Goal: Task Accomplishment & Management: Use online tool/utility

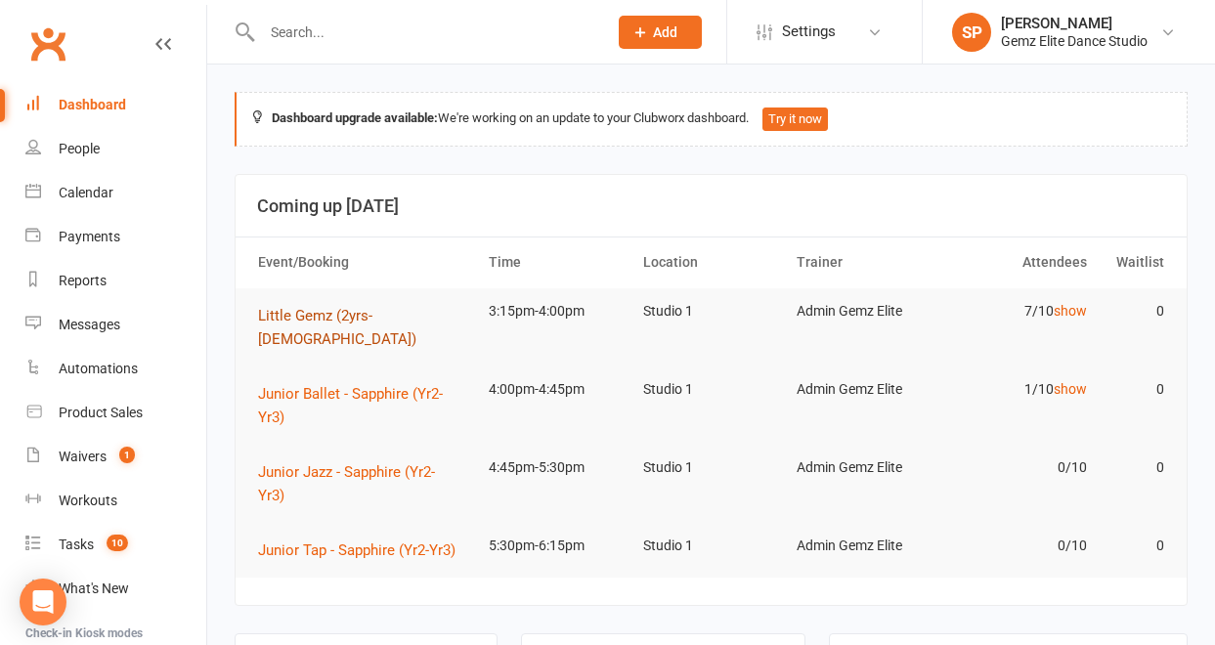
click at [334, 311] on span "Little Gemz (2yrs-[DEMOGRAPHIC_DATA])" at bounding box center [337, 327] width 158 height 41
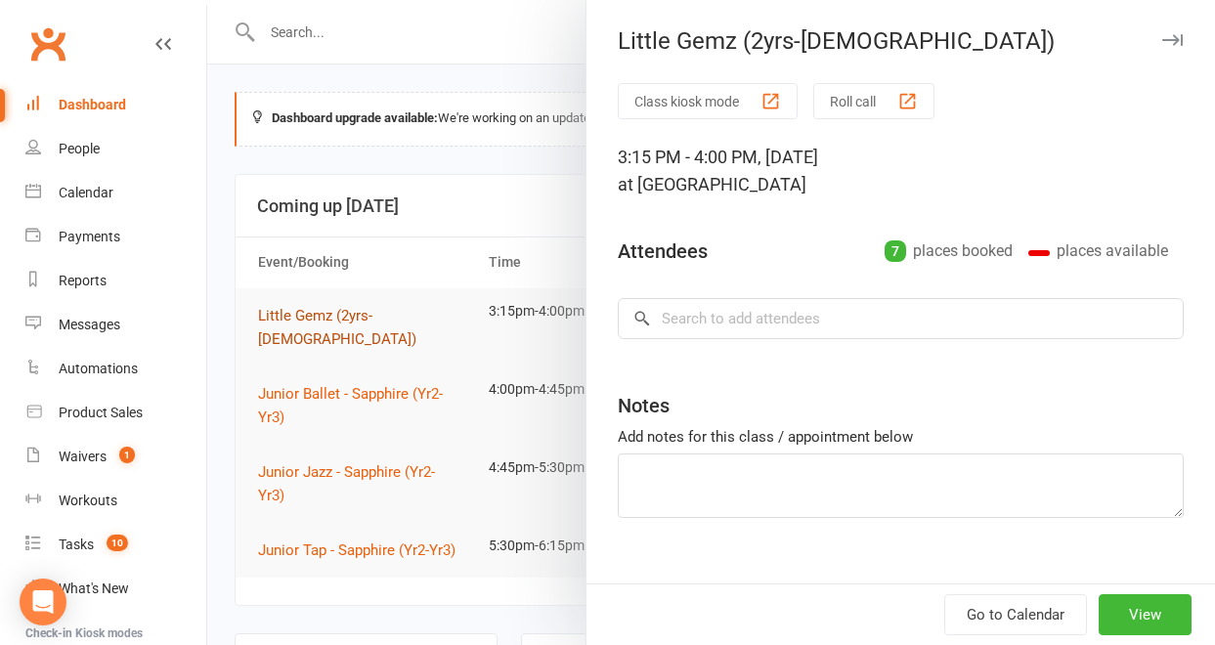
type textarea "[PERSON_NAME] Birthday!! (it's over the holidays) Amina (make-up) Maali makeup …"
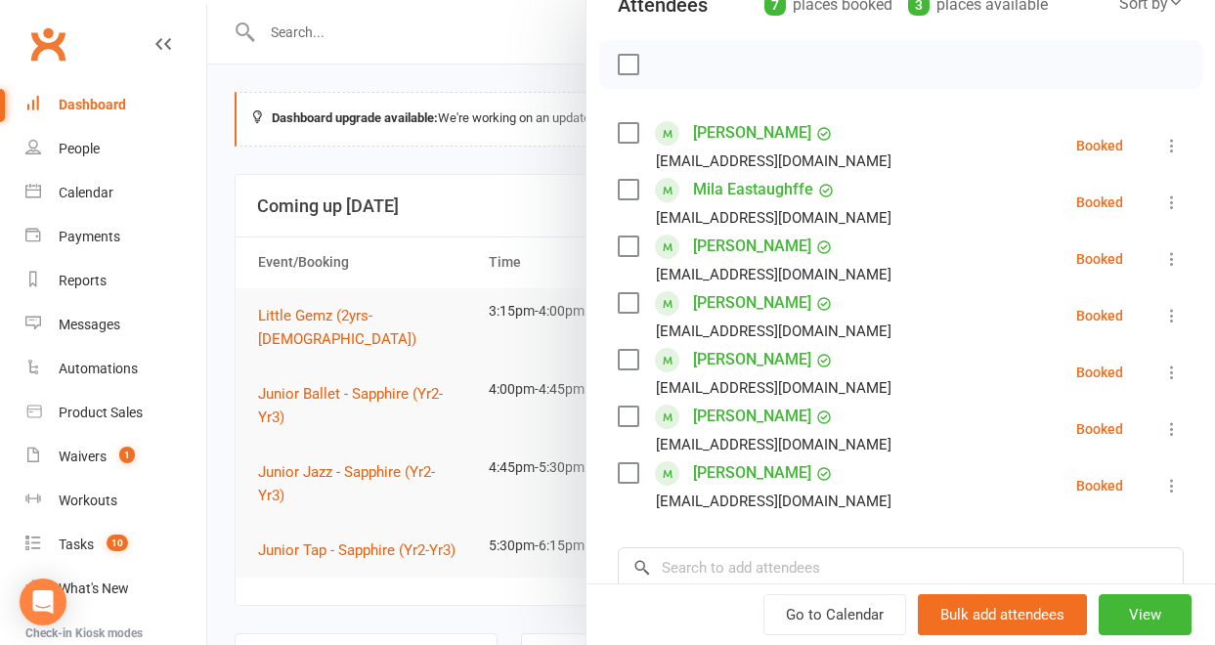
scroll to position [248, 0]
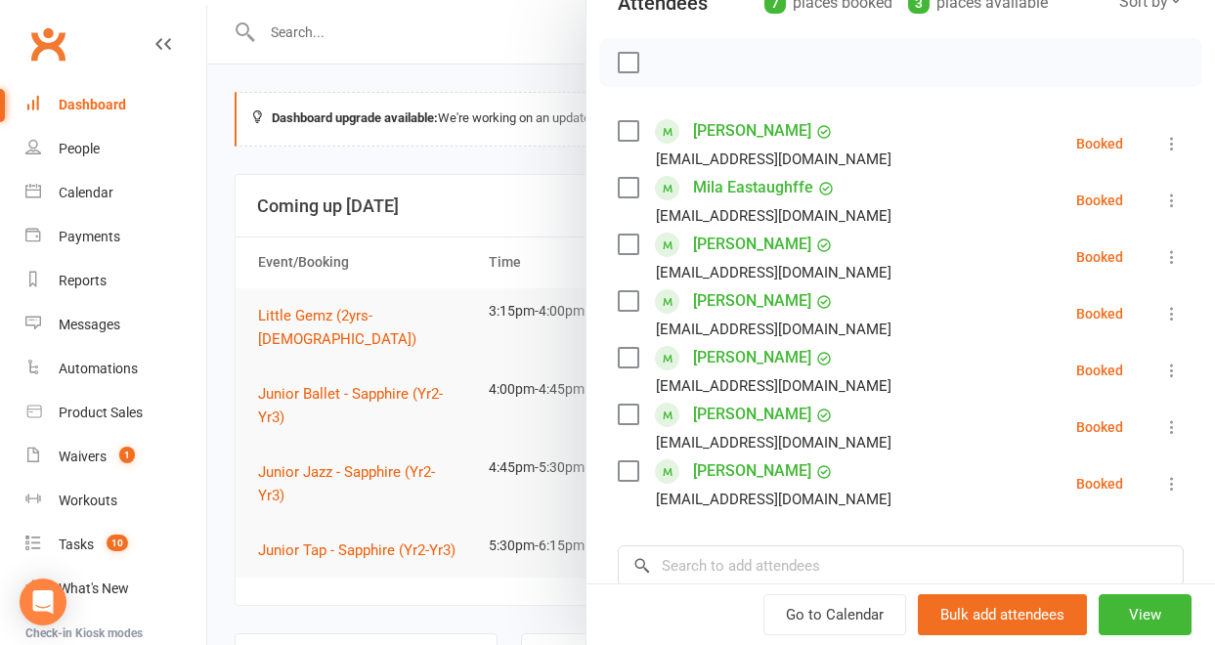
click at [404, 373] on div at bounding box center [711, 322] width 1008 height 645
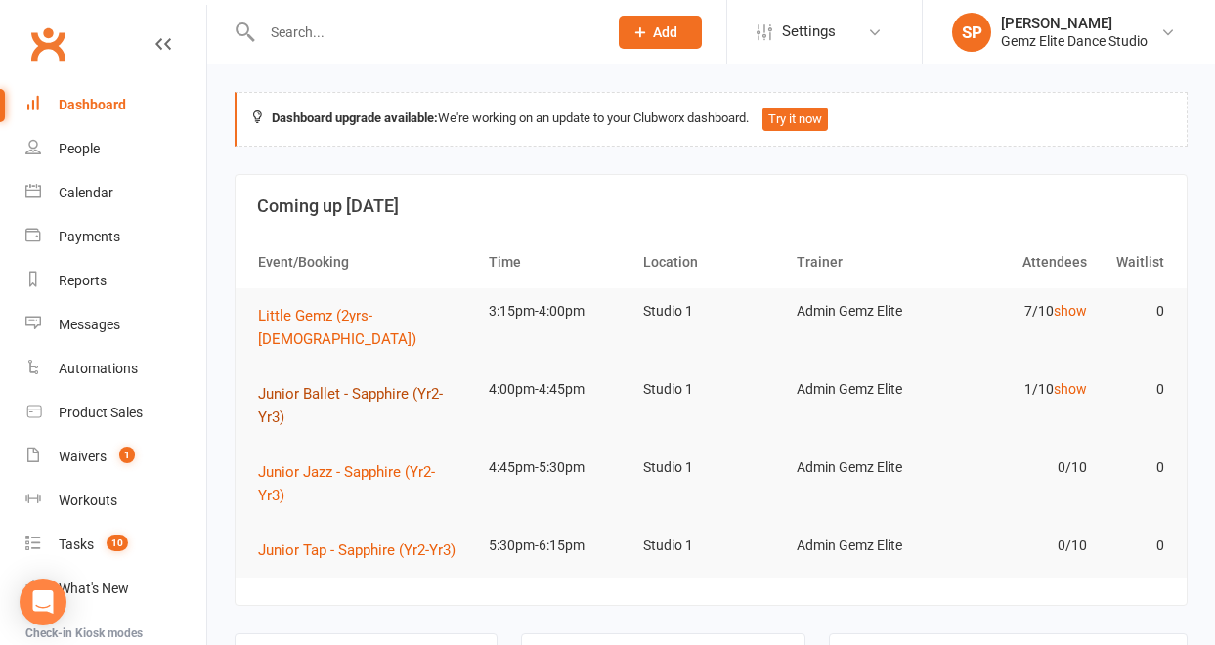
click at [404, 385] on span "Junior Ballet - Sapphire (Yr2-Yr3)" at bounding box center [350, 405] width 185 height 41
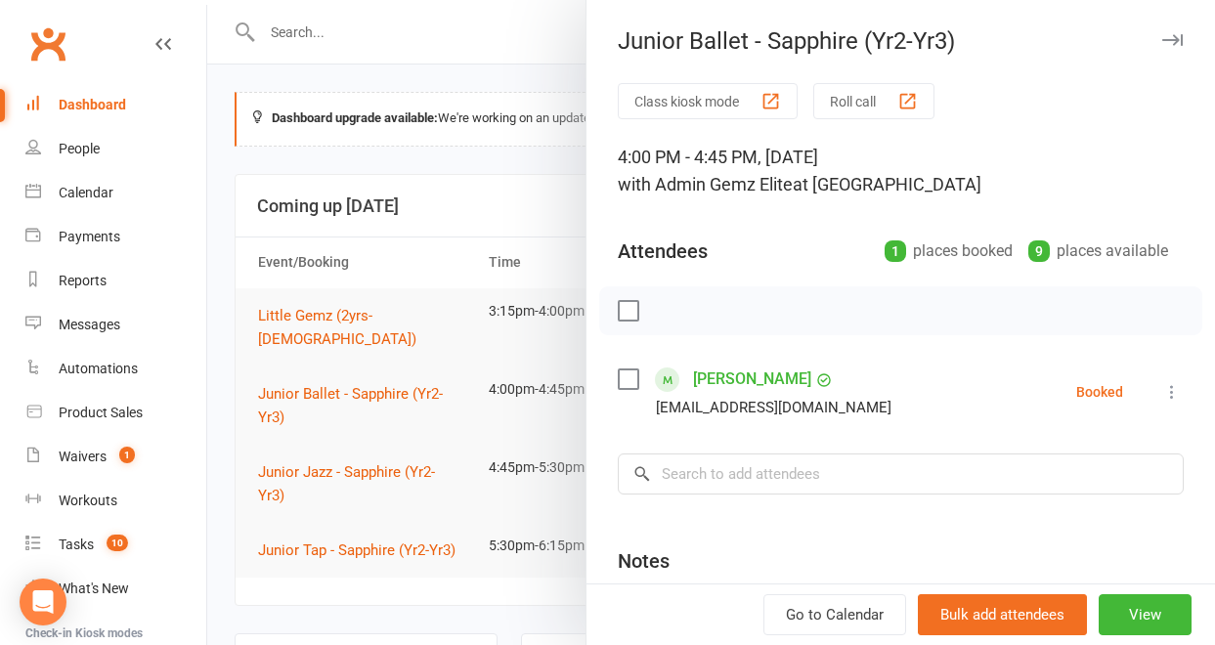
click at [400, 451] on div at bounding box center [711, 322] width 1008 height 645
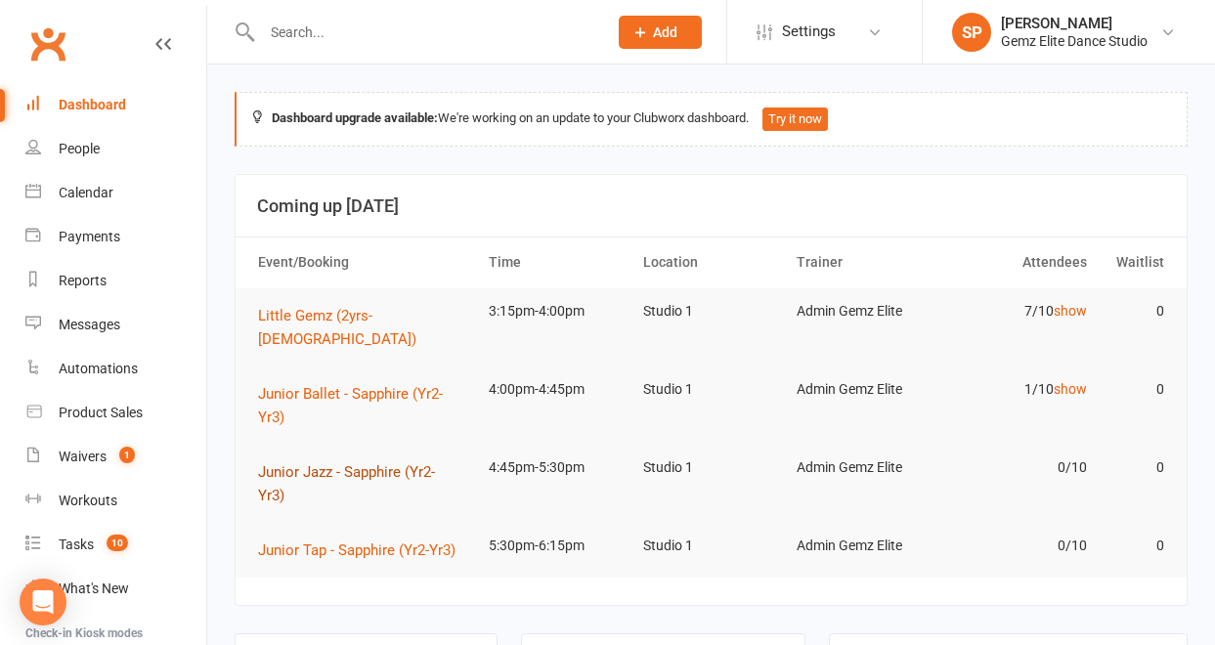
click at [400, 463] on span "Junior Jazz - Sapphire (Yr2-Yr3)" at bounding box center [346, 483] width 177 height 41
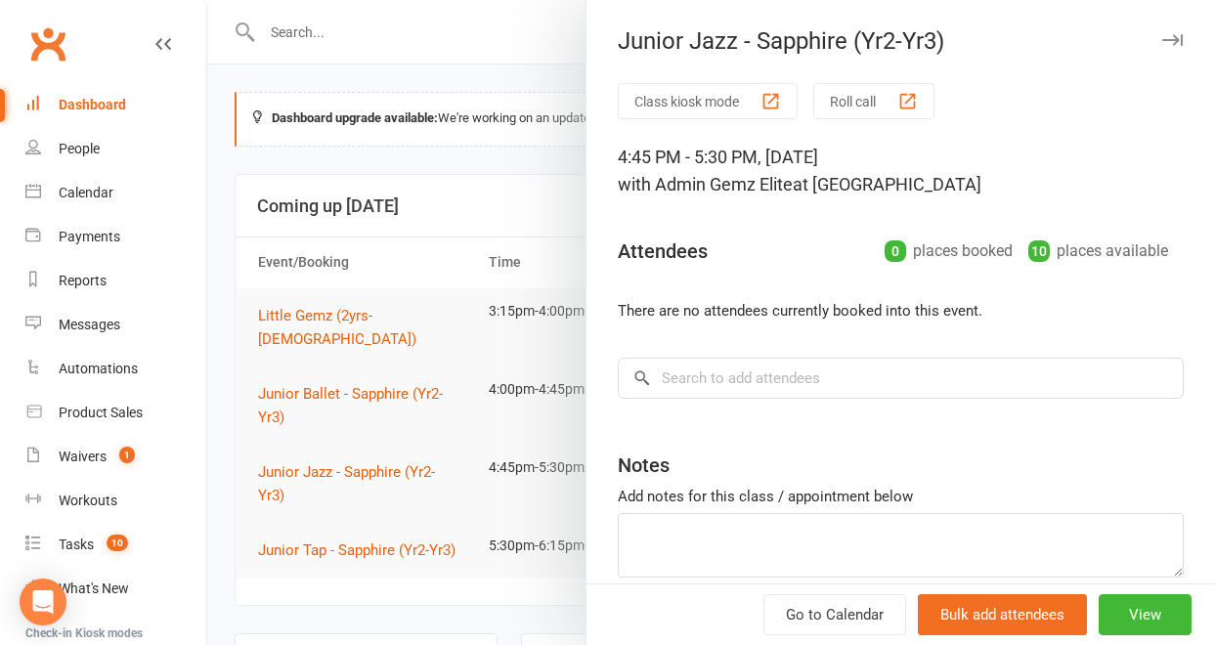
click at [394, 407] on div at bounding box center [711, 322] width 1008 height 645
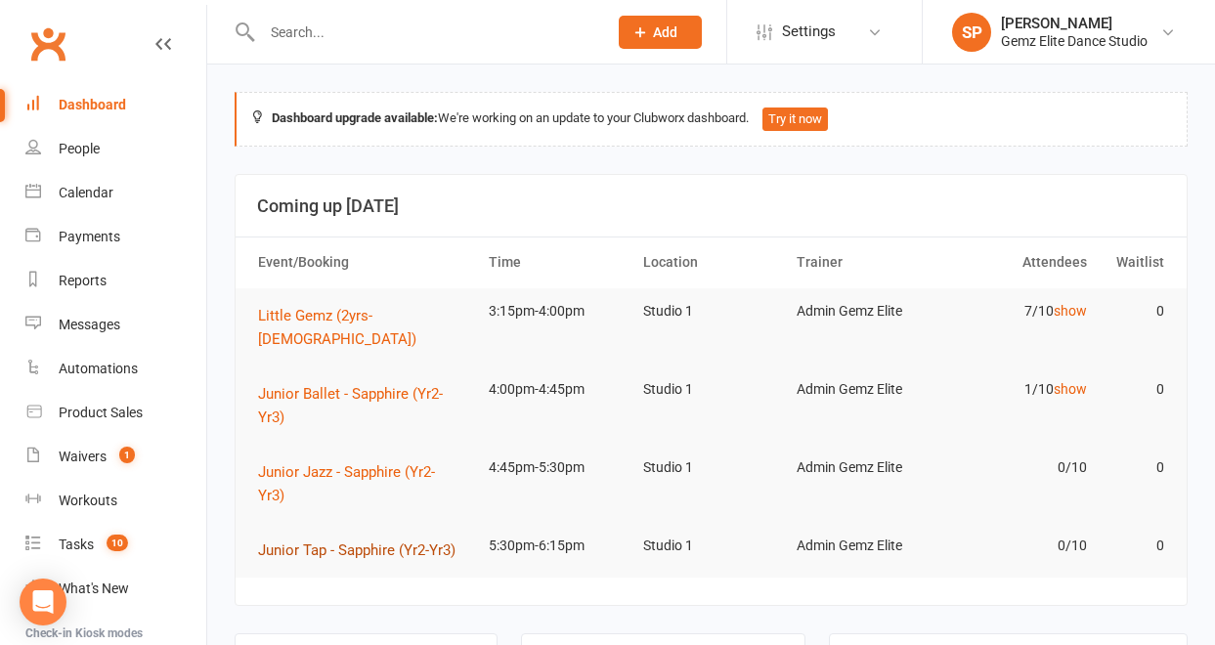
click at [388, 542] on span "Junior Tap - Sapphire (Yr2-Yr3)" at bounding box center [357, 551] width 198 height 18
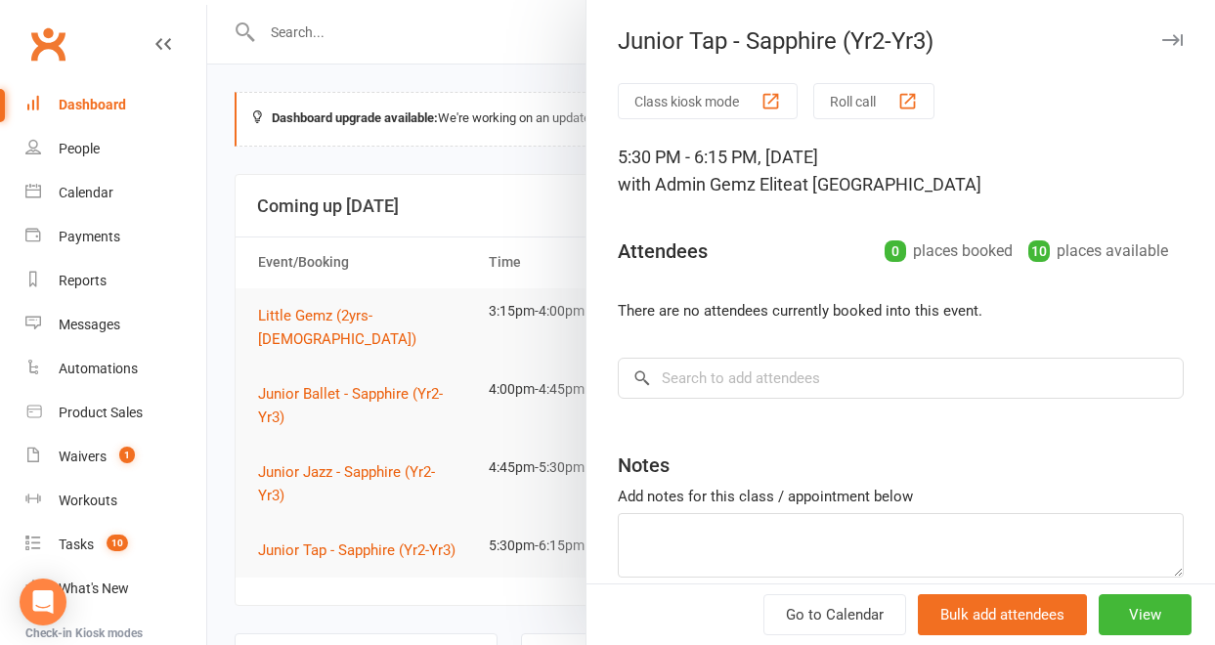
click at [382, 481] on div at bounding box center [711, 322] width 1008 height 645
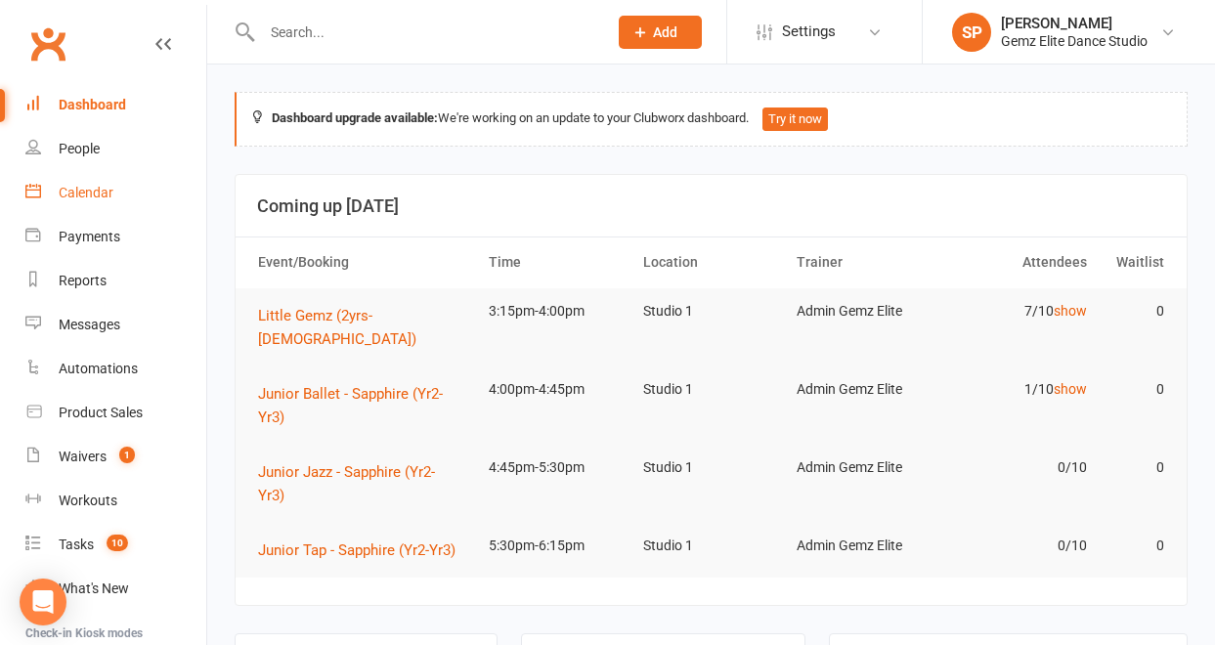
click at [97, 190] on div "Calendar" at bounding box center [86, 193] width 55 height 16
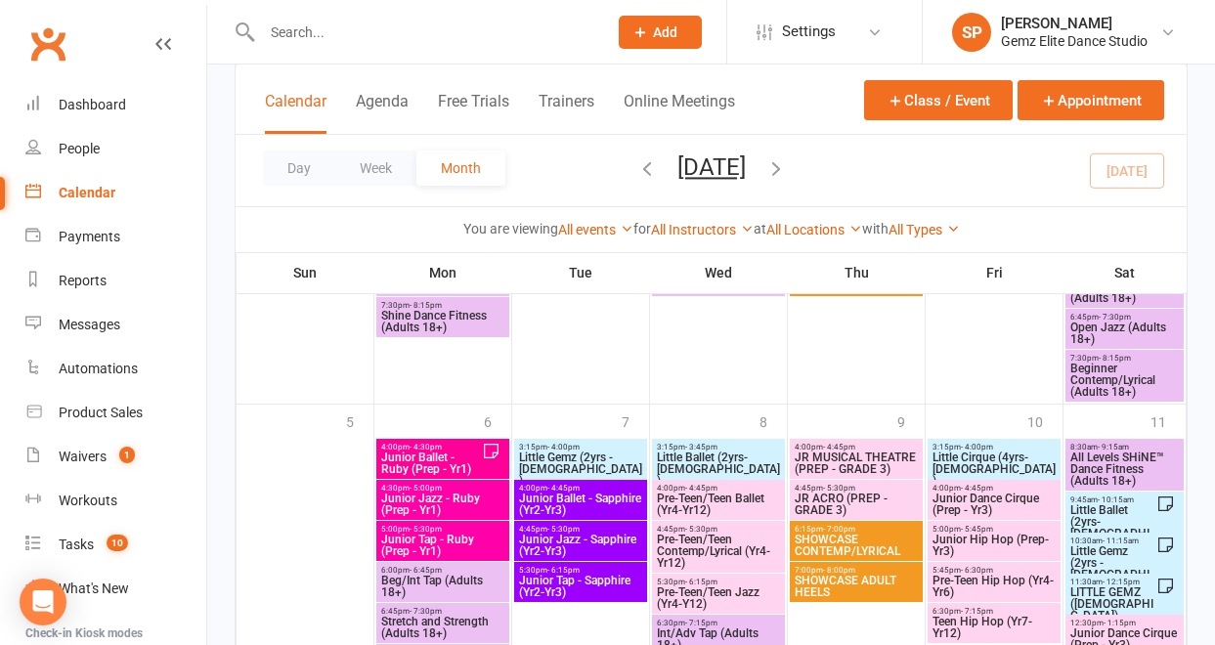
scroll to position [1830, 0]
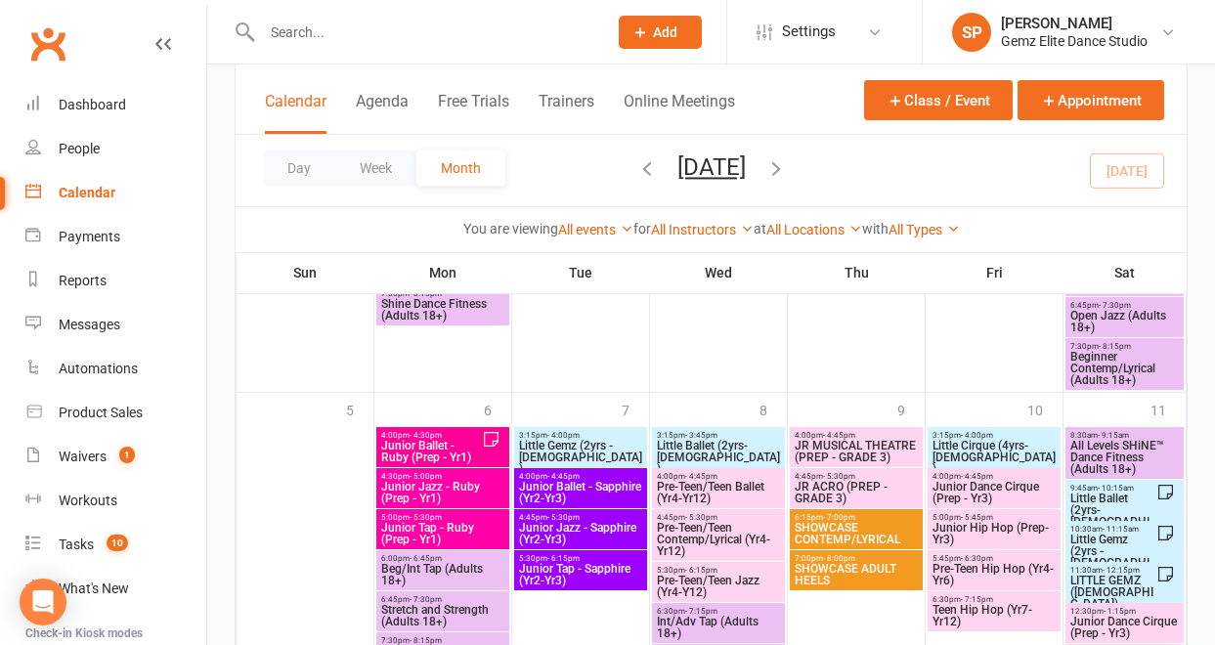
click at [550, 485] on span "Junior Ballet - Sapphire (Yr2-Yr3)" at bounding box center [580, 492] width 125 height 23
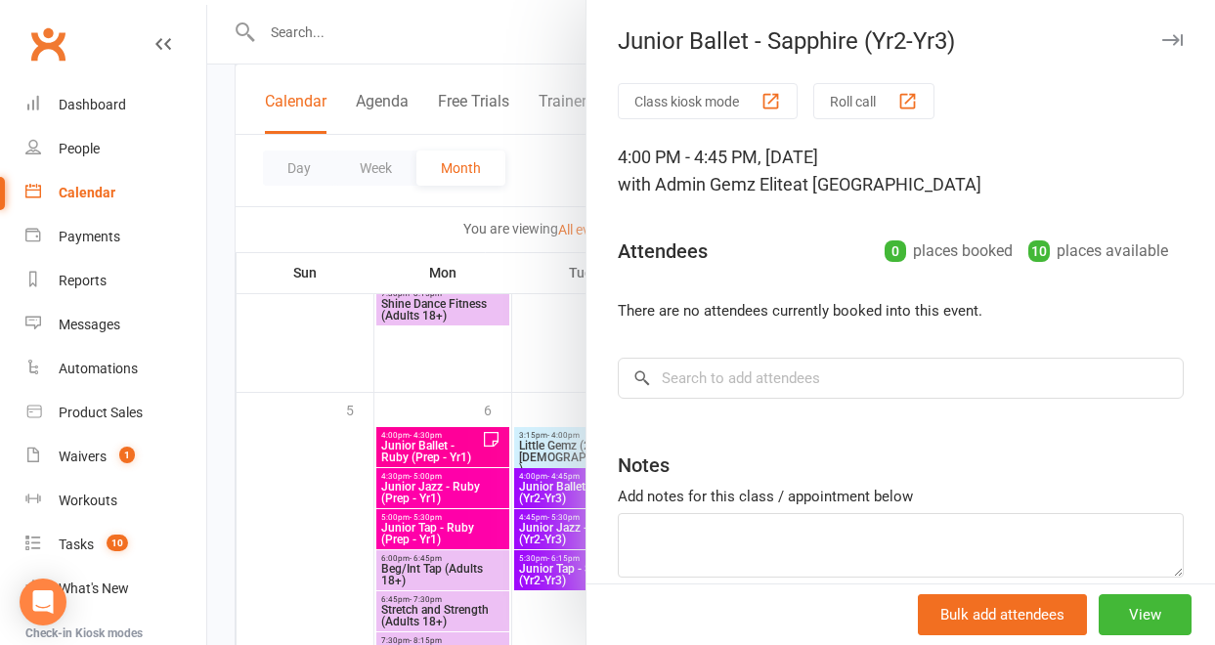
click at [517, 386] on div at bounding box center [711, 322] width 1008 height 645
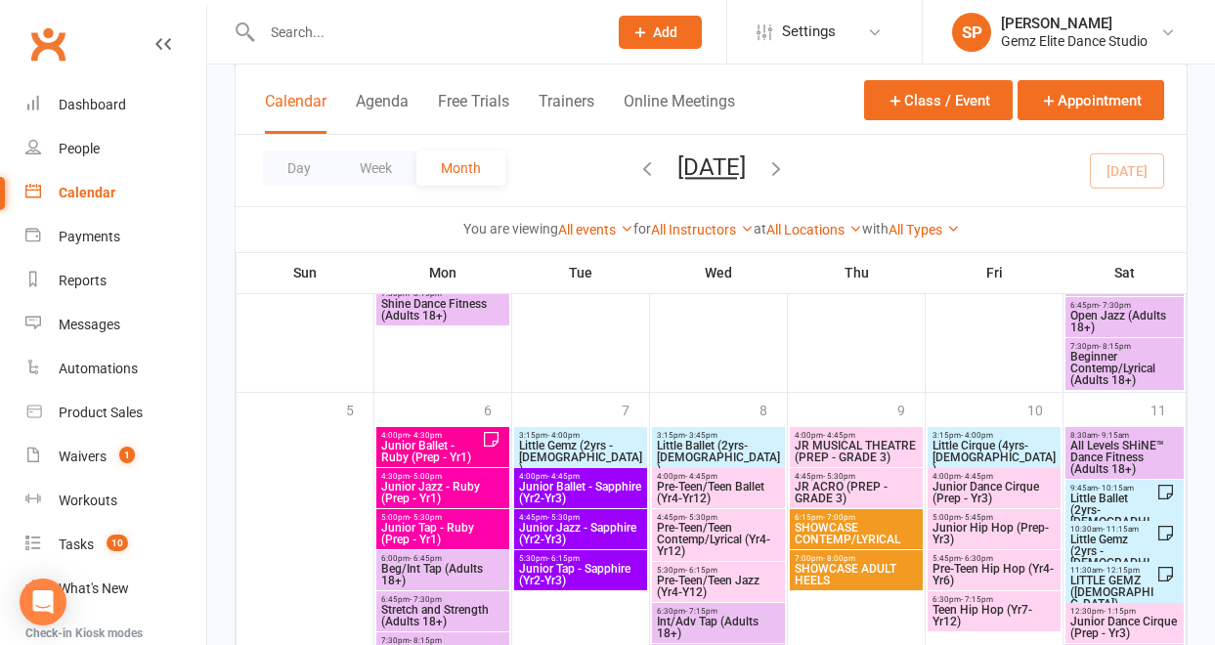
click at [663, 450] on span "Little Ballet (2yrs-[DEMOGRAPHIC_DATA])" at bounding box center [718, 457] width 125 height 35
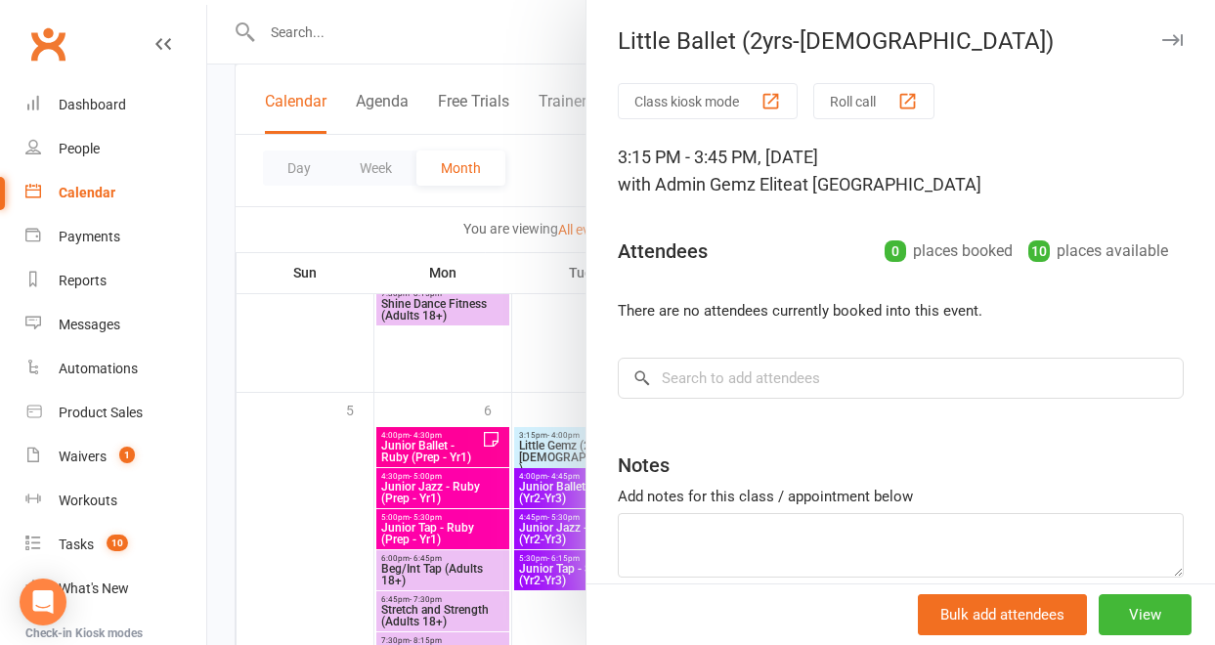
click at [520, 385] on div at bounding box center [711, 322] width 1008 height 645
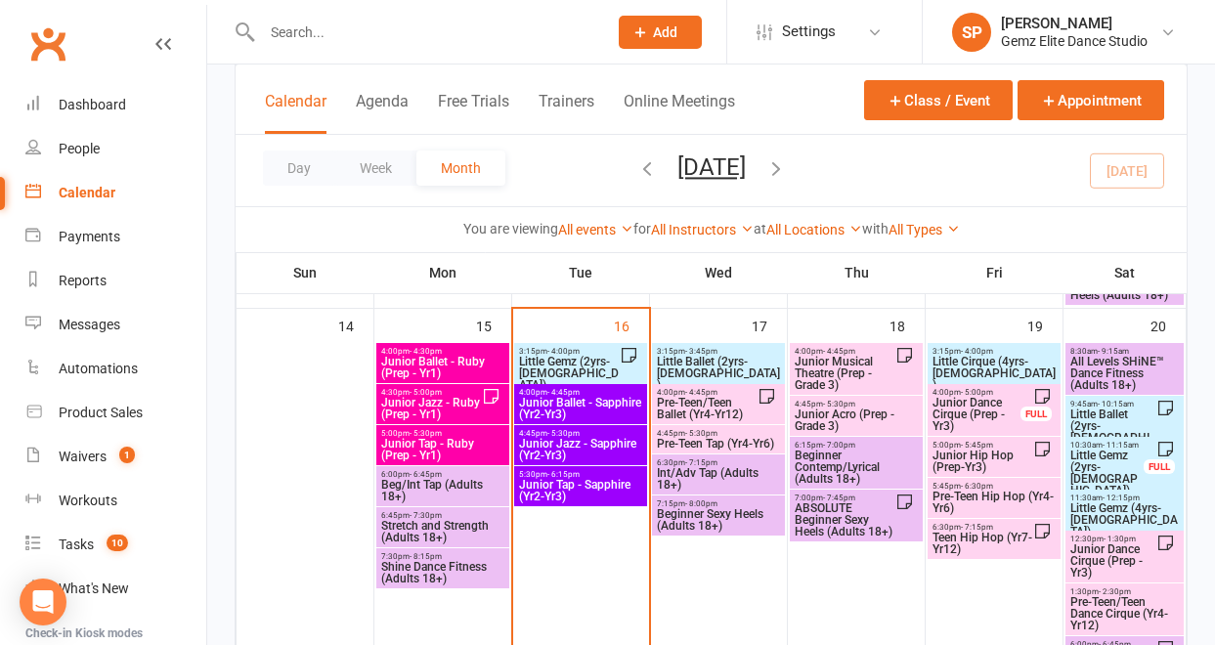
scroll to position [956, 0]
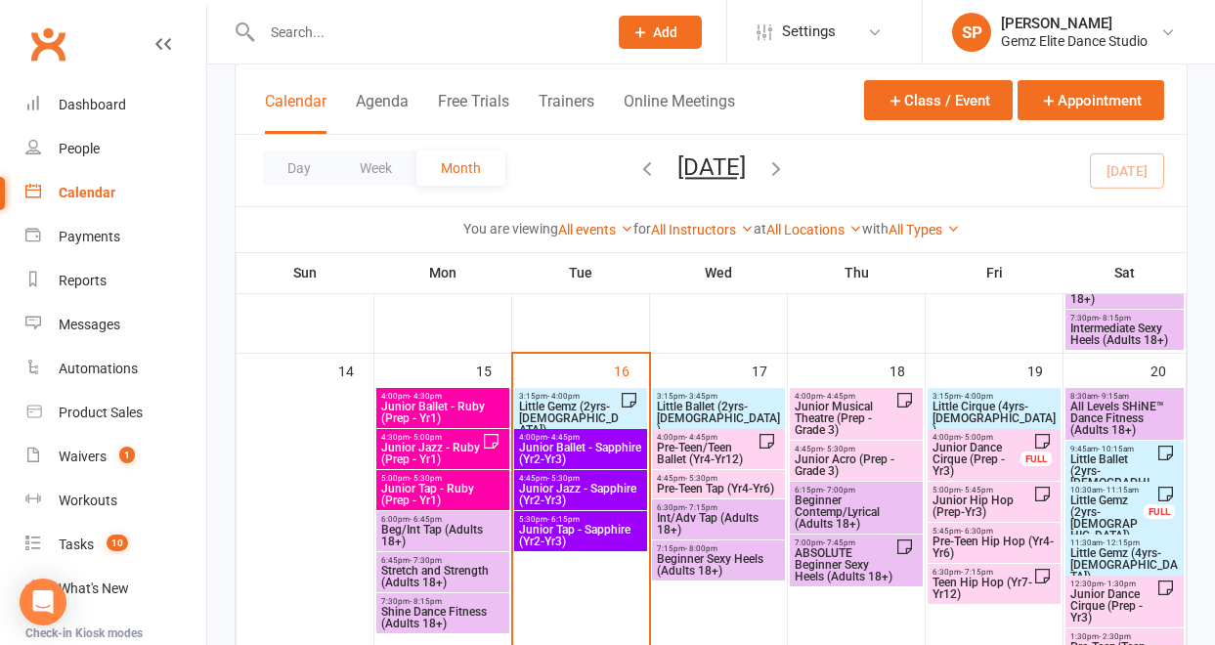
click at [591, 406] on span "Little Gemz (2yrs-[DEMOGRAPHIC_DATA])" at bounding box center [569, 418] width 102 height 35
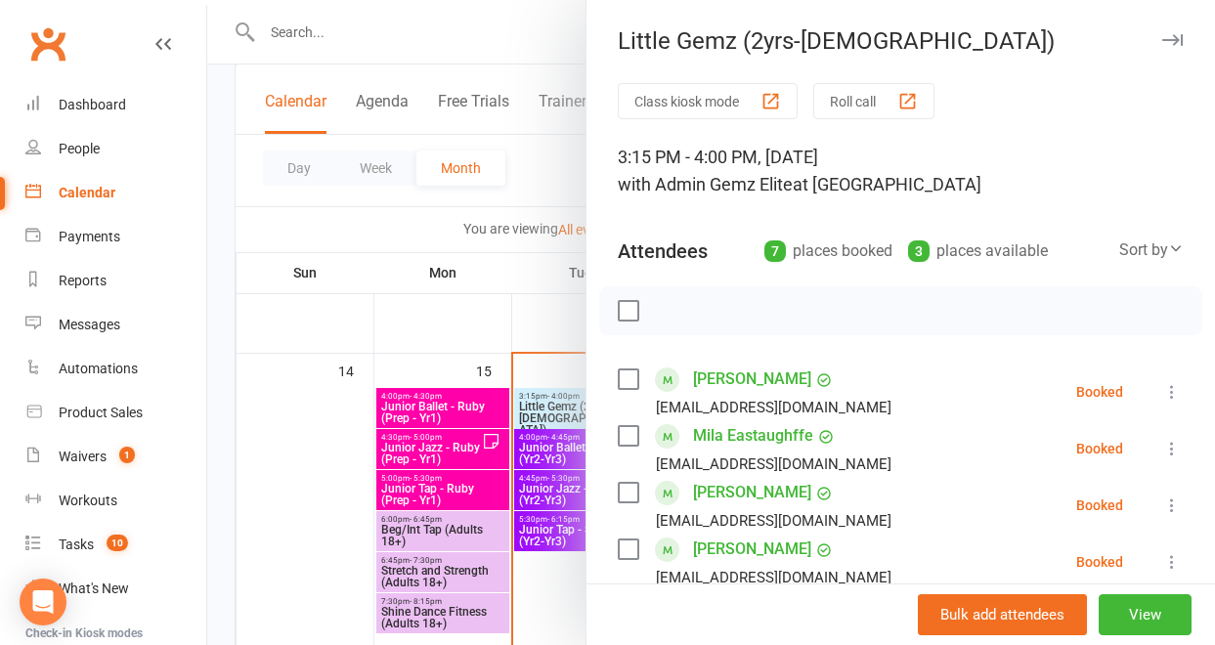
click at [539, 327] on div at bounding box center [711, 322] width 1008 height 645
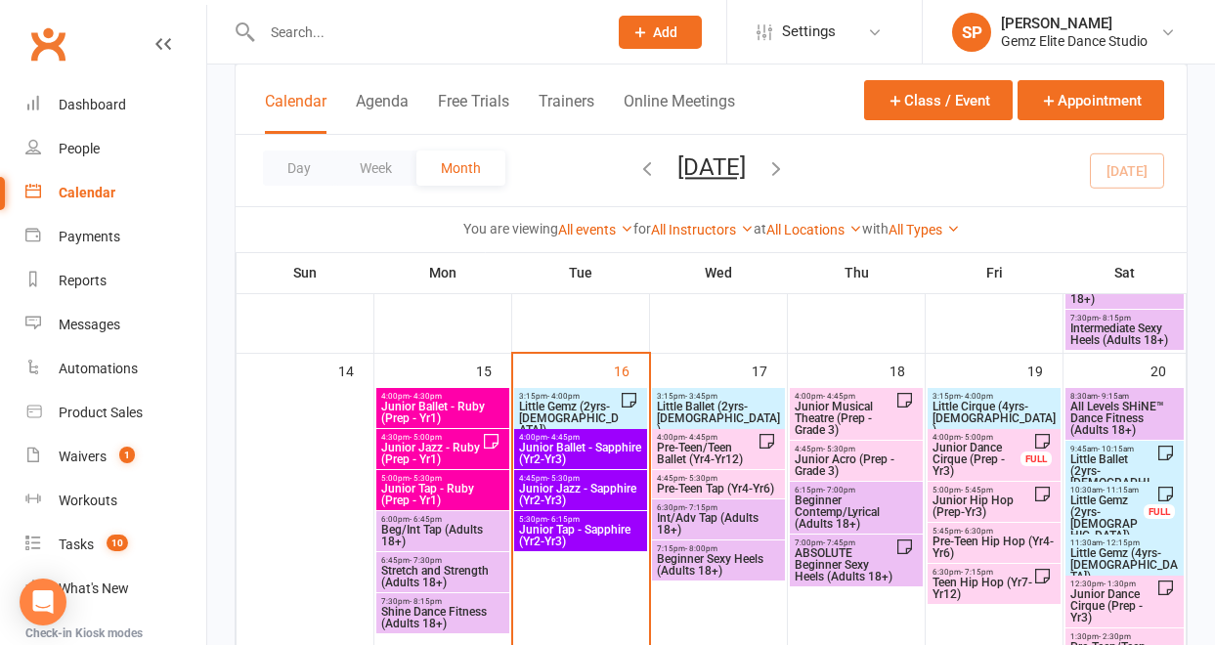
click at [555, 412] on span "Little Gemz (2yrs-[DEMOGRAPHIC_DATA])" at bounding box center [569, 418] width 102 height 35
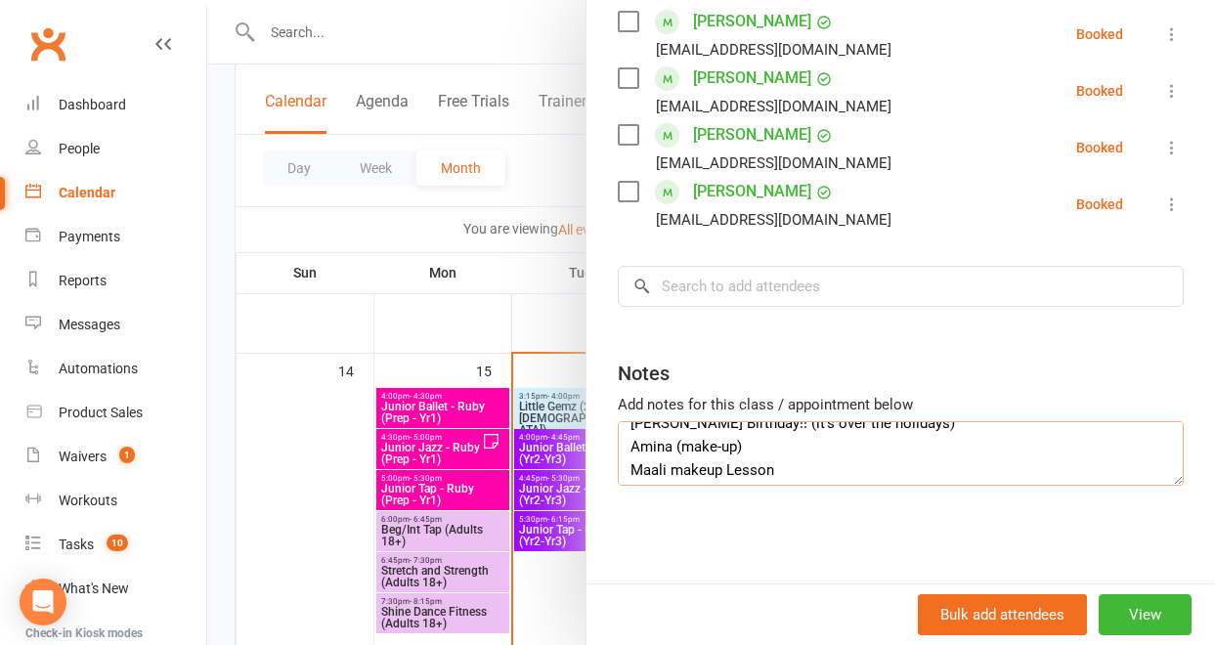
scroll to position [23, 0]
click at [398, 330] on div at bounding box center [711, 322] width 1008 height 645
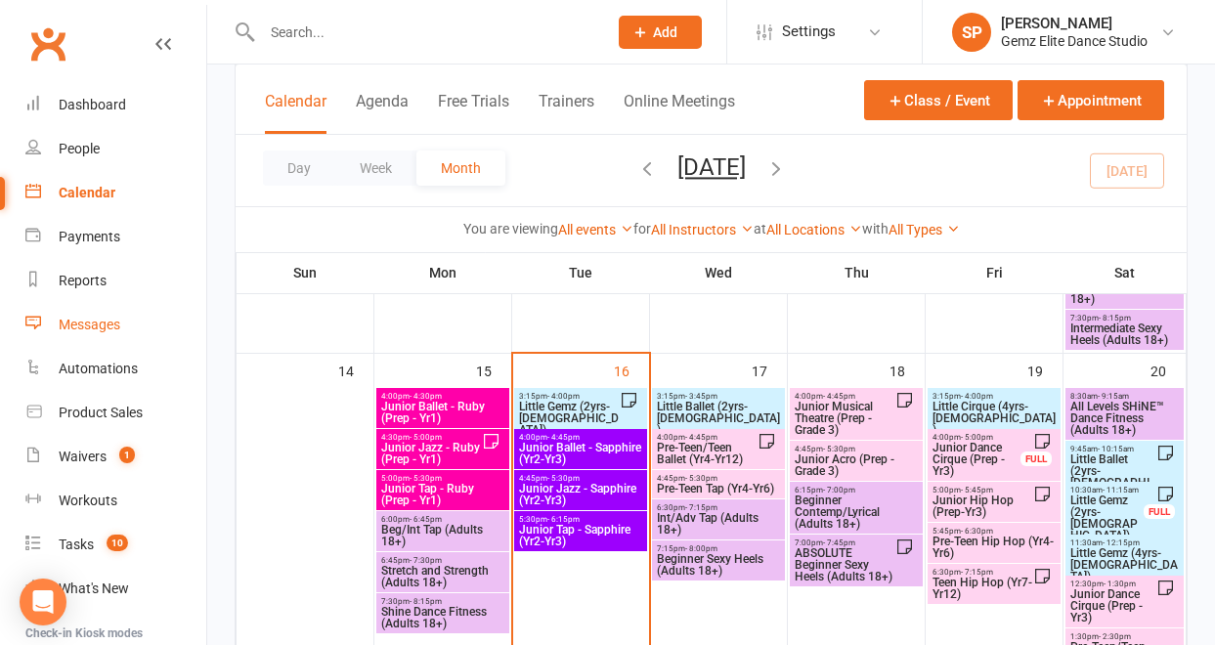
click at [118, 330] on div "Messages" at bounding box center [90, 325] width 62 height 16
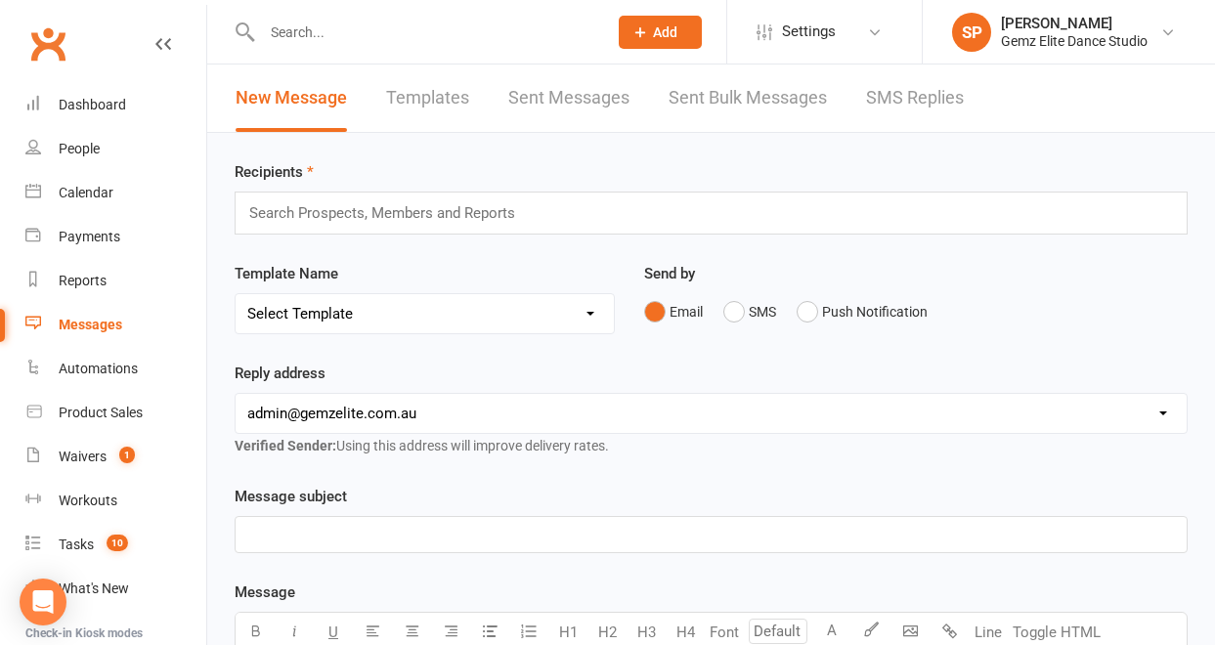
click at [446, 100] on link "Templates" at bounding box center [427, 98] width 83 height 67
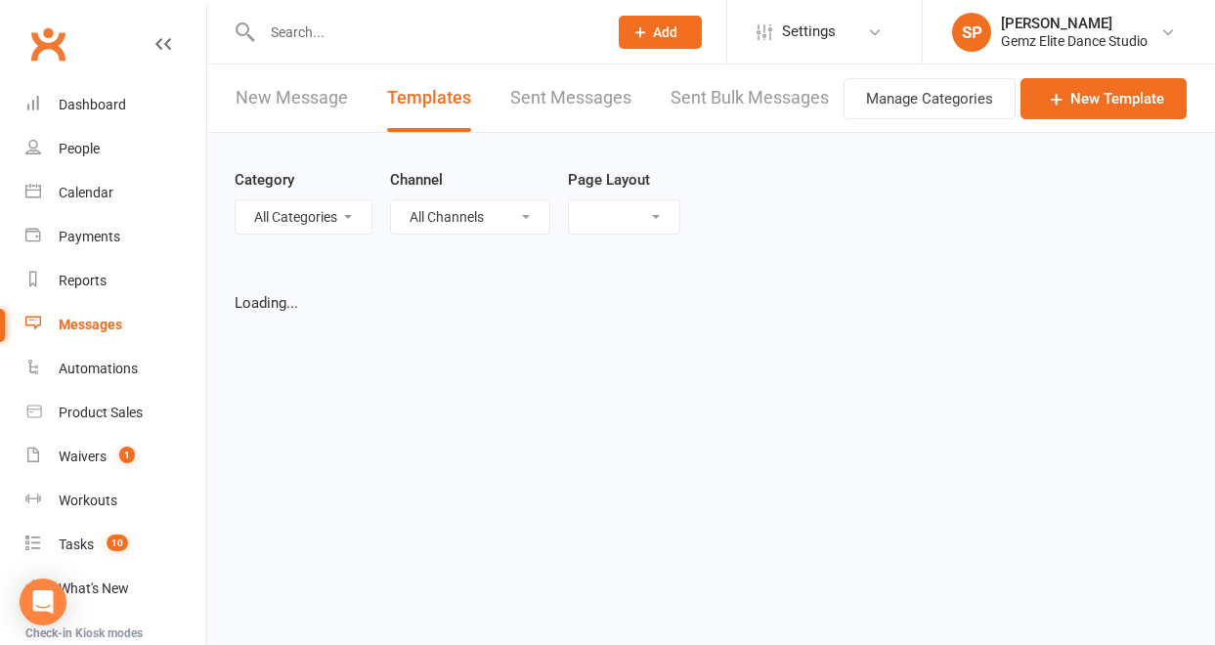
select select "list"
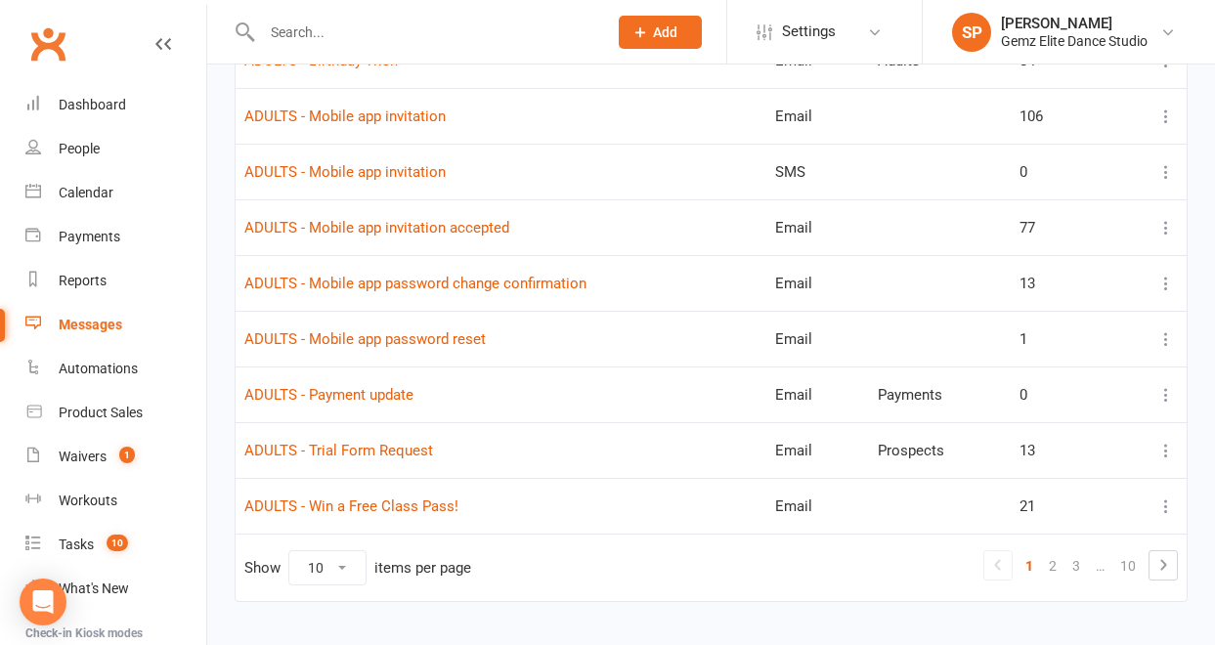
scroll to position [440, 0]
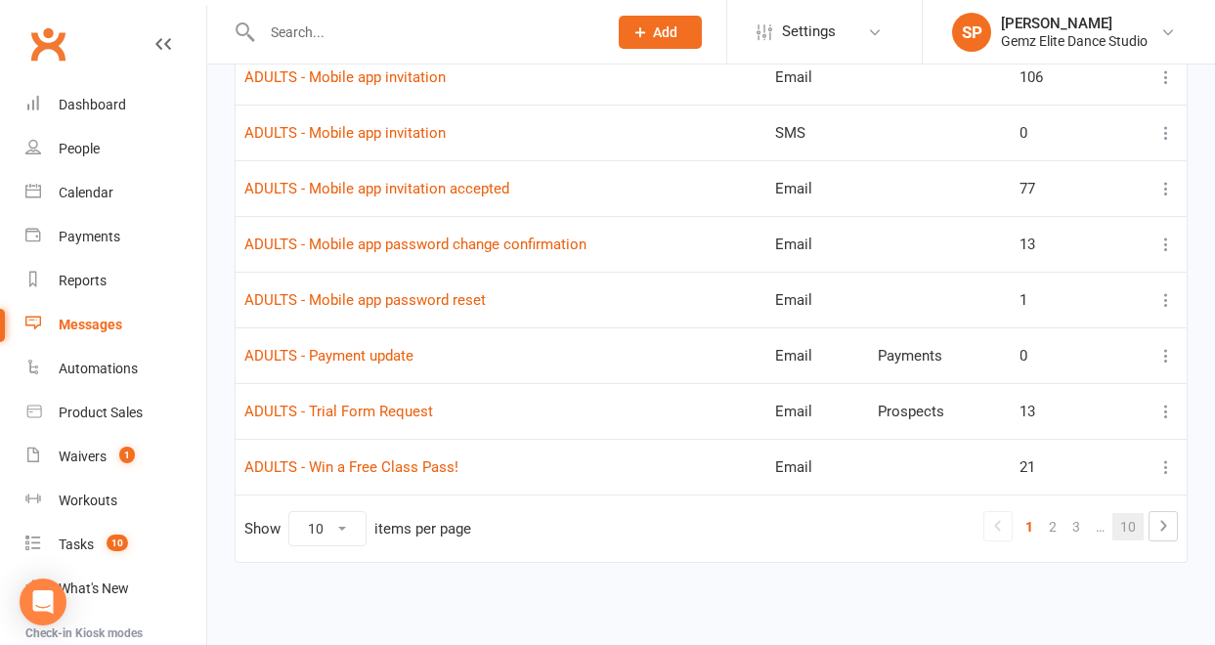
click at [1128, 524] on link "10" at bounding box center [1128, 526] width 31 height 27
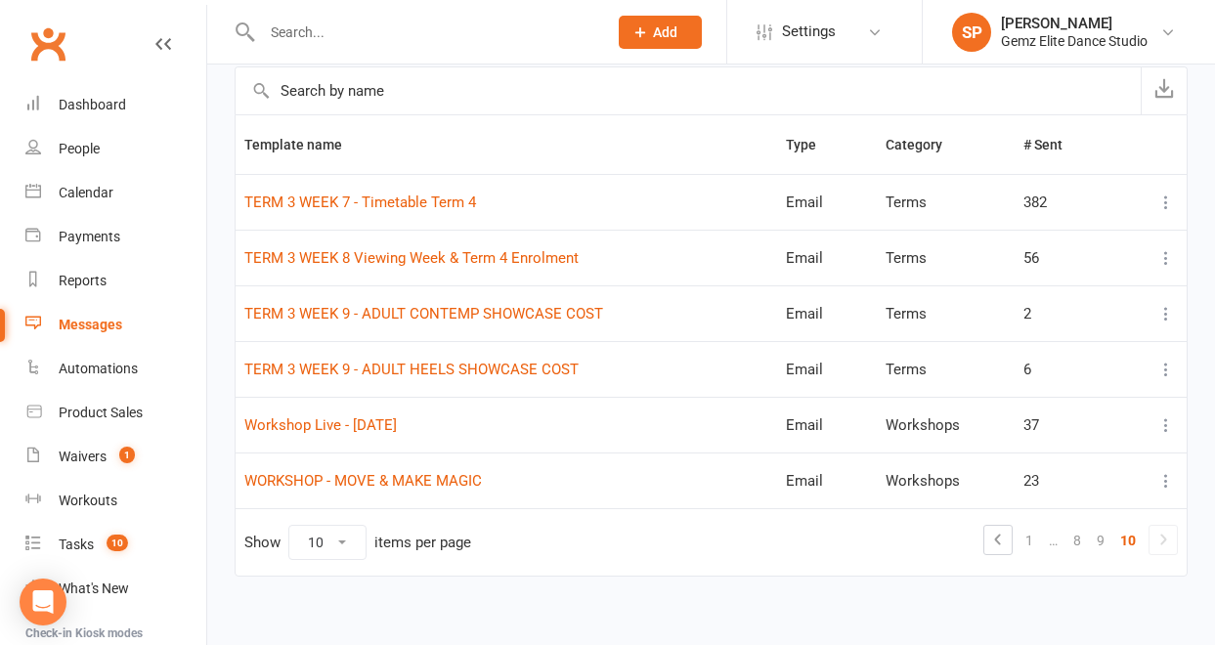
scroll to position [217, 0]
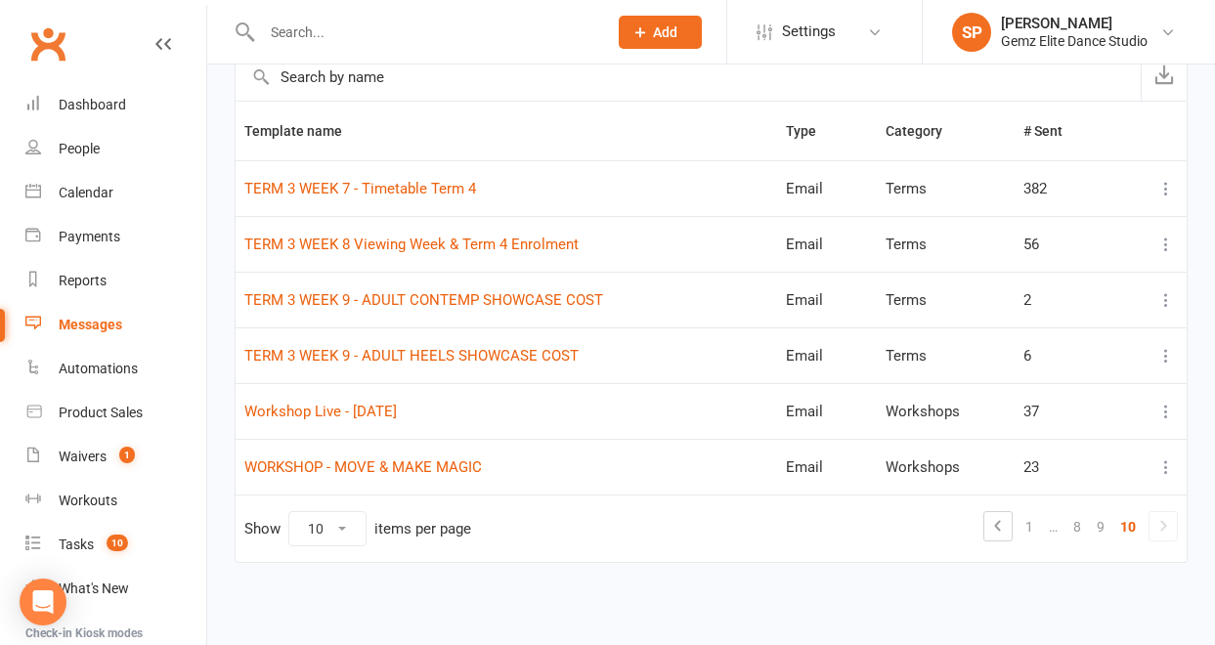
click at [1163, 527] on icon at bounding box center [1164, 525] width 6 height 11
click at [349, 524] on select "10 25 50 100" at bounding box center [327, 528] width 76 height 33
select select "100"
click at [289, 512] on select "10 25 50 100" at bounding box center [327, 528] width 76 height 33
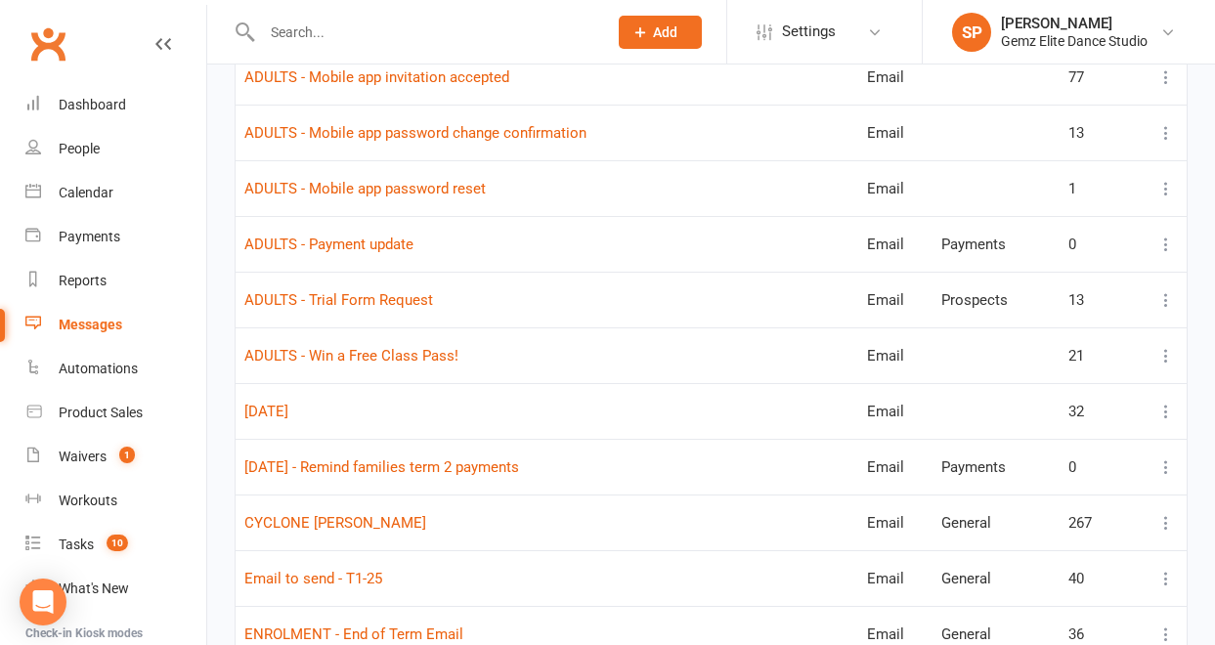
scroll to position [0, 0]
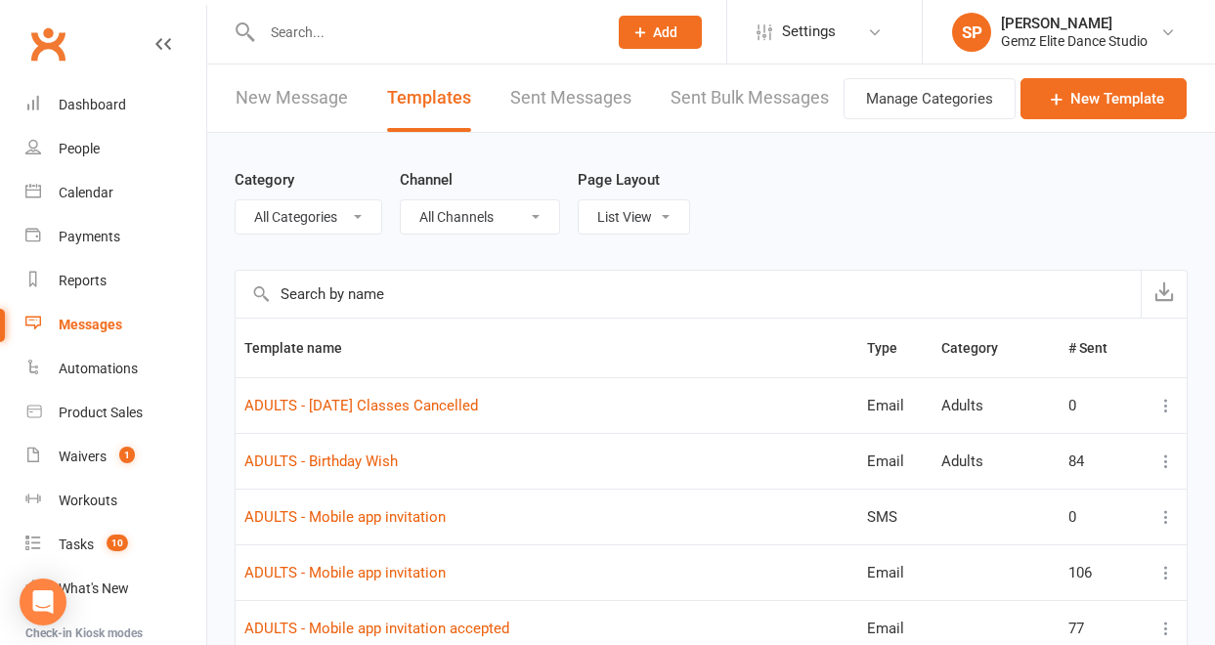
click at [466, 301] on input "text" at bounding box center [688, 294] width 905 height 47
click at [311, 349] on span "Template name" at bounding box center [303, 348] width 119 height 16
click at [360, 220] on select "All Categories (No category) Absentees Adults General Payments Prospects Public…" at bounding box center [309, 216] width 146 height 33
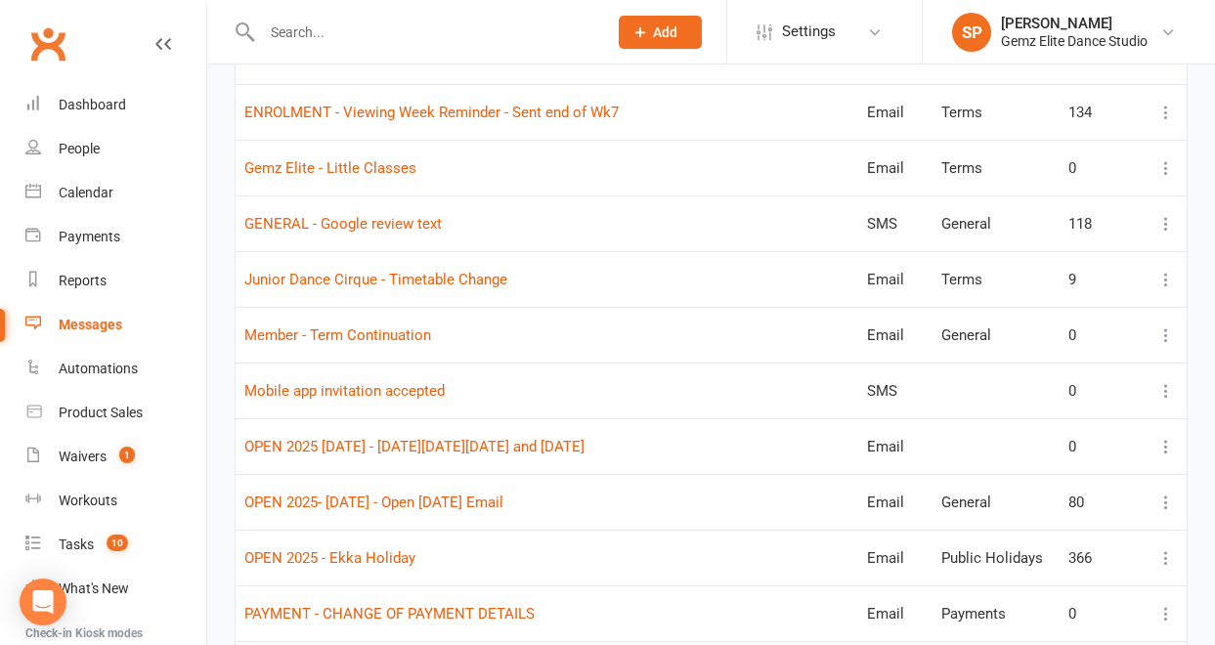
scroll to position [1549, 0]
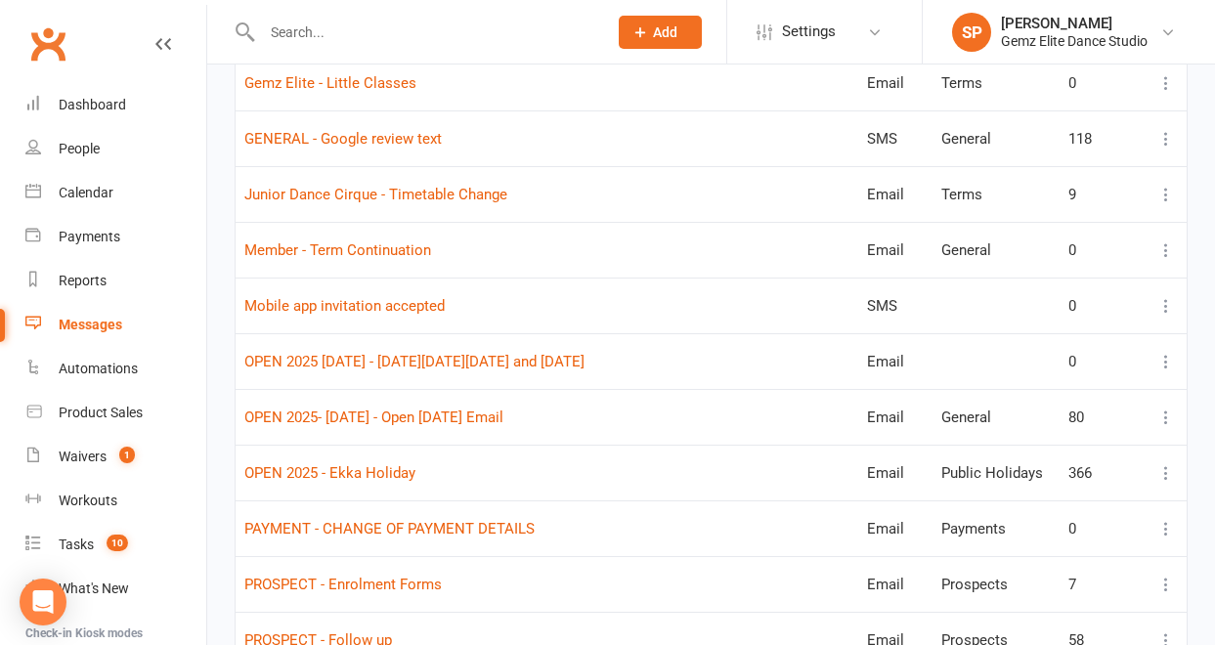
click at [1166, 361] on icon at bounding box center [1167, 362] width 20 height 20
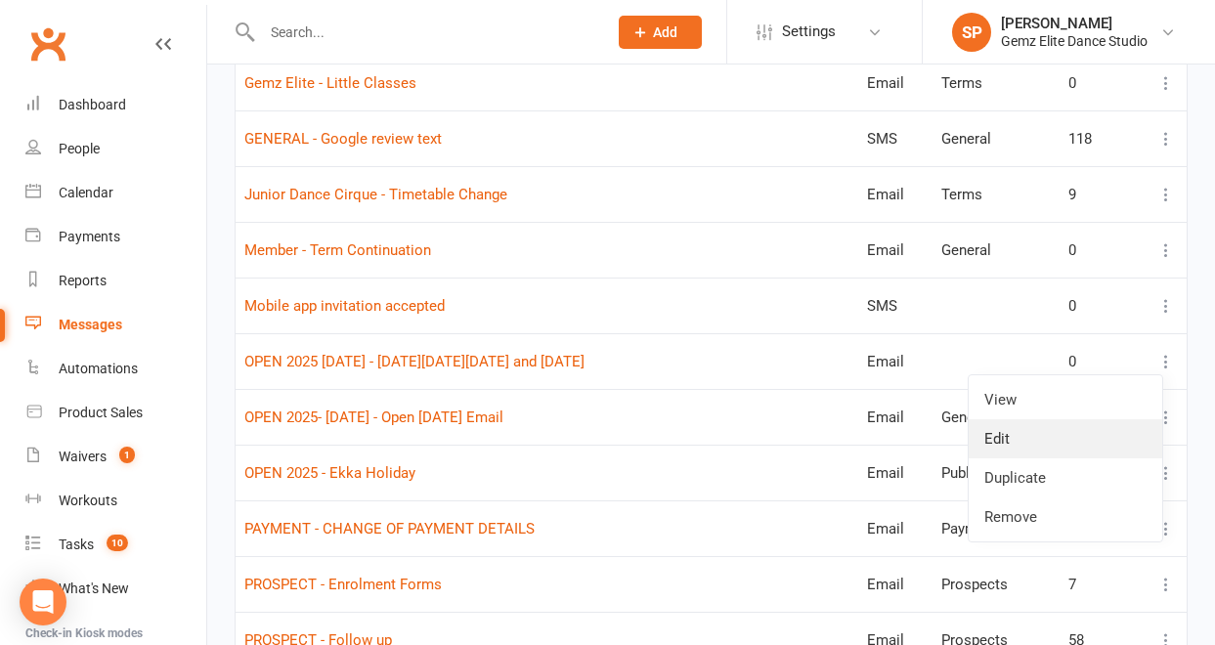
click at [1049, 427] on link "Edit" at bounding box center [1066, 438] width 194 height 39
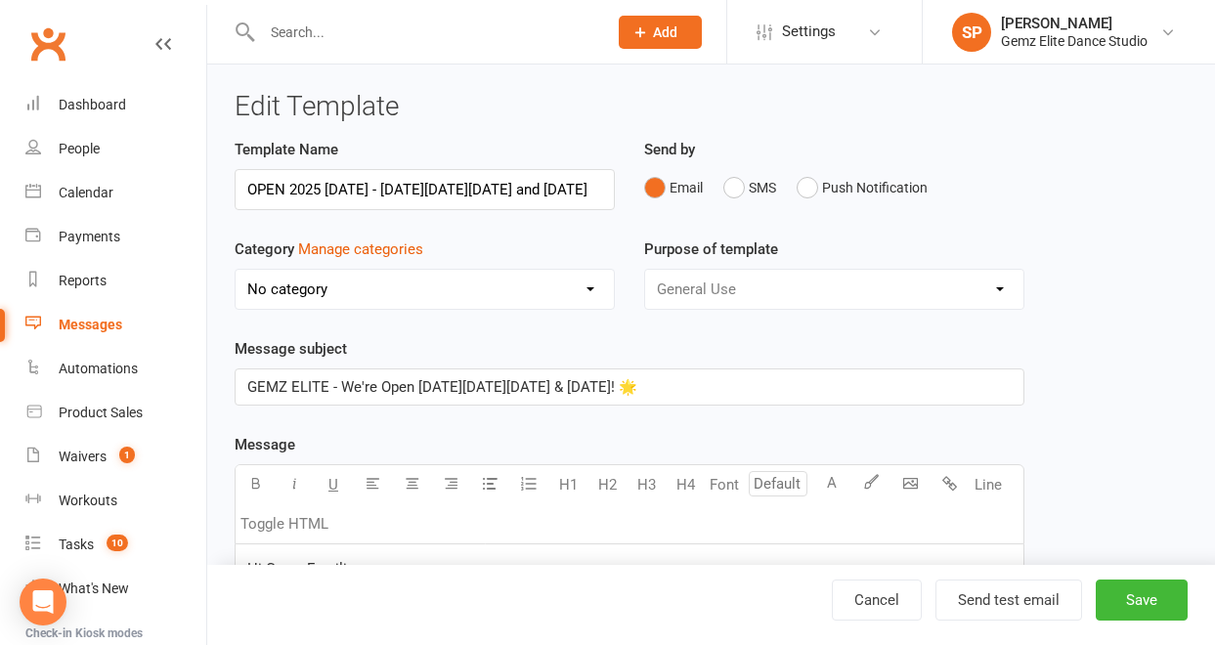
scroll to position [0, 13]
click at [595, 286] on select "No category Absentees Adults General Payments Prospects Public Holidays Showcas…" at bounding box center [425, 289] width 378 height 39
select select "15785"
click at [236, 270] on select "No category Absentees Adults General Payments Prospects Public Holidays Showcas…" at bounding box center [425, 289] width 378 height 39
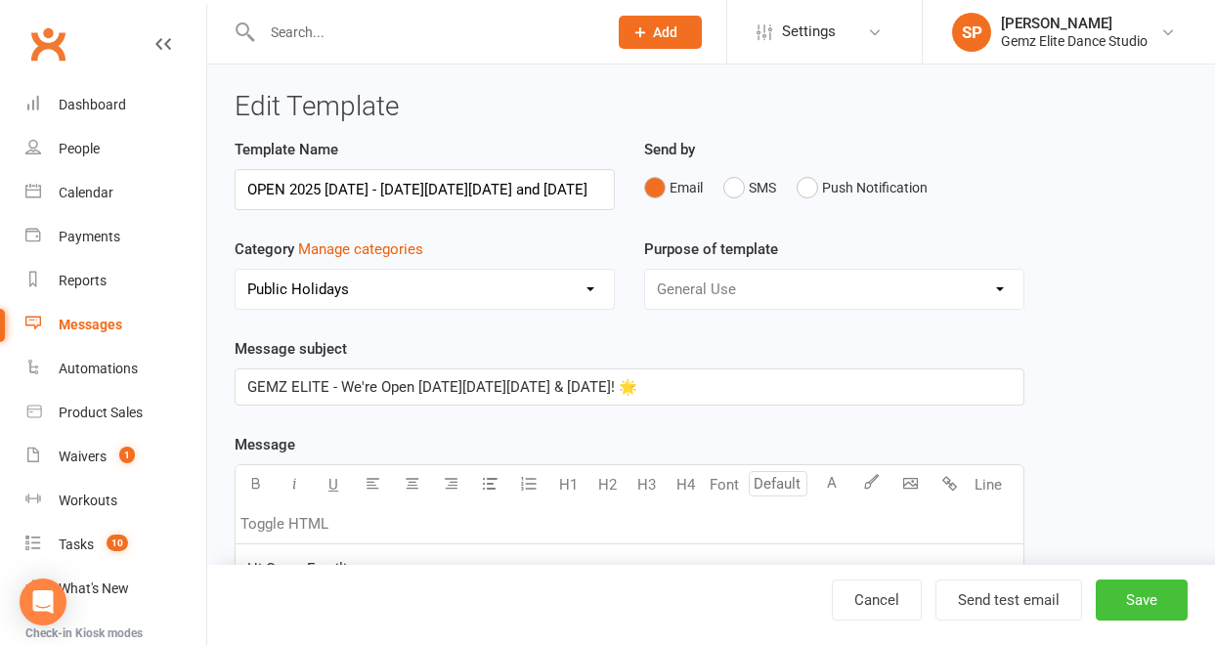
click at [1134, 594] on button "Save" at bounding box center [1142, 600] width 92 height 41
select select "100"
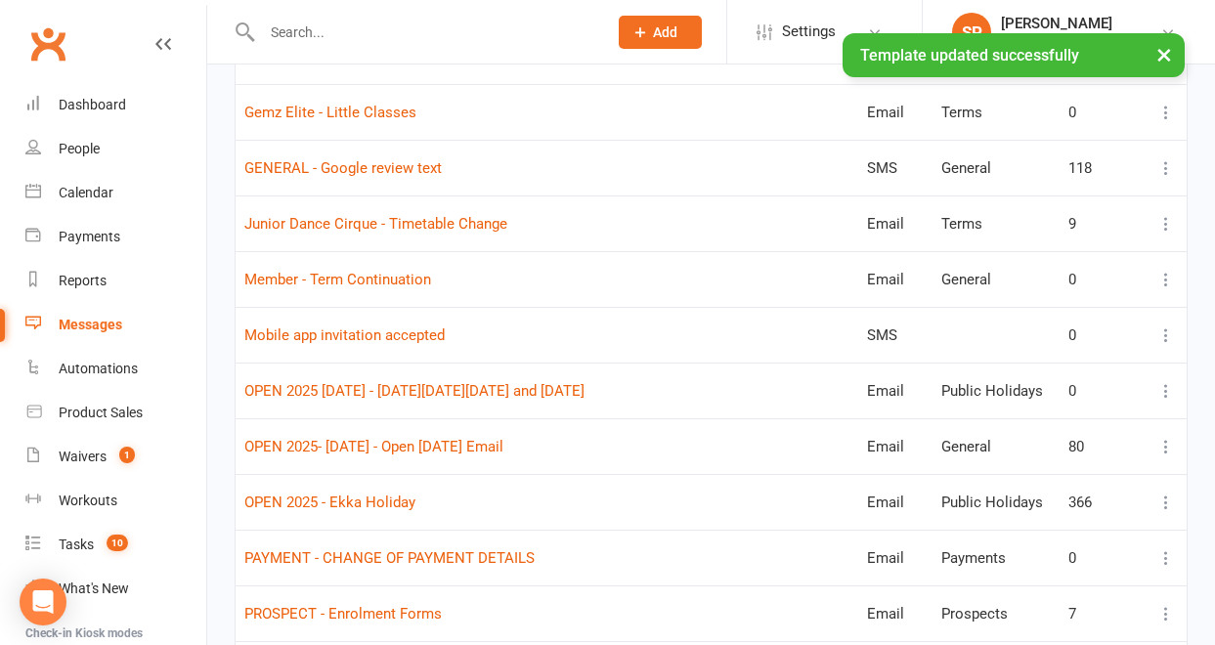
scroll to position [1543, 0]
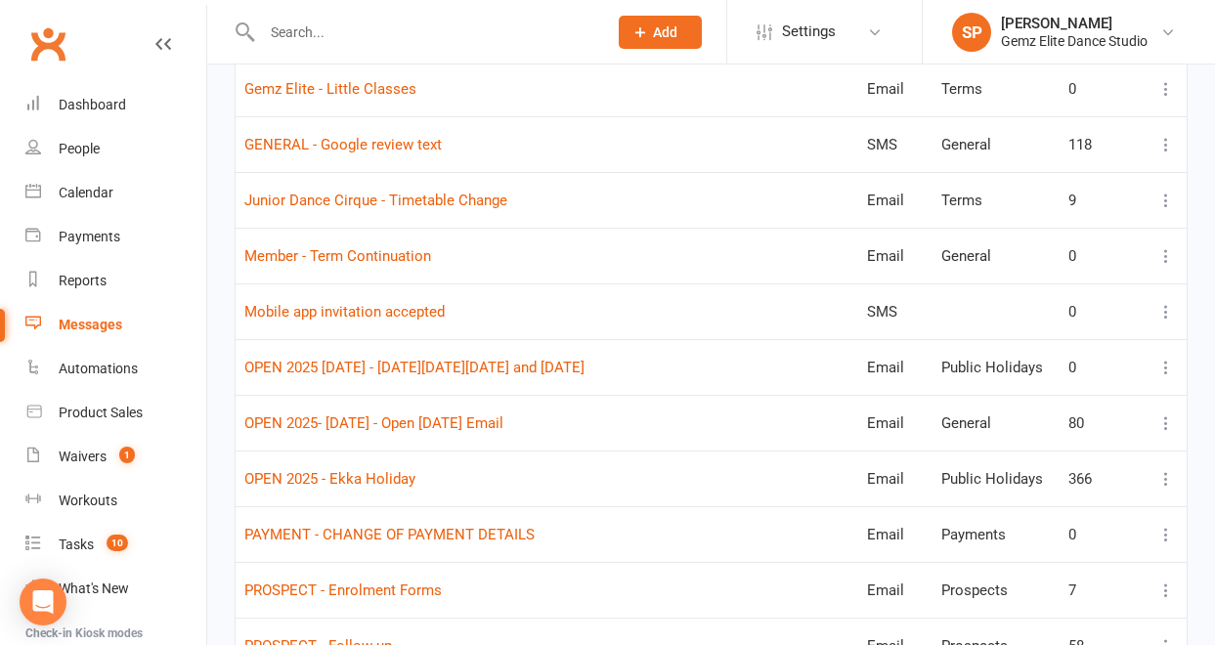
click at [1167, 423] on icon at bounding box center [1167, 424] width 20 height 20
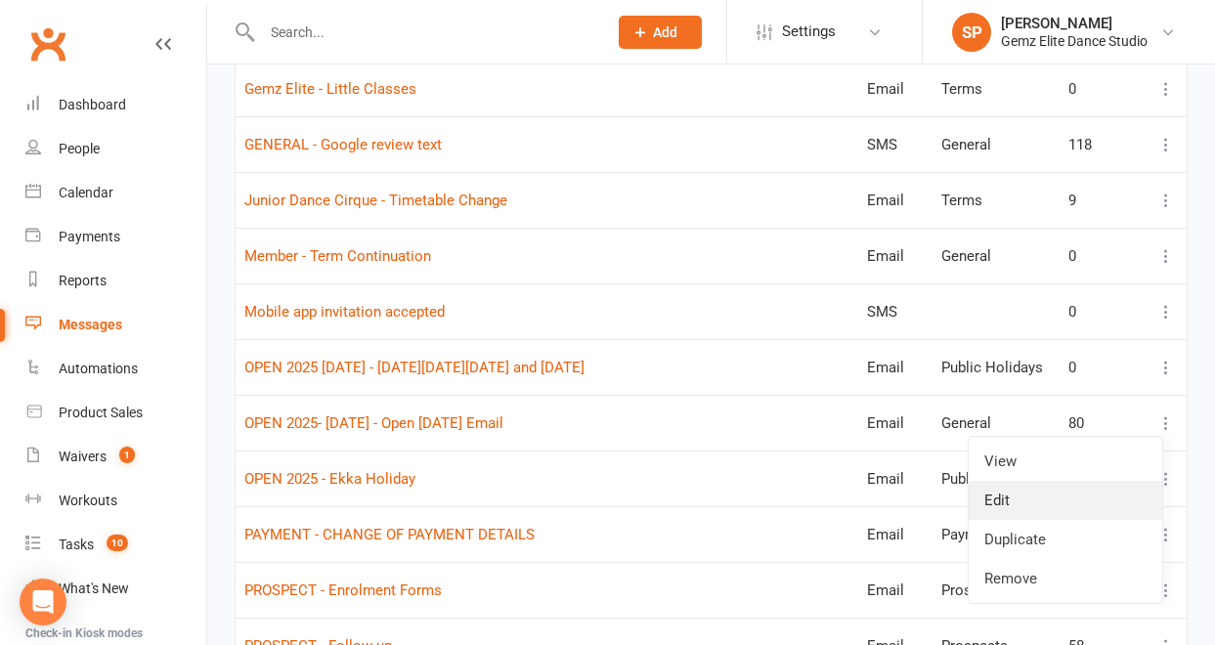
click at [1076, 504] on link "Edit" at bounding box center [1066, 500] width 194 height 39
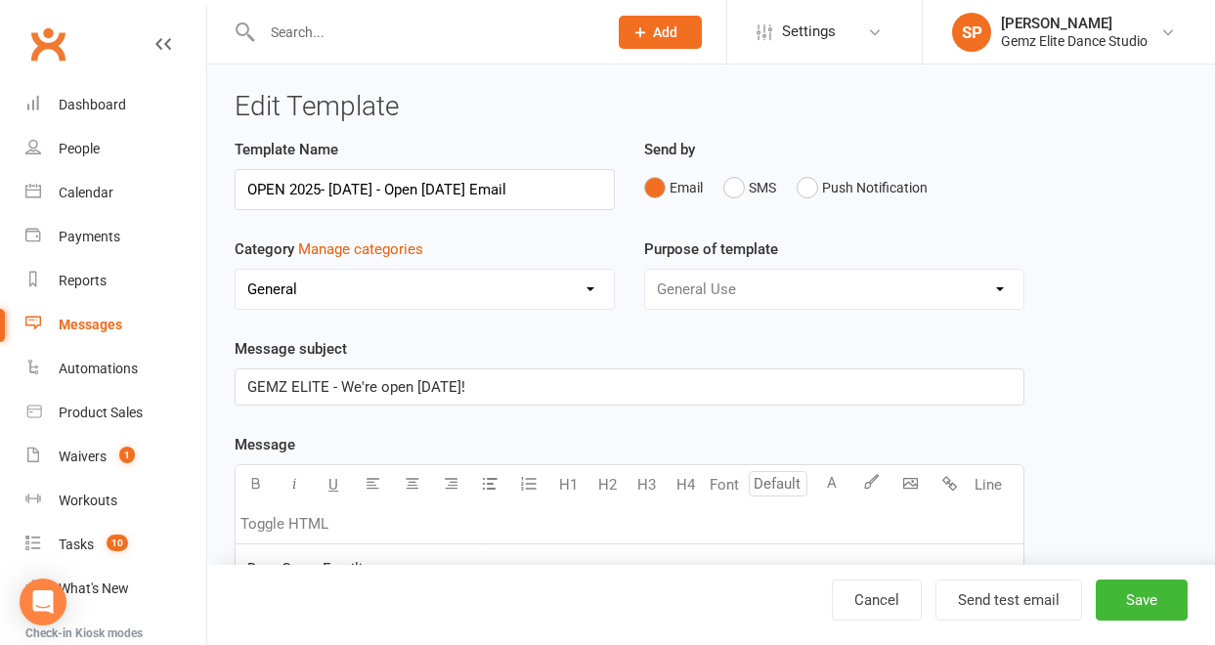
click at [589, 296] on select "No category Absentees Adults General Payments Prospects Public Holidays Showcas…" at bounding box center [425, 289] width 378 height 39
select select "15785"
click at [236, 270] on select "No category Absentees Adults General Payments Prospects Public Holidays Showcas…" at bounding box center [425, 289] width 378 height 39
click at [1154, 603] on button "Save" at bounding box center [1142, 600] width 92 height 41
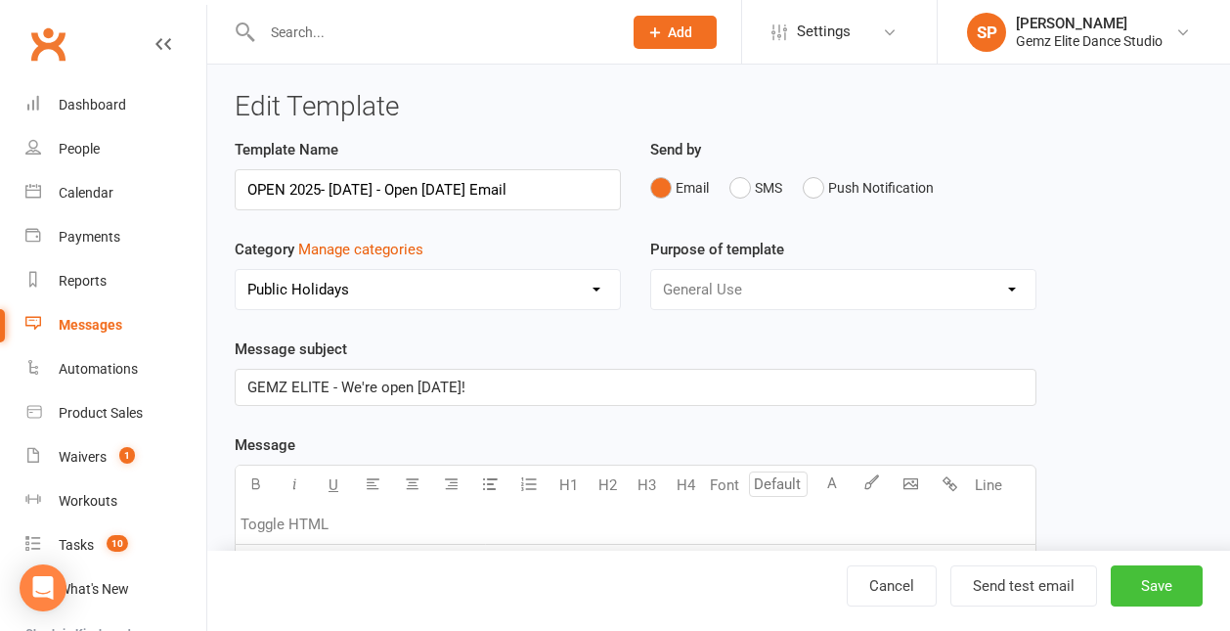
select select "100"
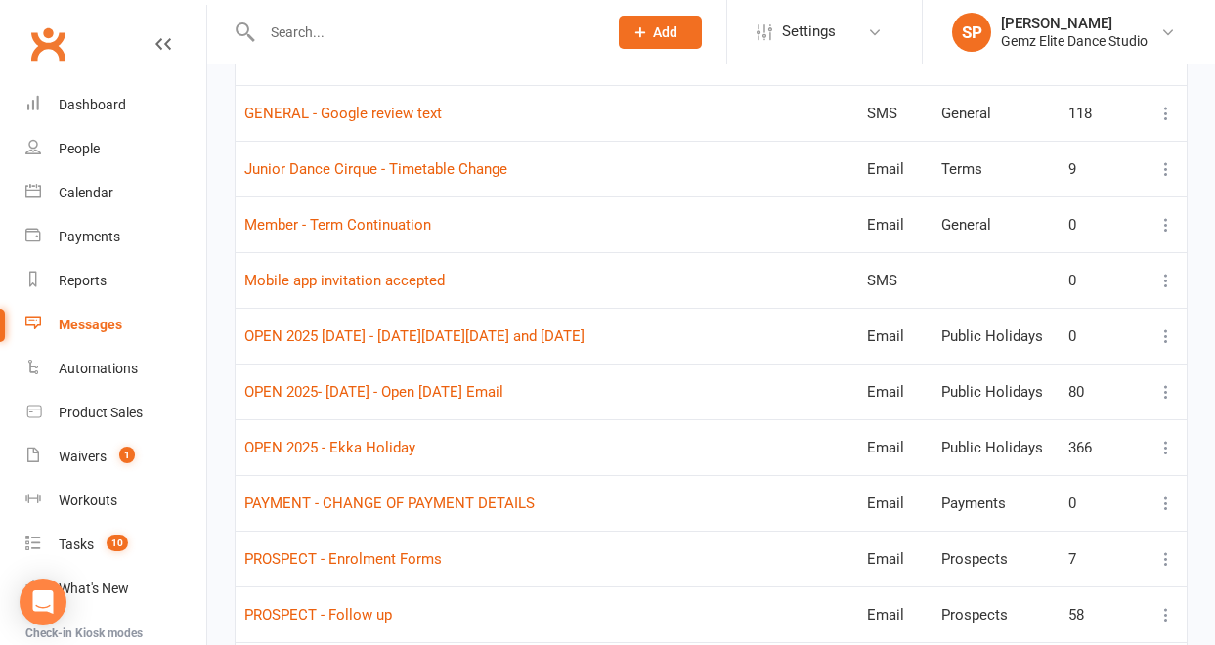
scroll to position [1536, 0]
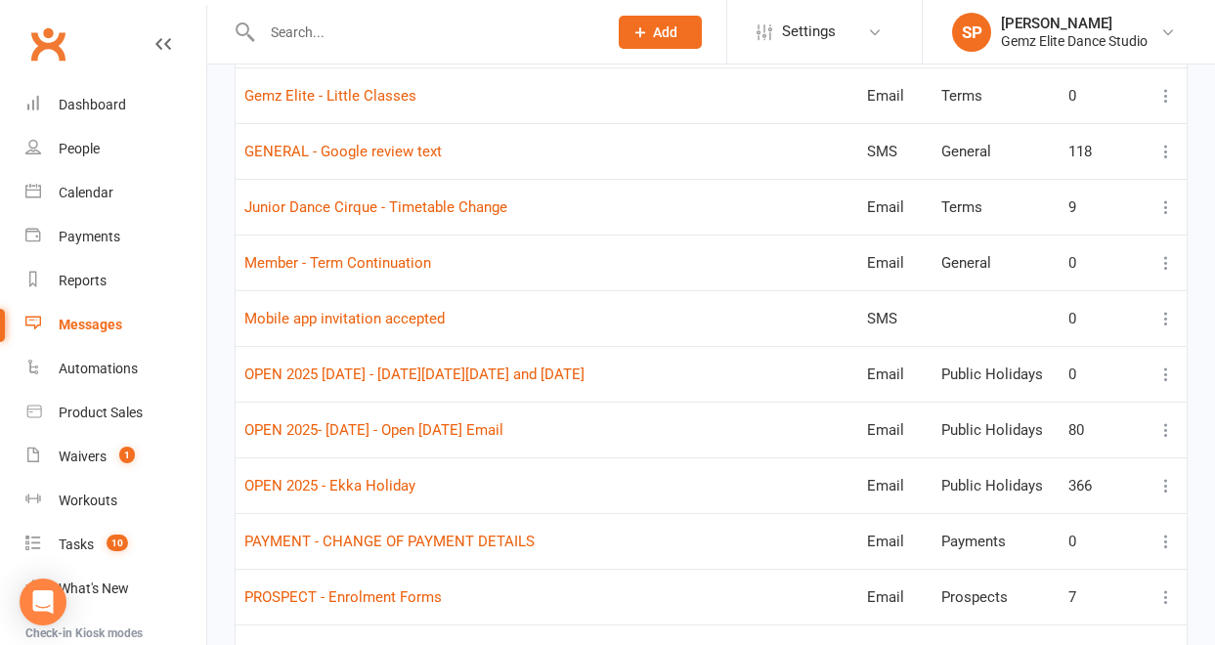
click at [1166, 315] on icon at bounding box center [1167, 319] width 20 height 20
click at [1127, 388] on link "Edit" at bounding box center [1066, 395] width 194 height 39
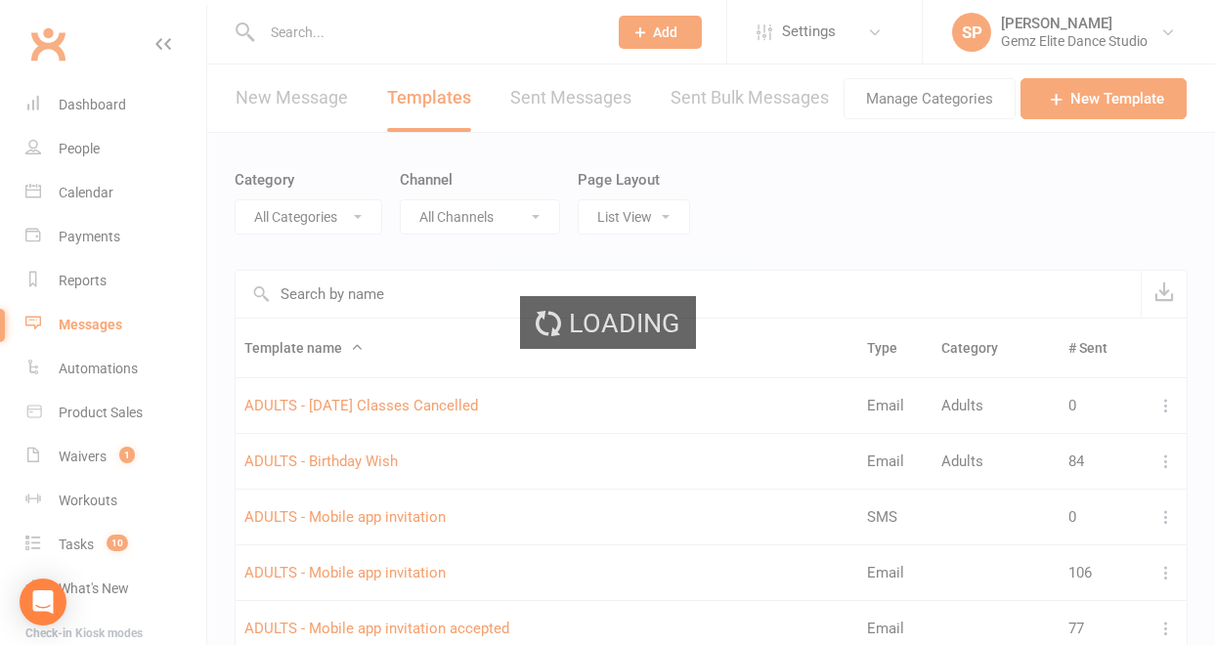
select select "mobile_app_template"
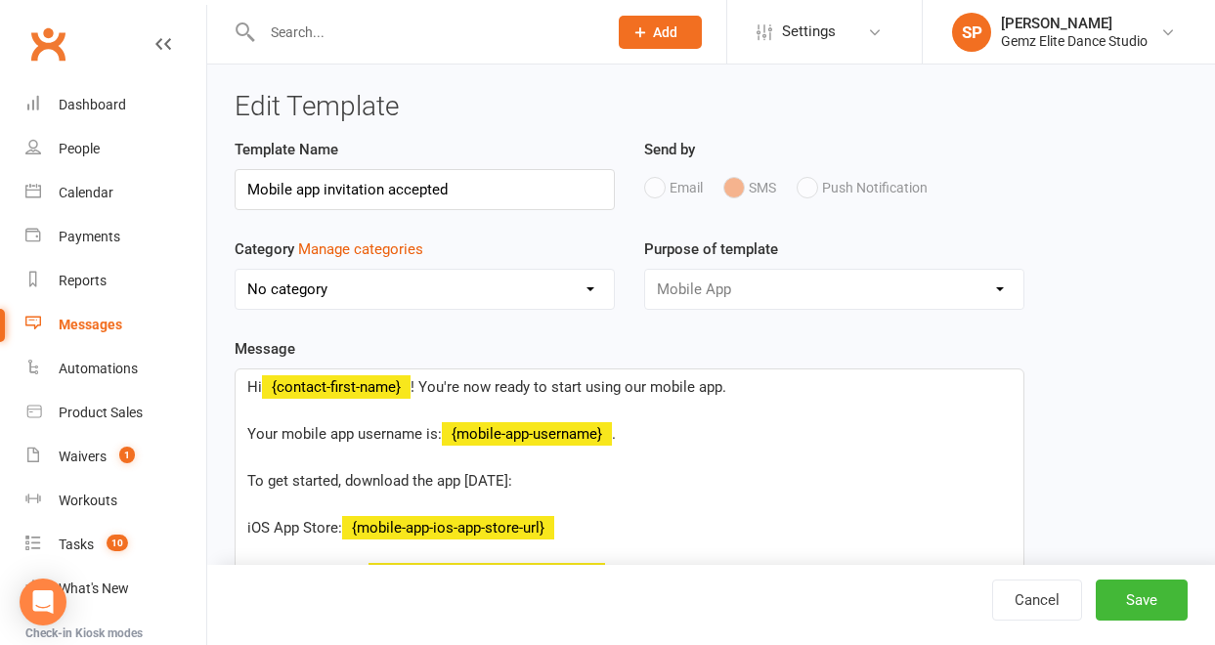
click at [600, 289] on select "No category Absentees Adults General Payments Prospects Public Holidays Showcas…" at bounding box center [425, 289] width 378 height 39
select select "15776"
click at [236, 270] on select "No category Absentees Adults General Payments Prospects Public Holidays Showcas…" at bounding box center [425, 289] width 378 height 39
click at [1142, 611] on button "Save" at bounding box center [1142, 600] width 92 height 41
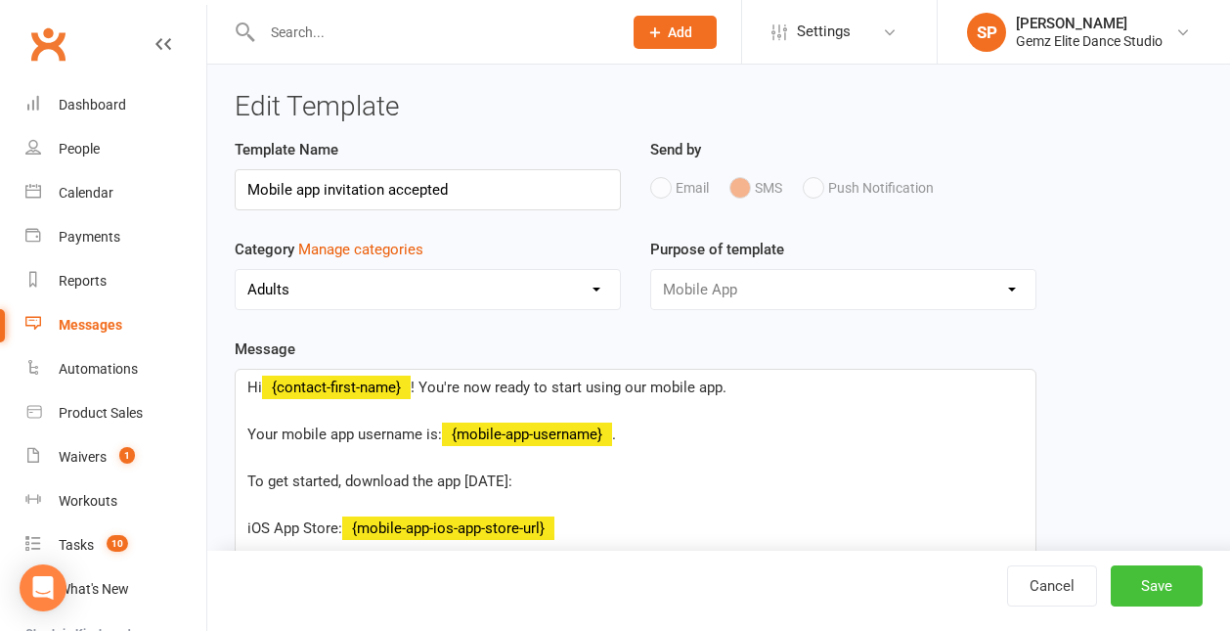
select select "100"
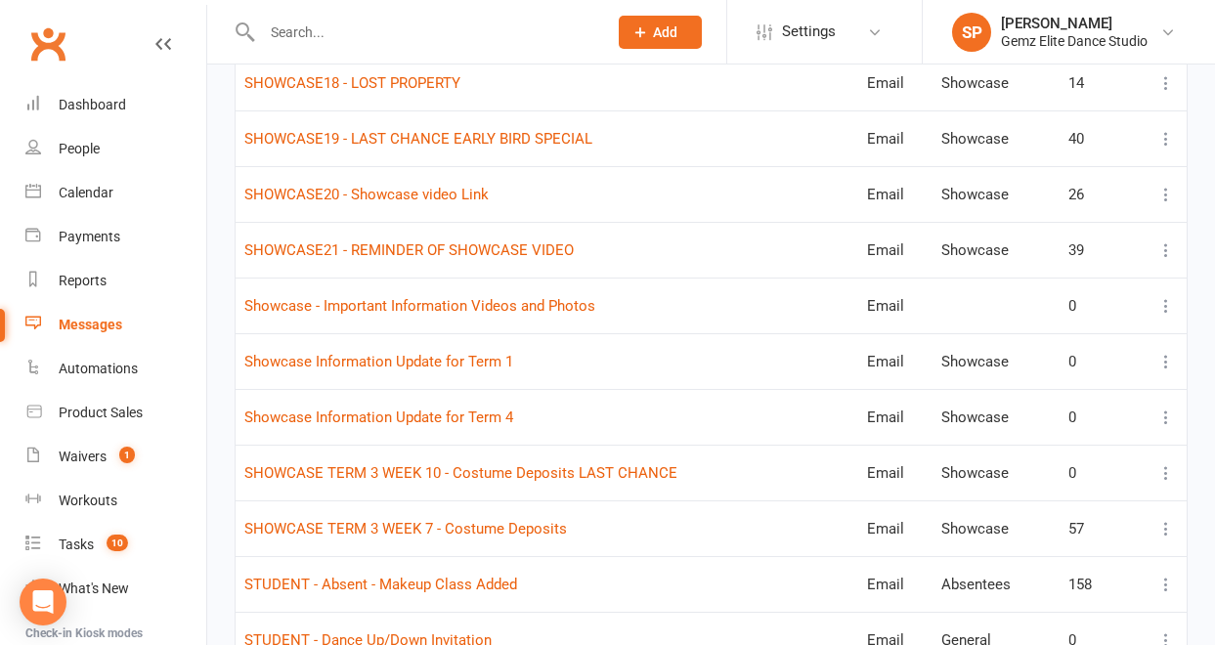
scroll to position [3452, 0]
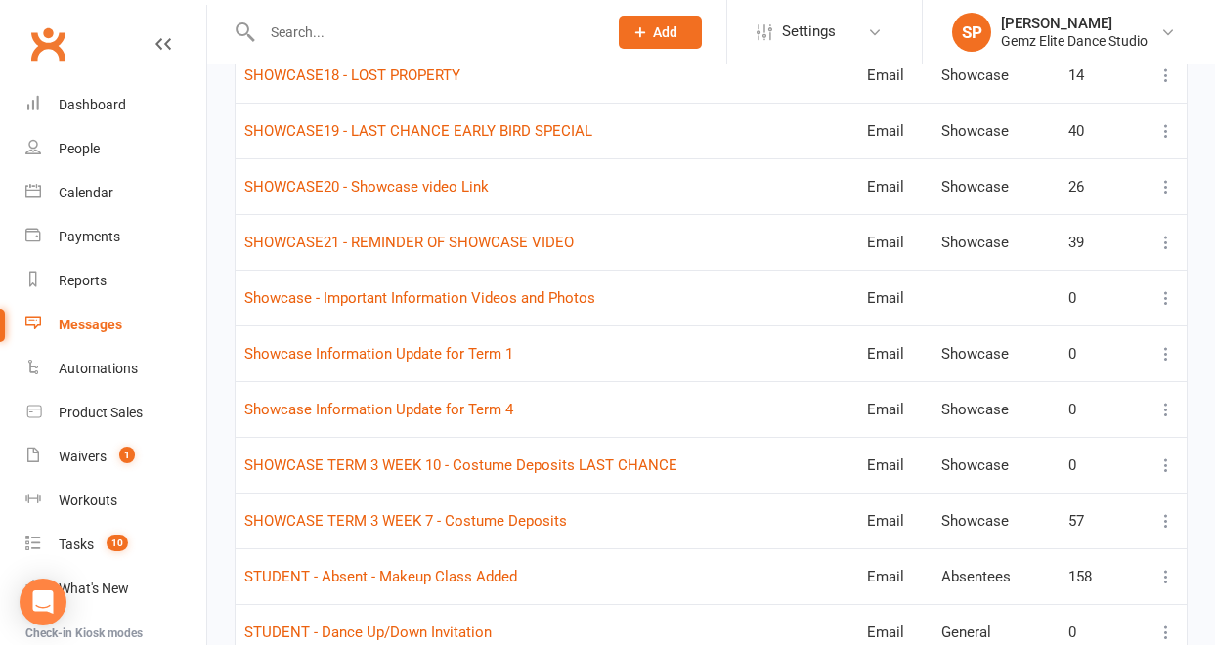
click at [1168, 298] on icon at bounding box center [1167, 298] width 20 height 20
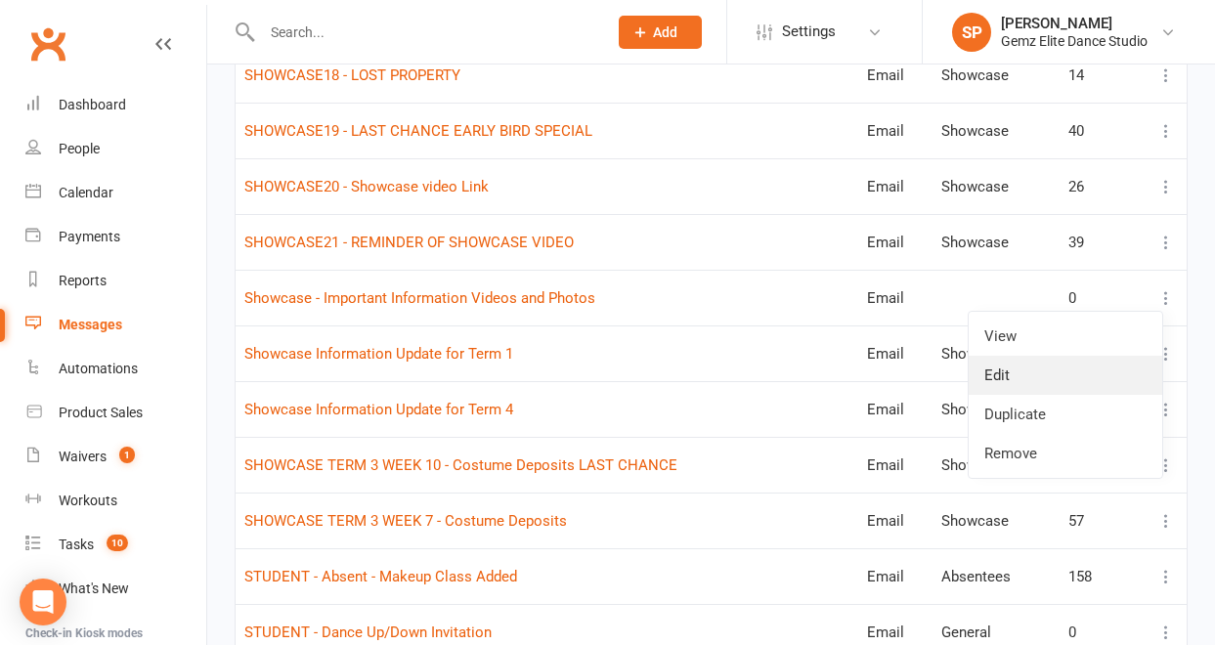
click at [1108, 374] on link "Edit" at bounding box center [1066, 375] width 194 height 39
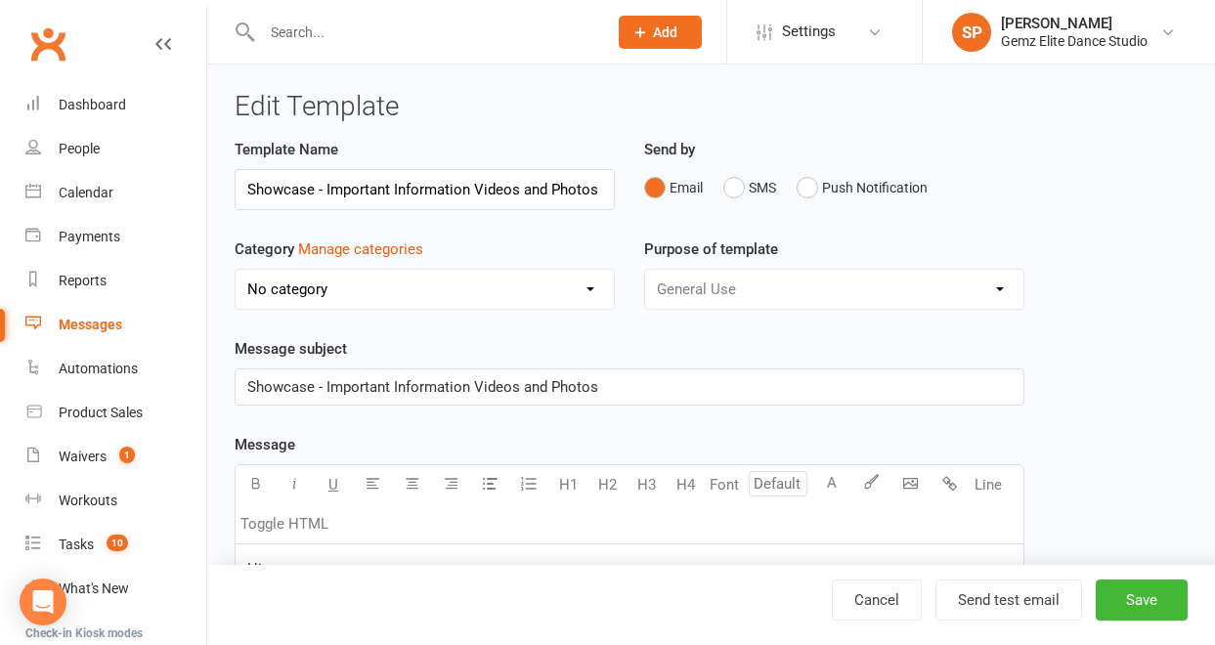
click at [590, 287] on select "No category Absentees Adults General Payments Prospects Public Holidays Showcas…" at bounding box center [425, 289] width 378 height 39
select select "11685"
click at [236, 270] on select "No category Absentees Adults General Payments Prospects Public Holidays Showcas…" at bounding box center [425, 289] width 378 height 39
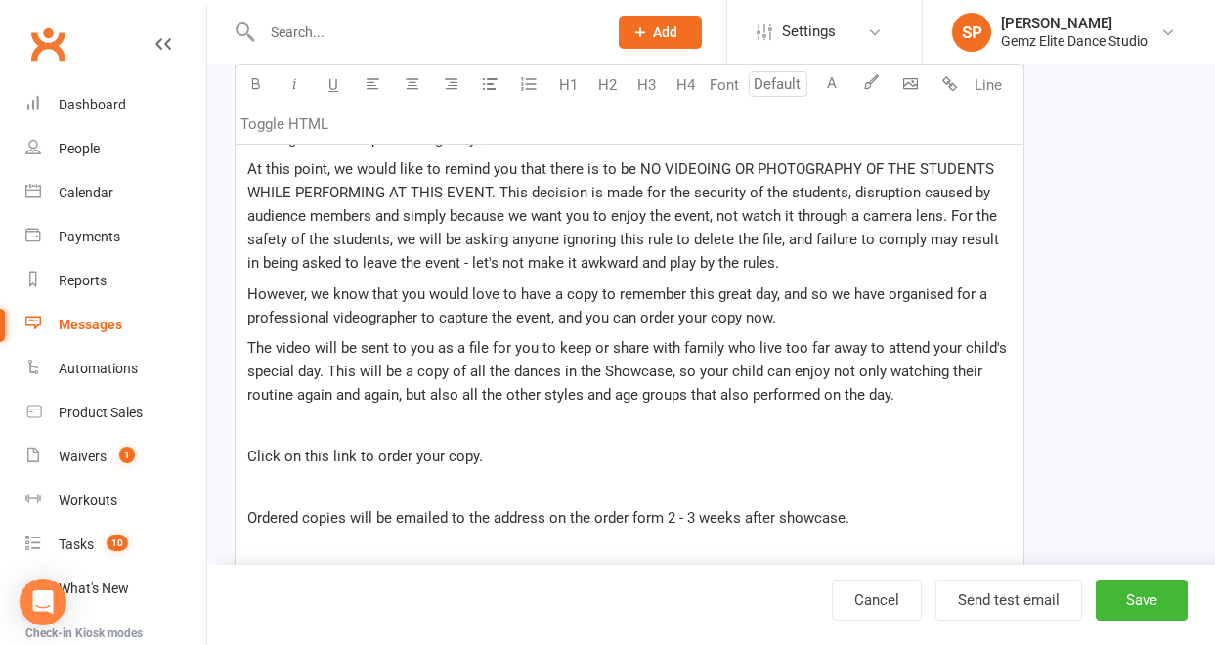
scroll to position [487, 0]
click at [1126, 607] on button "Save" at bounding box center [1142, 600] width 92 height 41
select select "100"
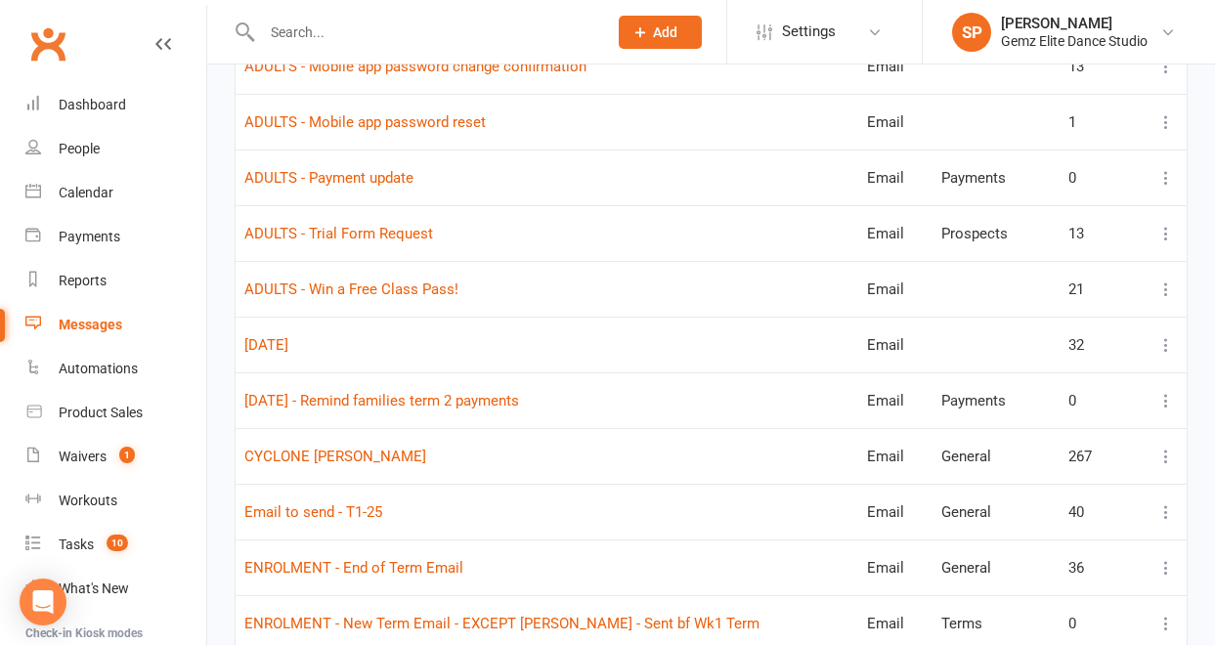
scroll to position [522, 0]
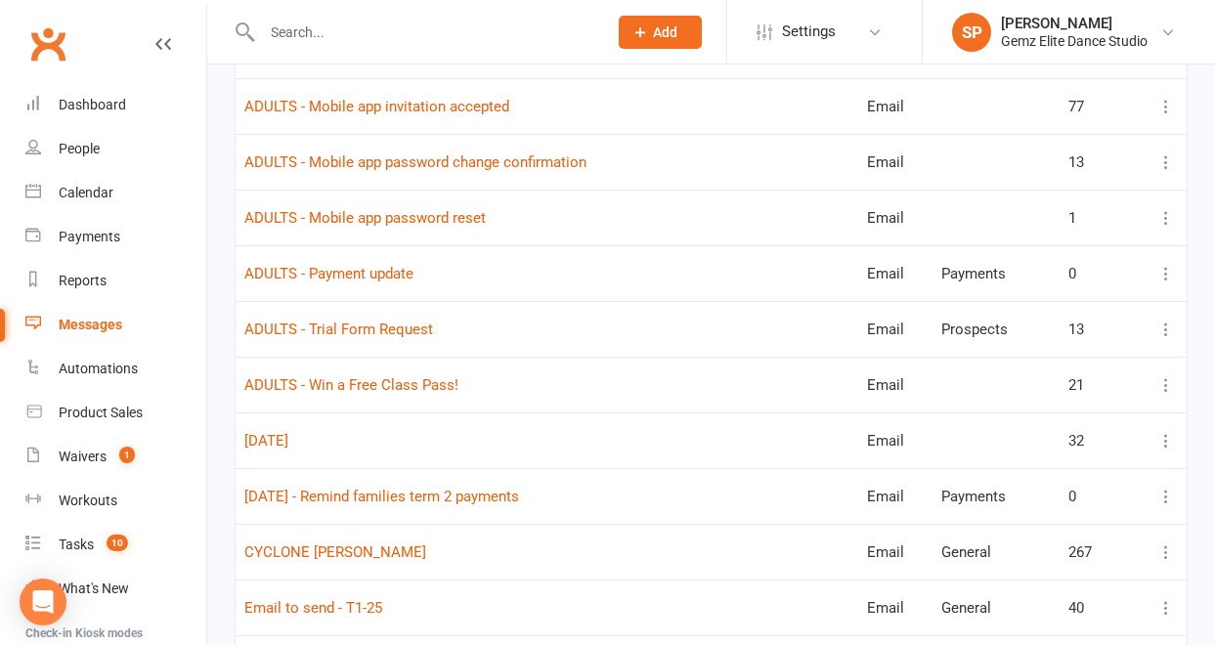
click at [1168, 436] on icon at bounding box center [1167, 441] width 20 height 20
click at [1085, 508] on link "Edit" at bounding box center [1066, 518] width 194 height 39
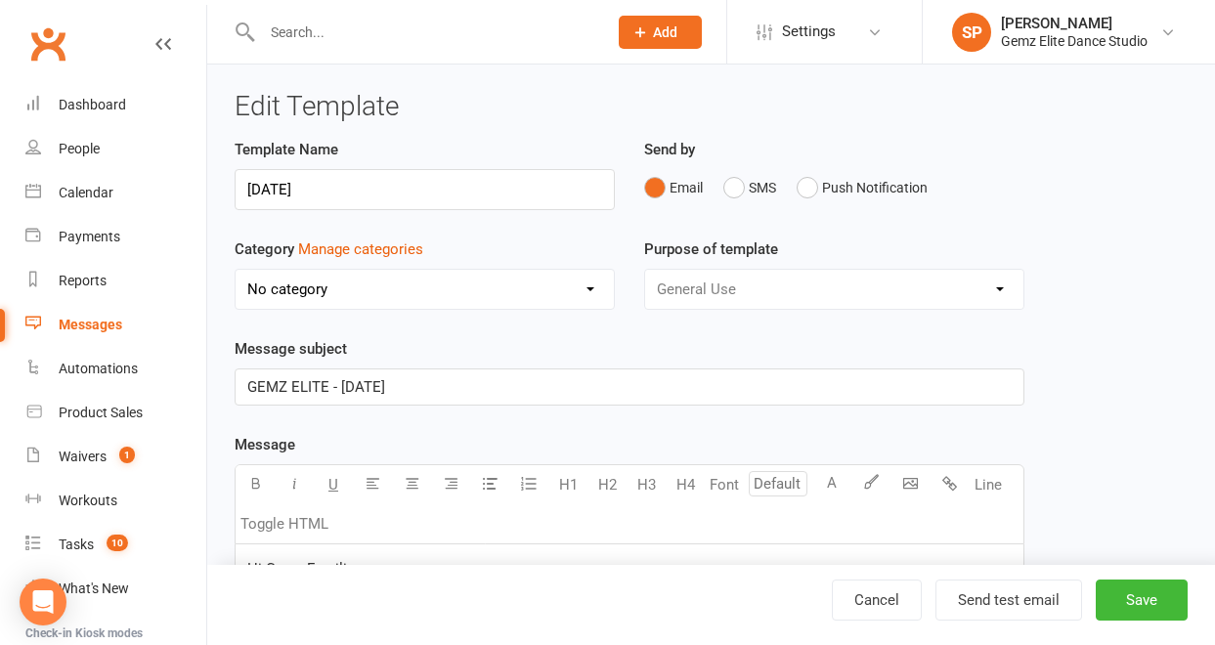
click at [594, 291] on select "No category Absentees Adults General Payments Prospects Public Holidays Showcas…" at bounding box center [425, 289] width 378 height 39
select select "15785"
click at [236, 270] on select "No category Absentees Adults General Payments Prospects Public Holidays Showcas…" at bounding box center [425, 289] width 378 height 39
click at [1139, 598] on button "Save" at bounding box center [1142, 600] width 92 height 41
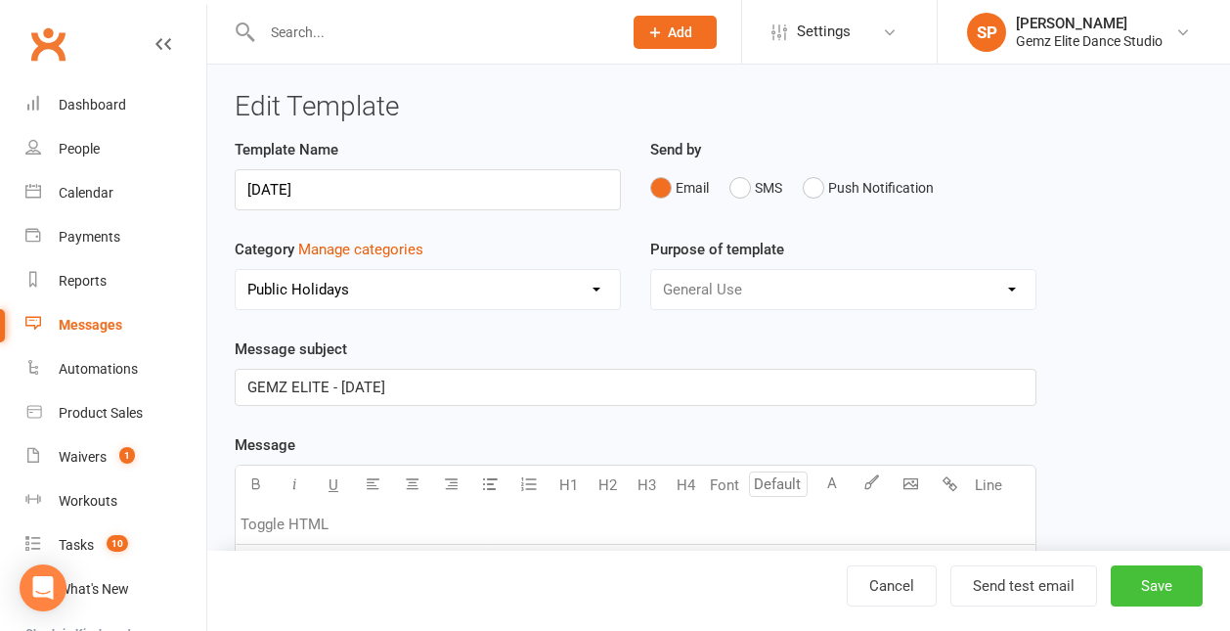
select select "100"
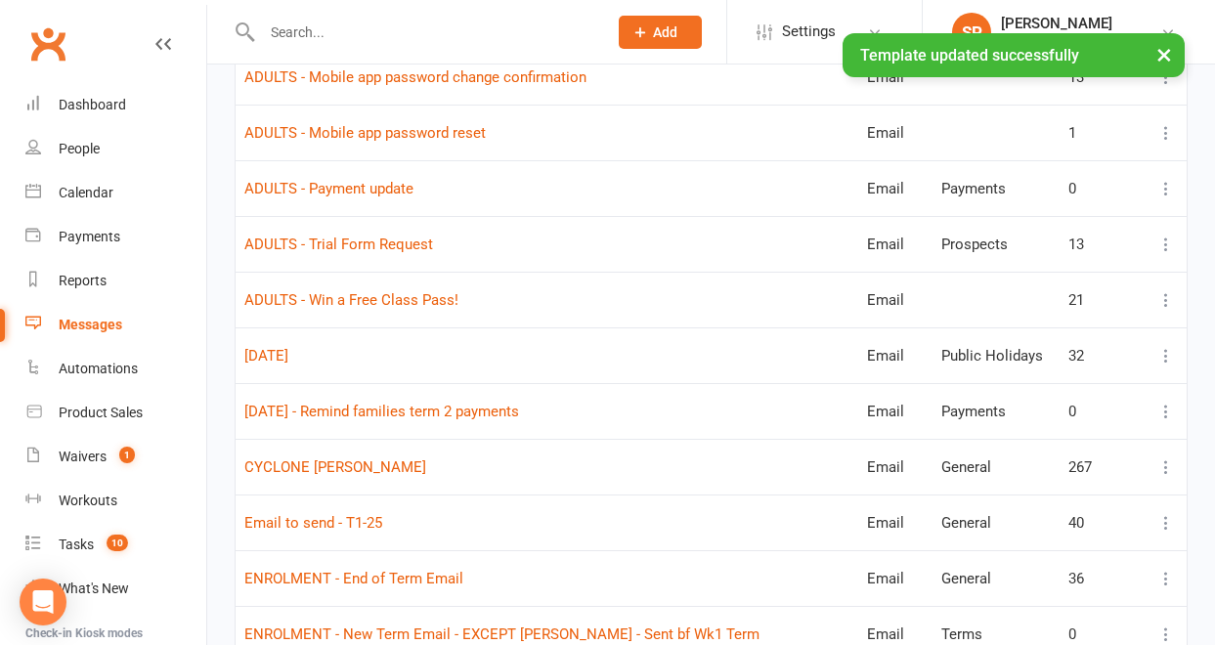
scroll to position [609, 0]
click at [1168, 299] on icon at bounding box center [1167, 298] width 20 height 20
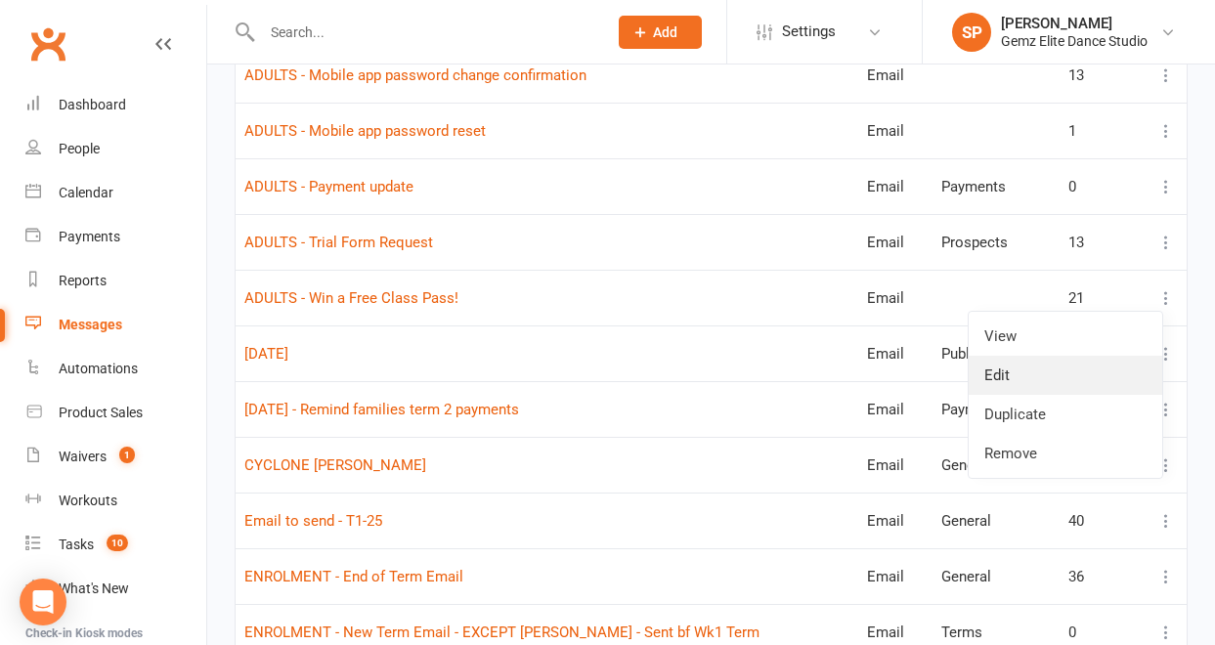
click at [1118, 364] on link "Edit" at bounding box center [1066, 375] width 194 height 39
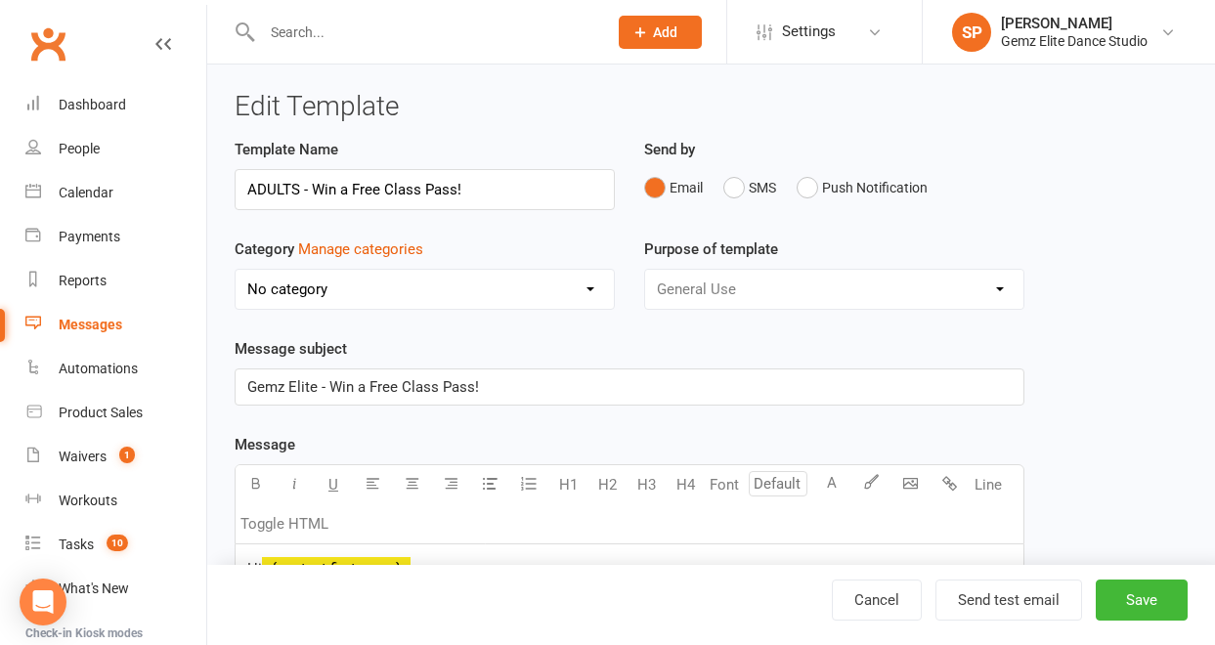
click at [590, 294] on select "No category Absentees Adults General Payments Prospects Public Holidays Showcas…" at bounding box center [425, 289] width 378 height 39
select select "15776"
click at [236, 270] on select "No category Absentees Adults General Payments Prospects Public Holidays Showcas…" at bounding box center [425, 289] width 378 height 39
click at [1139, 608] on button "Save" at bounding box center [1142, 600] width 92 height 41
select select "100"
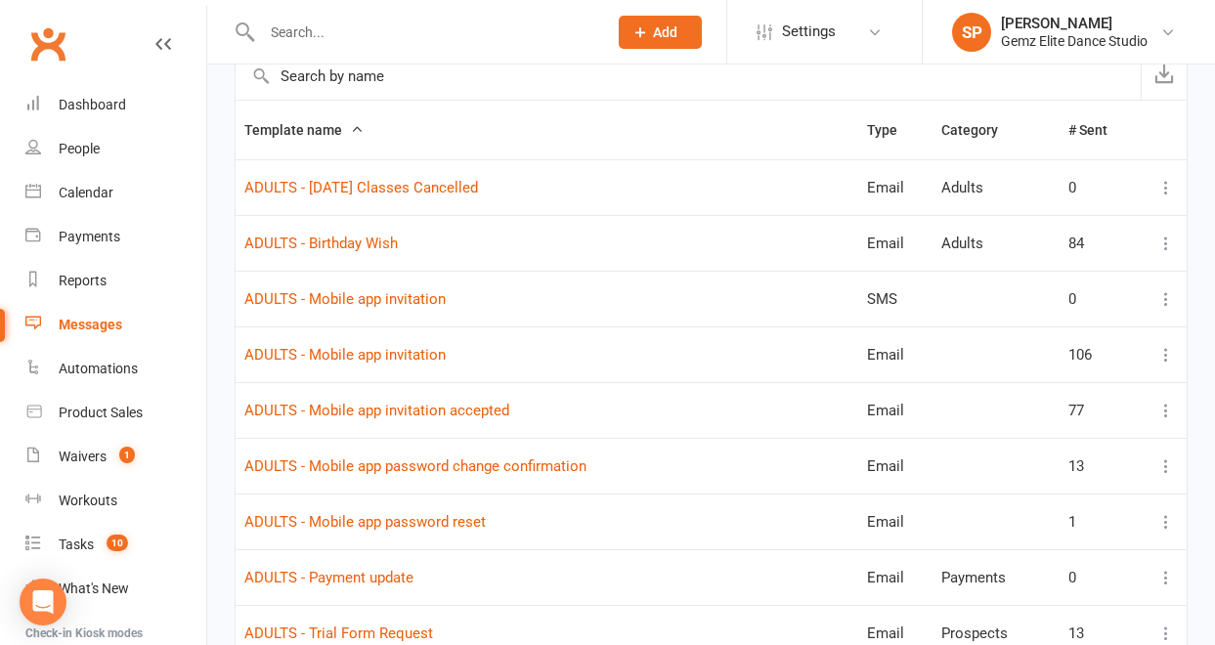
scroll to position [229, 0]
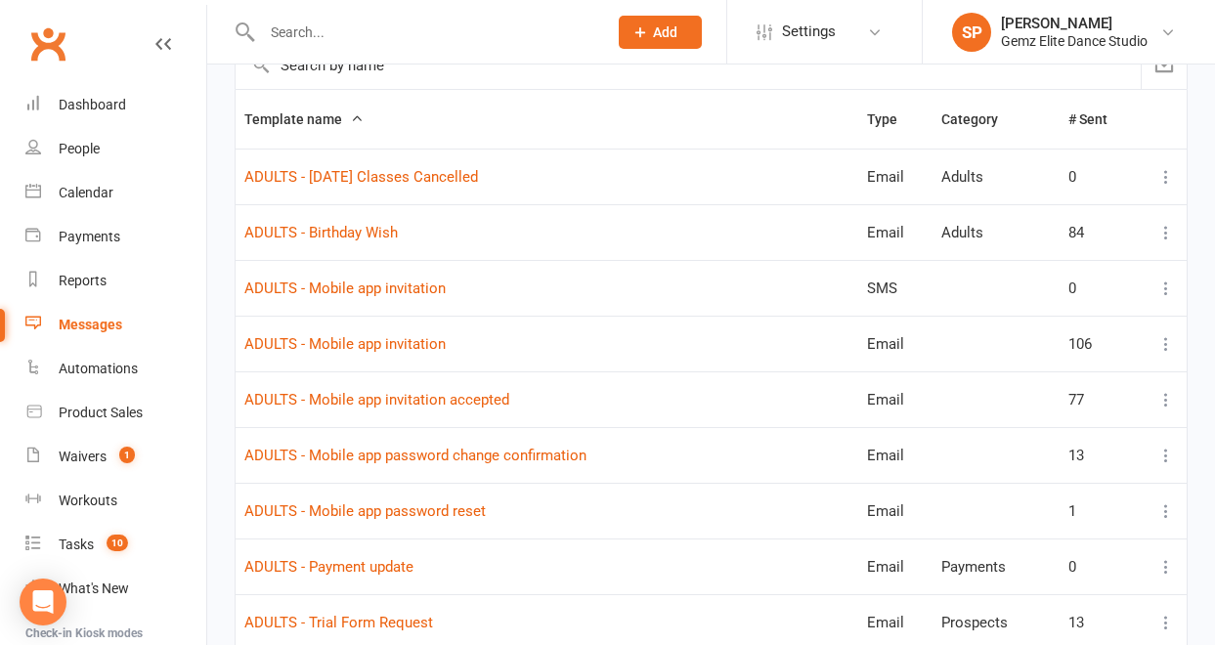
click at [1166, 509] on icon at bounding box center [1167, 512] width 20 height 20
click at [1050, 594] on link "Edit" at bounding box center [1066, 588] width 194 height 39
select select "mobile_app_template"
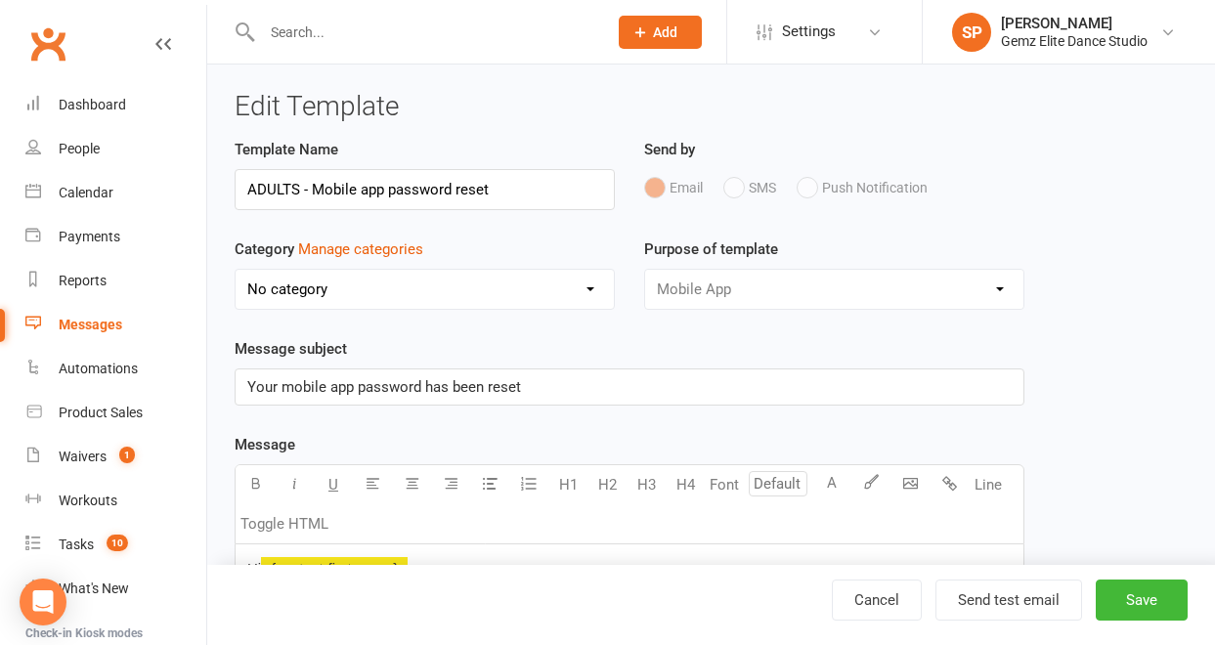
click at [589, 286] on select "No category Absentees Adults General Payments Prospects Public Holidays Showcas…" at bounding box center [425, 289] width 378 height 39
select select "15776"
click at [236, 270] on select "No category Absentees Adults General Payments Prospects Public Holidays Showcas…" at bounding box center [425, 289] width 378 height 39
click at [1154, 595] on button "Save" at bounding box center [1142, 600] width 92 height 41
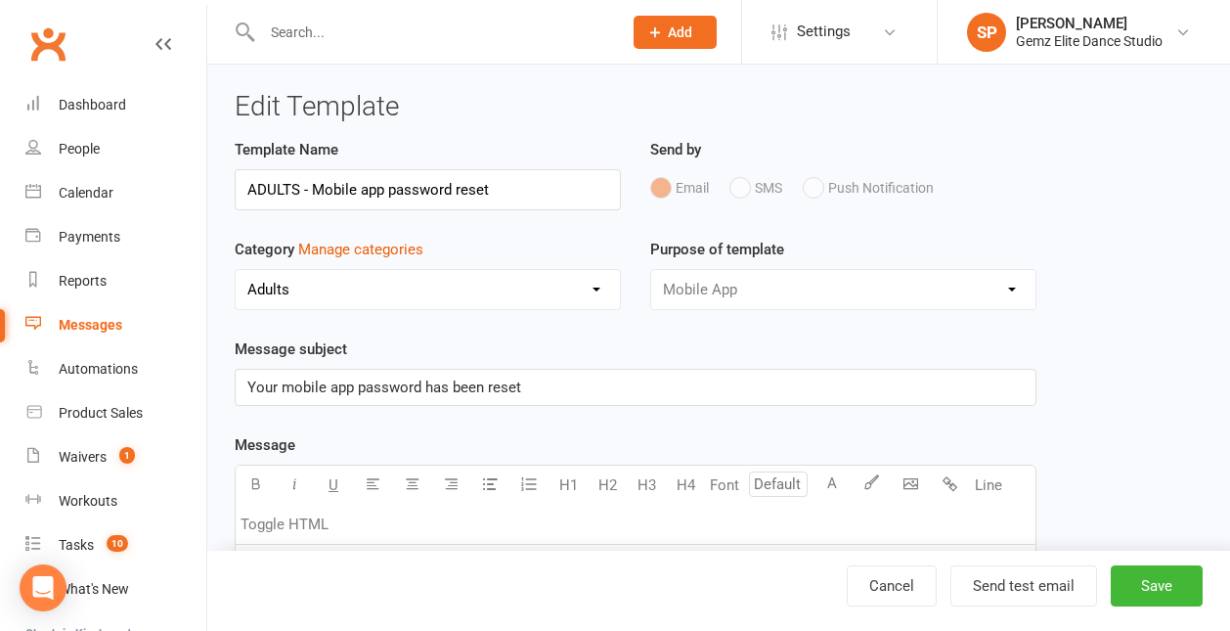
select select "100"
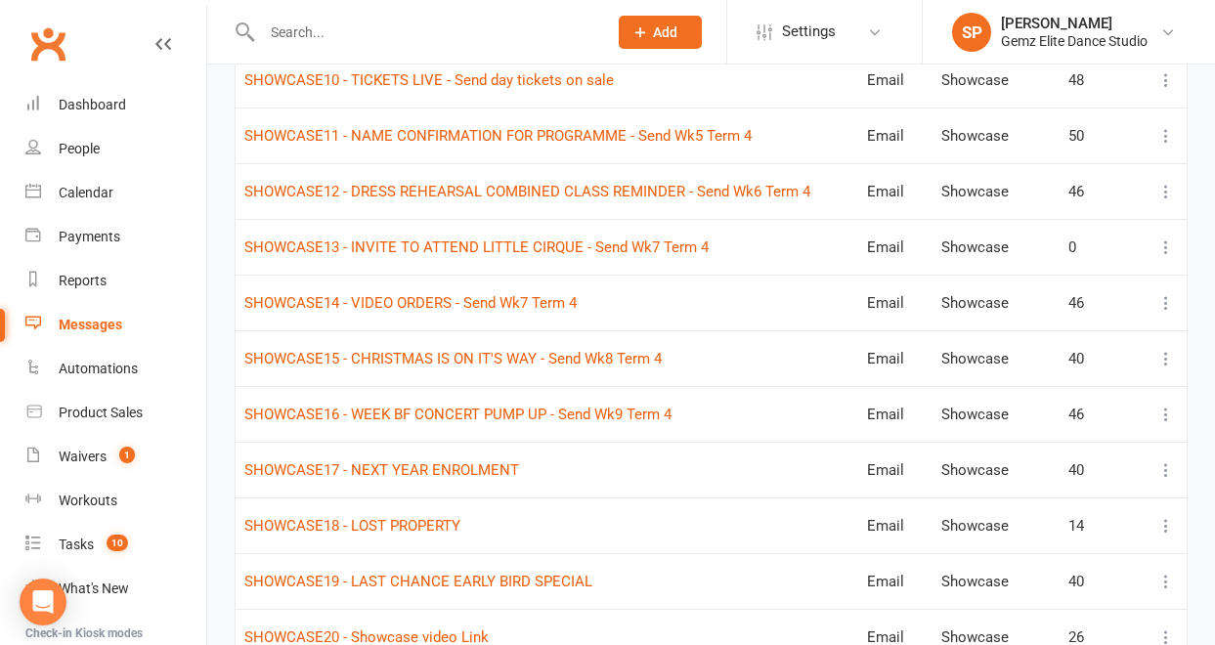
scroll to position [2861, 0]
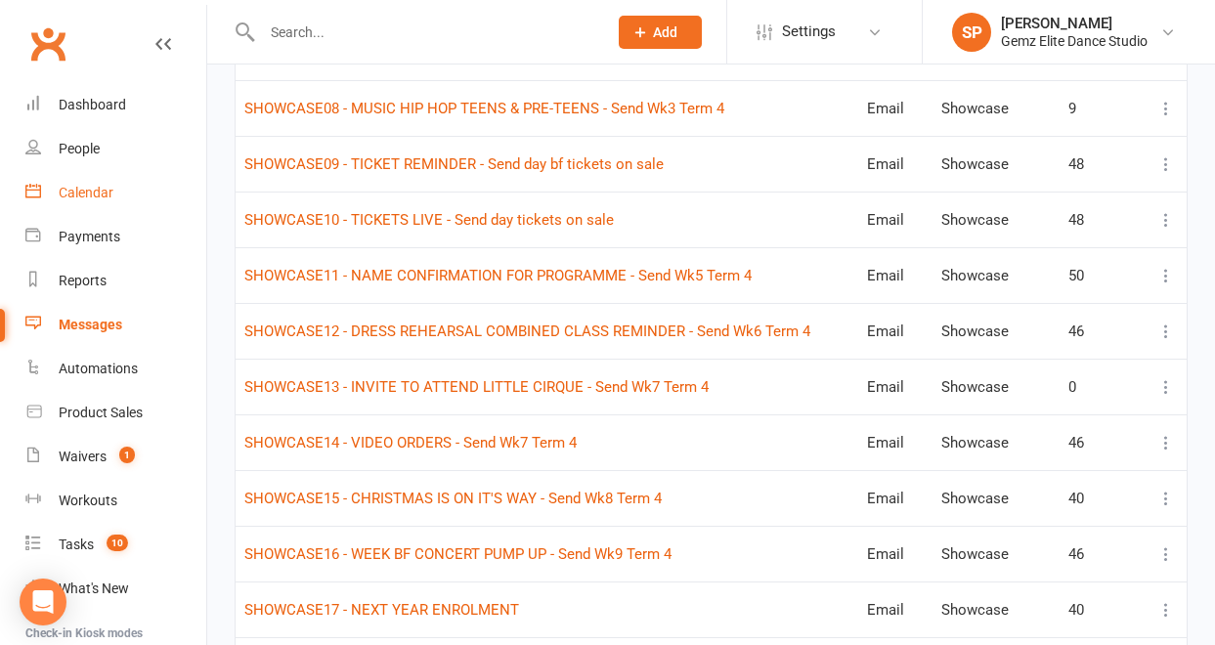
click at [106, 193] on div "Calendar" at bounding box center [86, 193] width 55 height 16
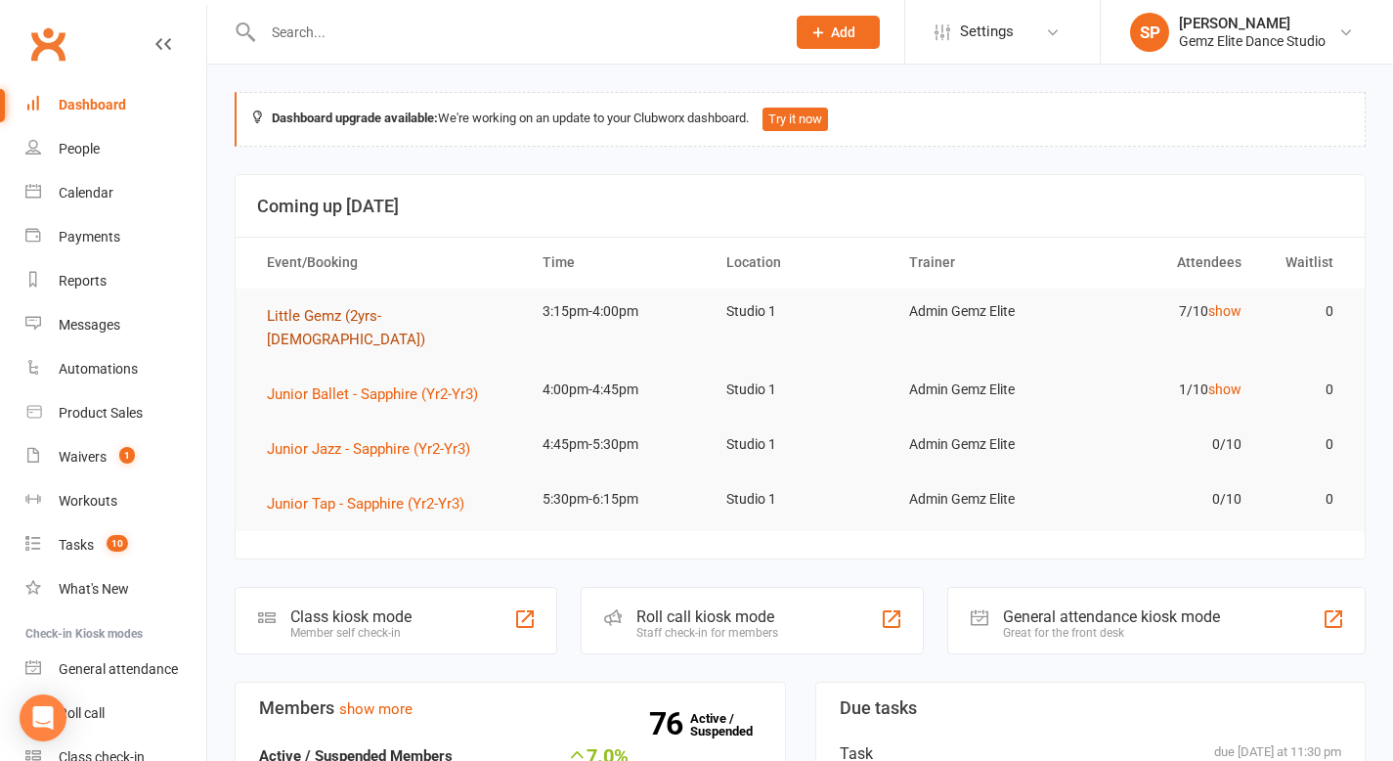
click at [374, 317] on span "Little Gemz (2yrs-[DEMOGRAPHIC_DATA])" at bounding box center [346, 327] width 158 height 41
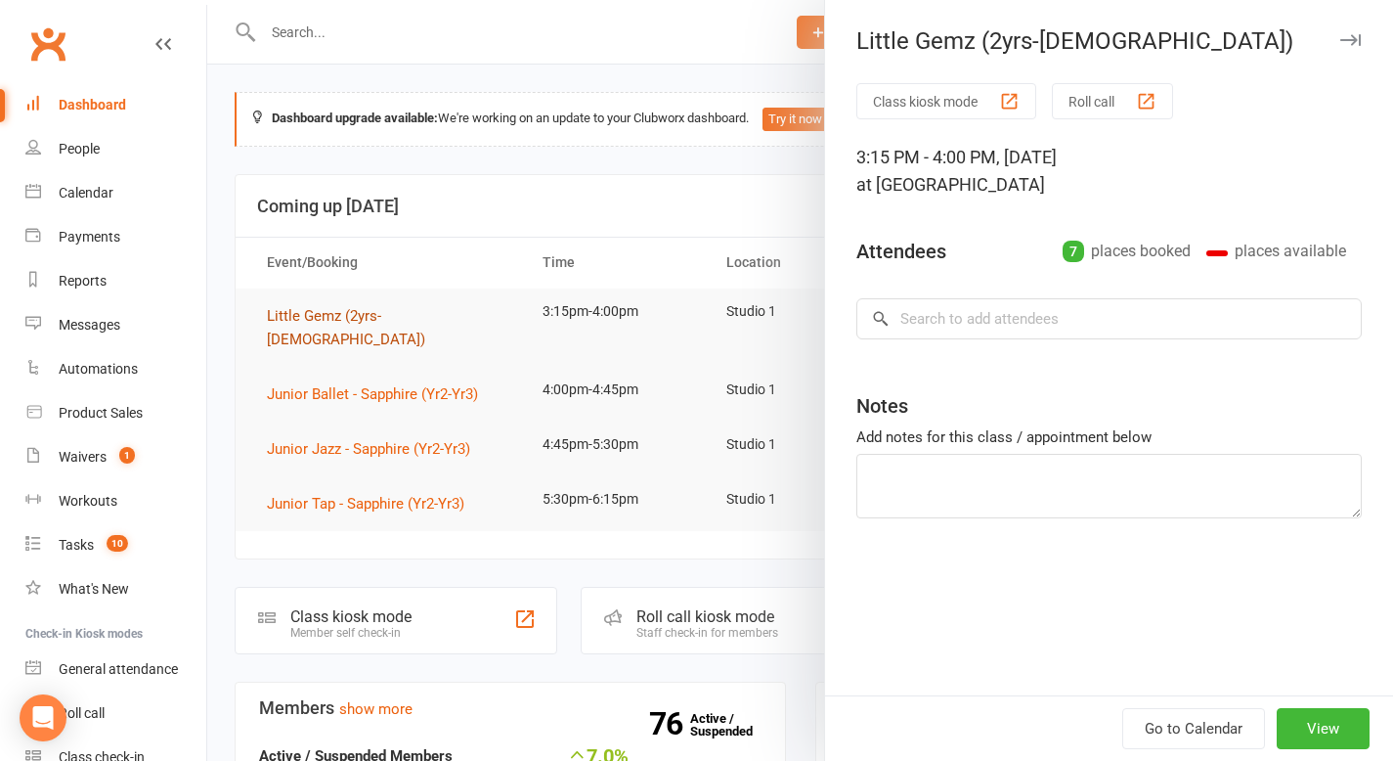
type textarea "[PERSON_NAME] Birthday!! (it's over the holidays) Amina (make-up) Maali makeup …"
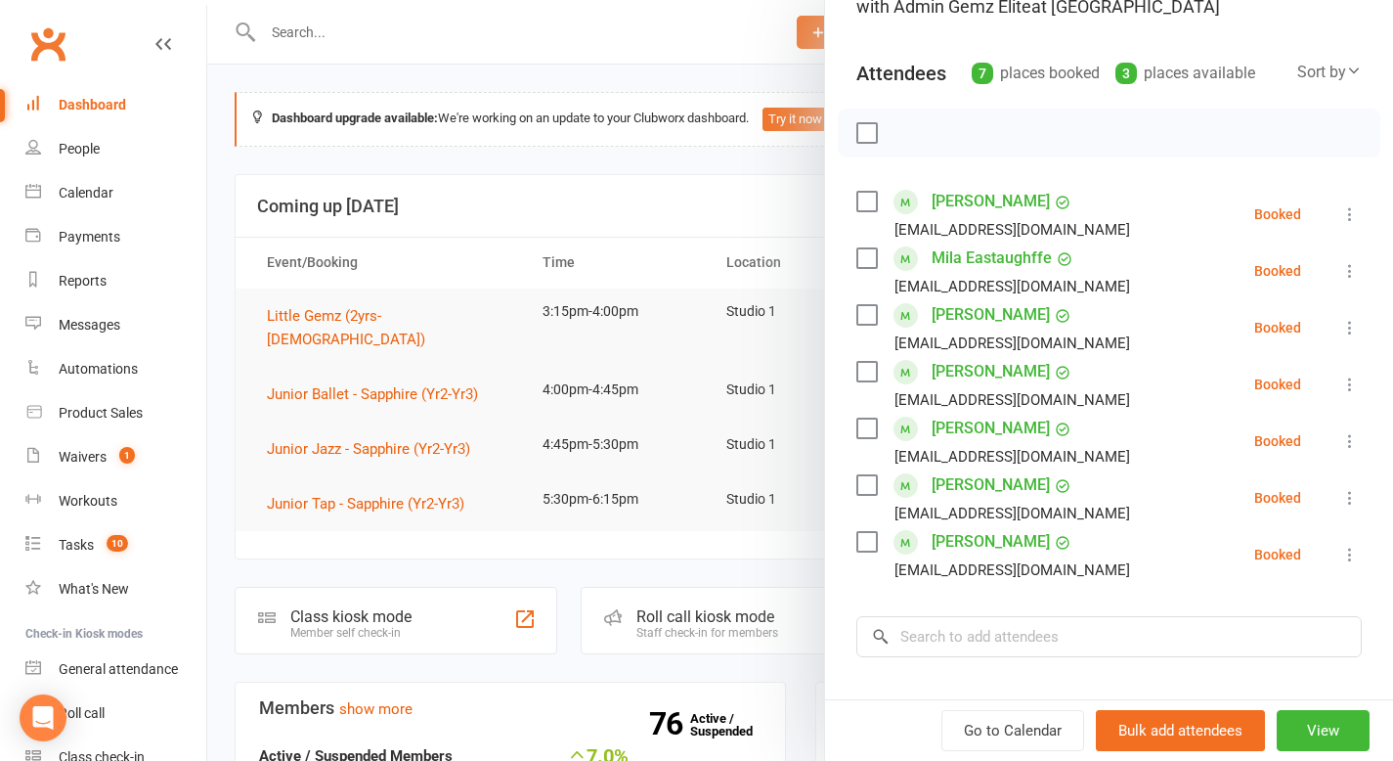
scroll to position [180, 0]
click at [1341, 498] on icon at bounding box center [1351, 496] width 20 height 20
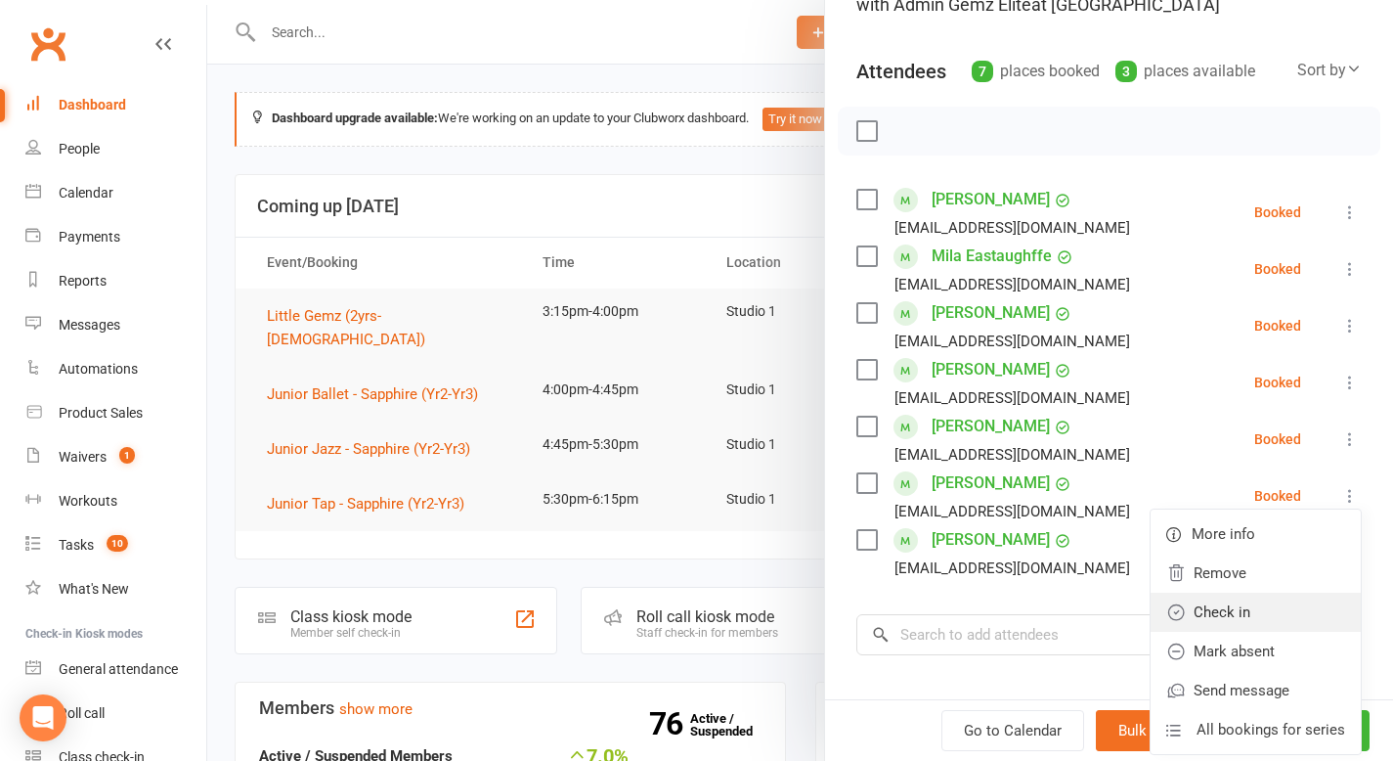
click at [1266, 609] on link "Check in" at bounding box center [1256, 612] width 210 height 39
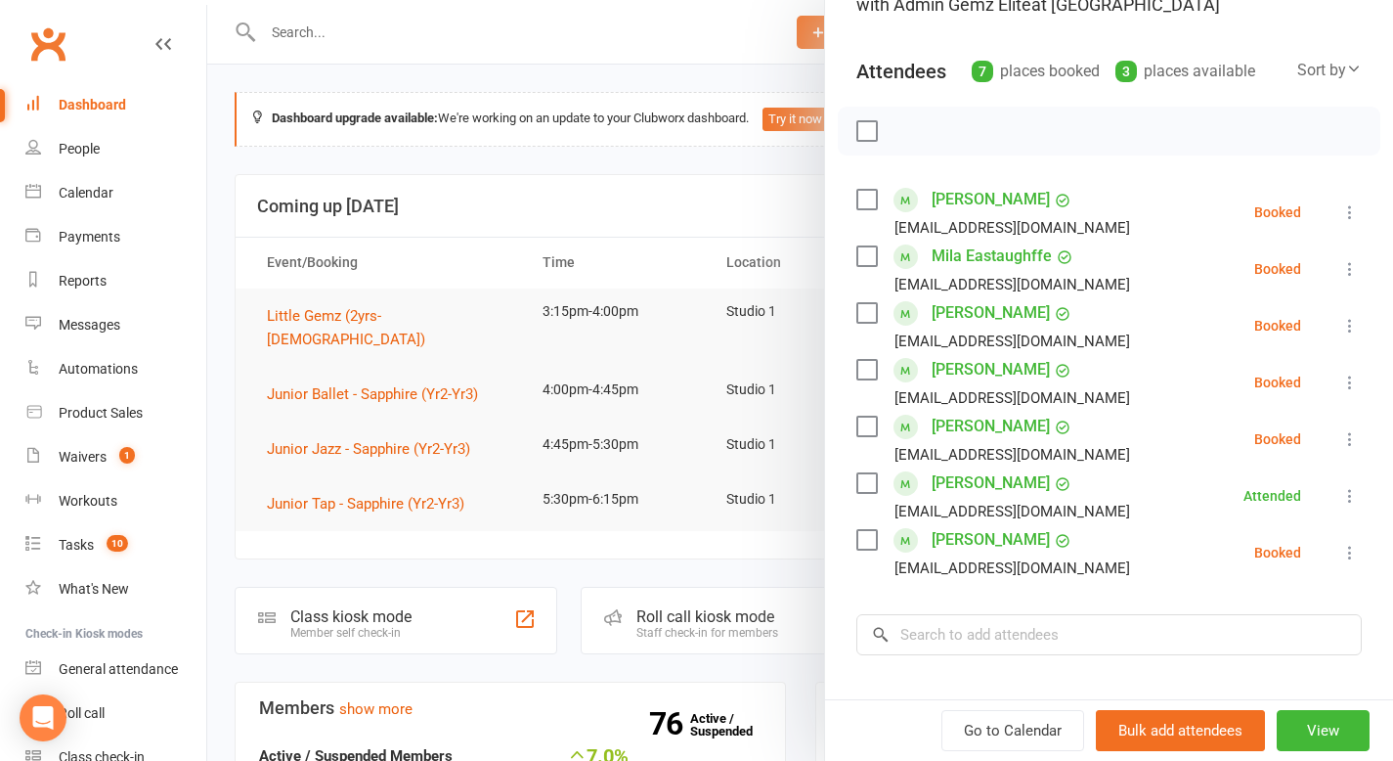
click at [410, 38] on div at bounding box center [800, 380] width 1186 height 761
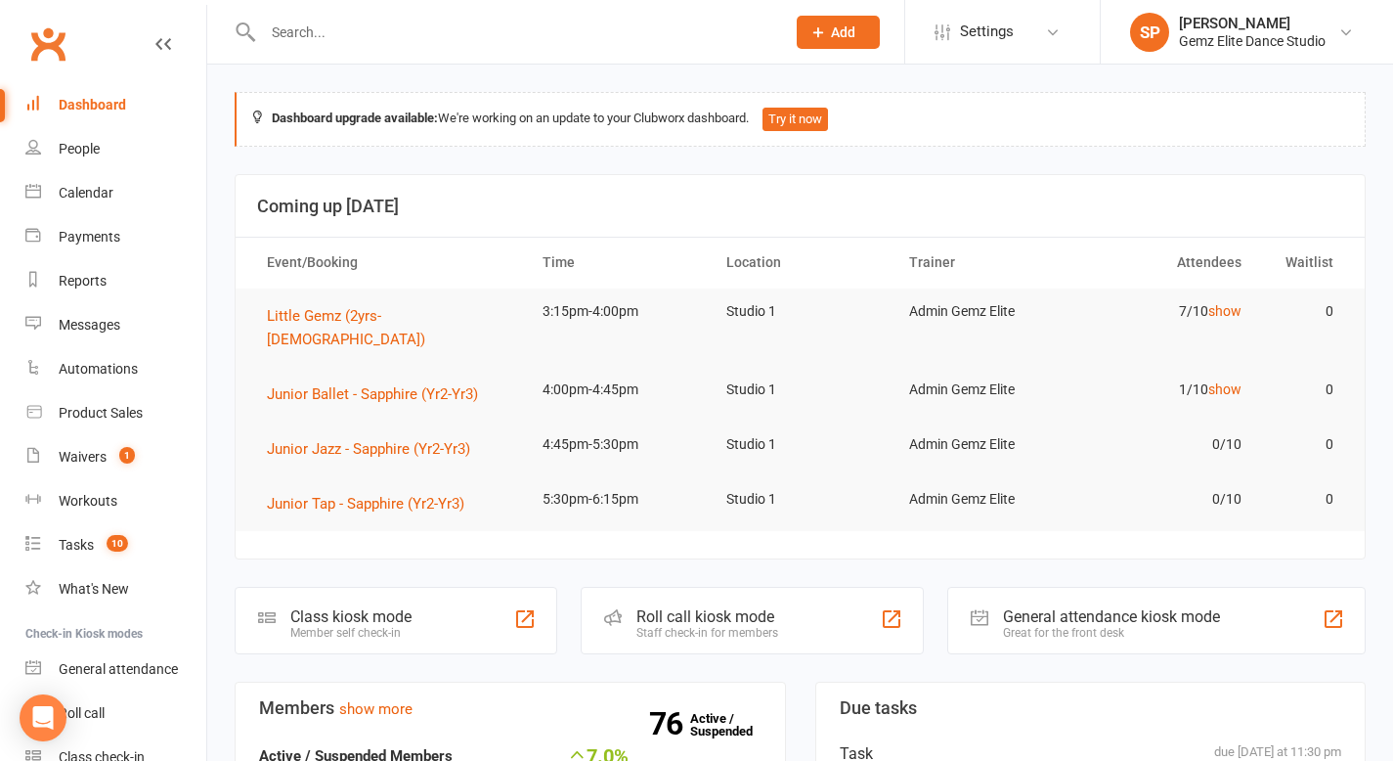
click at [371, 38] on input "text" at bounding box center [514, 32] width 514 height 27
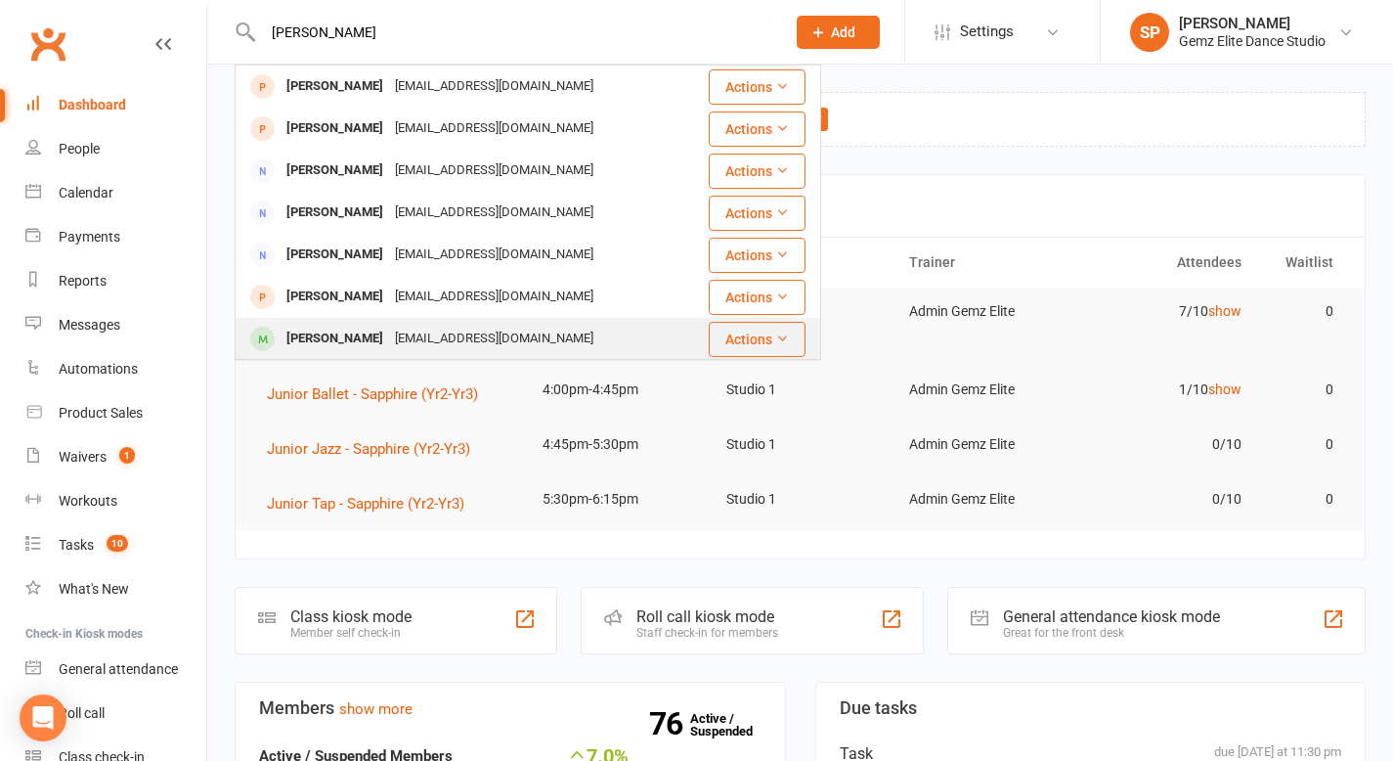
type input "[PERSON_NAME]"
click at [389, 337] on div "[EMAIL_ADDRESS][DOMAIN_NAME]" at bounding box center [494, 339] width 210 height 28
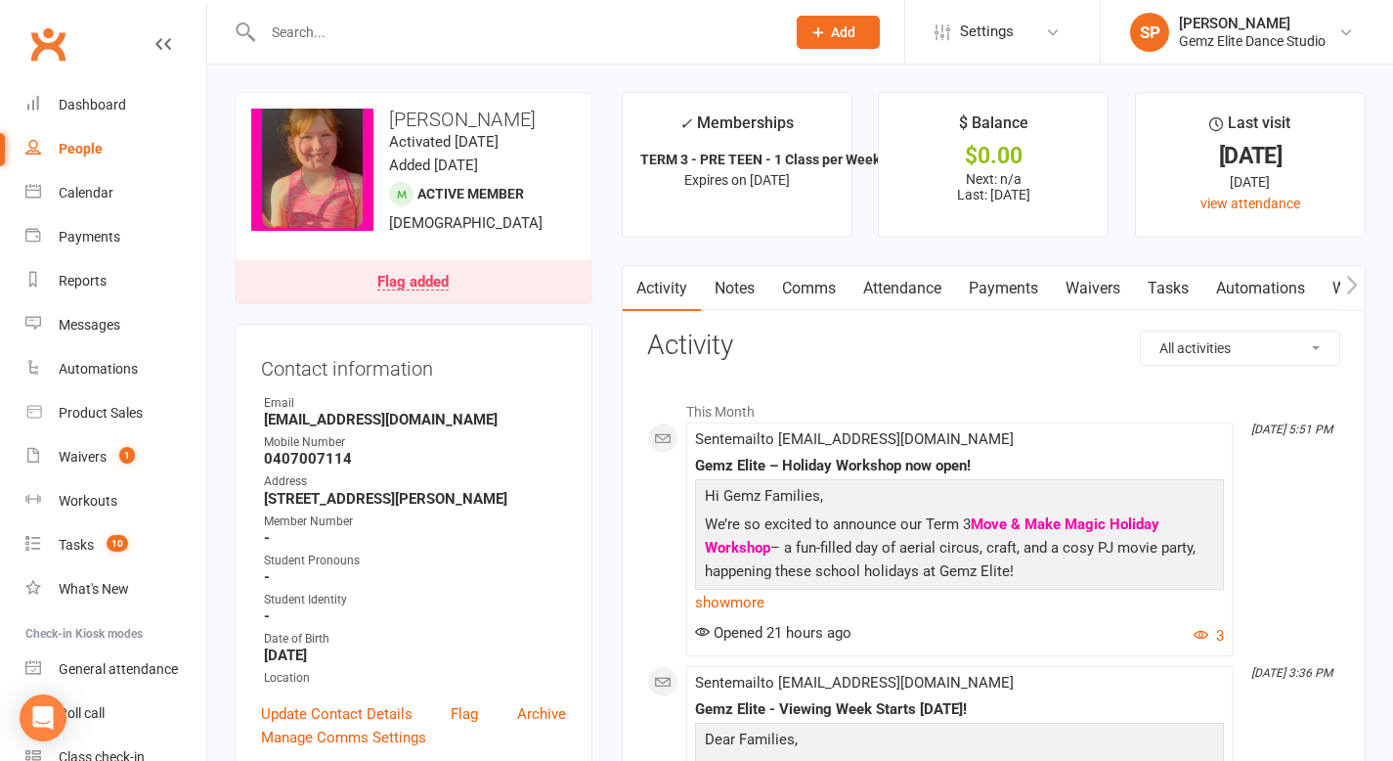
click at [811, 288] on link "Comms" at bounding box center [809, 288] width 81 height 45
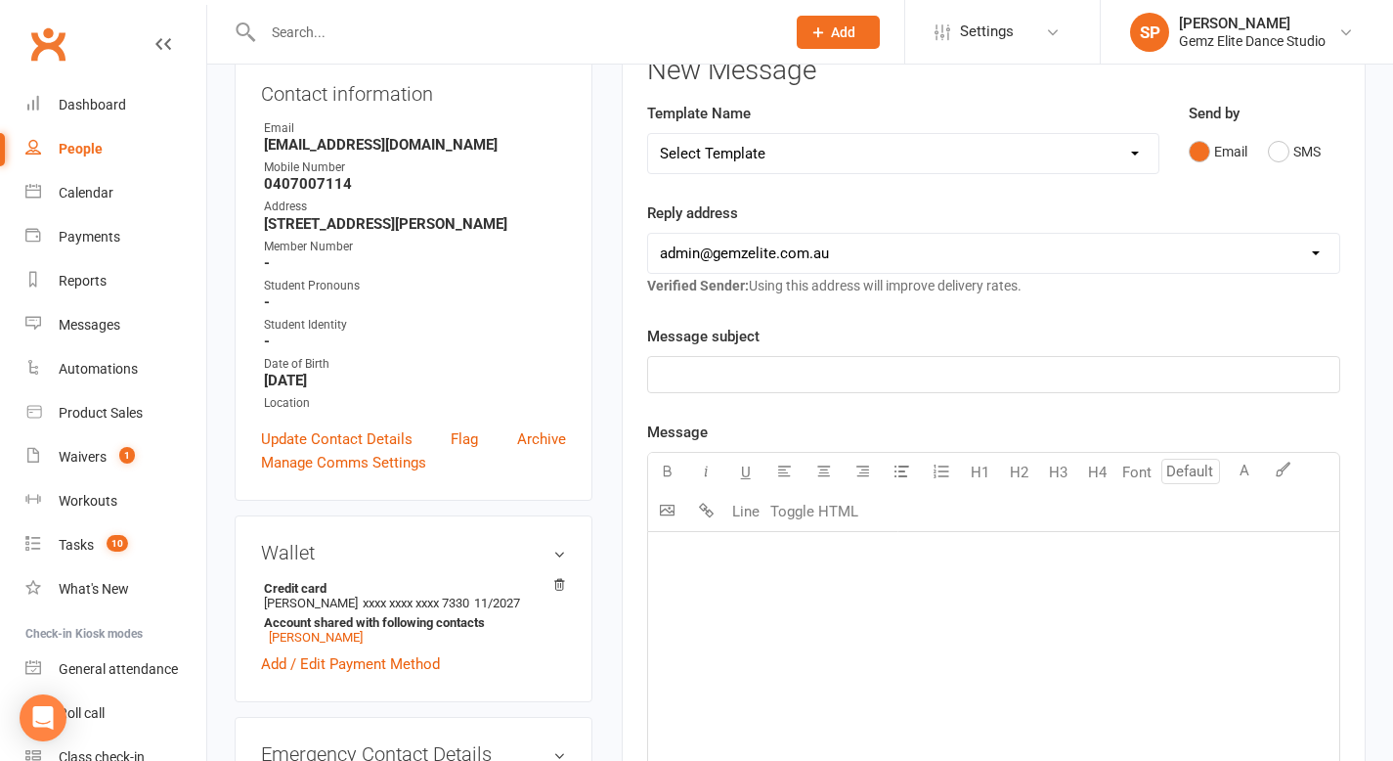
scroll to position [326, 0]
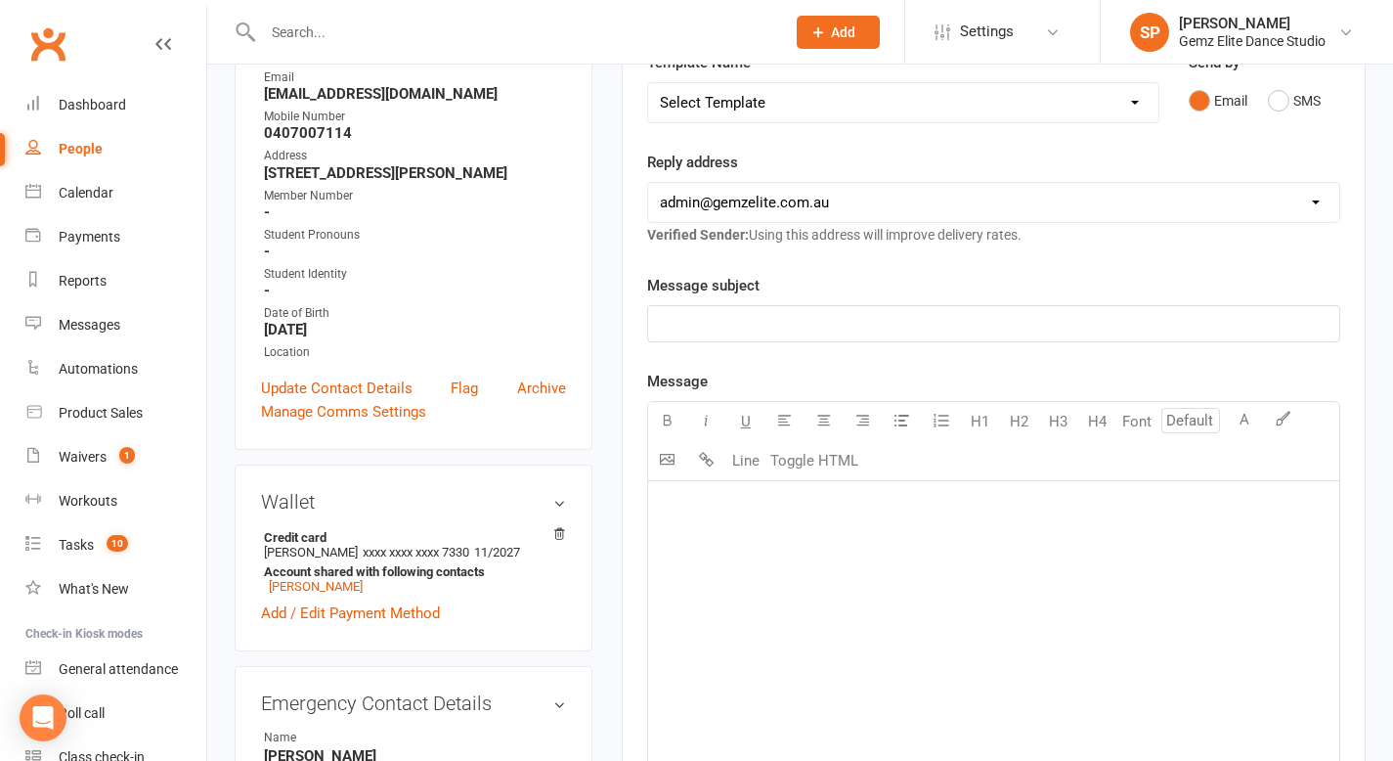
click at [697, 529] on div "﻿" at bounding box center [993, 627] width 691 height 293
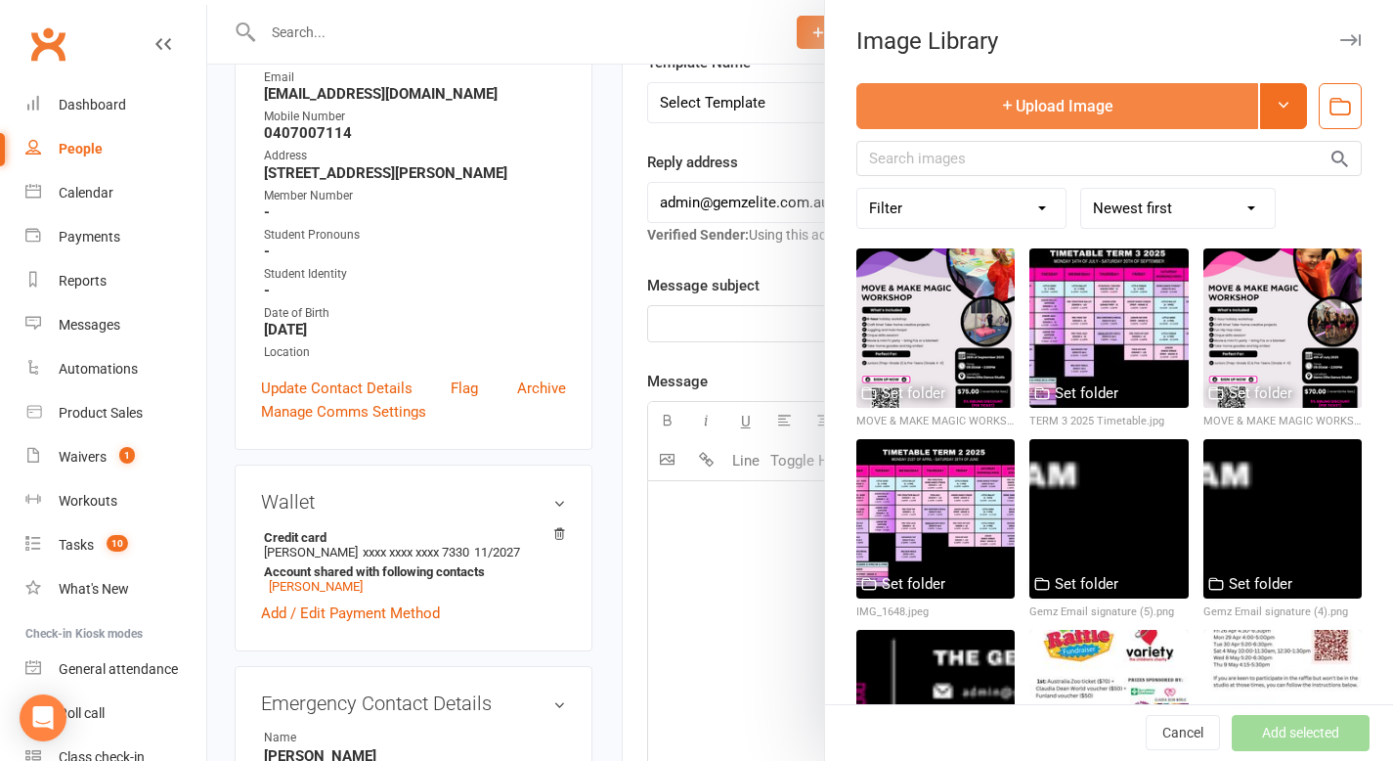
click at [1158, 102] on button "Upload Image" at bounding box center [1058, 106] width 402 height 46
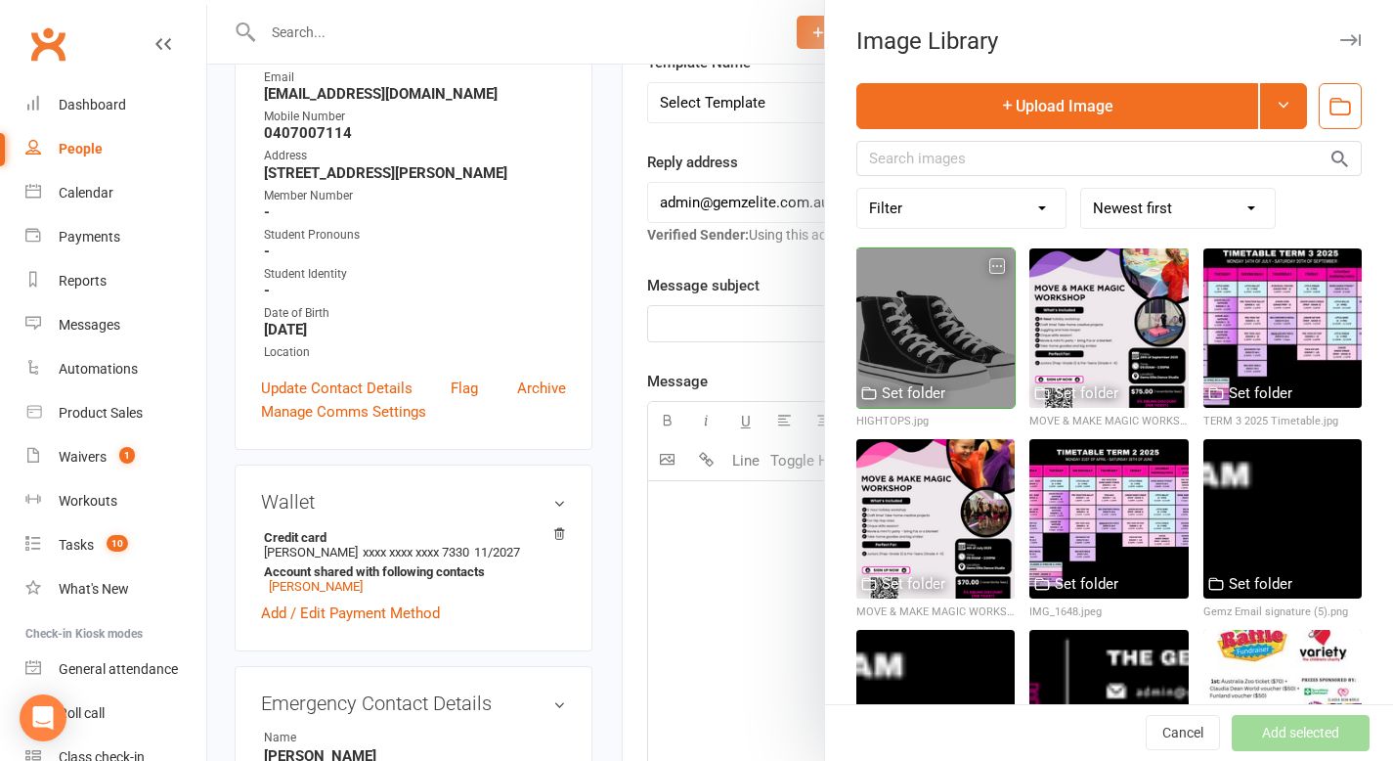
click at [956, 336] on div at bounding box center [936, 327] width 158 height 158
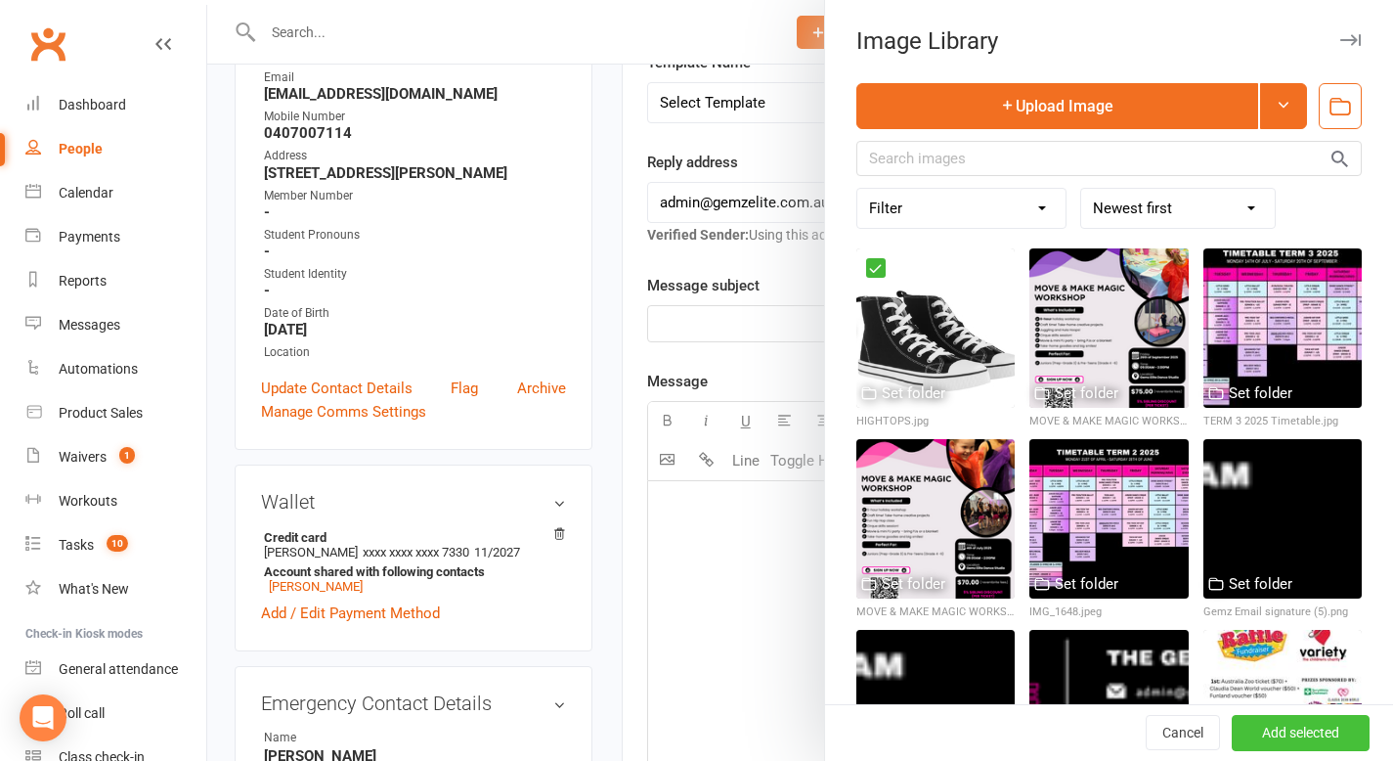
click at [1232, 732] on button "Add selected" at bounding box center [1301, 733] width 138 height 35
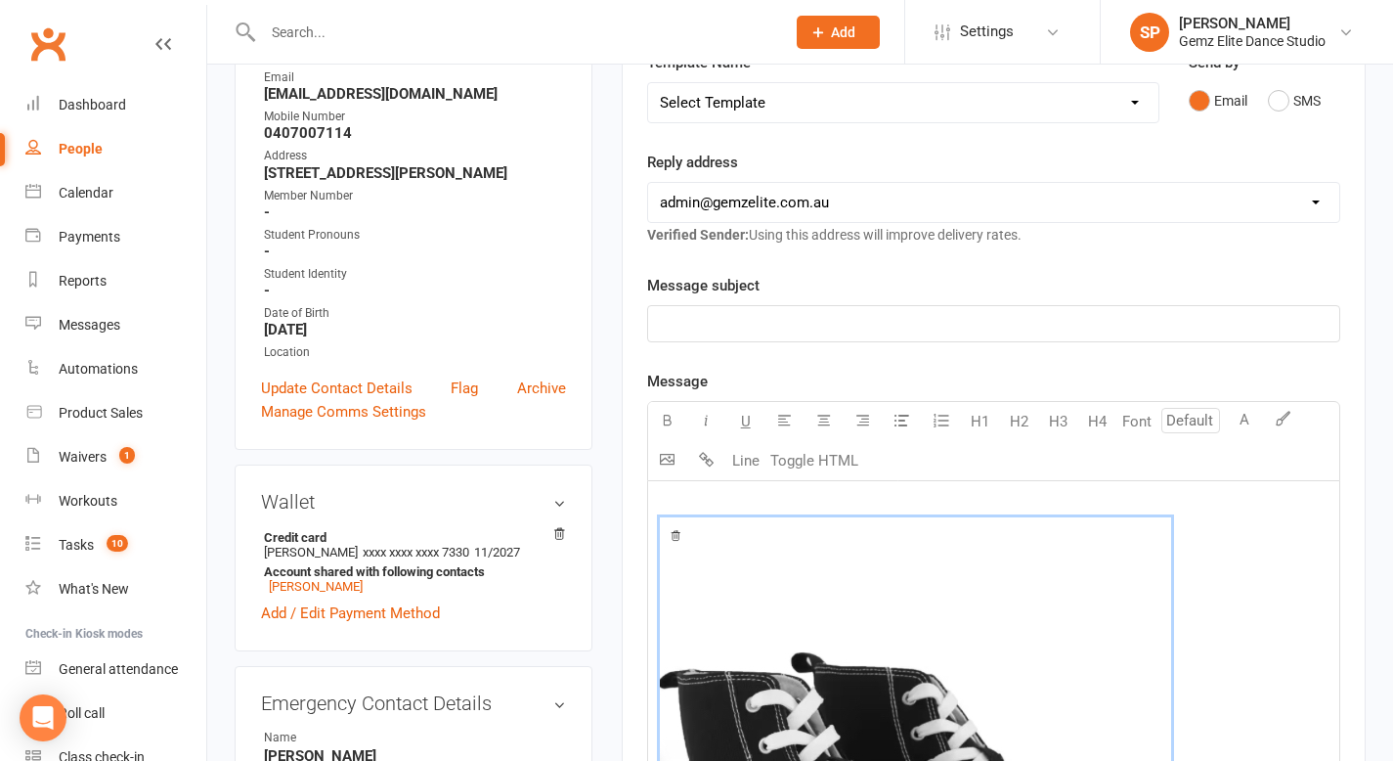
click at [789, 542] on img at bounding box center [915, 771] width 511 height 508
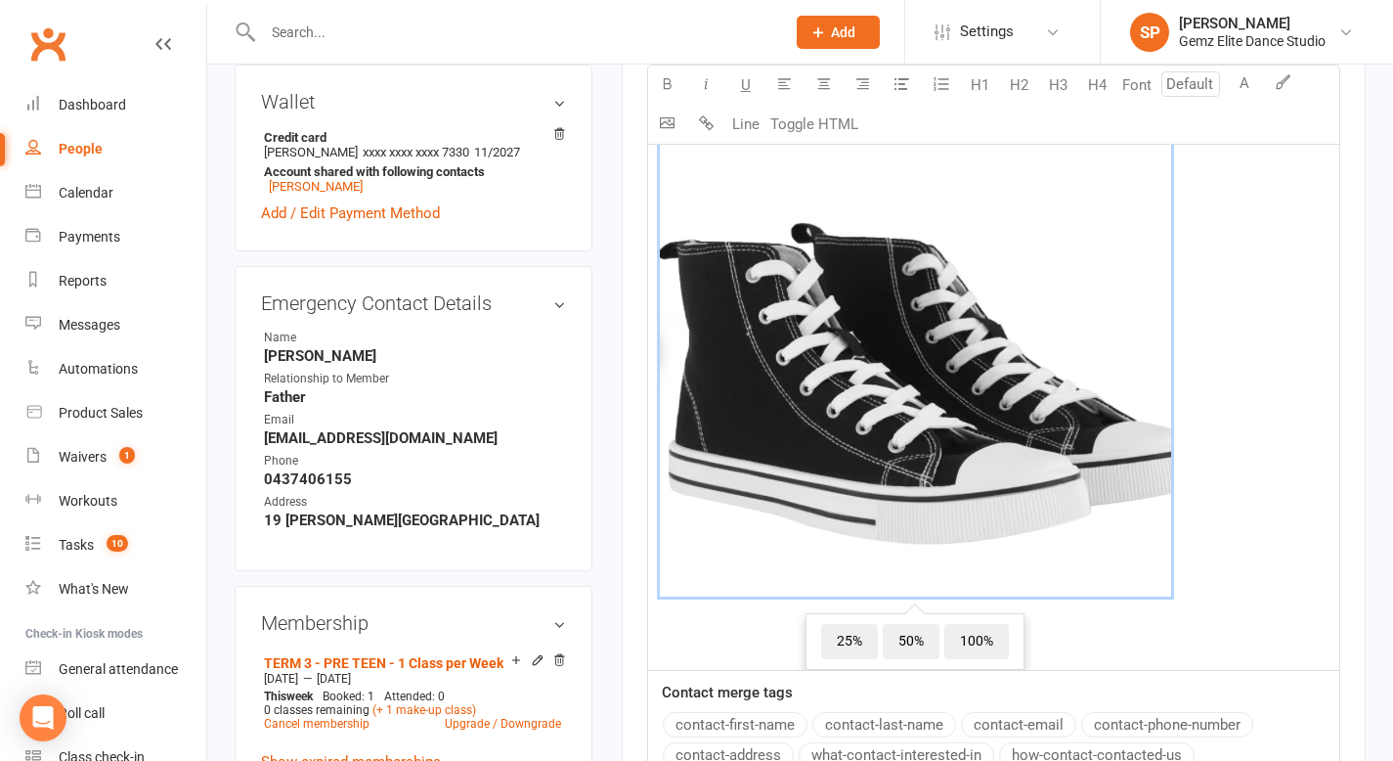
scroll to position [741, 0]
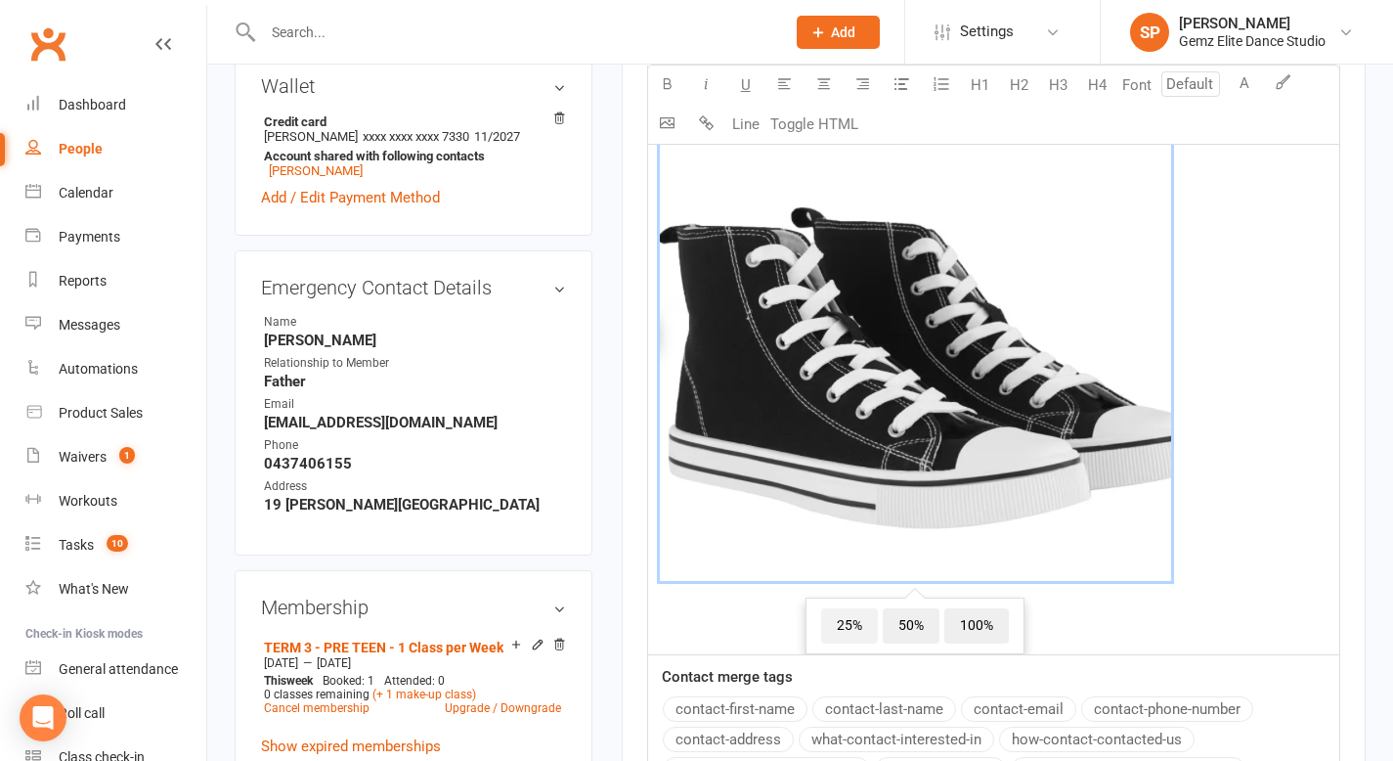
click at [852, 629] on span "25%" at bounding box center [849, 625] width 57 height 35
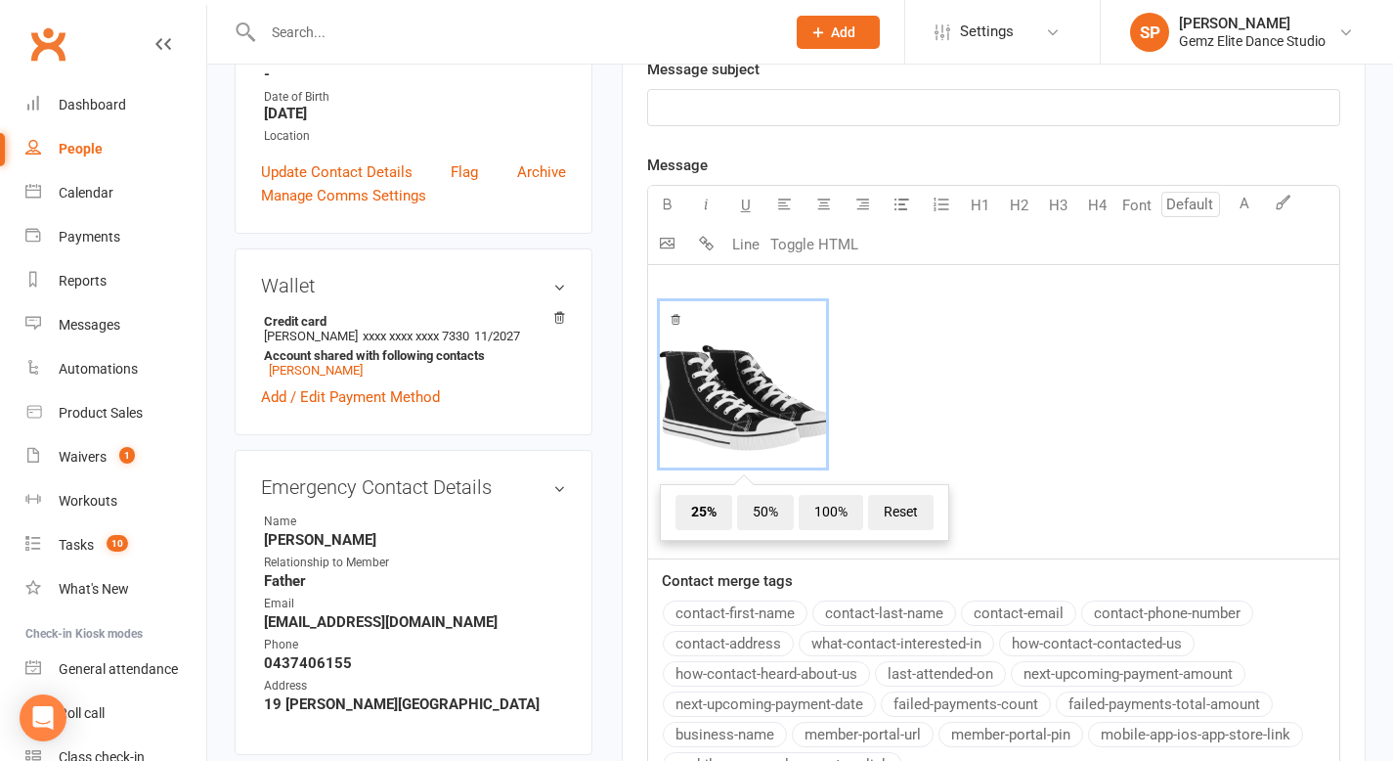
scroll to position [535, 0]
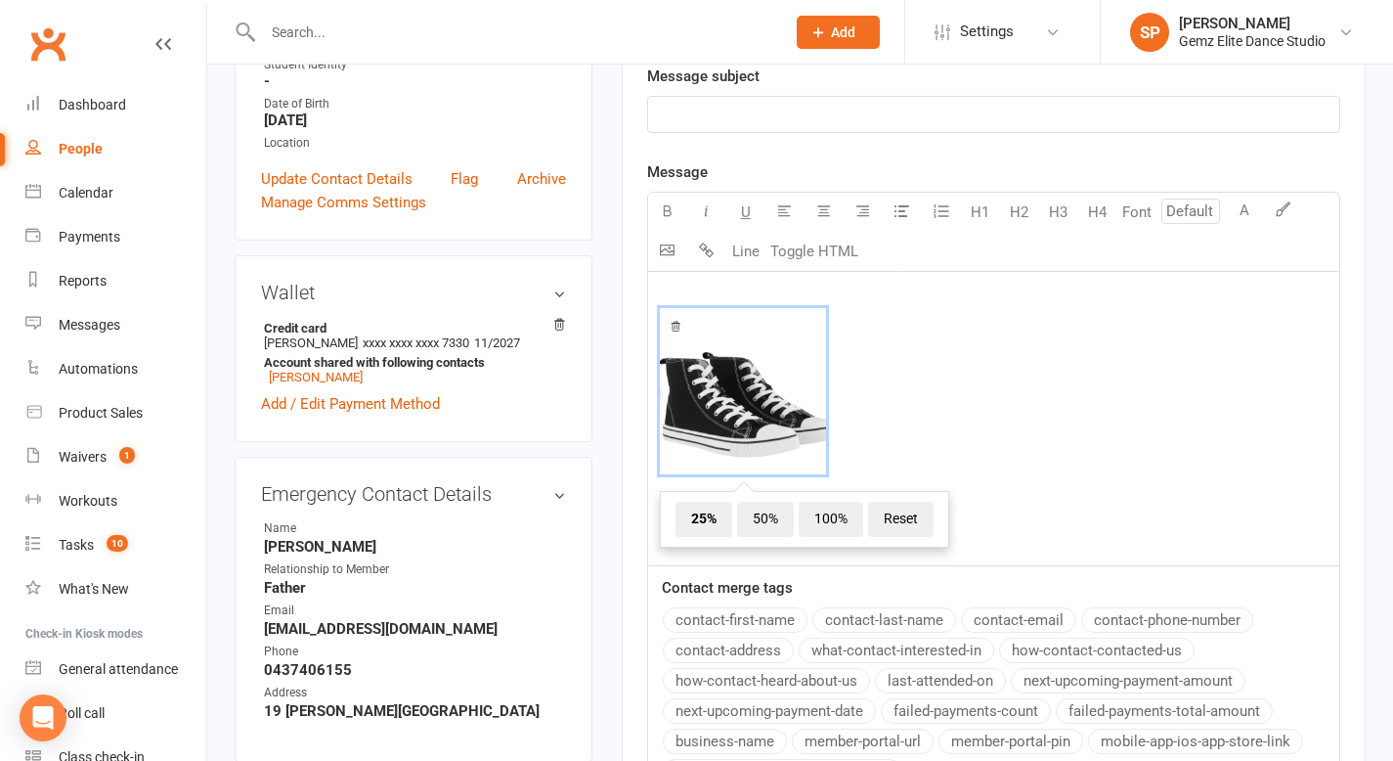
click at [676, 293] on p "﻿ ﻿ 25% 50% 100% Reset ﻿" at bounding box center [994, 395] width 668 height 220
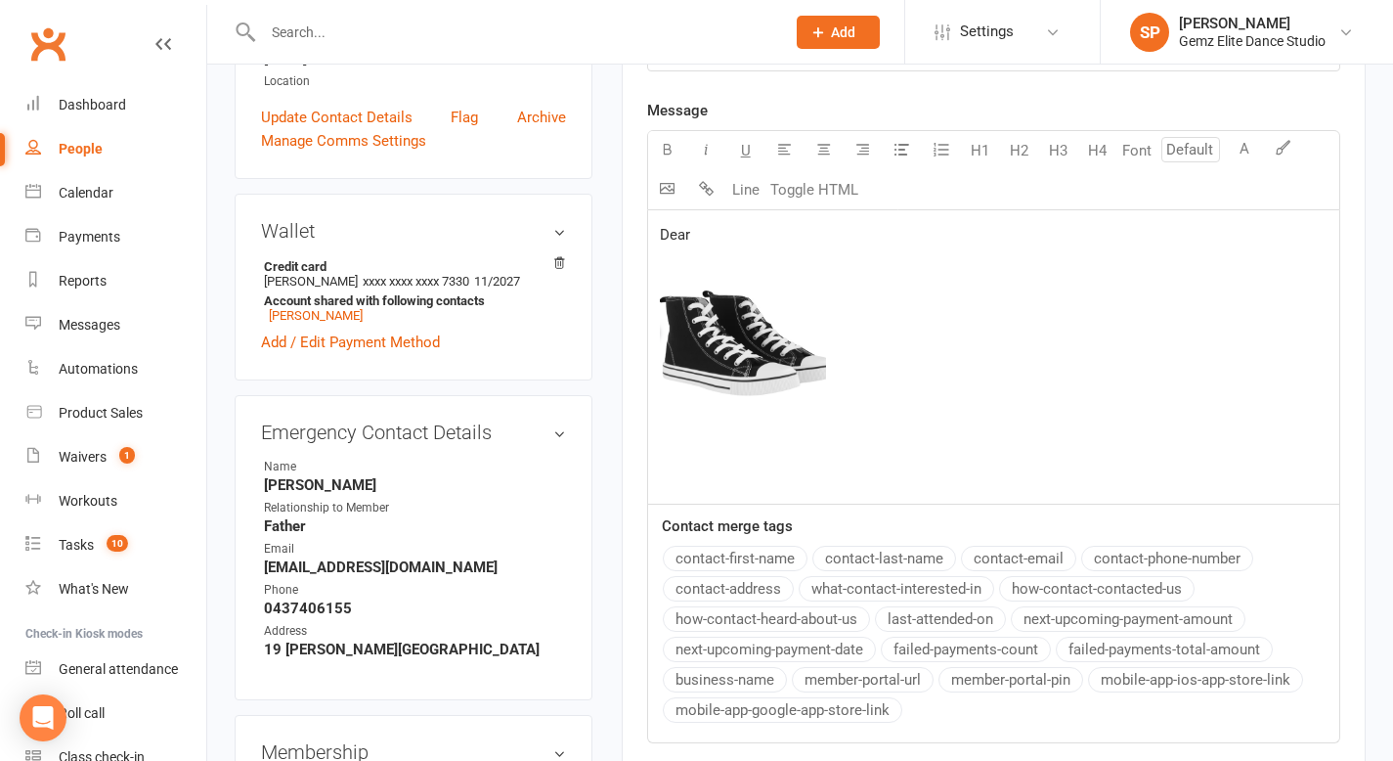
scroll to position [595, 0]
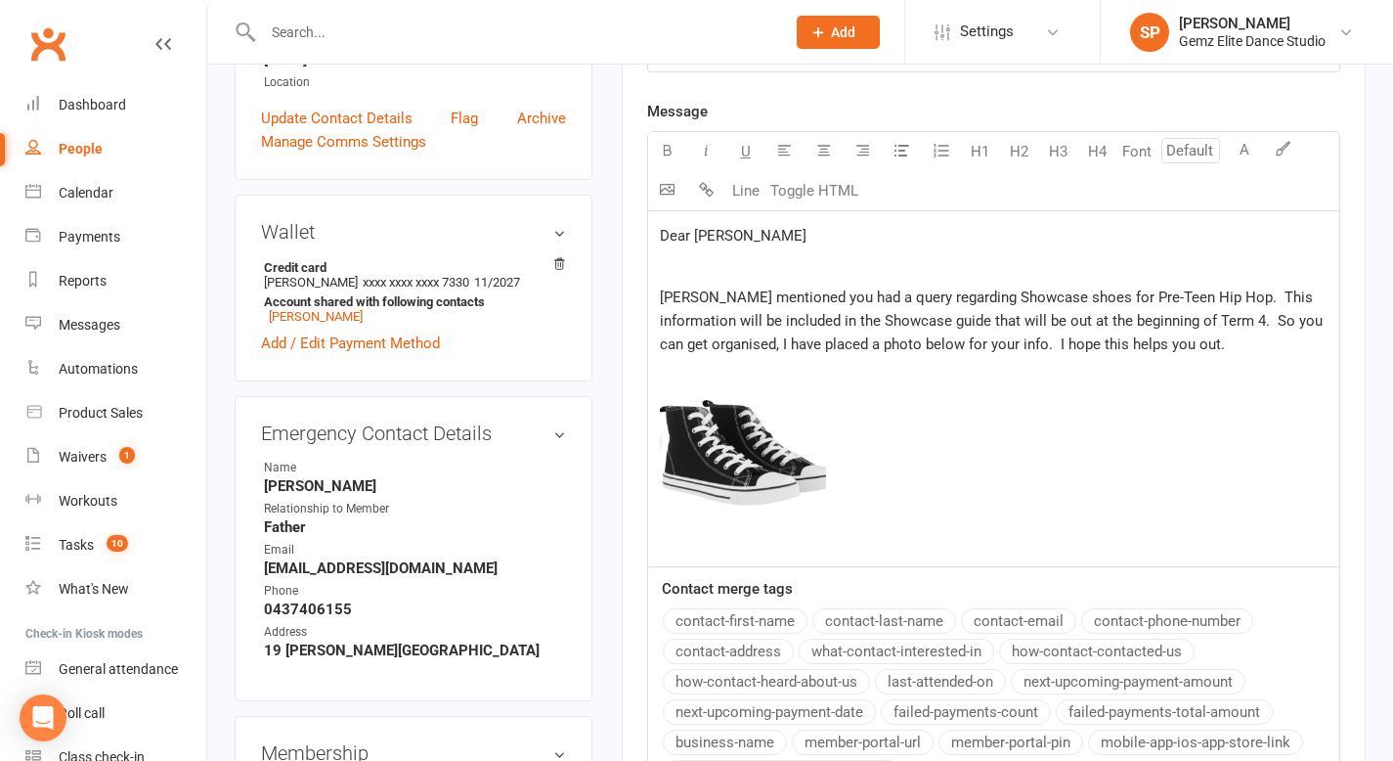
click at [800, 527] on p "[PERSON_NAME] mentioned you had a query regarding Showcase shoes for Pre-Teen H…" at bounding box center [994, 419] width 668 height 267
click at [891, 503] on span "﻿ 25% 50% 100% Reset" at bounding box center [994, 442] width 668 height 173
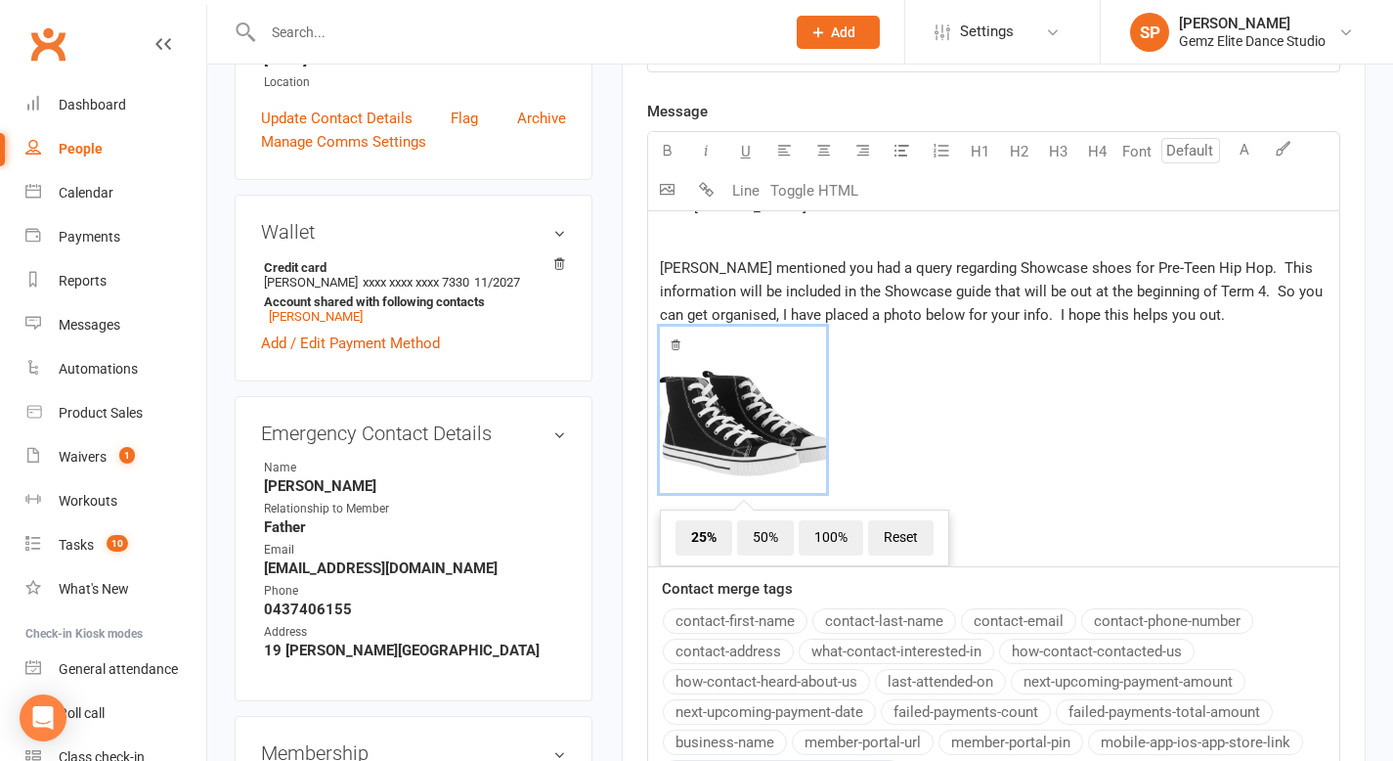
click at [876, 488] on span "﻿ 25% 50% 100% Reset" at bounding box center [994, 413] width 668 height 173
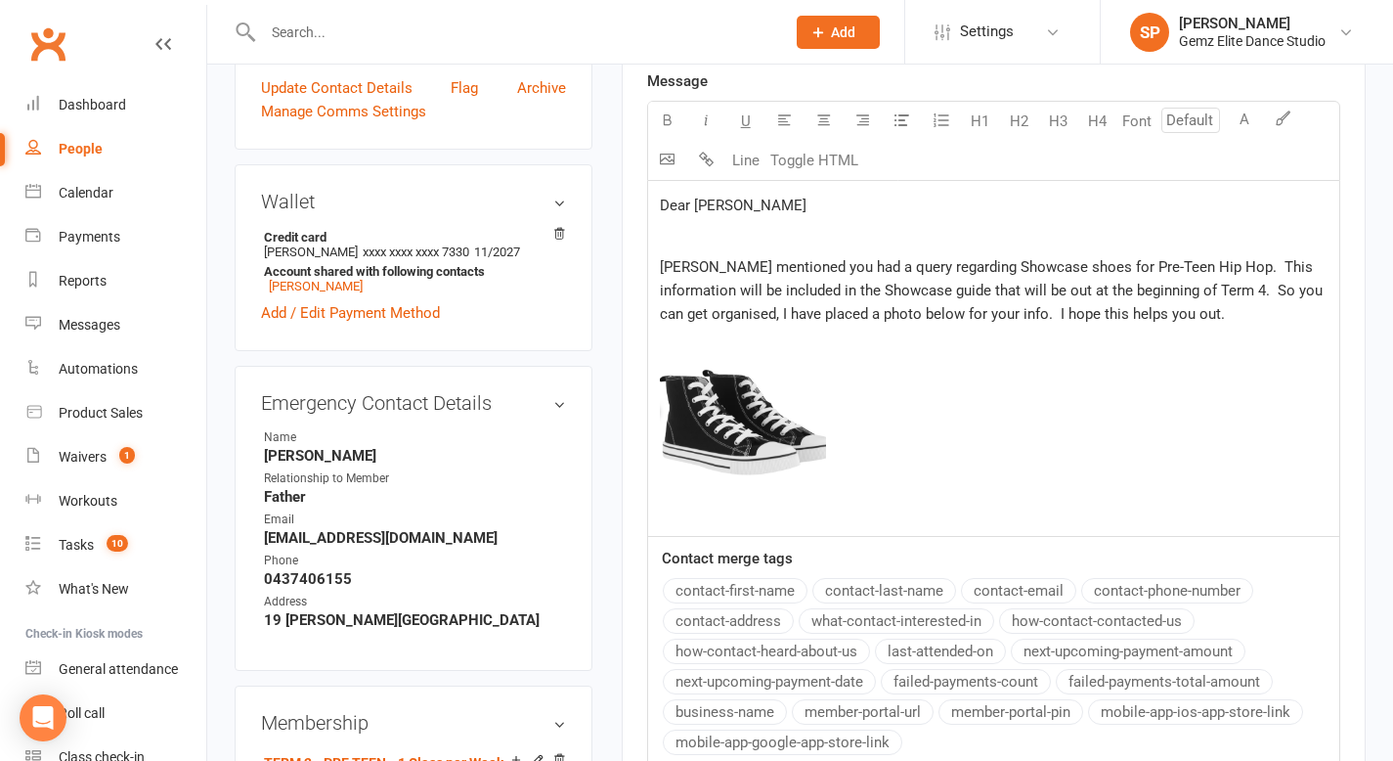
scroll to position [0, 0]
click at [1176, 322] on p "[PERSON_NAME] mentioned you had a query regarding Showcase shoes for Pre-Teen H…" at bounding box center [994, 388] width 668 height 267
click at [754, 501] on p "[PERSON_NAME] mentioned you had a query regarding Showcase shoes for Pre-Teen H…" at bounding box center [994, 388] width 668 height 267
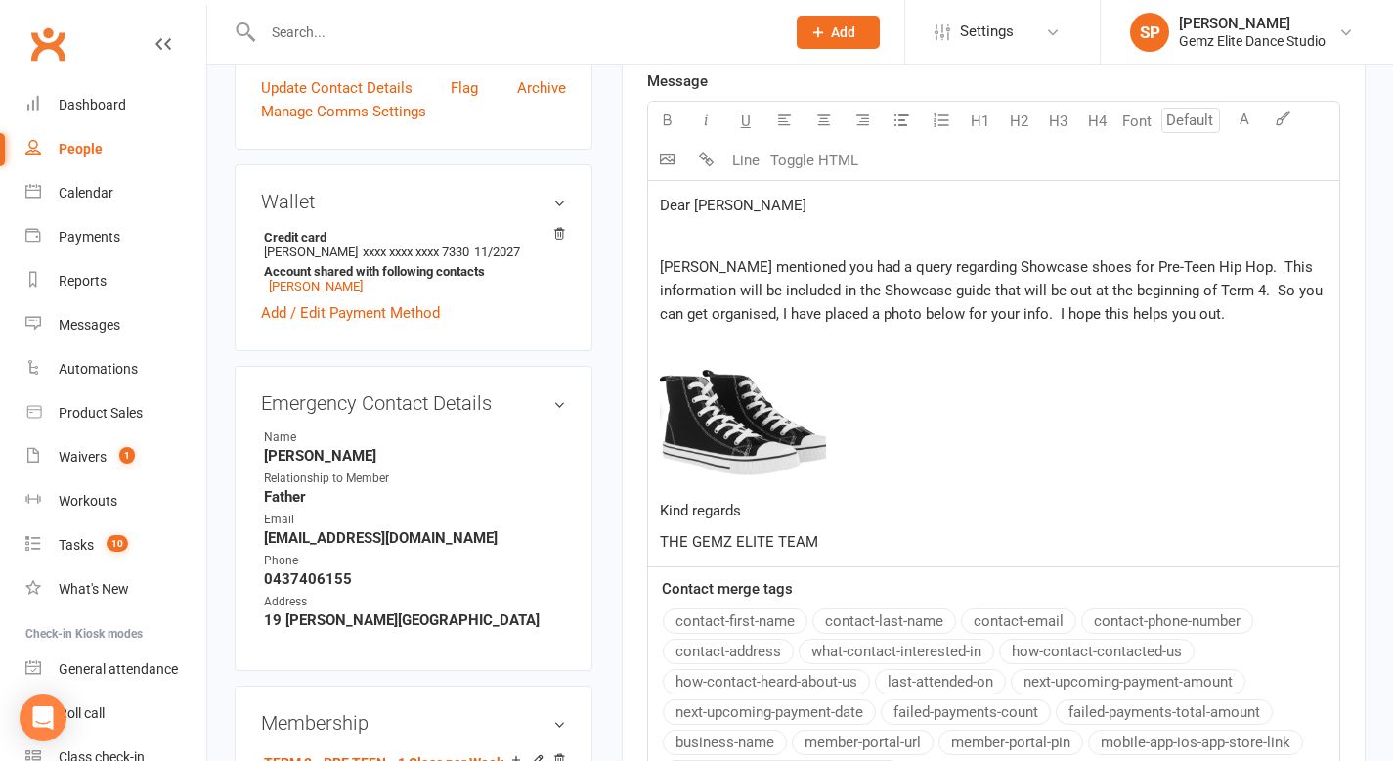
click at [712, 243] on p "﻿" at bounding box center [994, 236] width 668 height 23
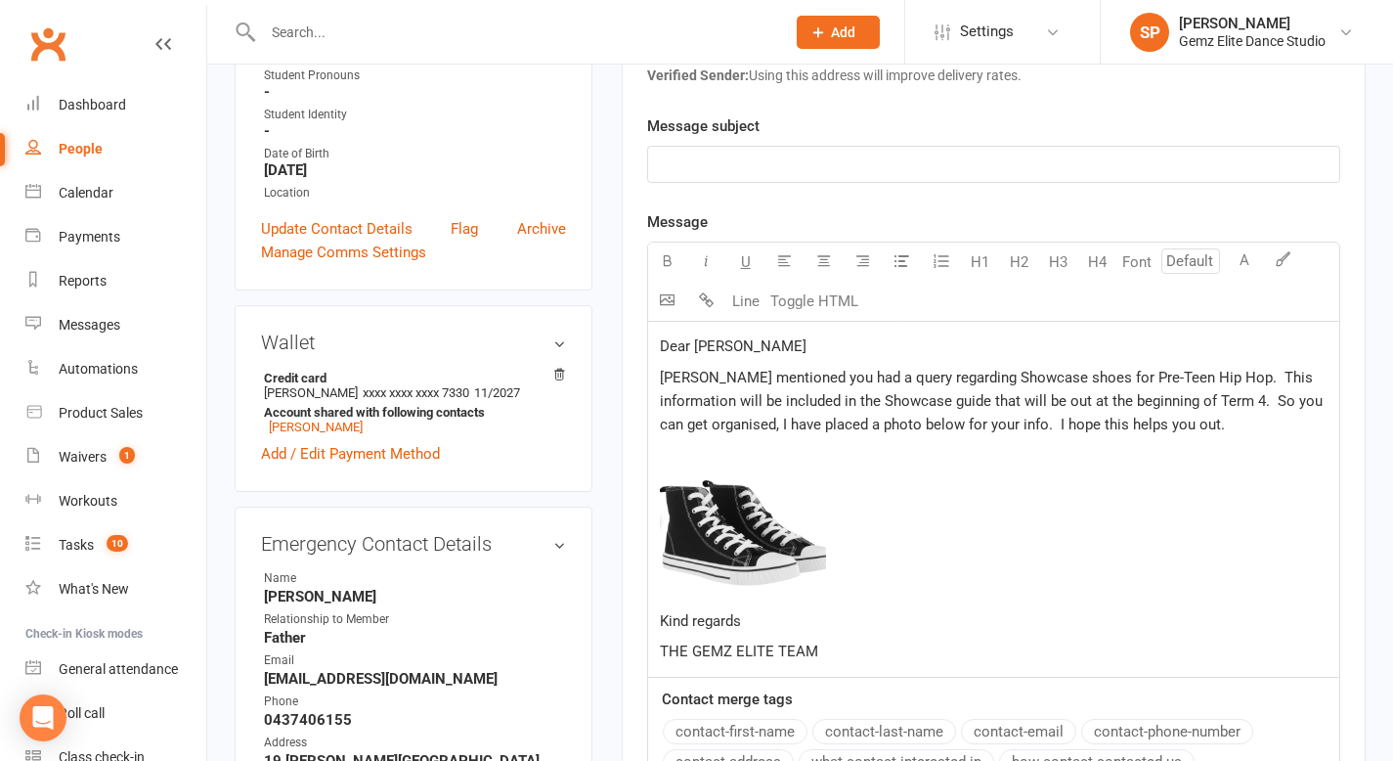
scroll to position [459, 0]
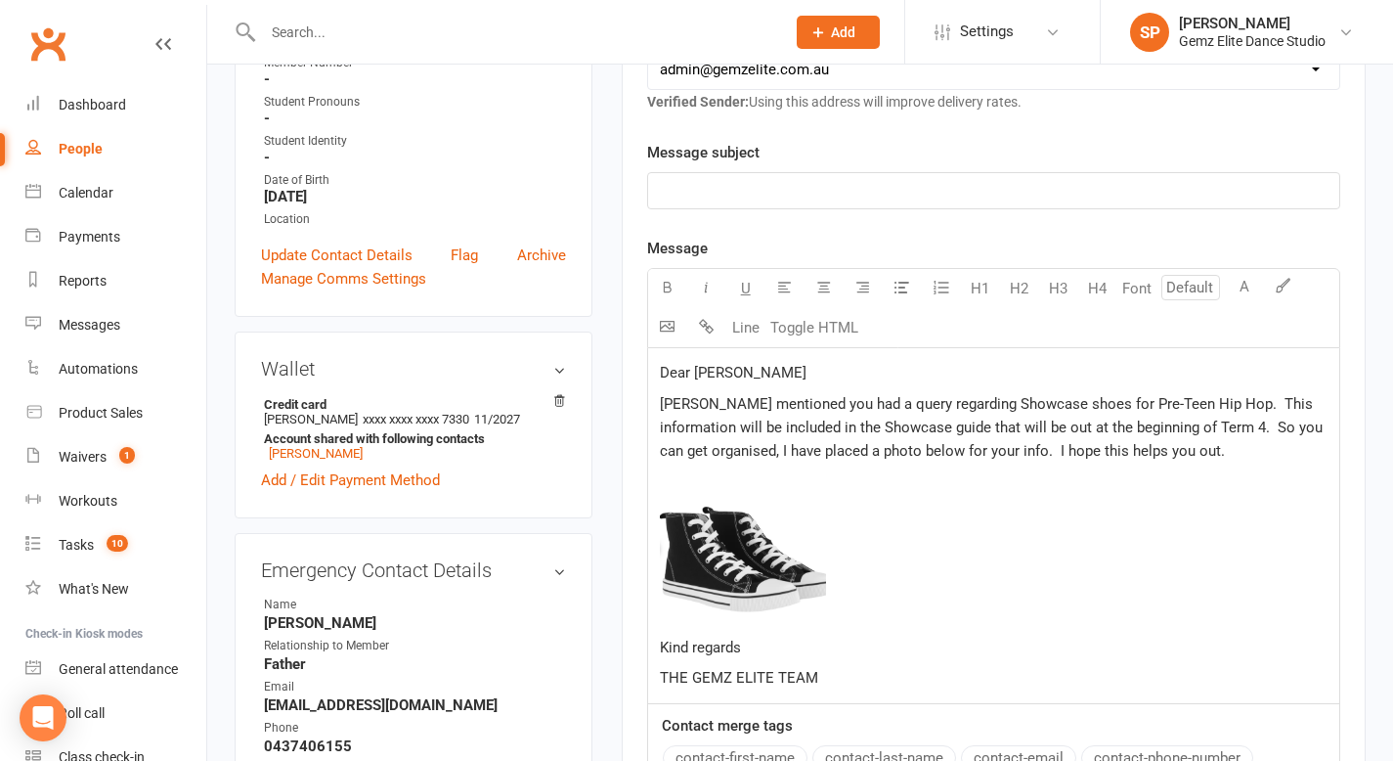
click at [810, 199] on p "﻿" at bounding box center [994, 190] width 668 height 23
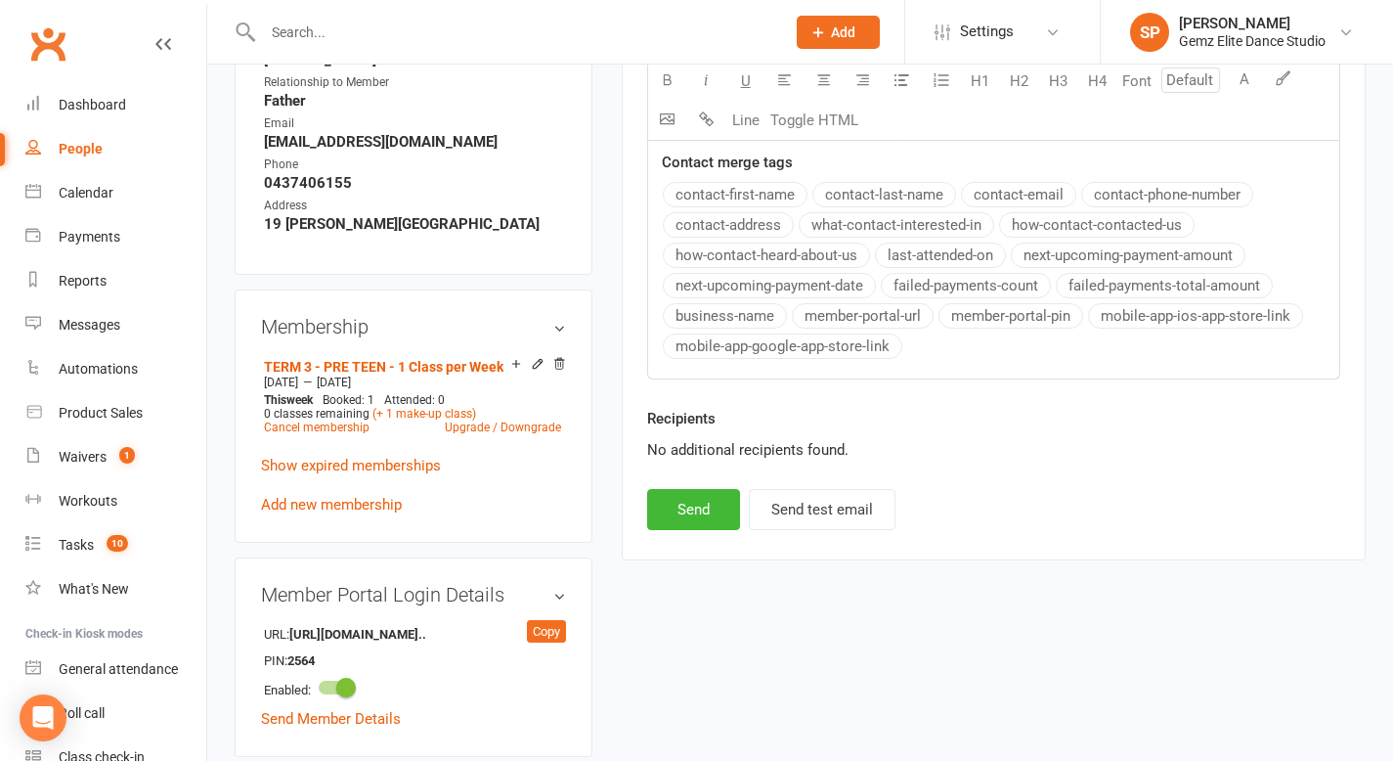
scroll to position [1119, 0]
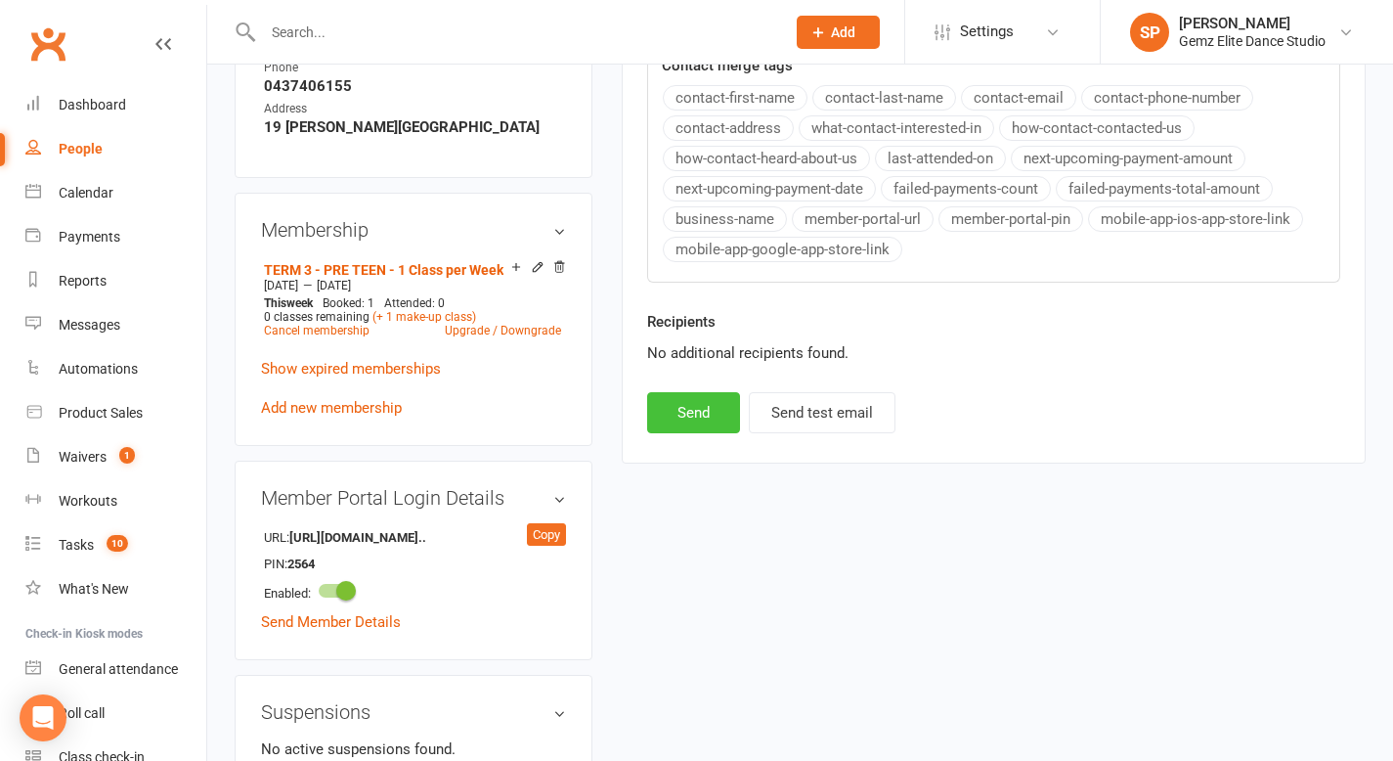
click at [688, 421] on button "Send" at bounding box center [693, 412] width 93 height 41
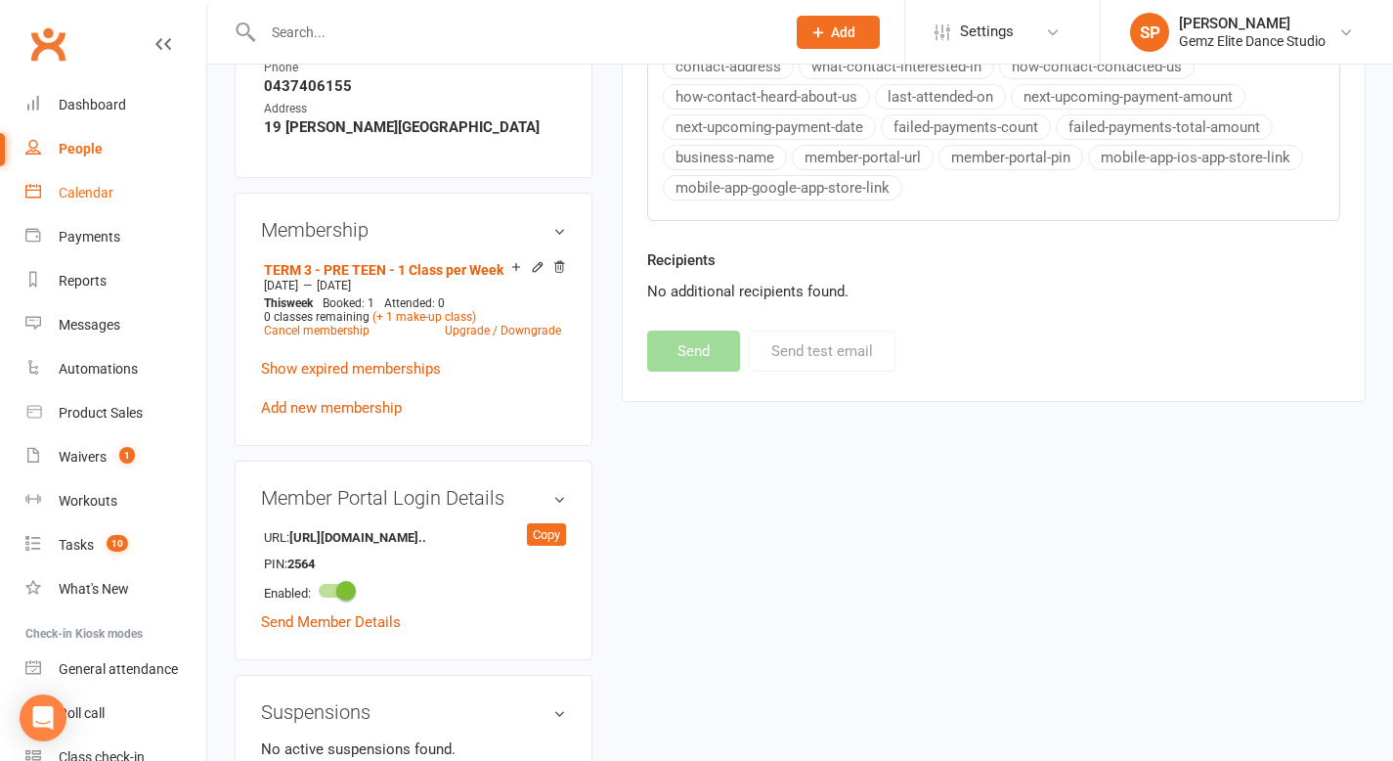
click at [101, 187] on div "Calendar" at bounding box center [86, 193] width 55 height 16
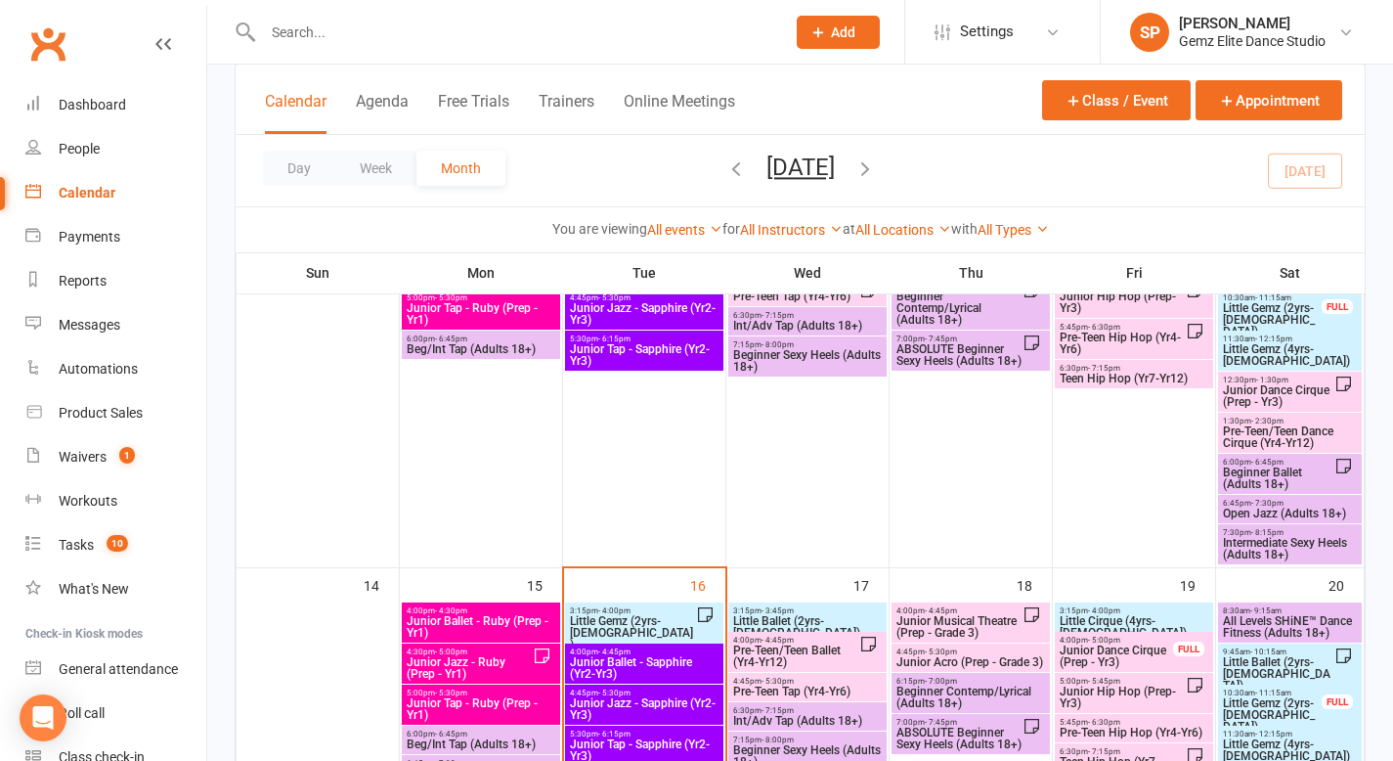
scroll to position [645, 0]
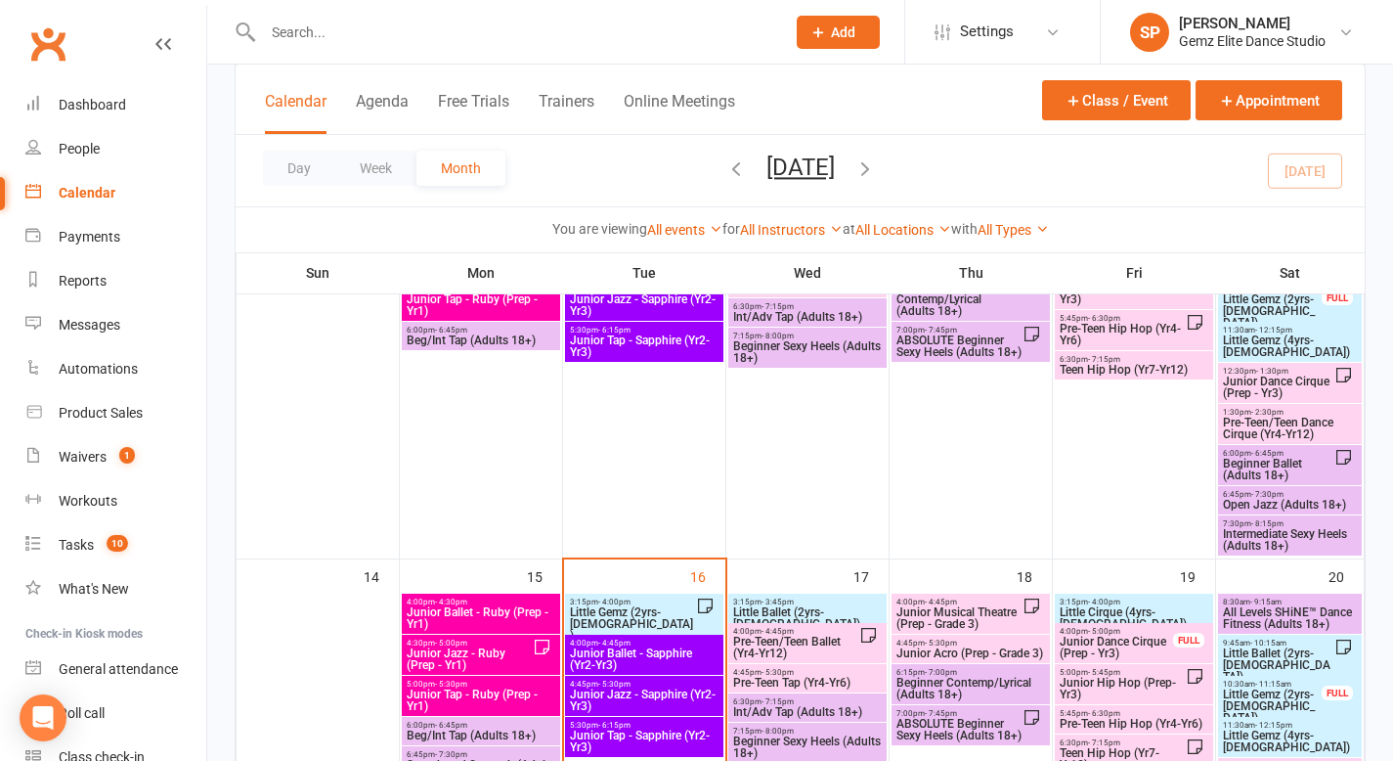
click at [648, 613] on span "Little Gemz (2yrs-[DEMOGRAPHIC_DATA])" at bounding box center [632, 623] width 127 height 35
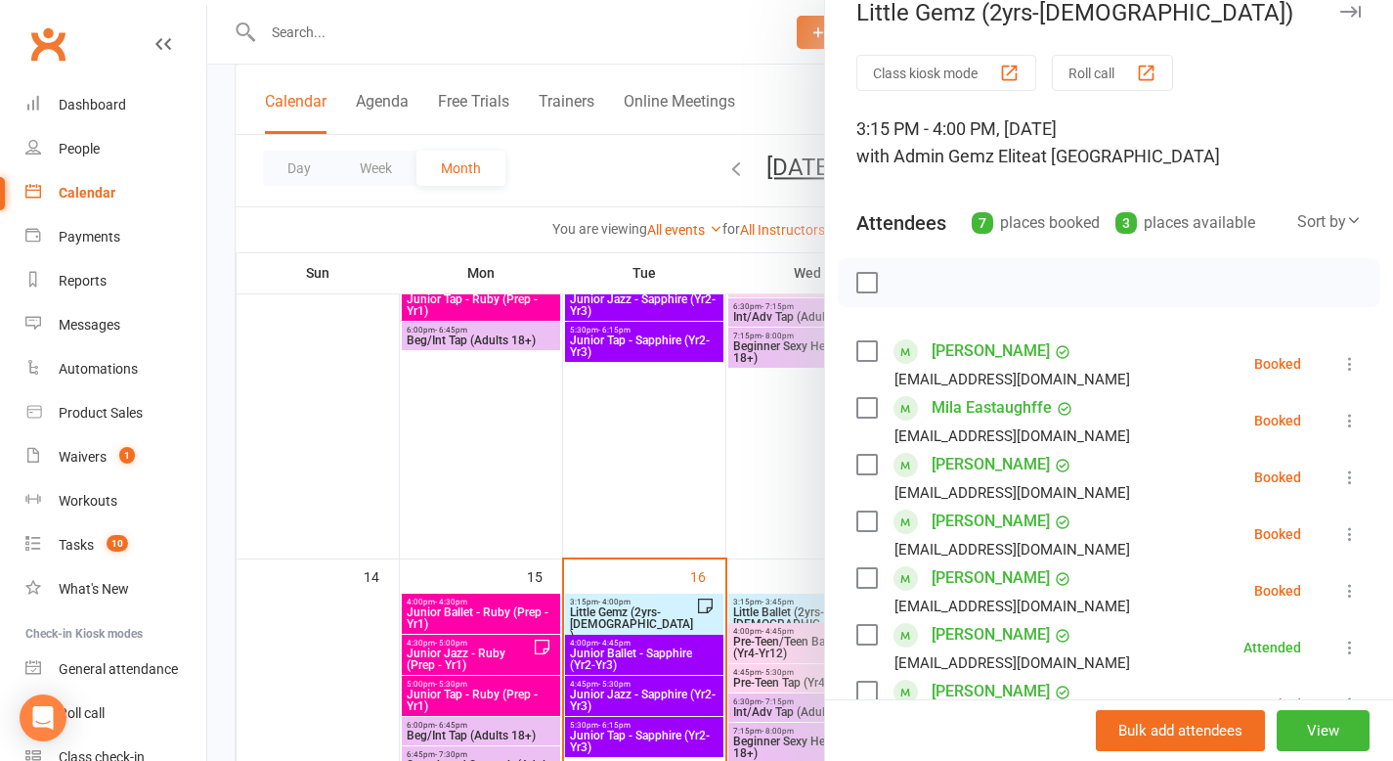
scroll to position [38, 0]
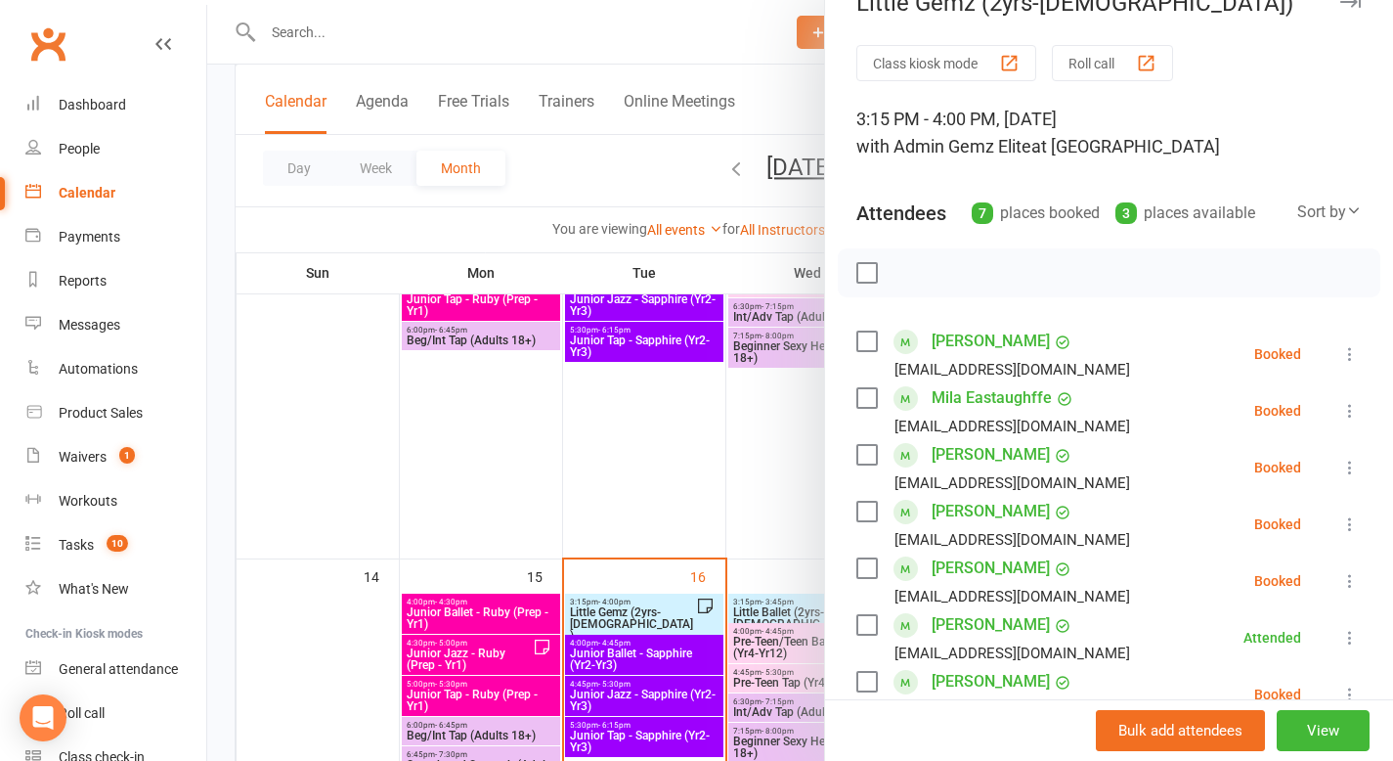
click at [1341, 465] on icon at bounding box center [1351, 468] width 20 height 20
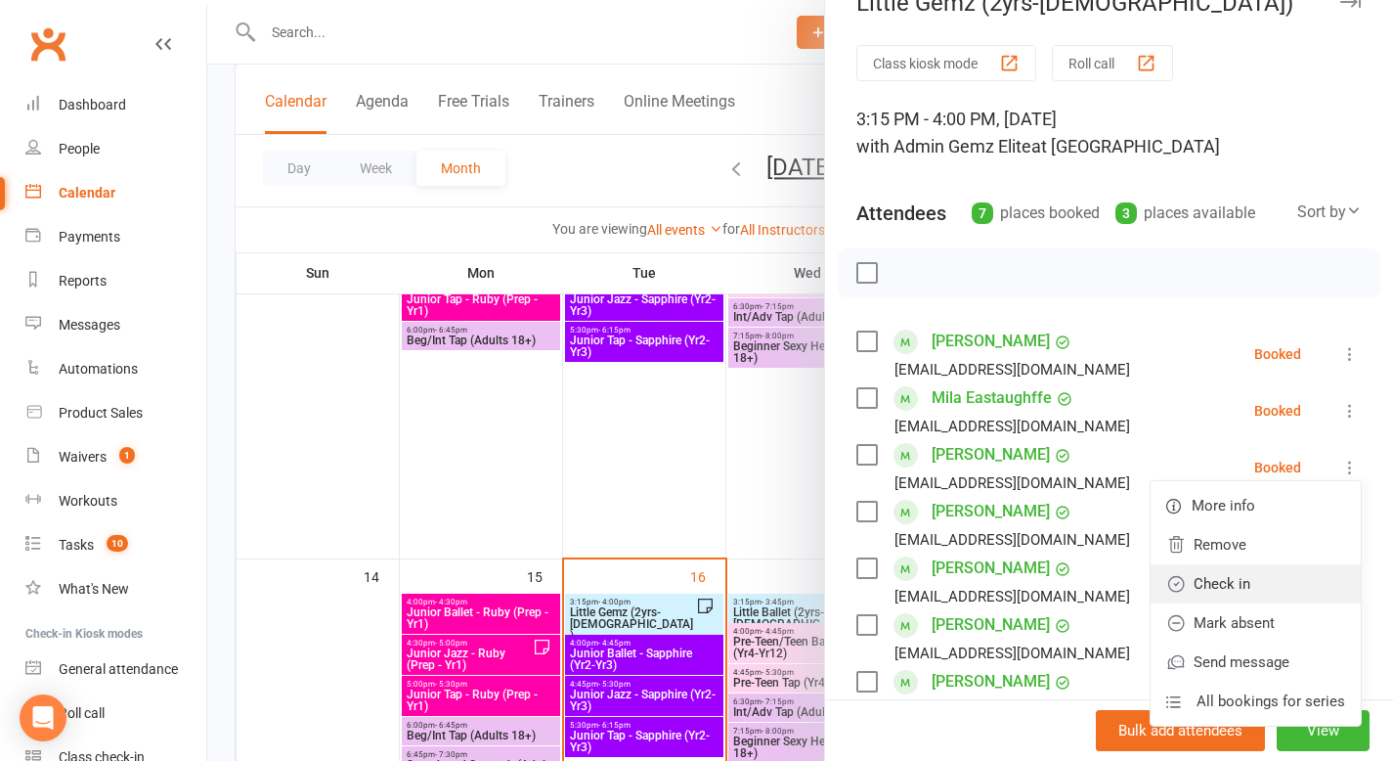
click at [1282, 584] on link "Check in" at bounding box center [1256, 583] width 210 height 39
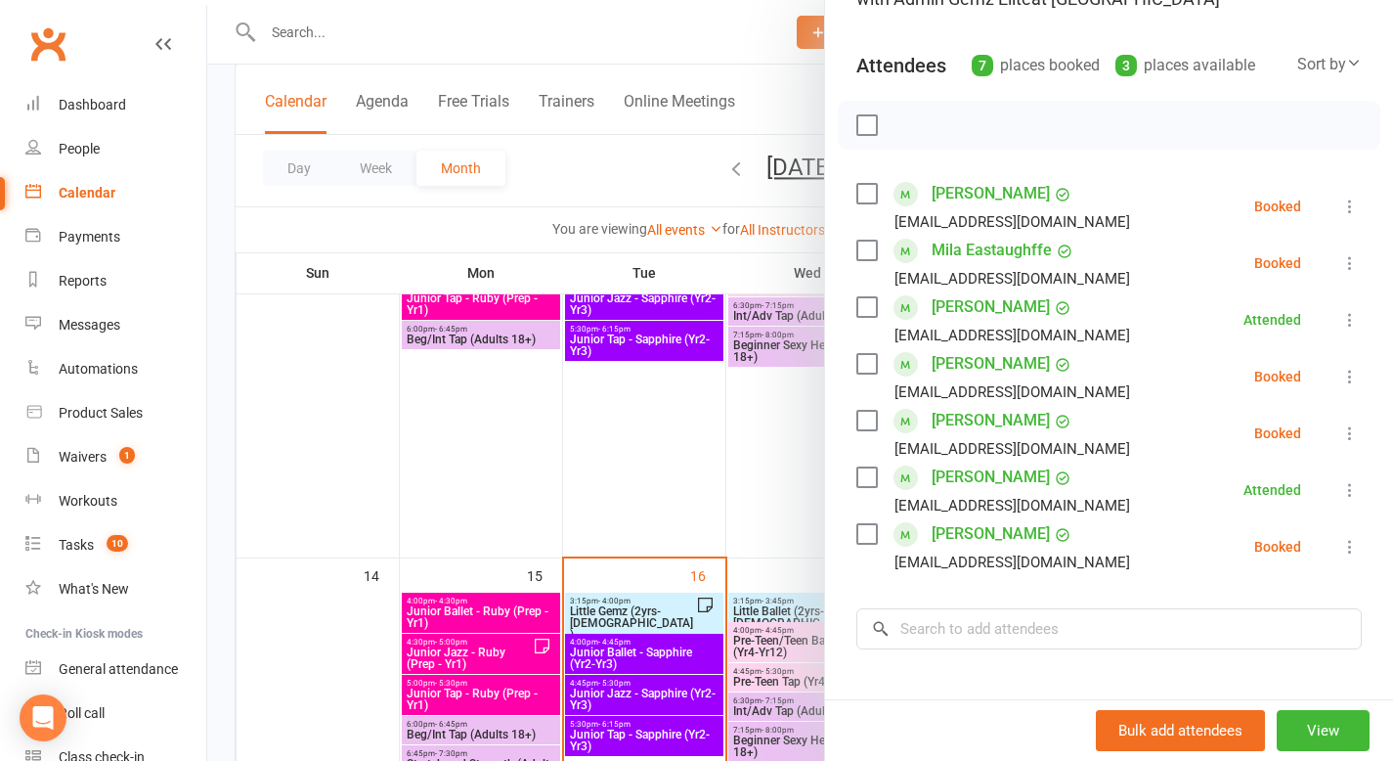
scroll to position [204, 0]
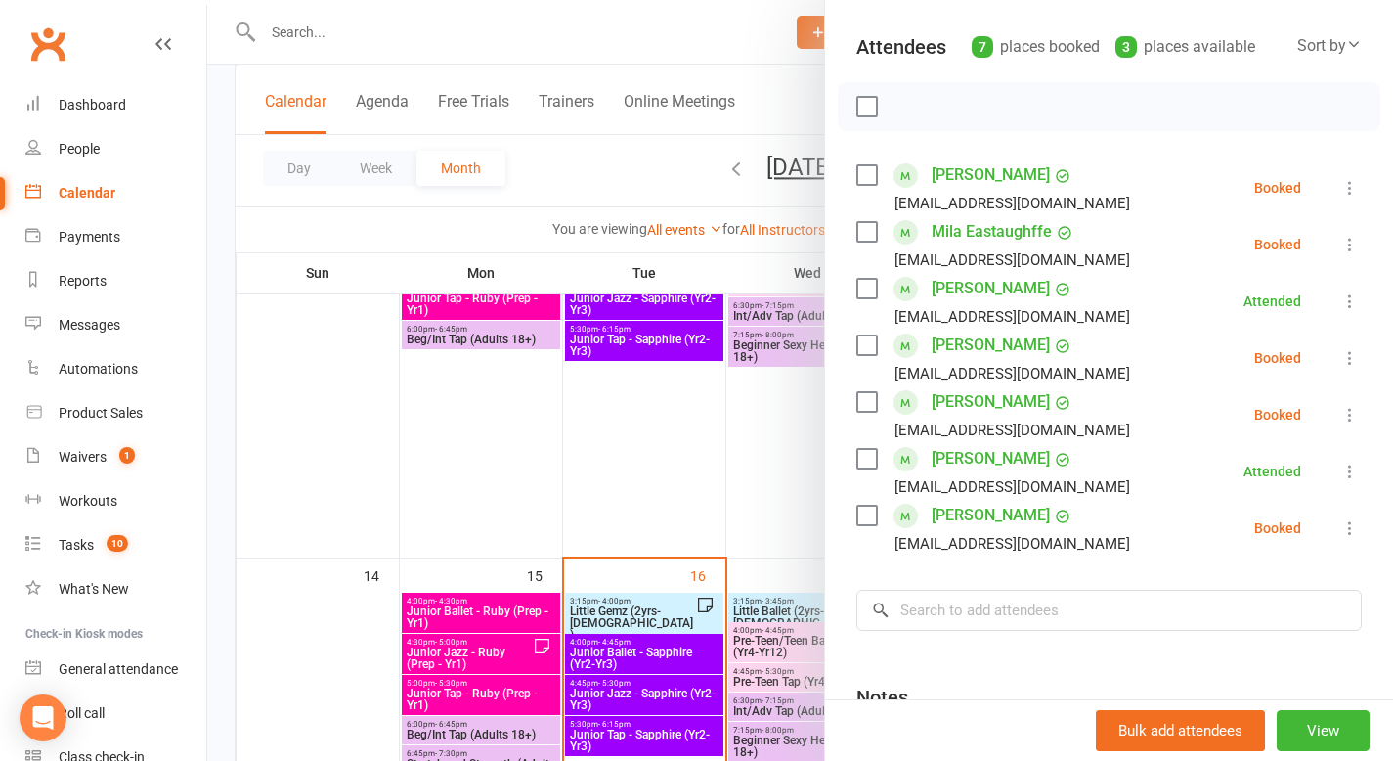
click at [1341, 357] on icon at bounding box center [1351, 358] width 20 height 20
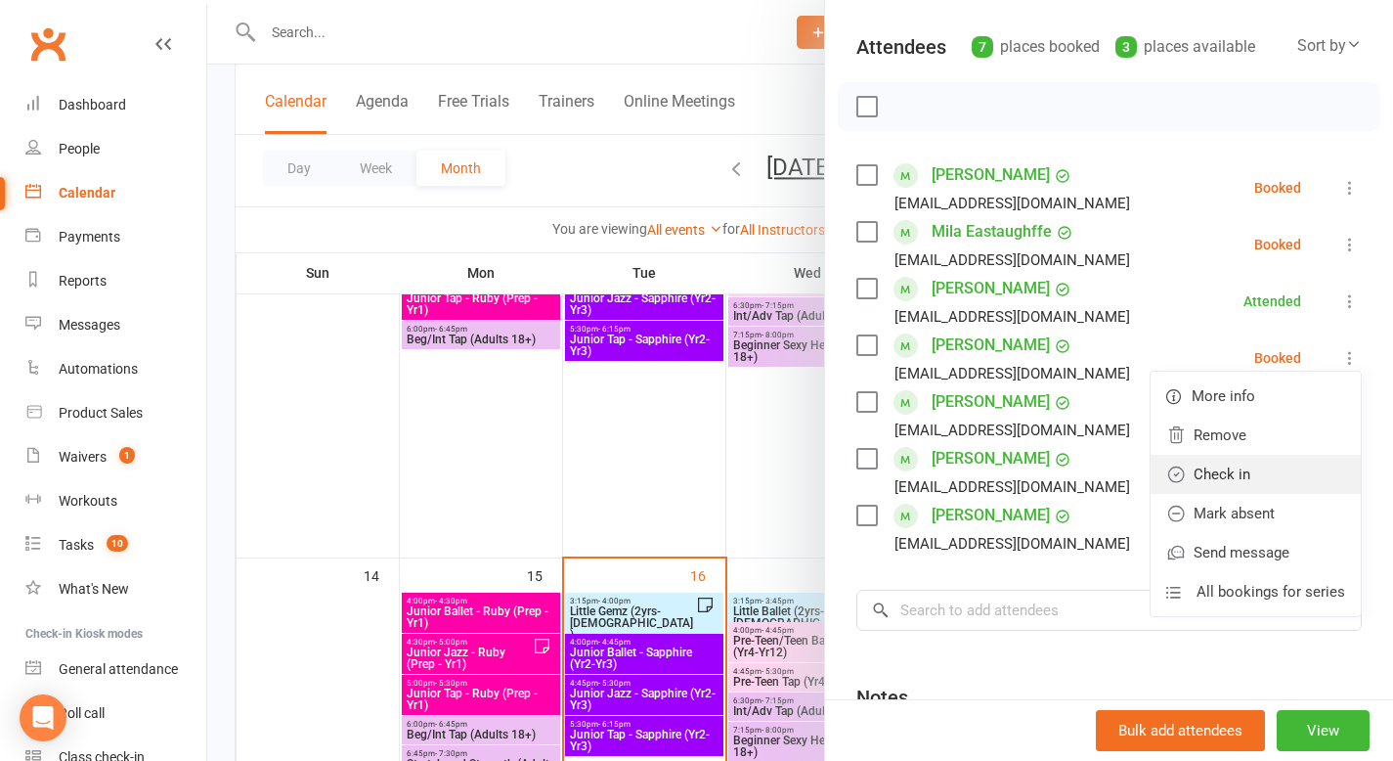
click at [1273, 478] on link "Check in" at bounding box center [1256, 474] width 210 height 39
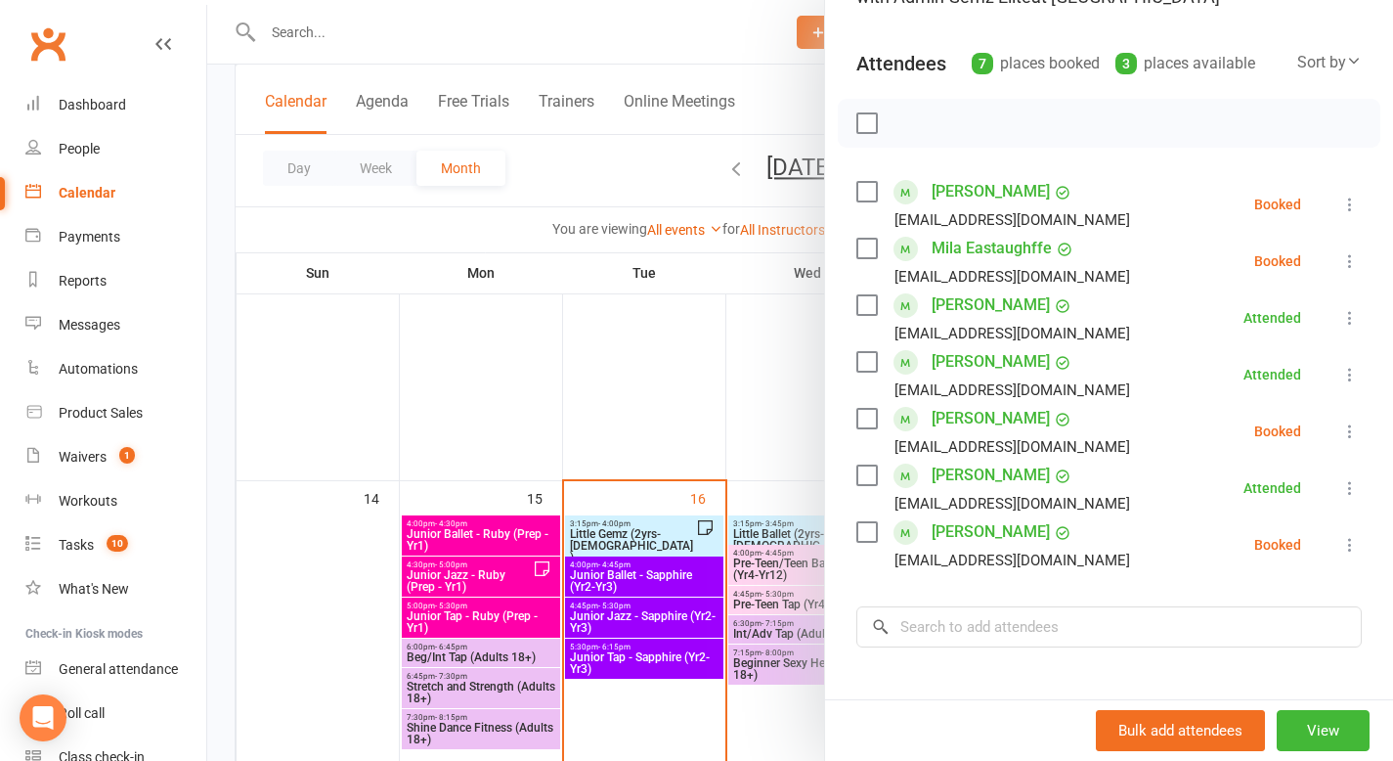
scroll to position [180, 0]
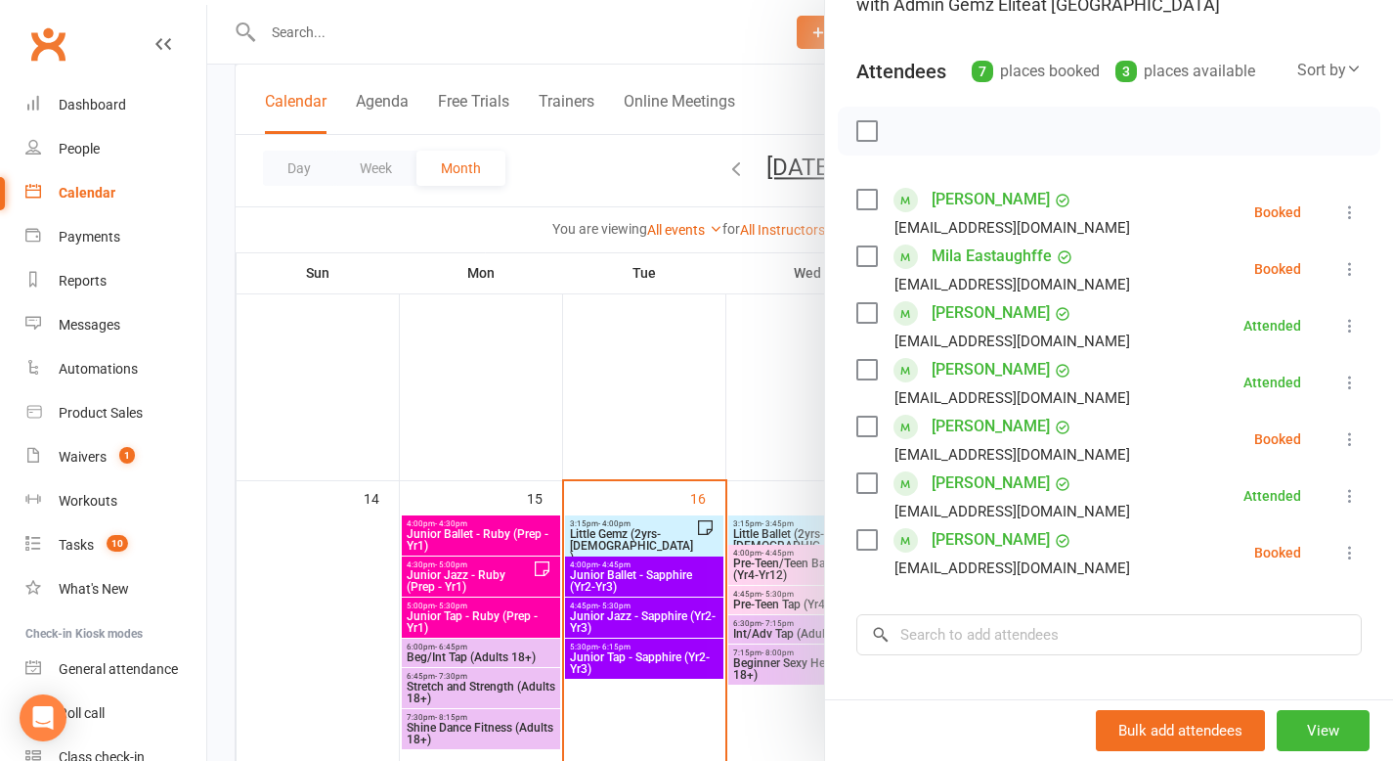
click at [686, 396] on div at bounding box center [800, 380] width 1186 height 761
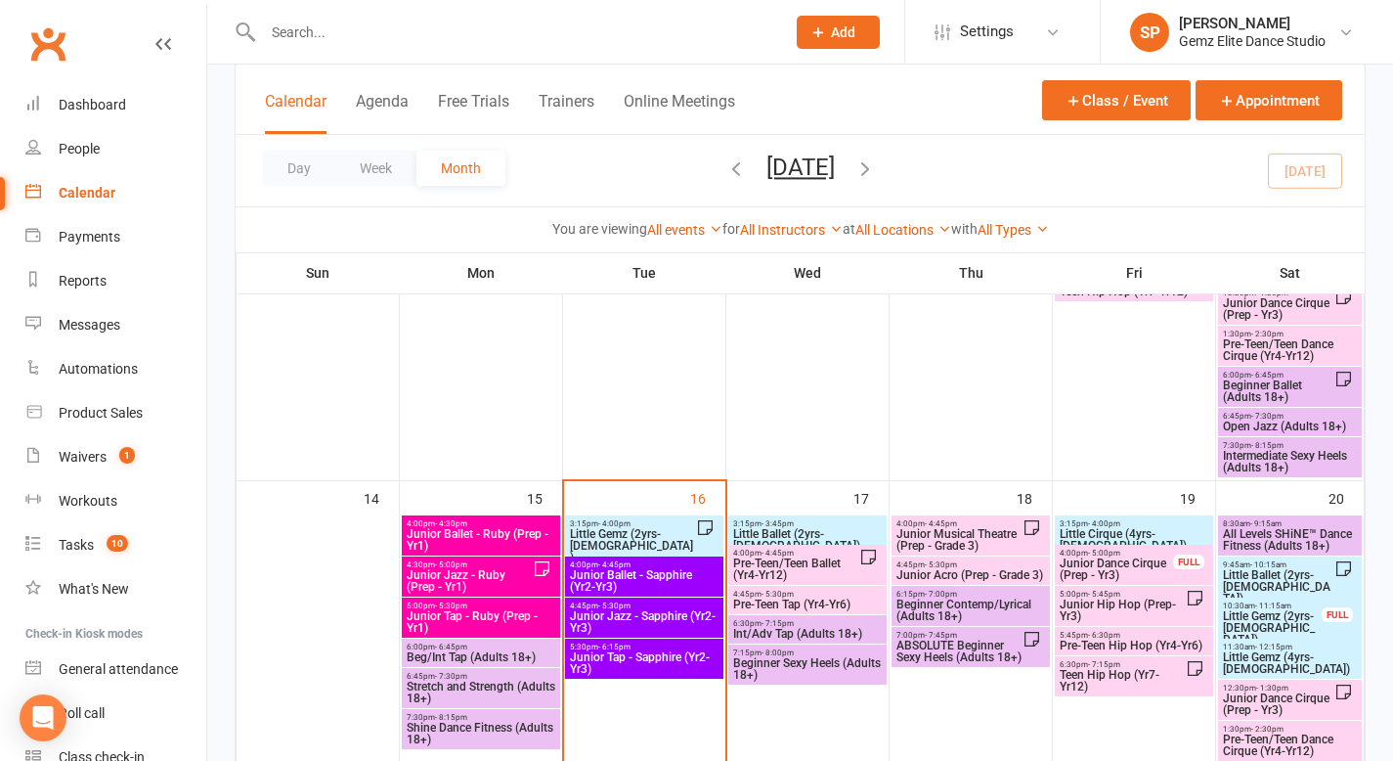
click at [658, 564] on span "4:00pm - 4:45pm" at bounding box center [644, 564] width 151 height 9
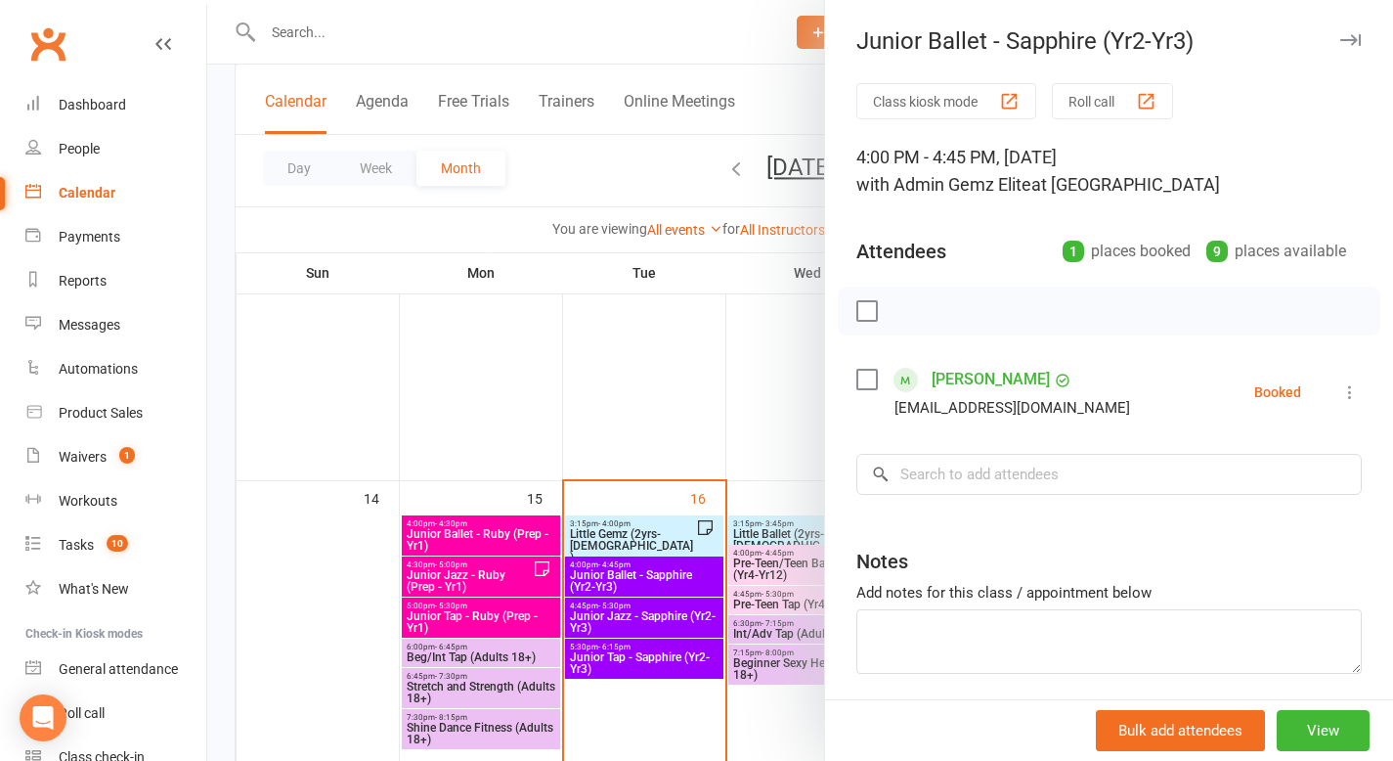
click at [771, 393] on div at bounding box center [800, 380] width 1186 height 761
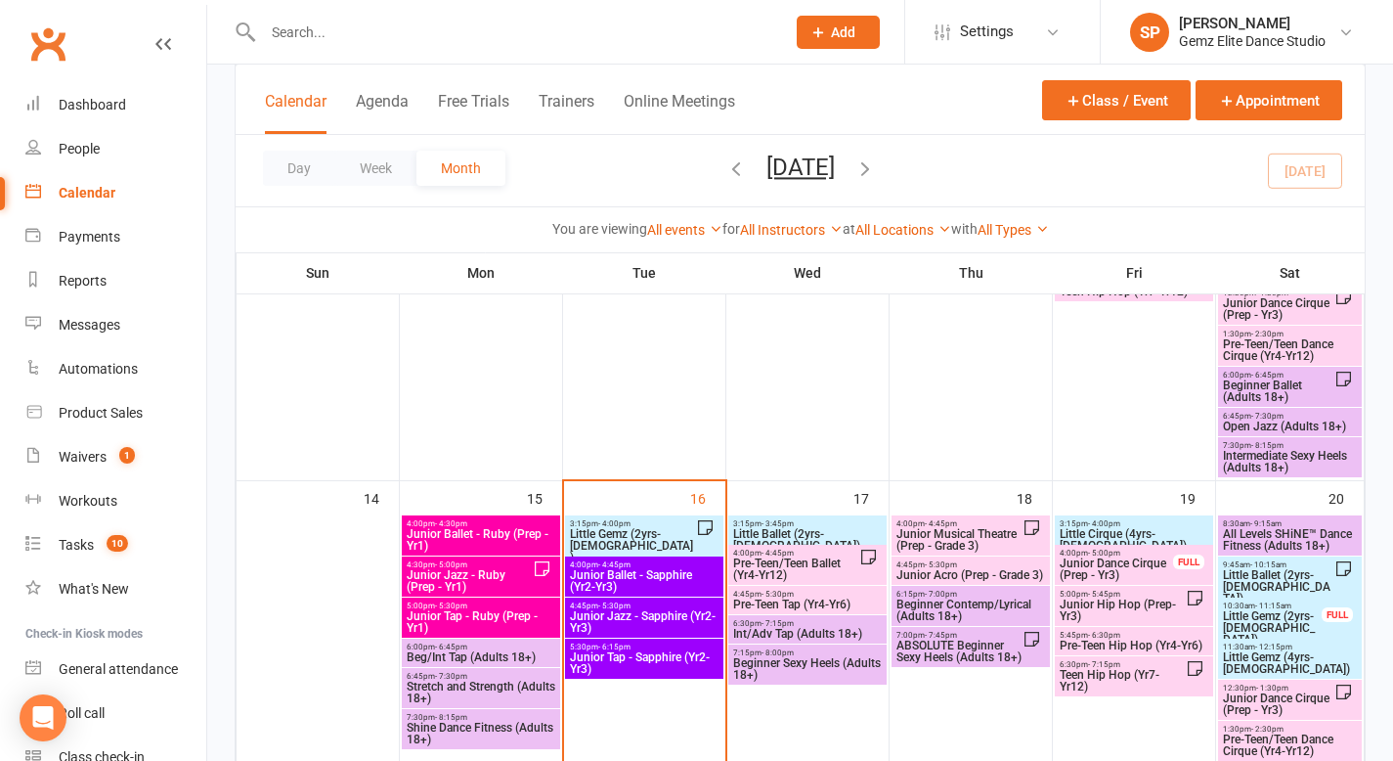
click at [650, 528] on span "Little Gemz (2yrs-[DEMOGRAPHIC_DATA])" at bounding box center [632, 545] width 127 height 35
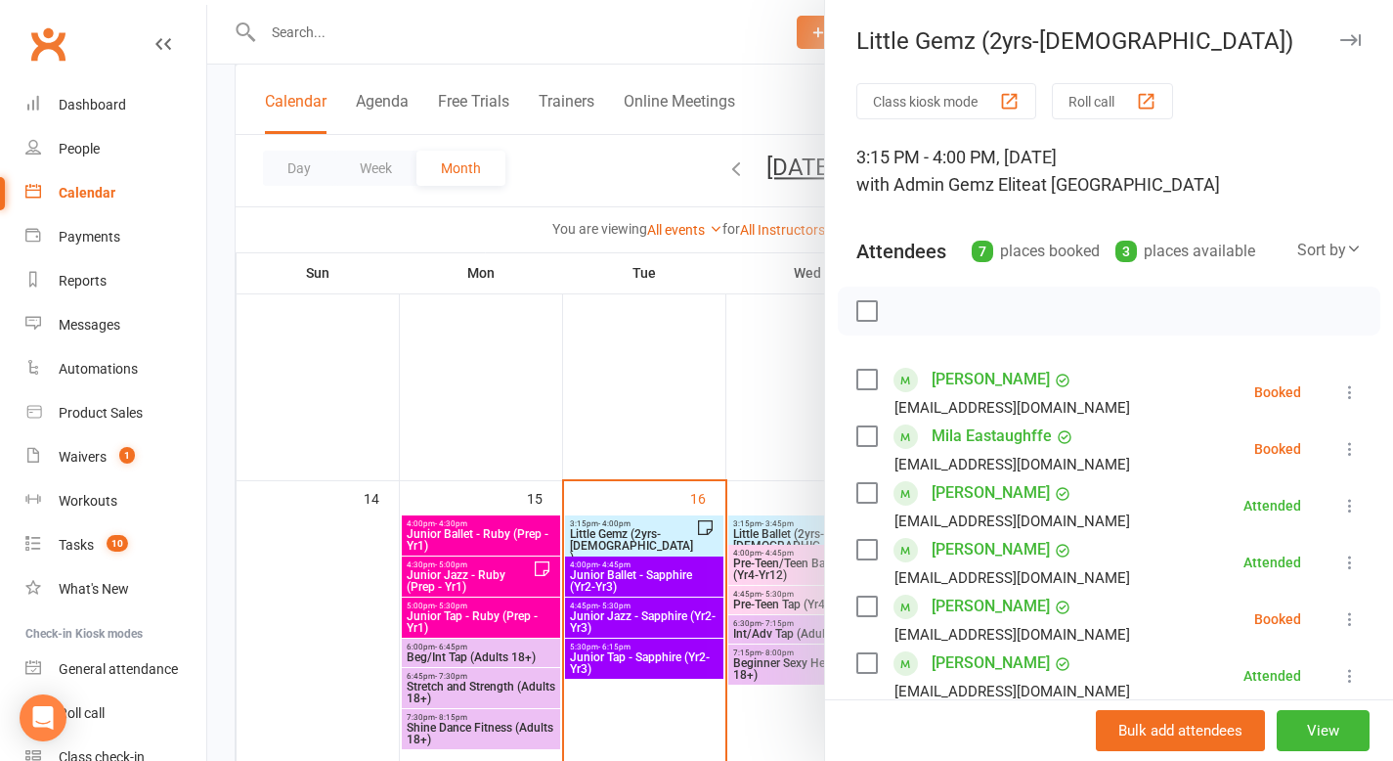
click at [1341, 442] on icon at bounding box center [1351, 449] width 20 height 20
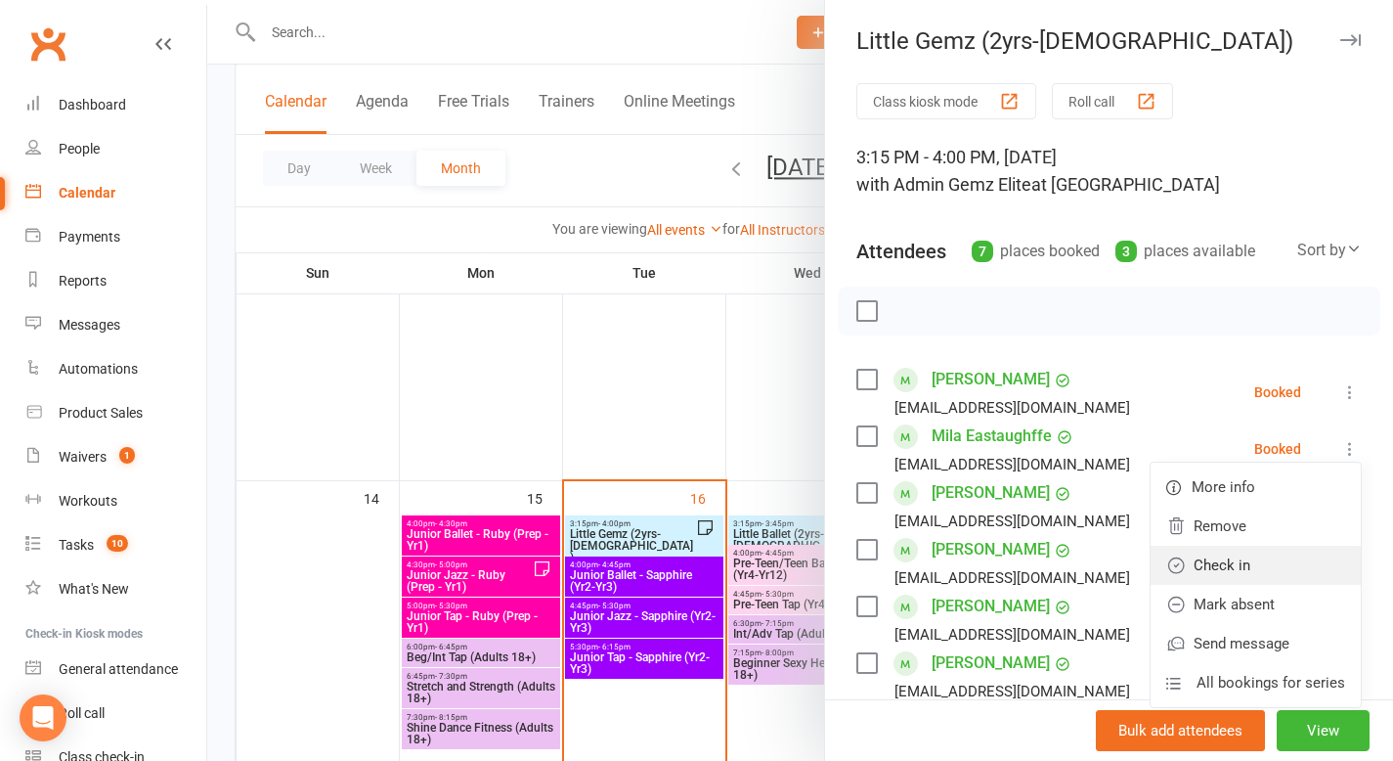
click at [1266, 557] on link "Check in" at bounding box center [1256, 565] width 210 height 39
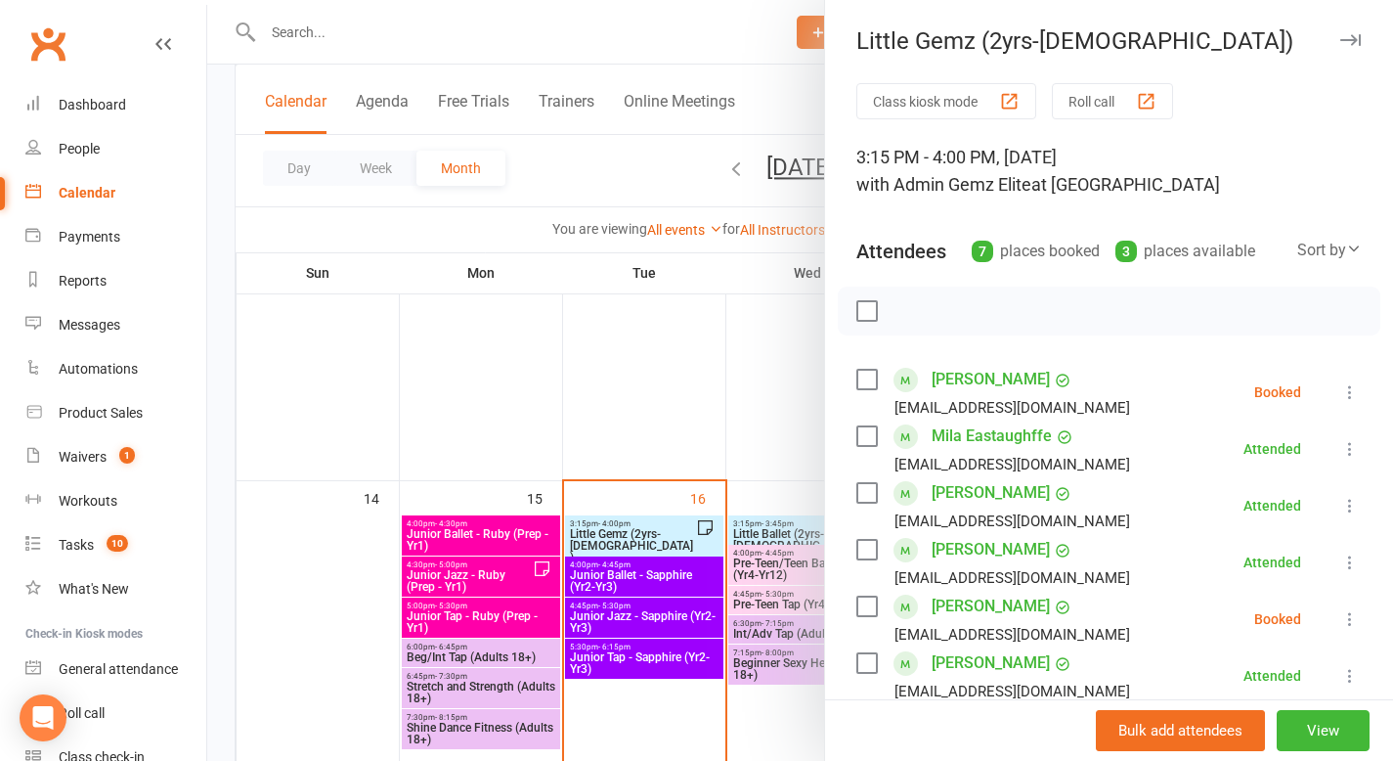
click at [793, 393] on div at bounding box center [800, 380] width 1186 height 761
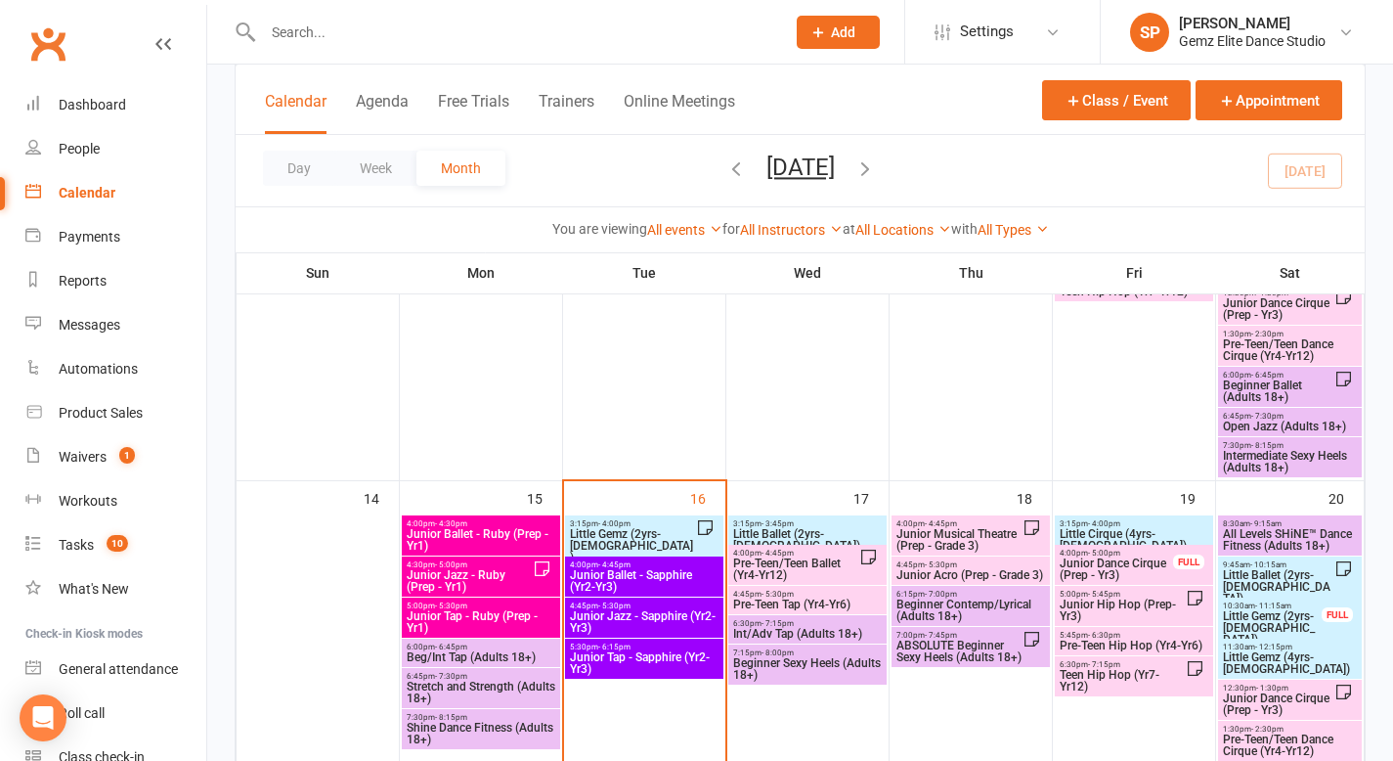
click at [779, 567] on span "Pre-Teen/Teen Ballet (Yr4-Yr12)" at bounding box center [795, 568] width 127 height 23
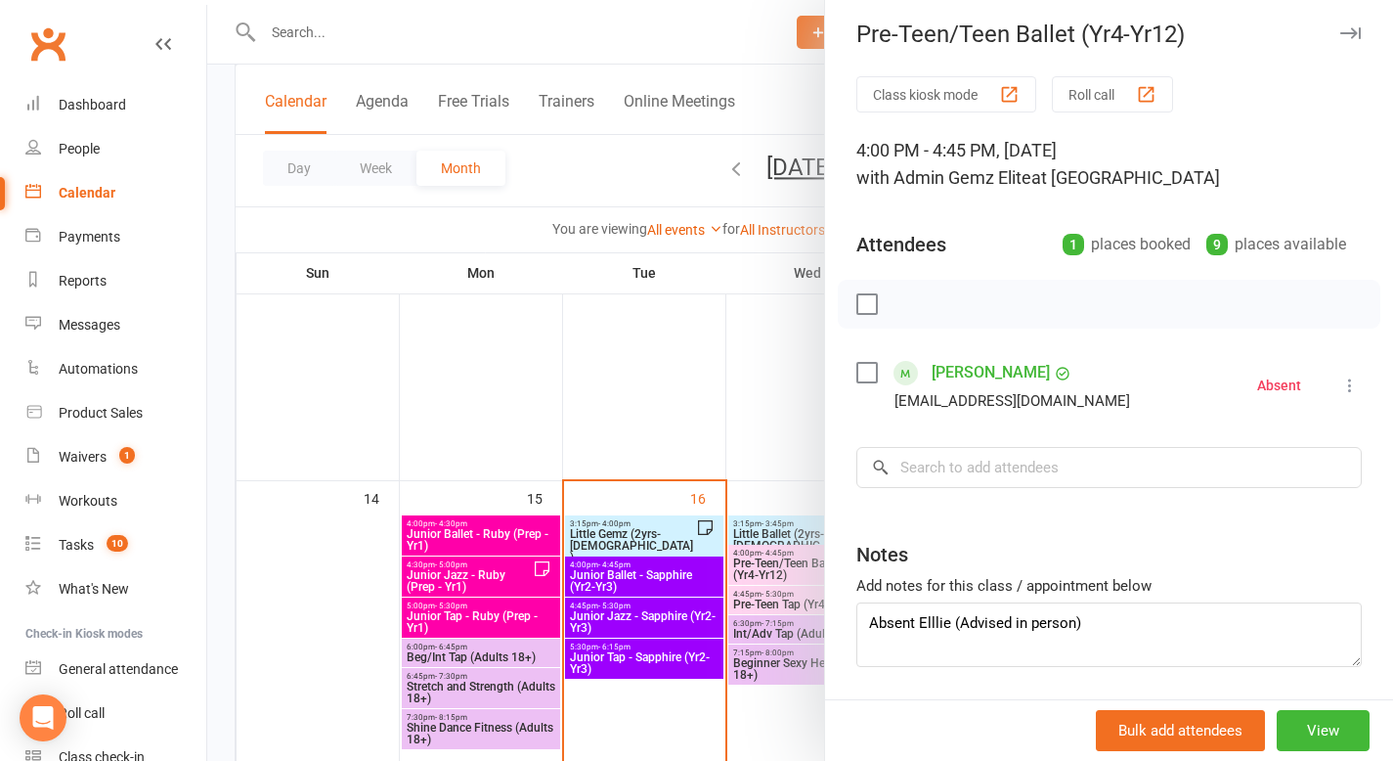
scroll to position [3, 0]
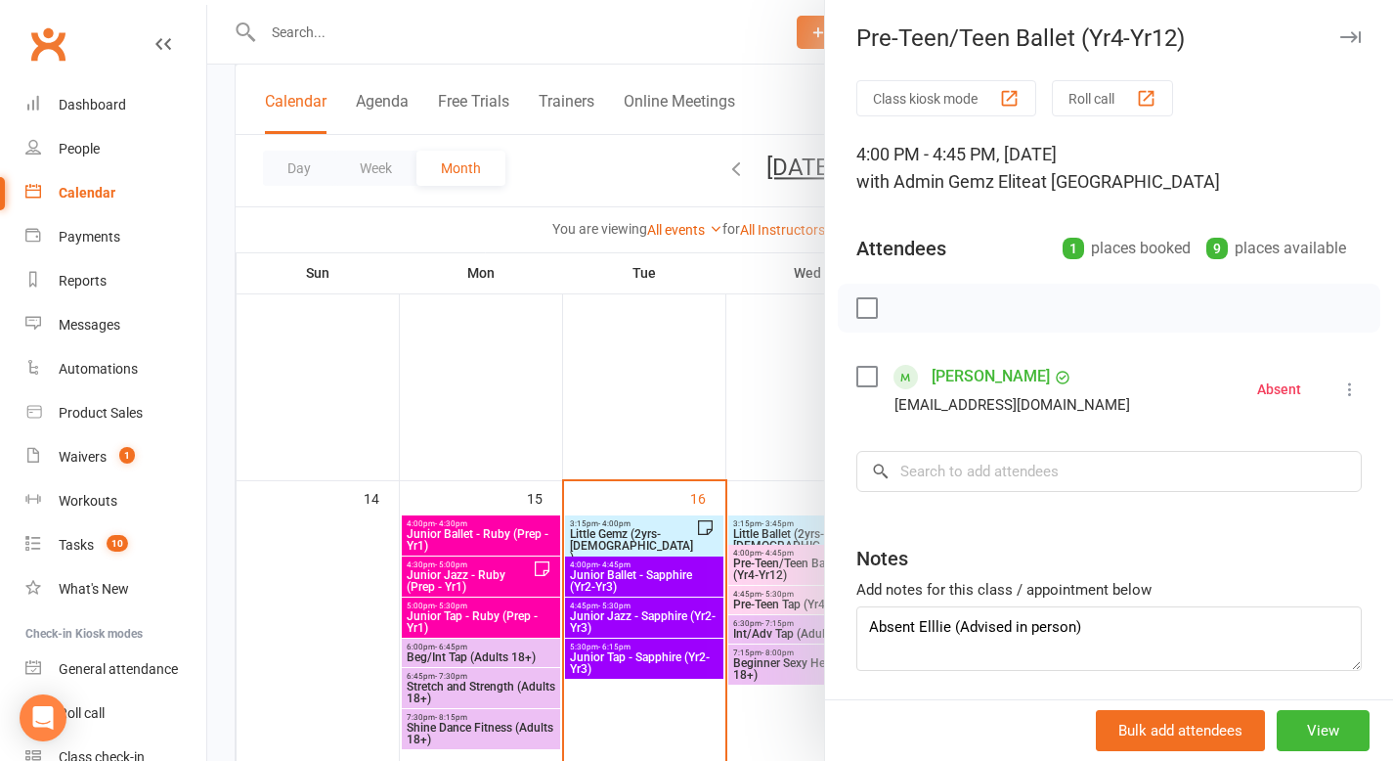
click at [769, 413] on div at bounding box center [800, 380] width 1186 height 761
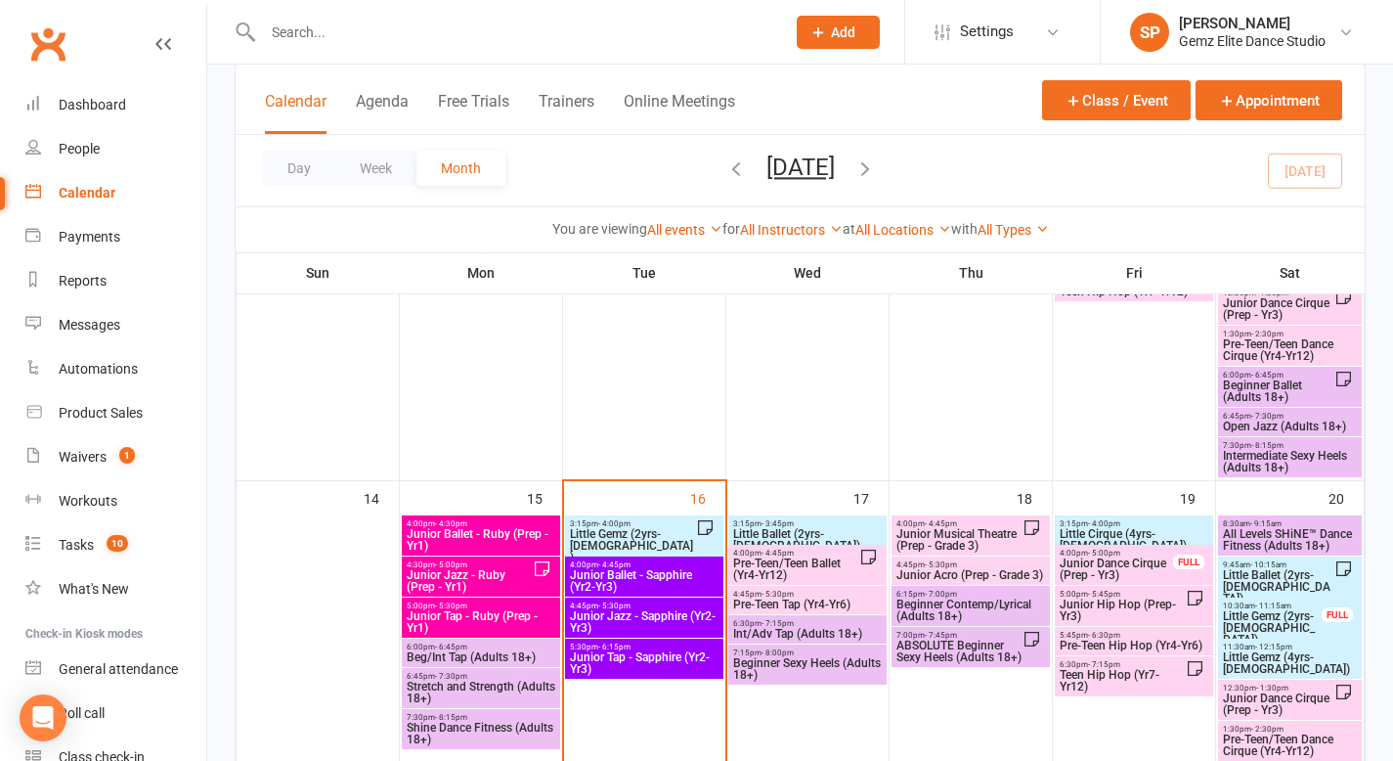
click at [790, 530] on span "Little Ballet (2yrs-[DEMOGRAPHIC_DATA])" at bounding box center [807, 539] width 151 height 23
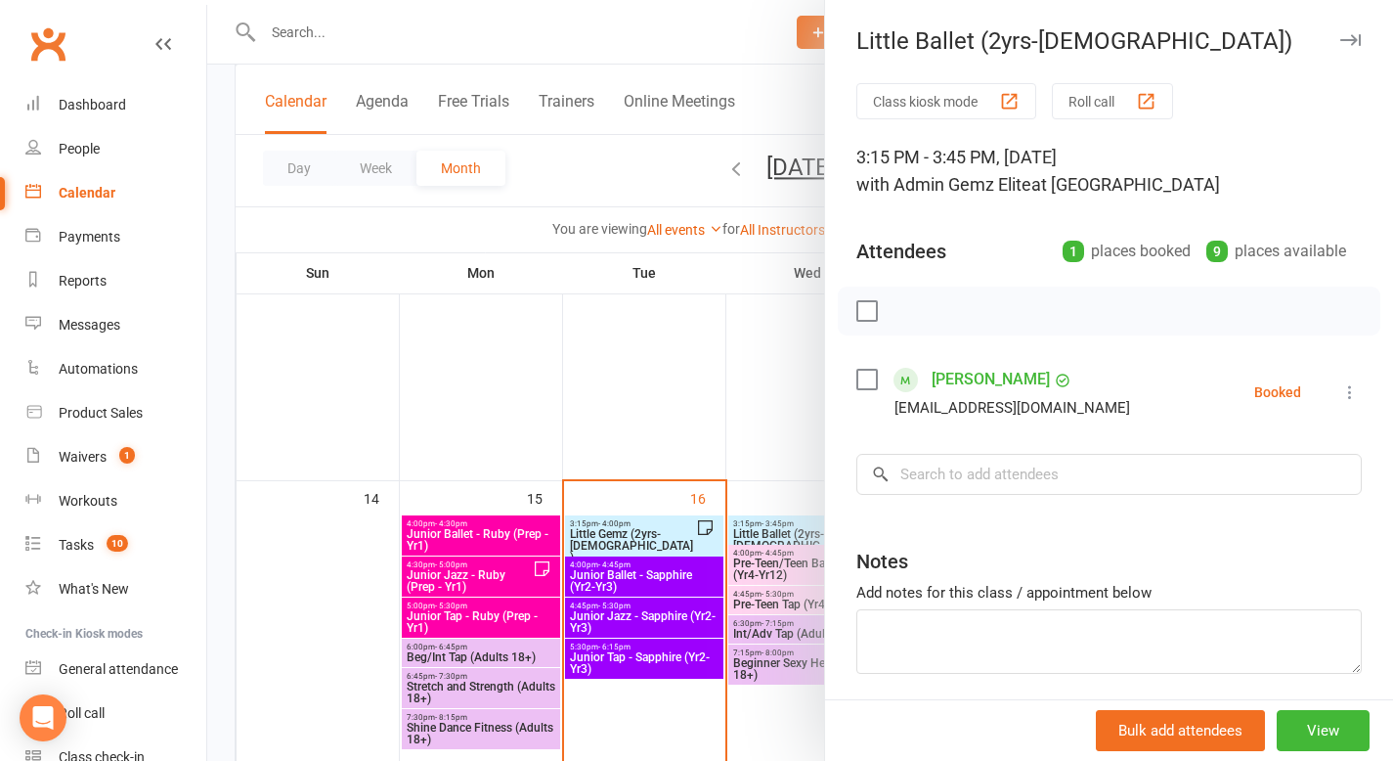
click at [759, 449] on div at bounding box center [800, 380] width 1186 height 761
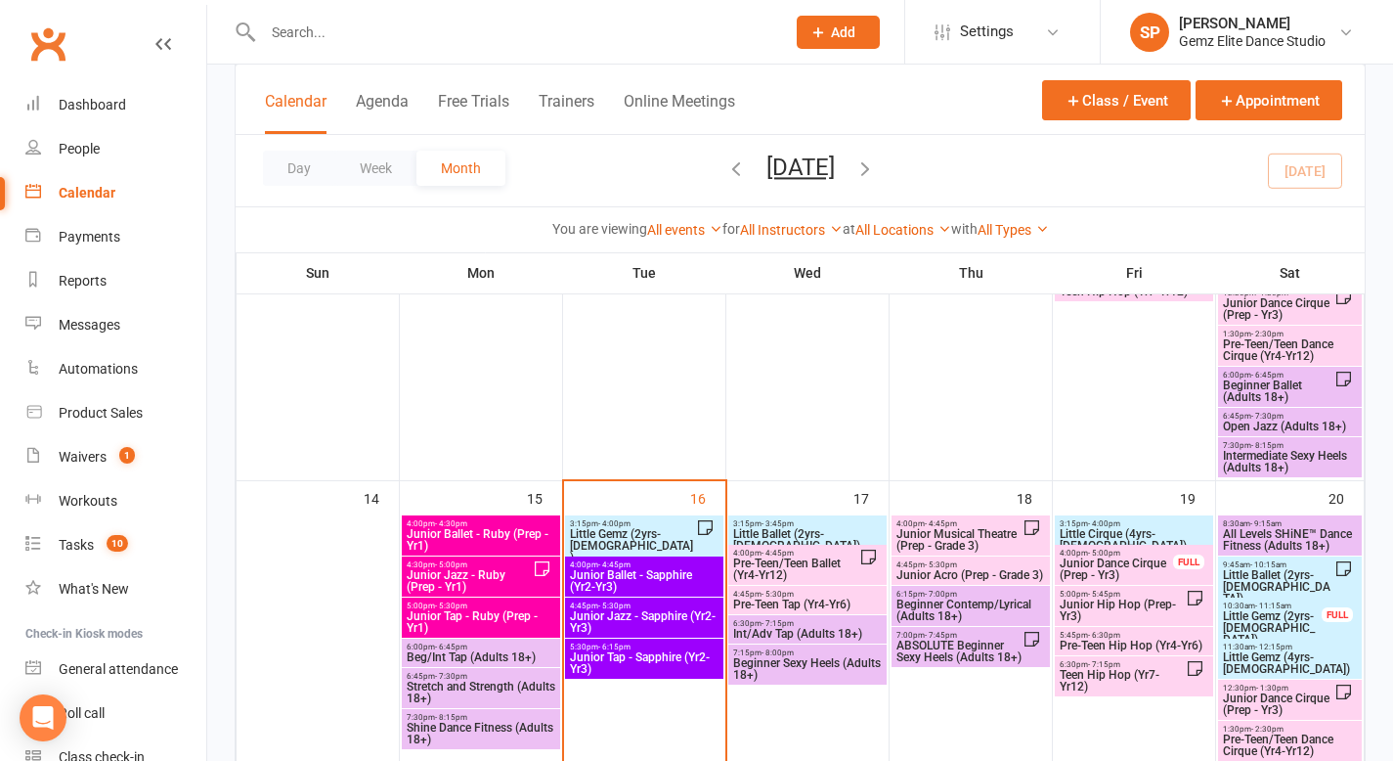
click at [802, 633] on span "Int/Adv Tap (Adults 18+)" at bounding box center [807, 634] width 151 height 12
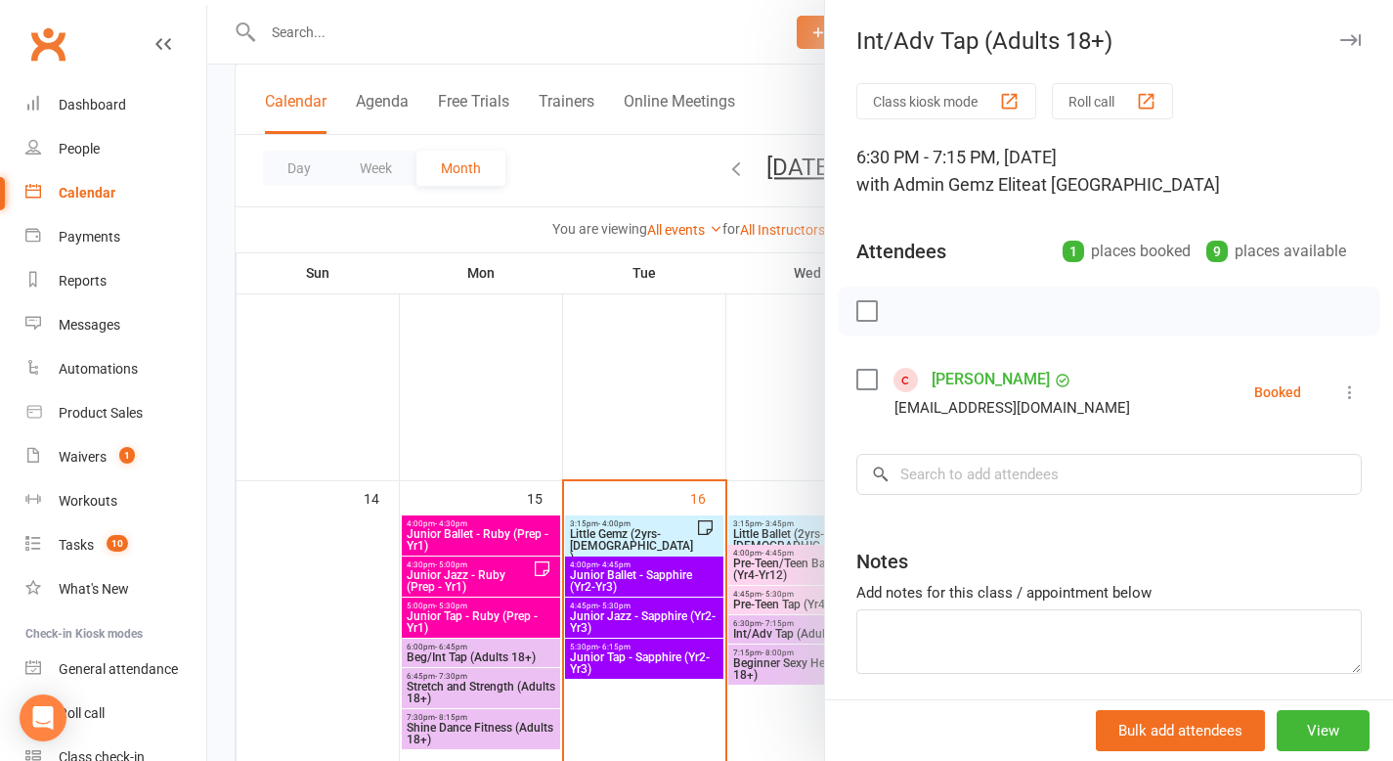
click at [783, 415] on div at bounding box center [800, 380] width 1186 height 761
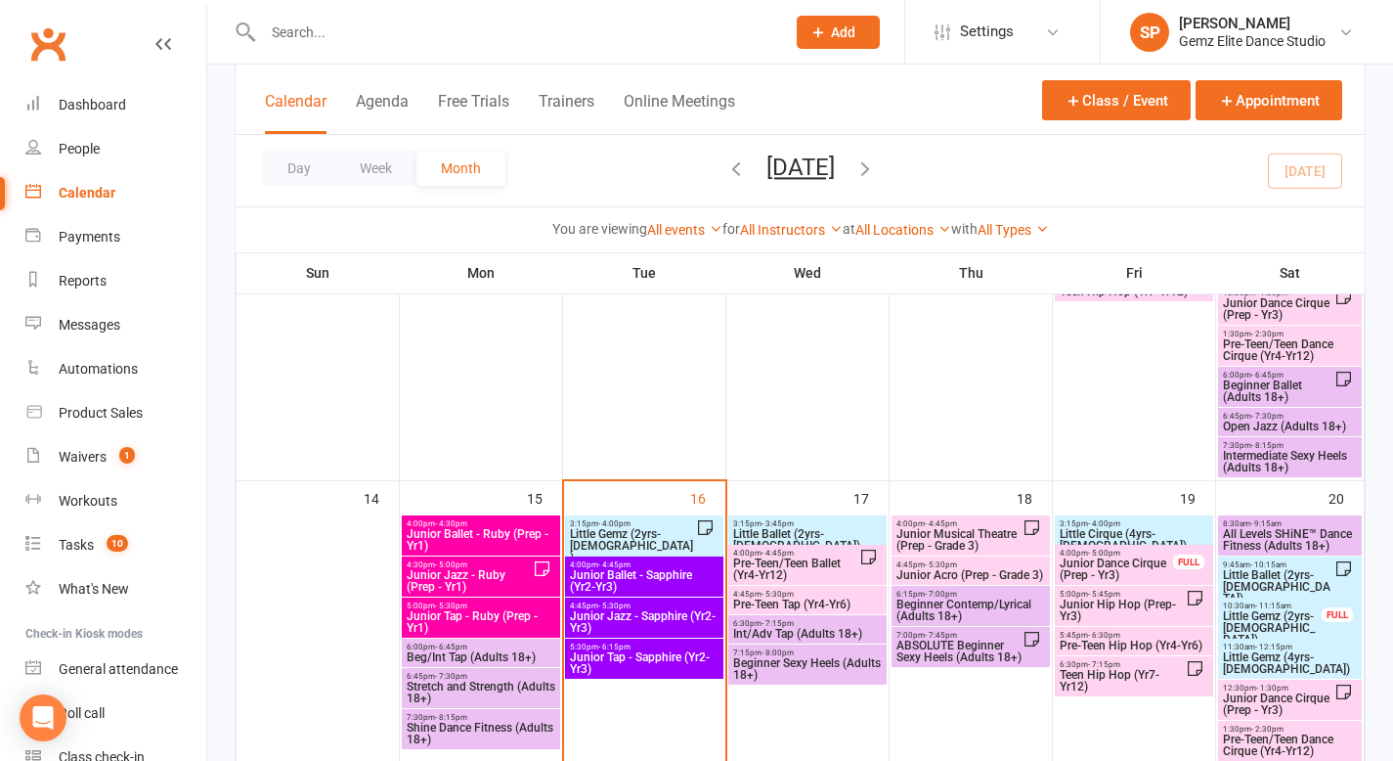
click at [661, 651] on span "Junior Tap - Sapphire (Yr2-Yr3)" at bounding box center [644, 662] width 151 height 23
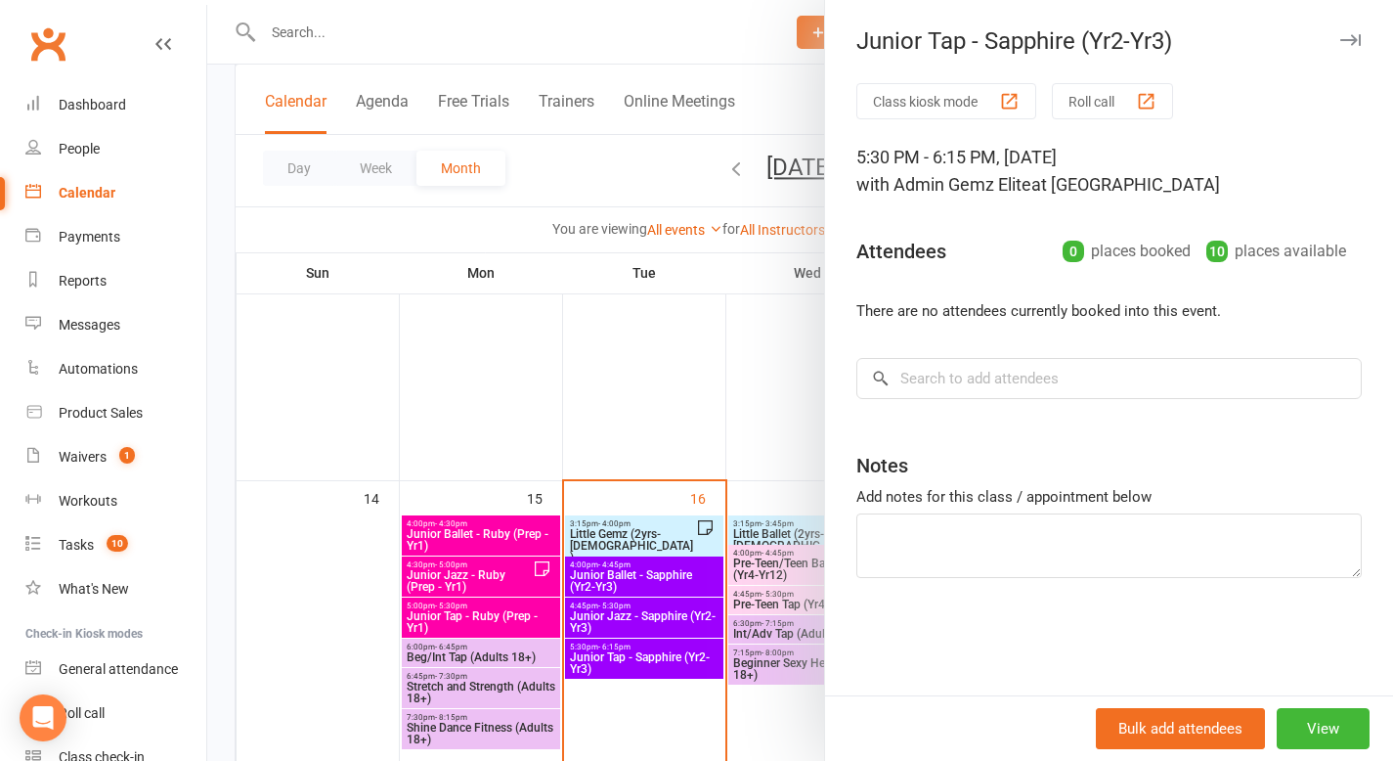
click at [726, 406] on div at bounding box center [800, 380] width 1186 height 761
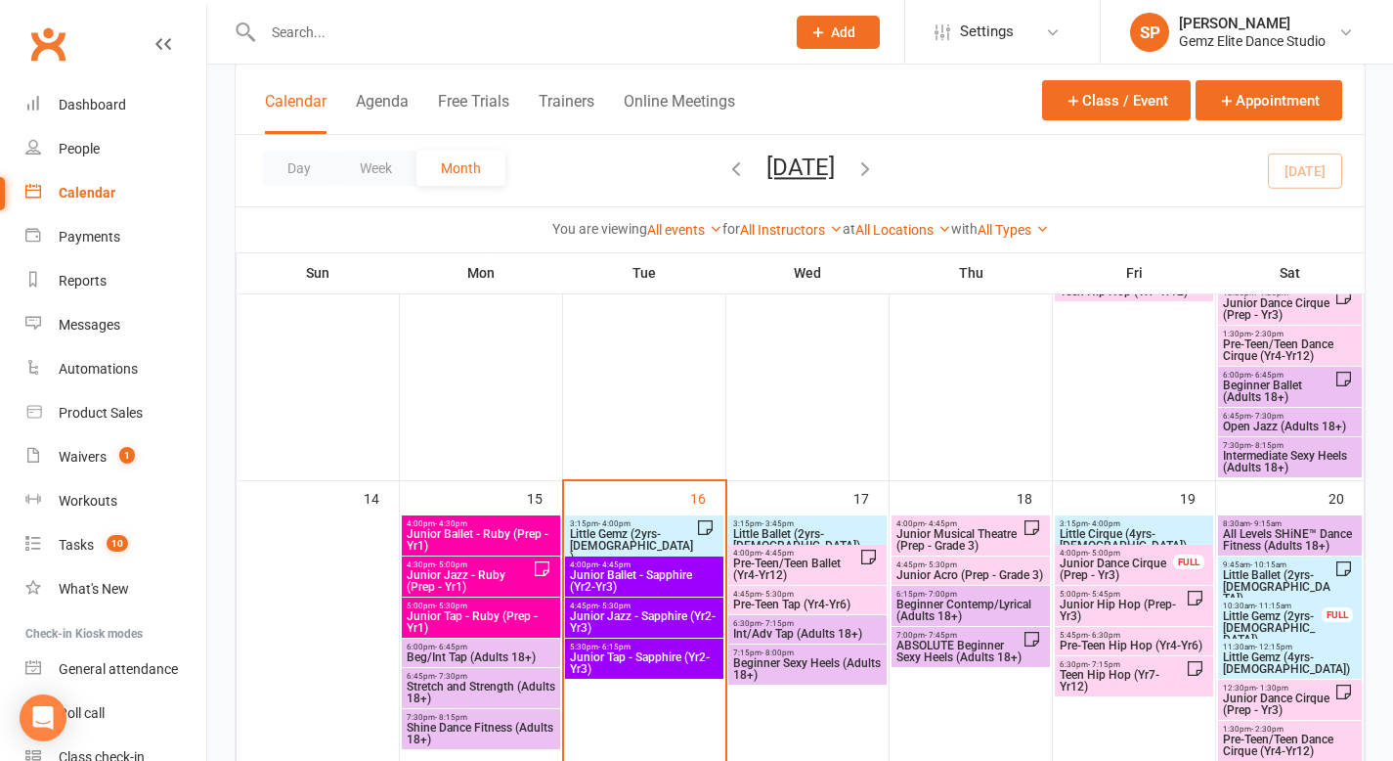
click at [687, 537] on span "Little Gemz (2yrs-[DEMOGRAPHIC_DATA])" at bounding box center [632, 545] width 127 height 35
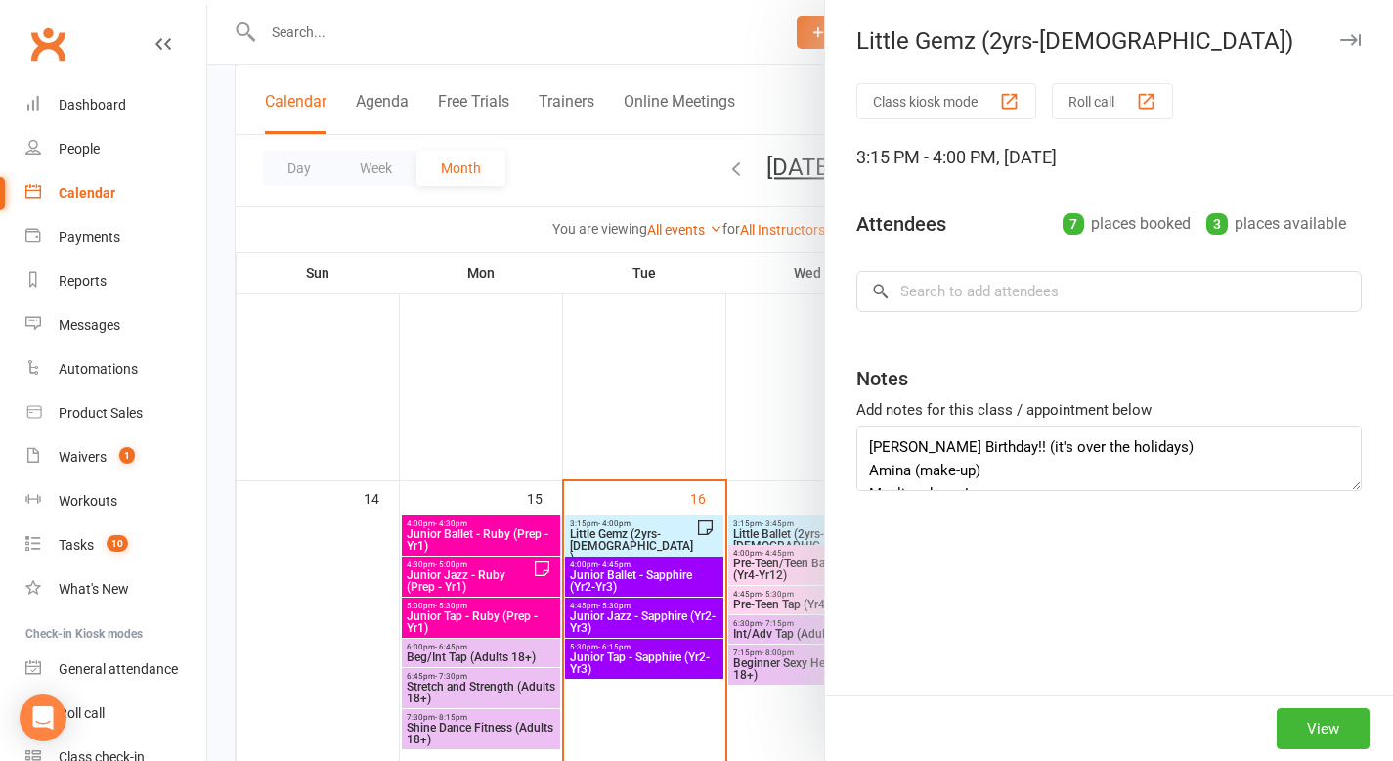
click at [687, 537] on div at bounding box center [800, 380] width 1186 height 761
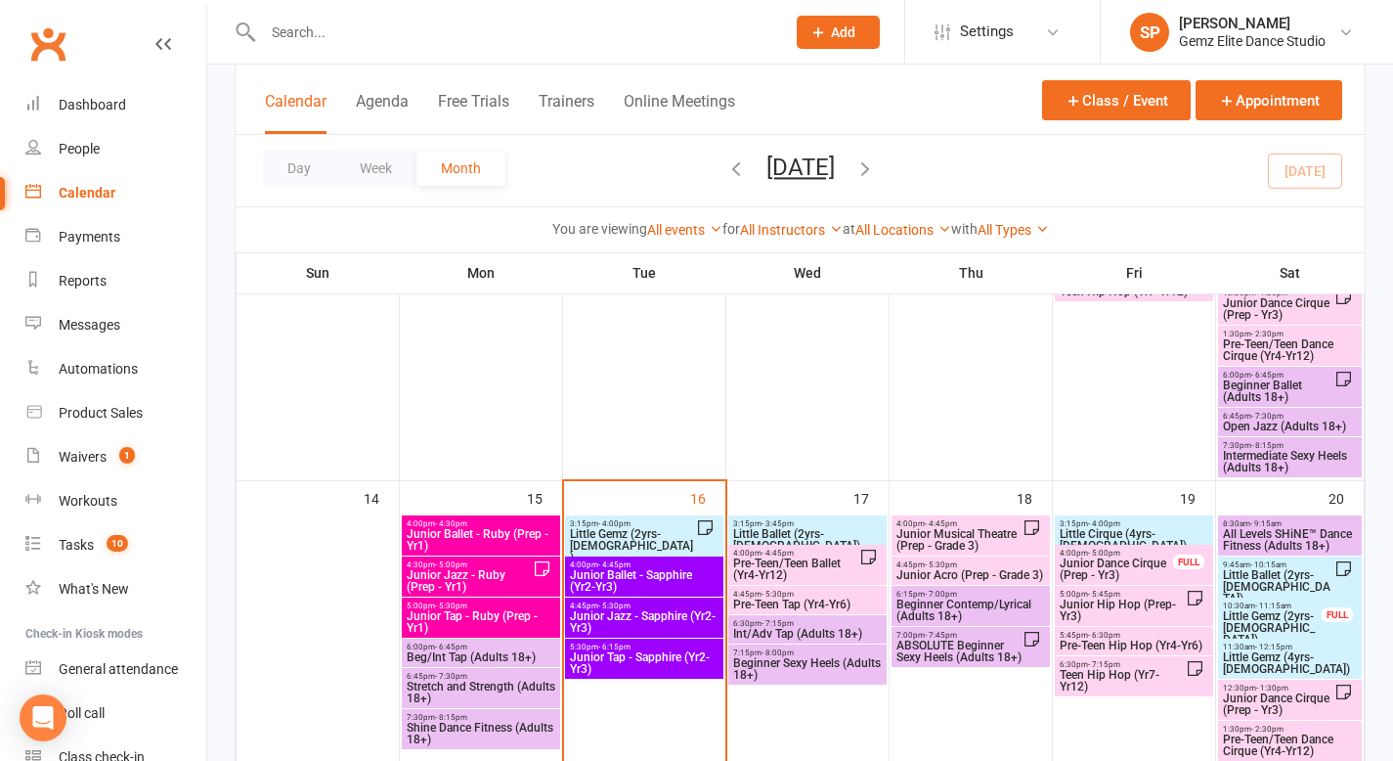
click at [687, 537] on span "Little Gemz (2yrs-[DEMOGRAPHIC_DATA])" at bounding box center [632, 545] width 127 height 35
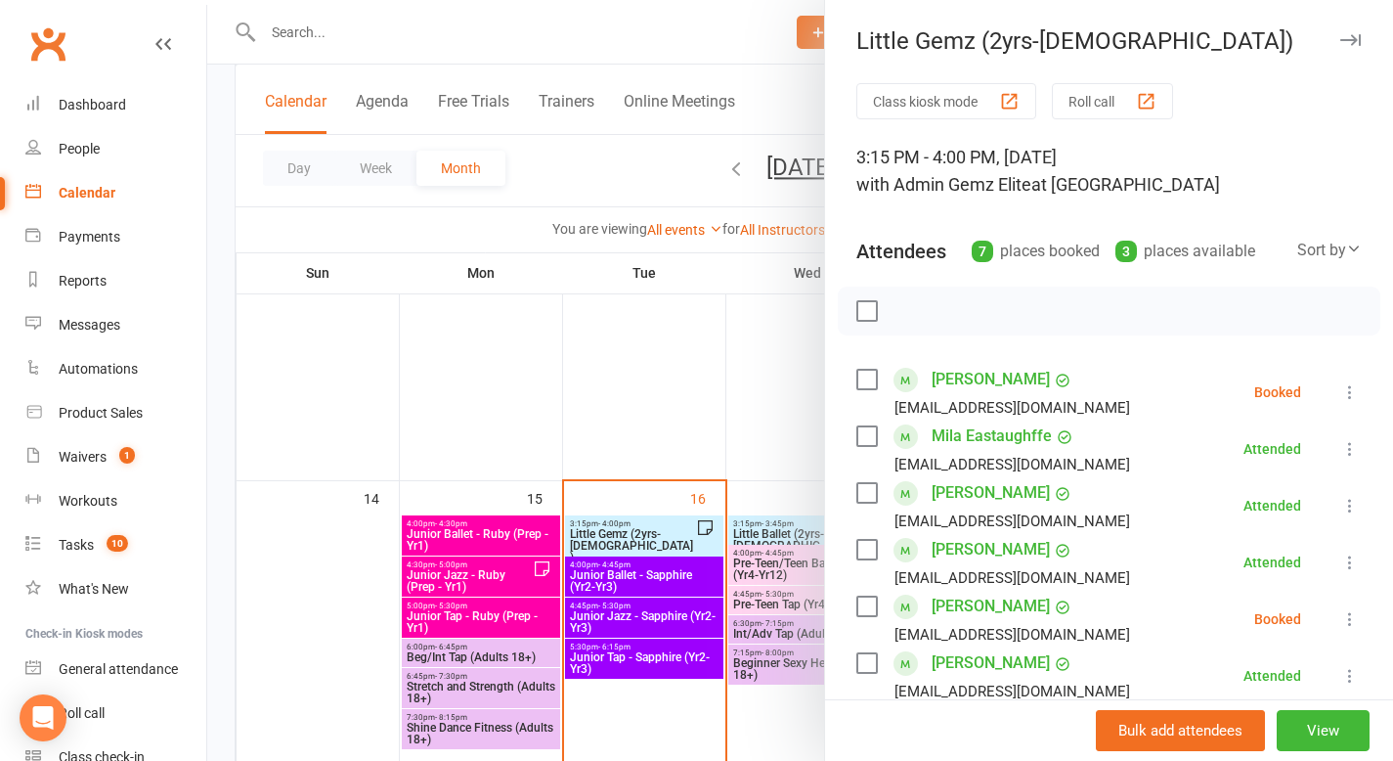
click at [1341, 388] on icon at bounding box center [1351, 392] width 20 height 20
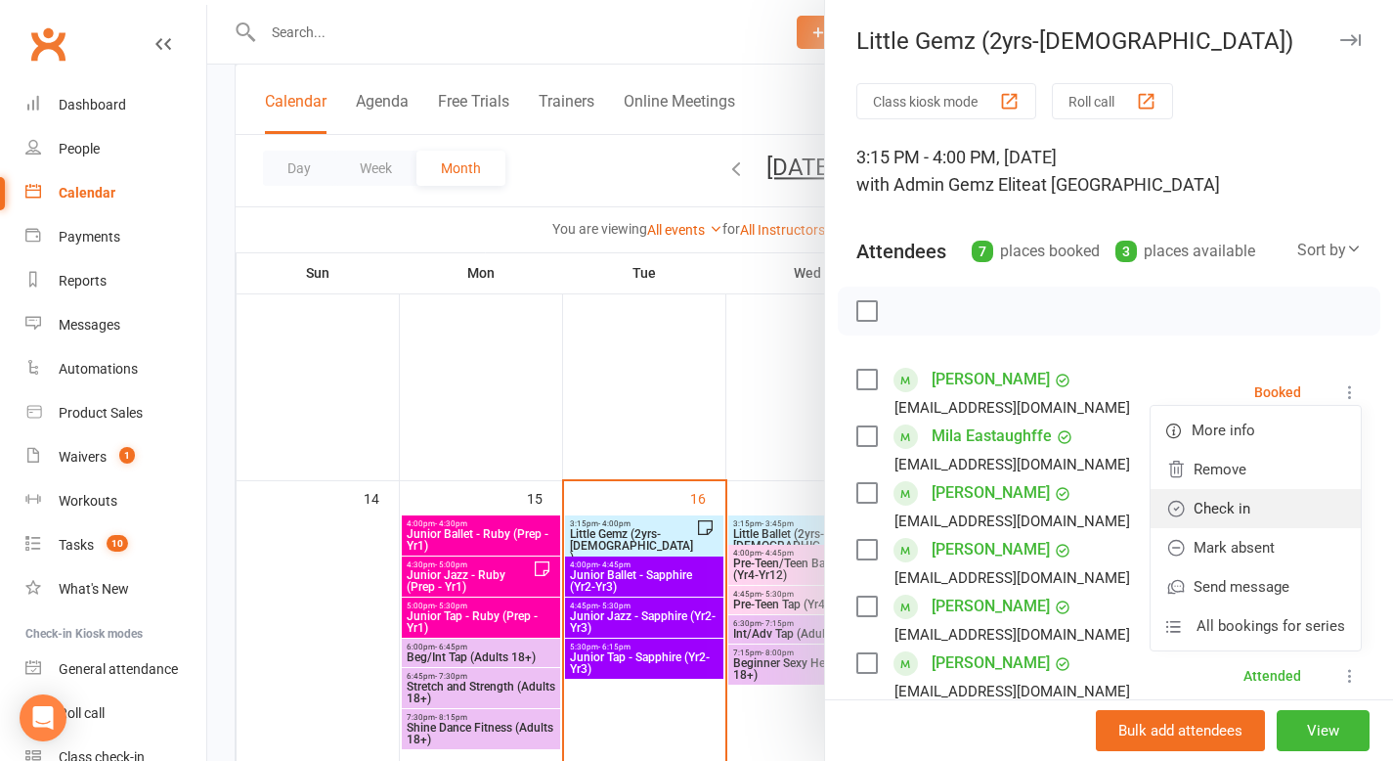
click at [1241, 516] on link "Check in" at bounding box center [1256, 508] width 210 height 39
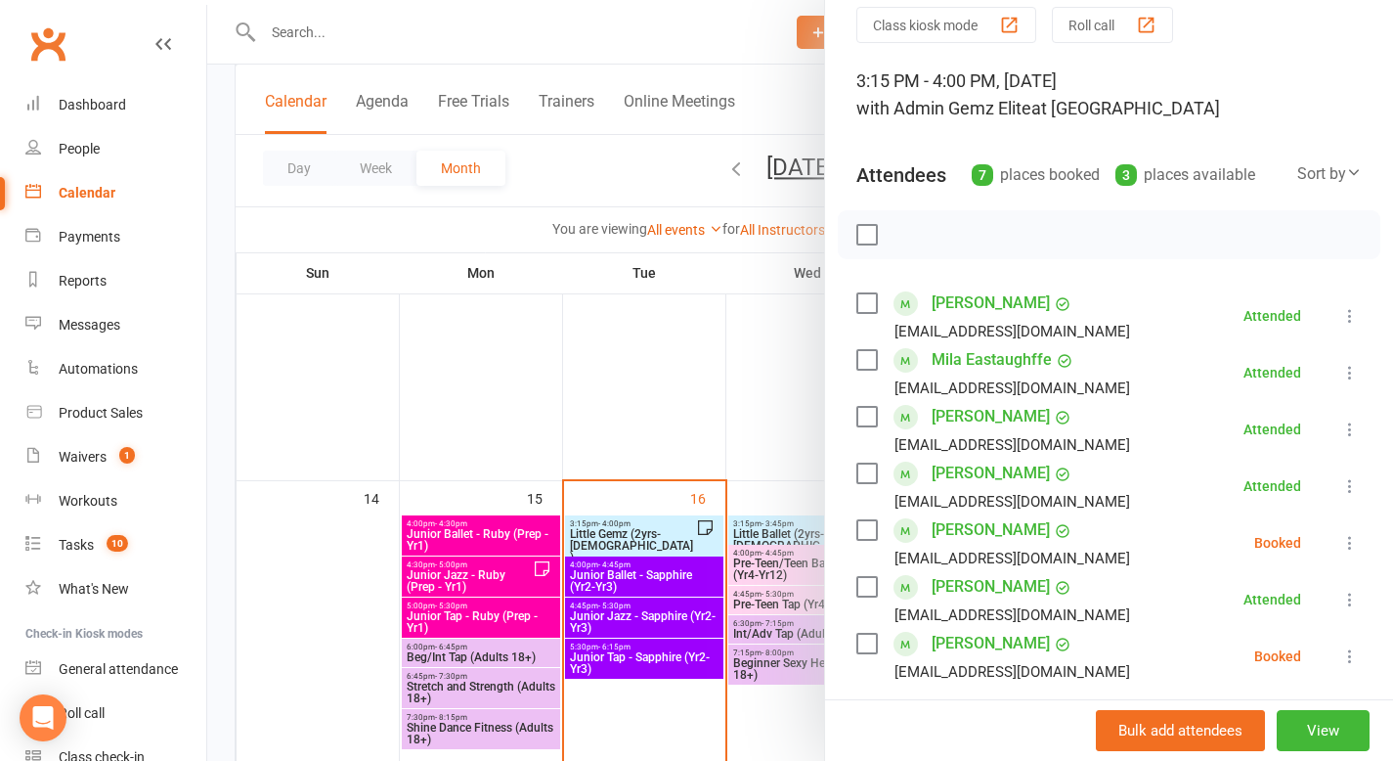
scroll to position [143, 0]
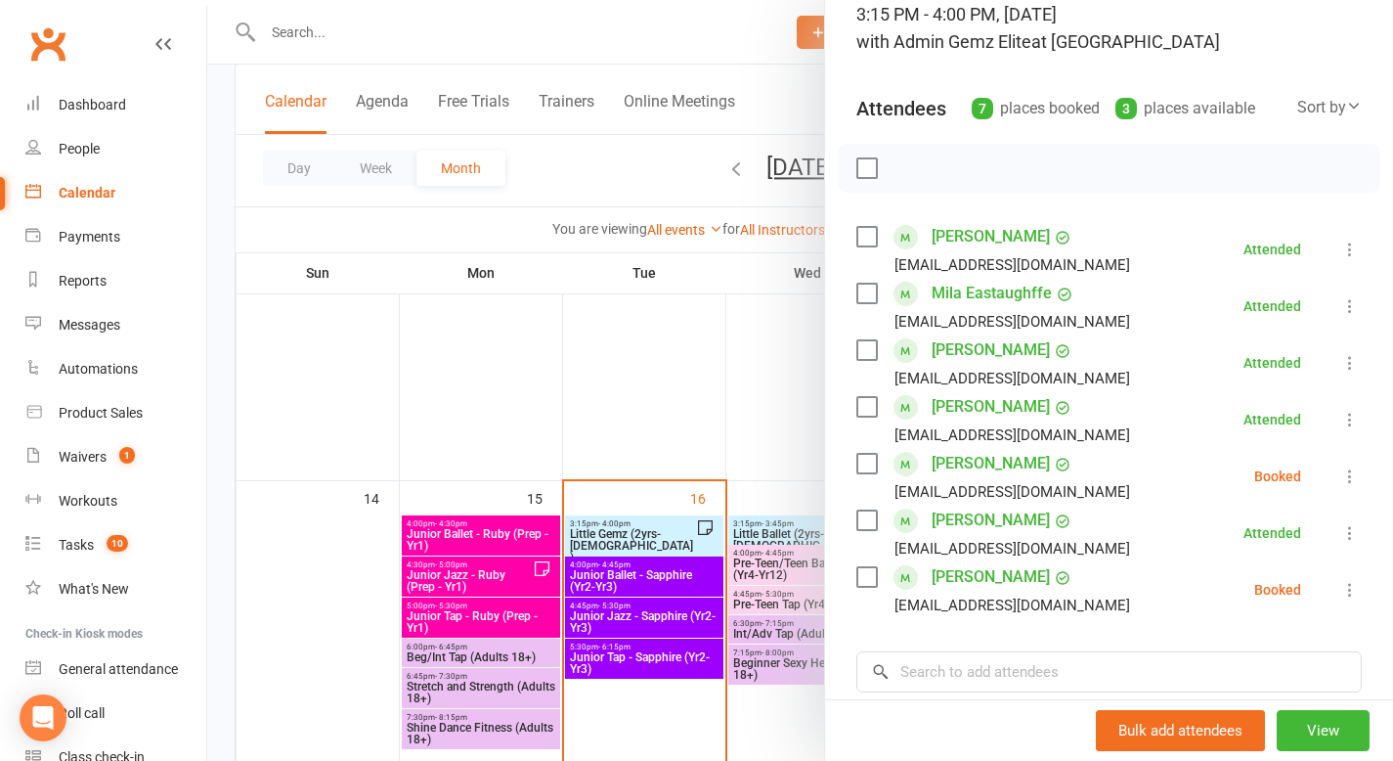
click at [724, 382] on div at bounding box center [800, 380] width 1186 height 761
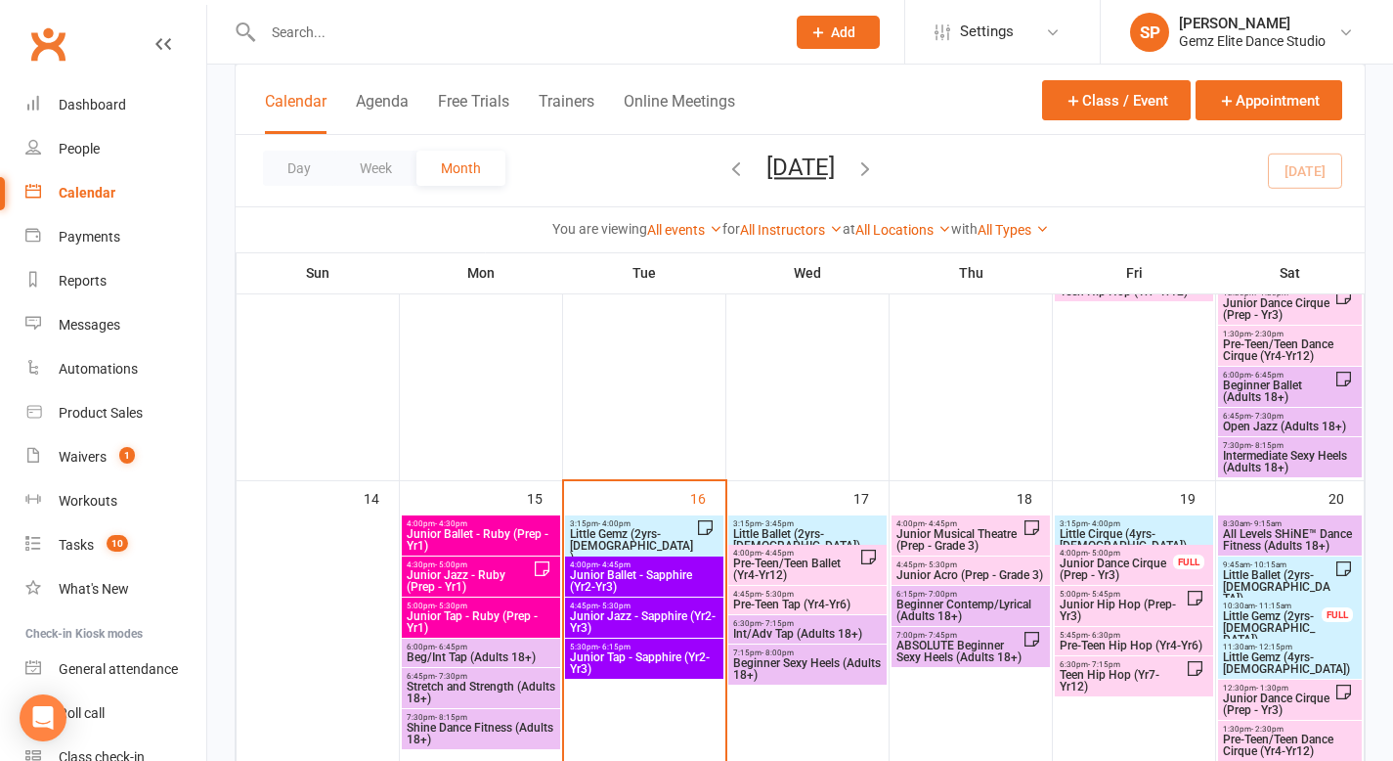
click at [657, 530] on span "Little Gemz (2yrs-[DEMOGRAPHIC_DATA])" at bounding box center [632, 545] width 127 height 35
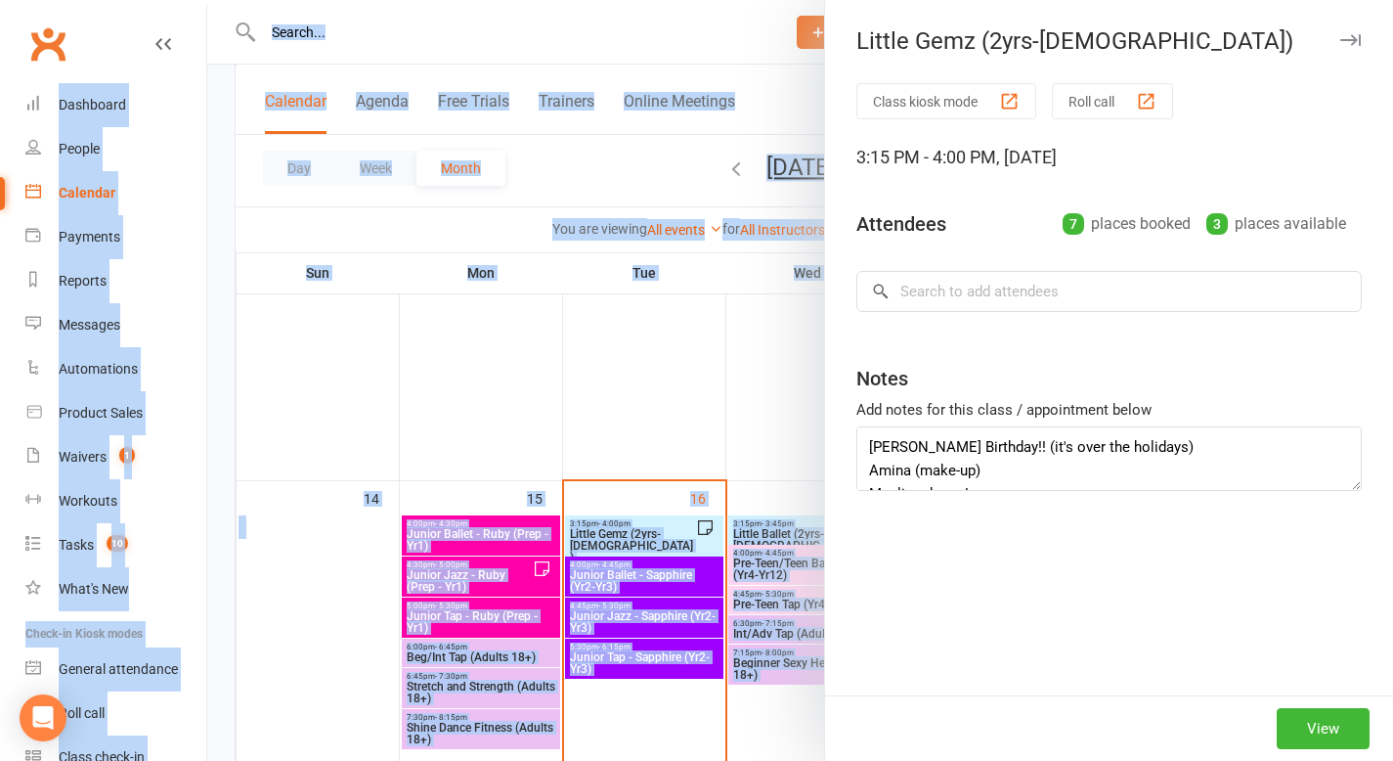
click at [657, 530] on div at bounding box center [800, 380] width 1186 height 761
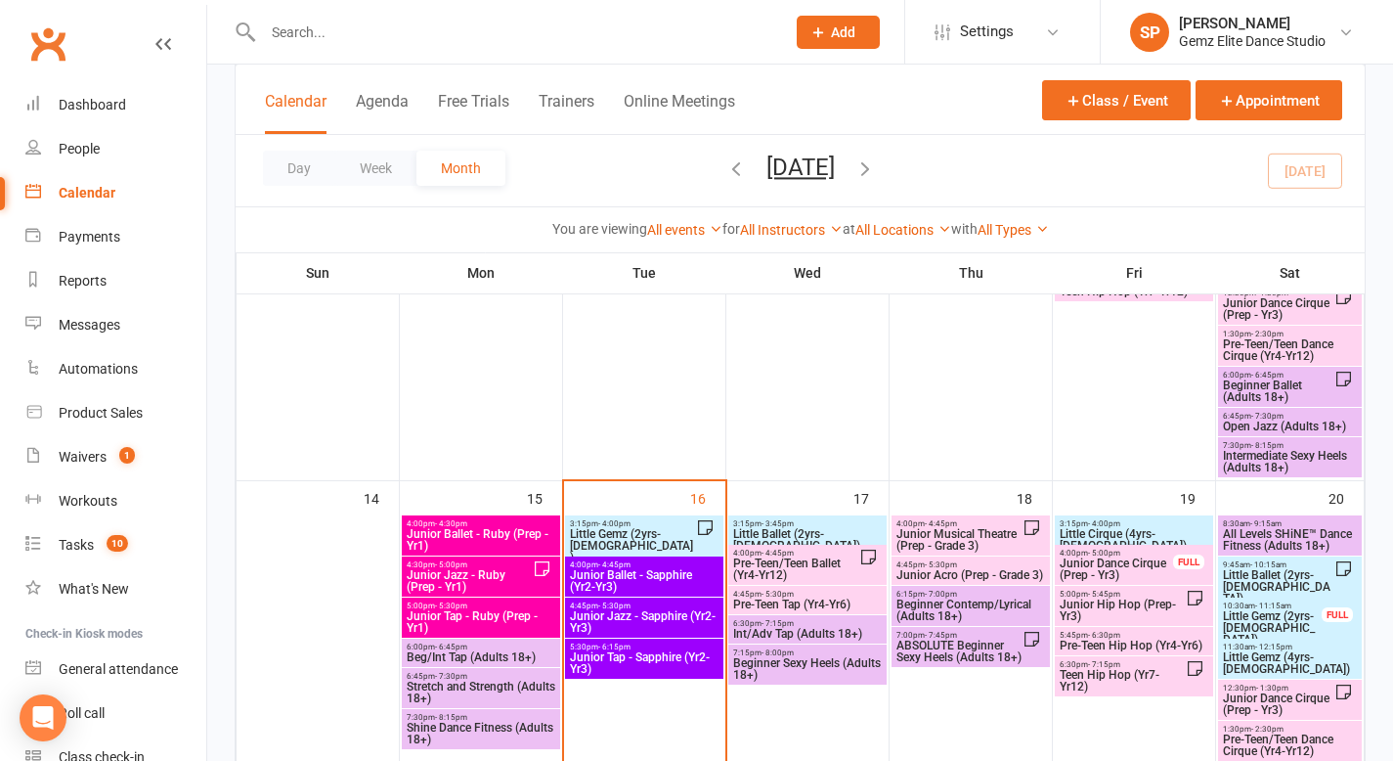
click at [657, 530] on span "Little Gemz (2yrs-[DEMOGRAPHIC_DATA])" at bounding box center [632, 545] width 127 height 35
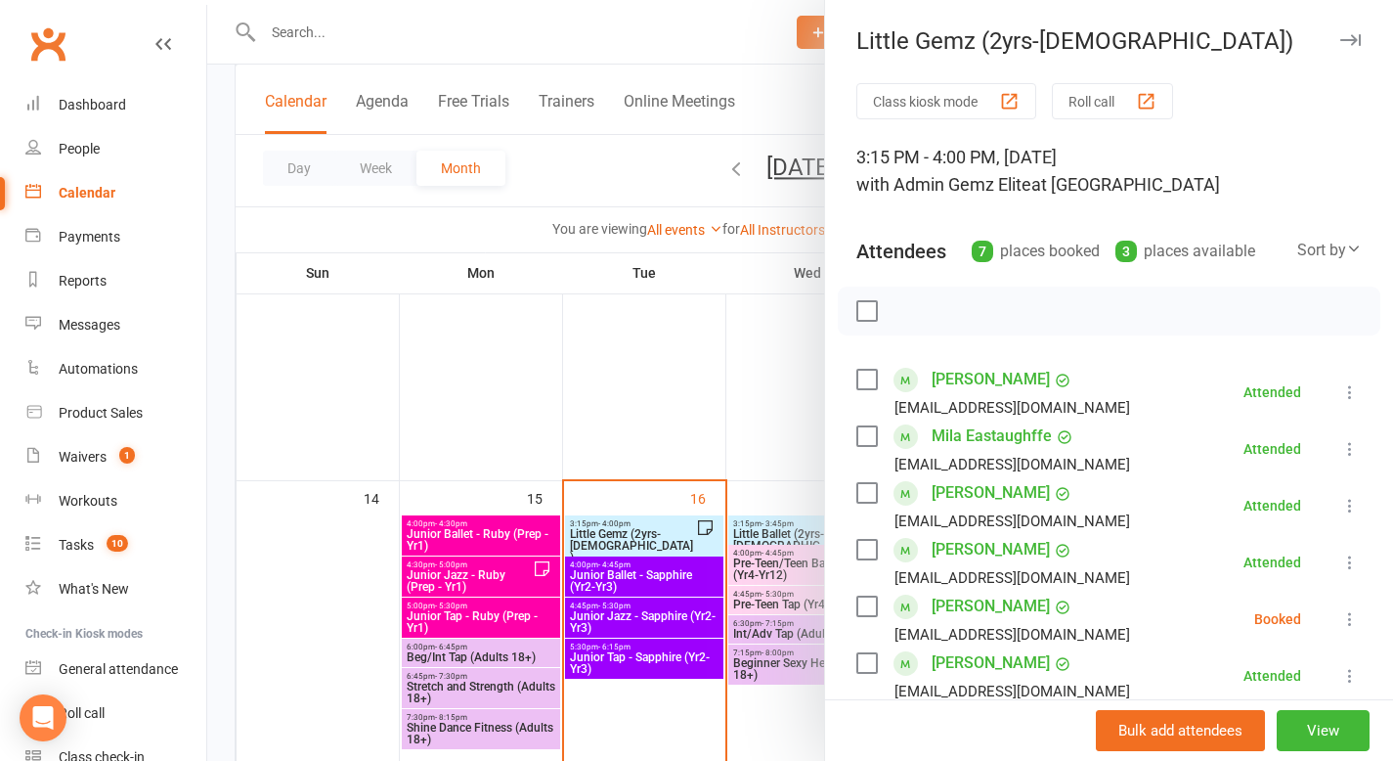
click at [1341, 620] on icon at bounding box center [1351, 619] width 20 height 20
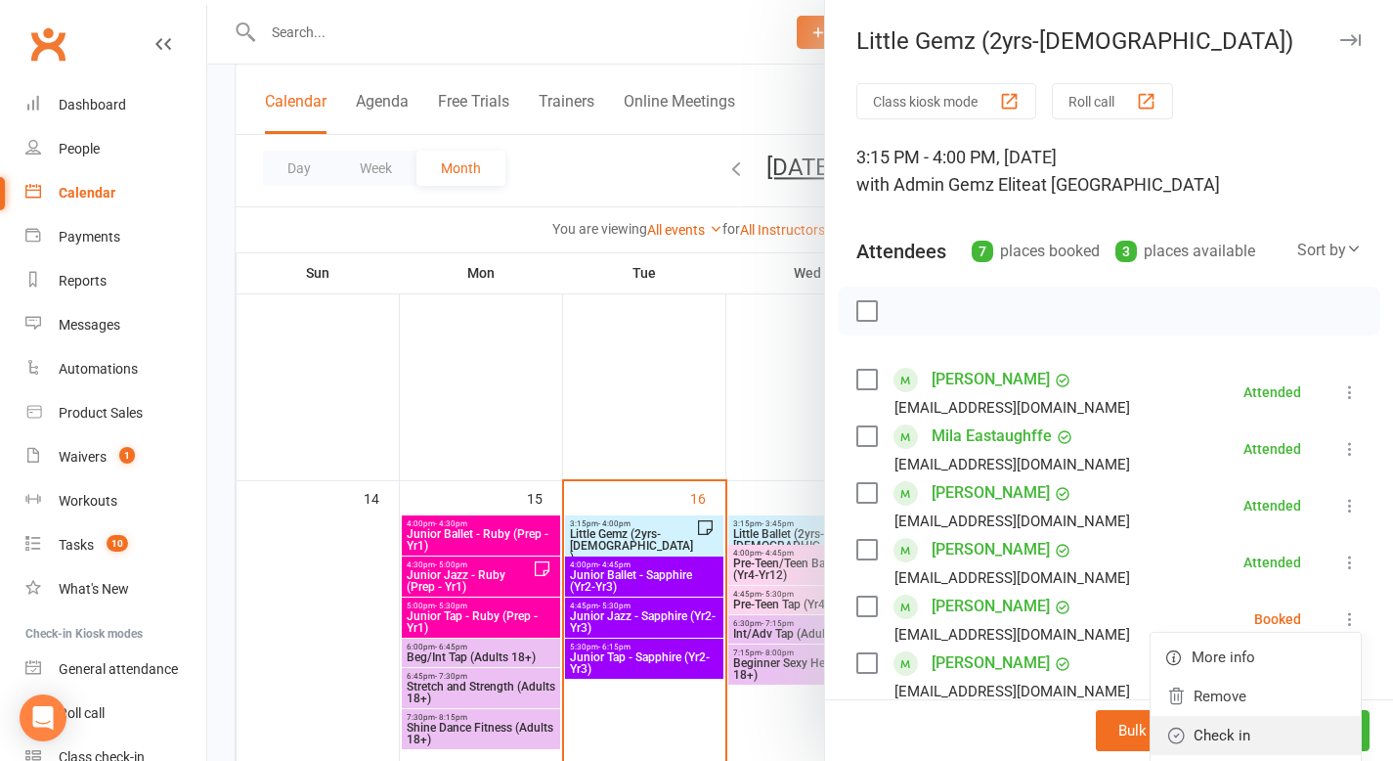
click at [1261, 741] on link "Check in" at bounding box center [1256, 735] width 210 height 39
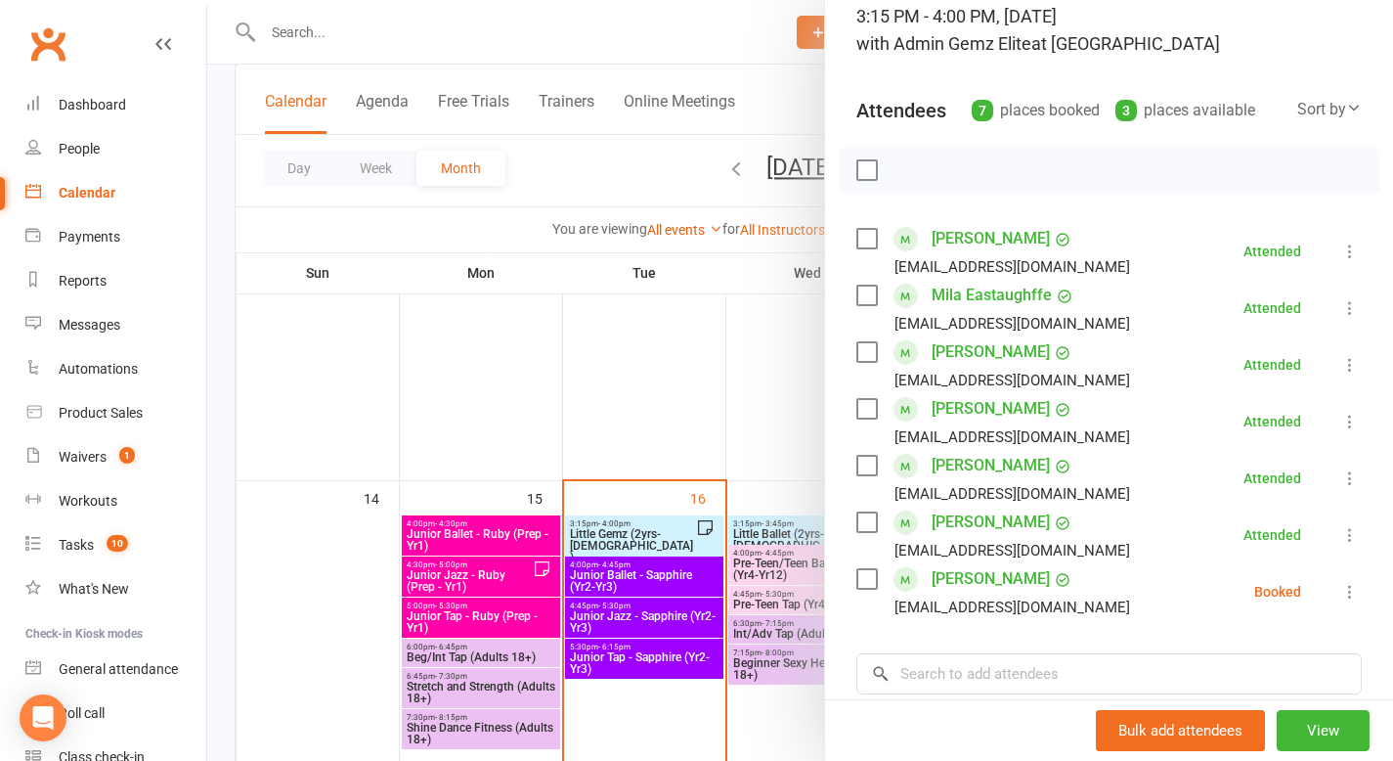
scroll to position [238, 0]
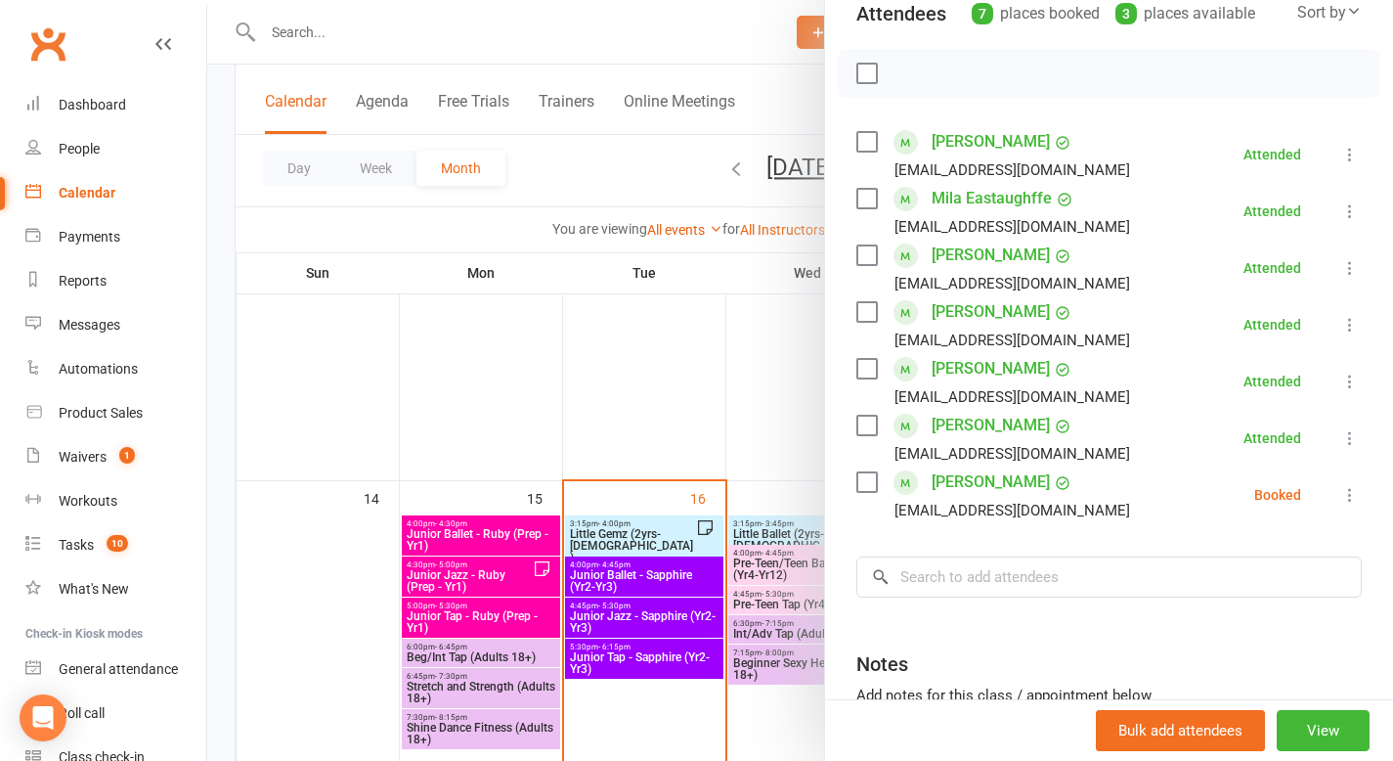
click at [1341, 494] on icon at bounding box center [1351, 495] width 20 height 20
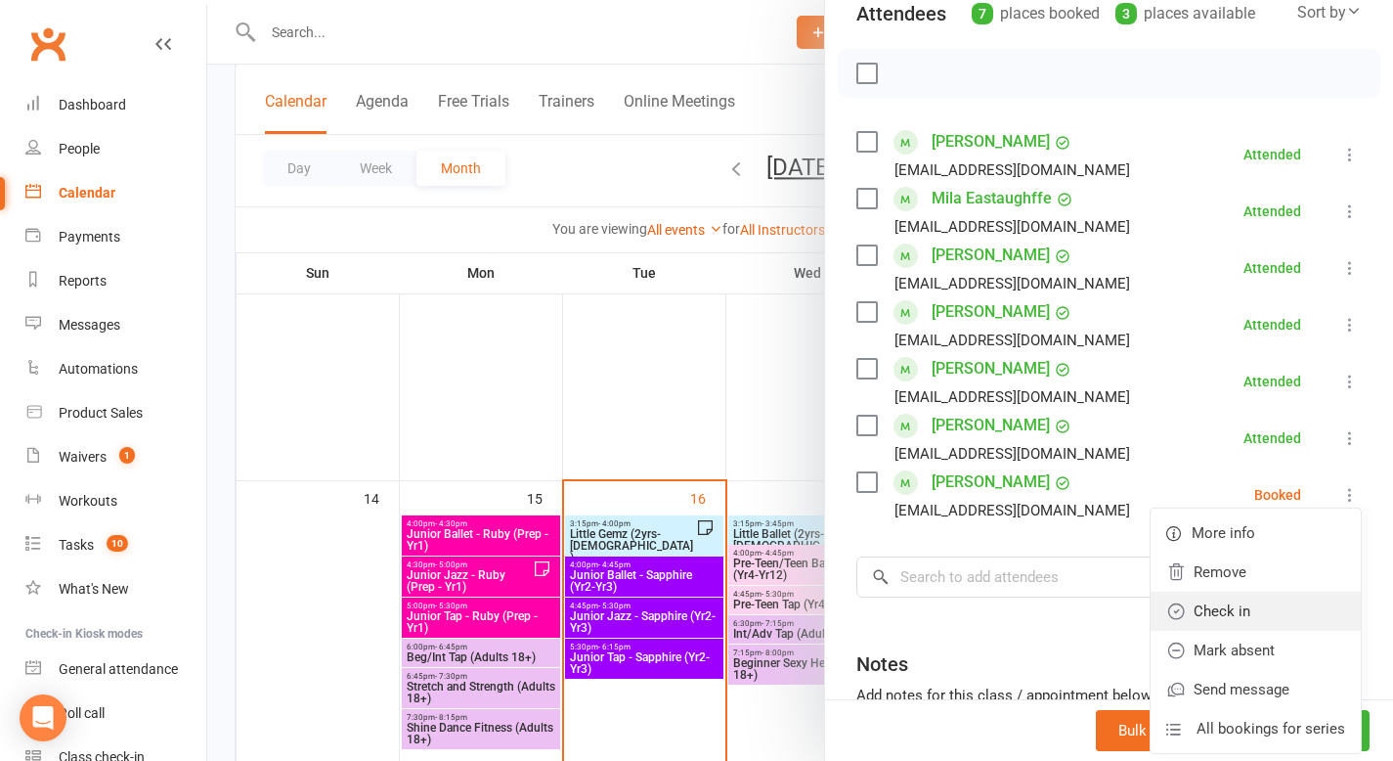
click at [1248, 618] on link "Check in" at bounding box center [1256, 611] width 210 height 39
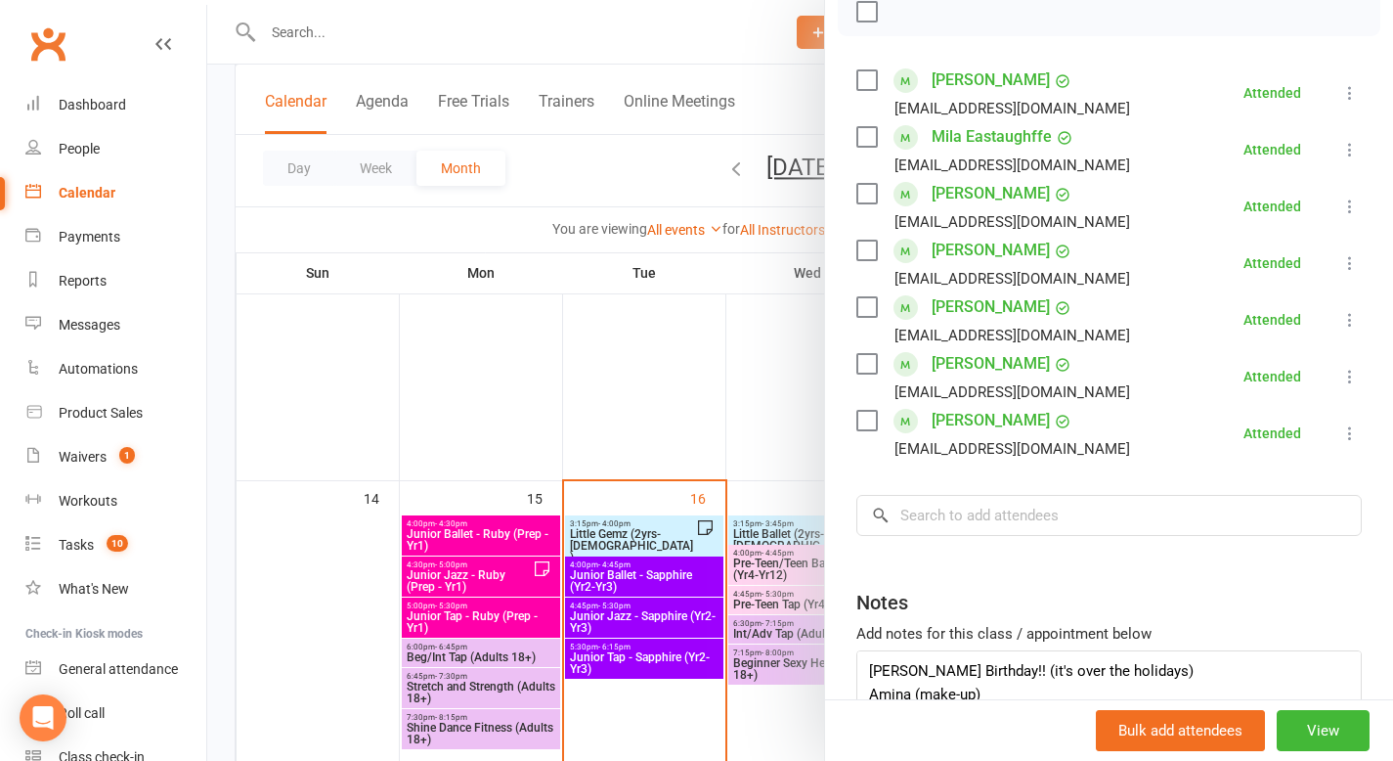
scroll to position [351, 0]
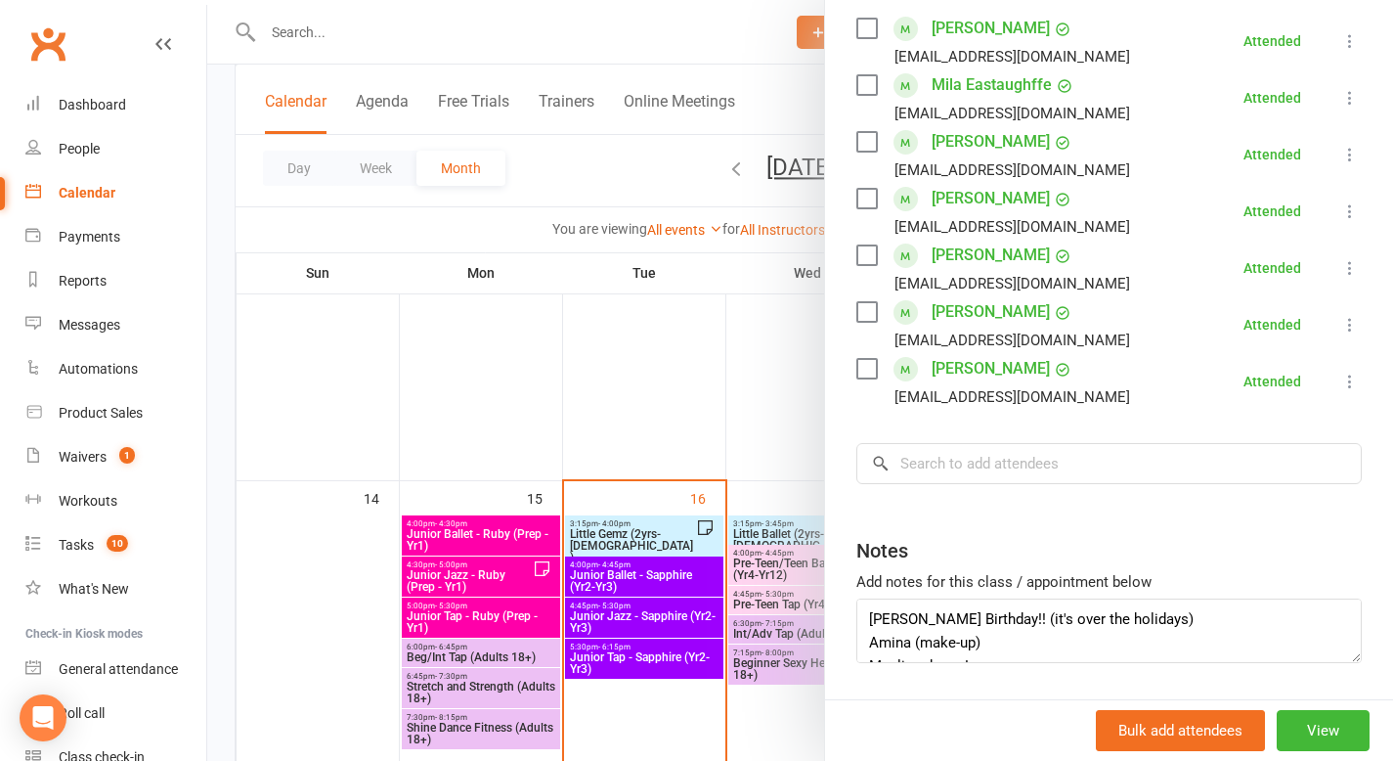
click at [736, 373] on div at bounding box center [800, 380] width 1186 height 761
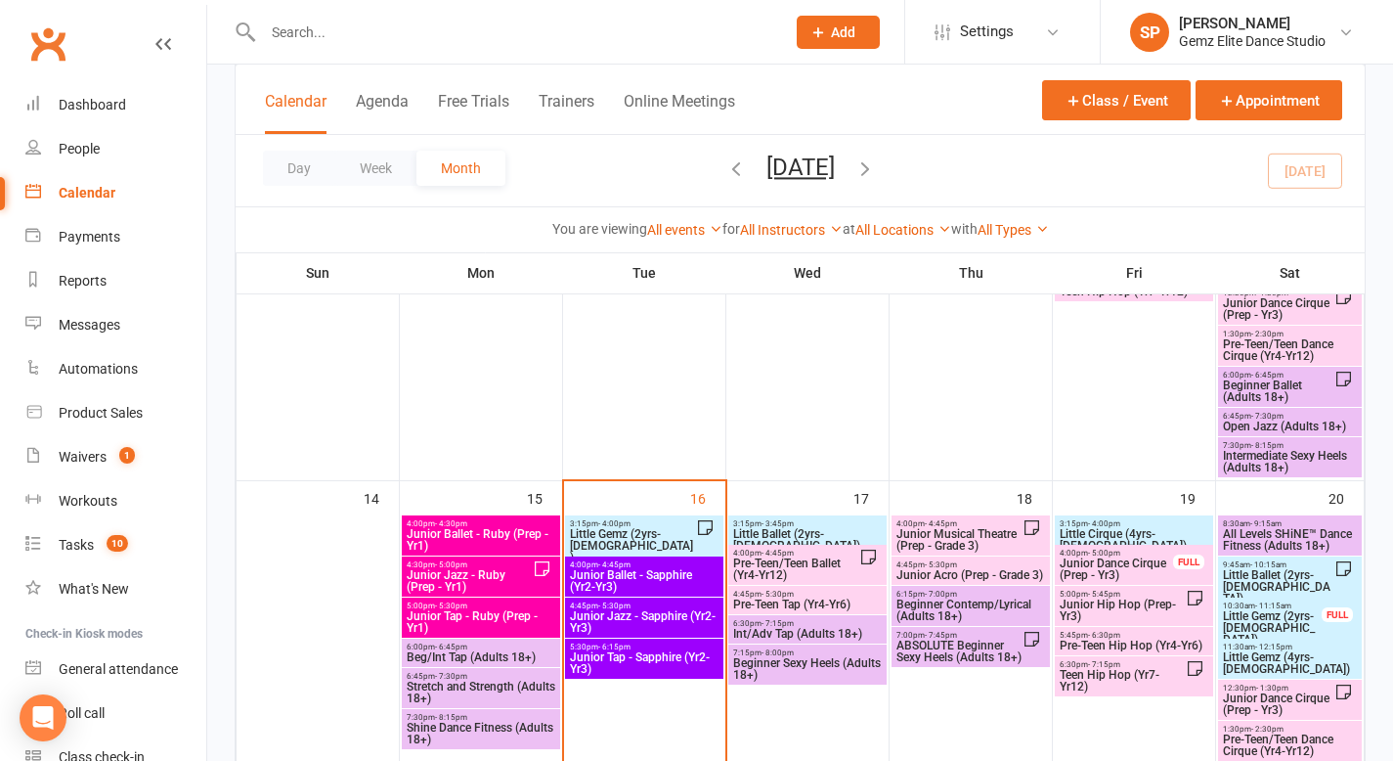
click at [669, 541] on span "Little Gemz (2yrs-[DEMOGRAPHIC_DATA])" at bounding box center [632, 545] width 127 height 35
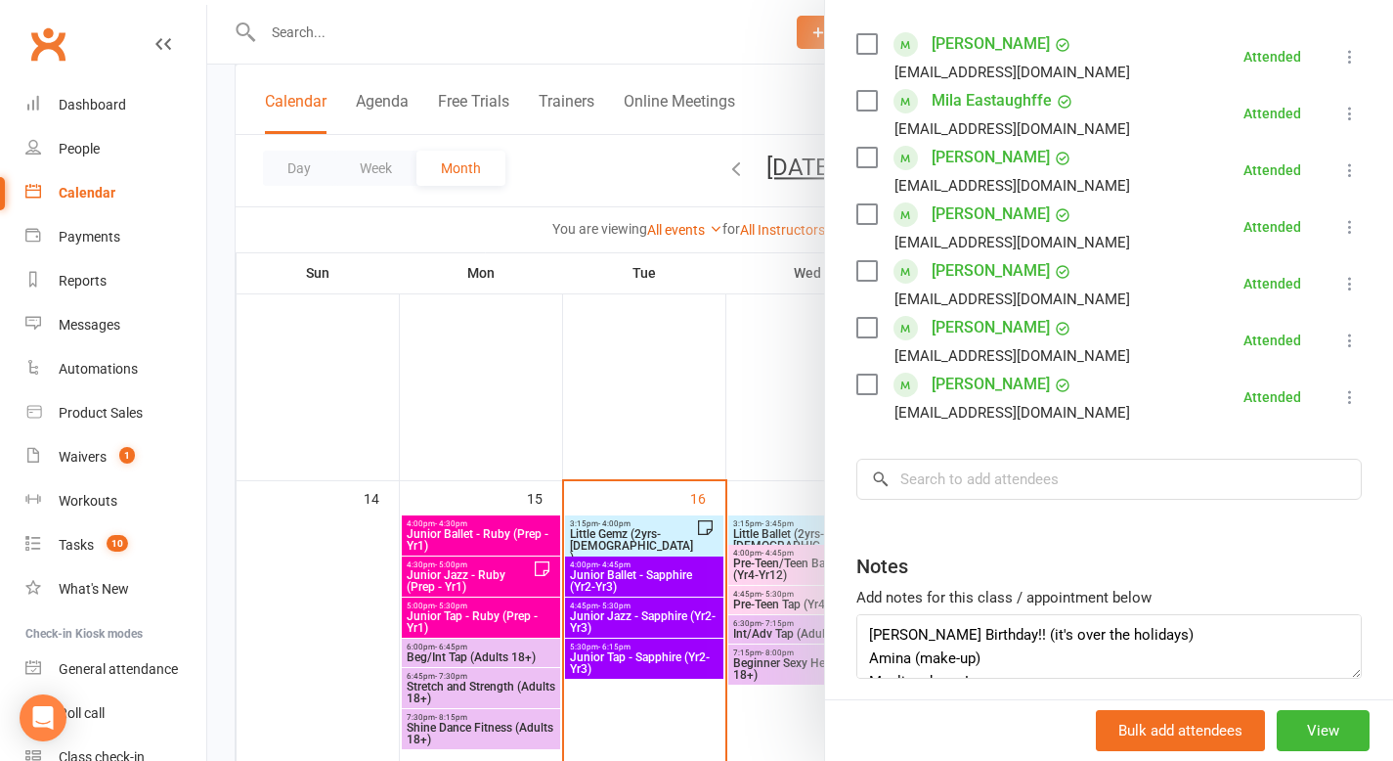
scroll to position [247, 0]
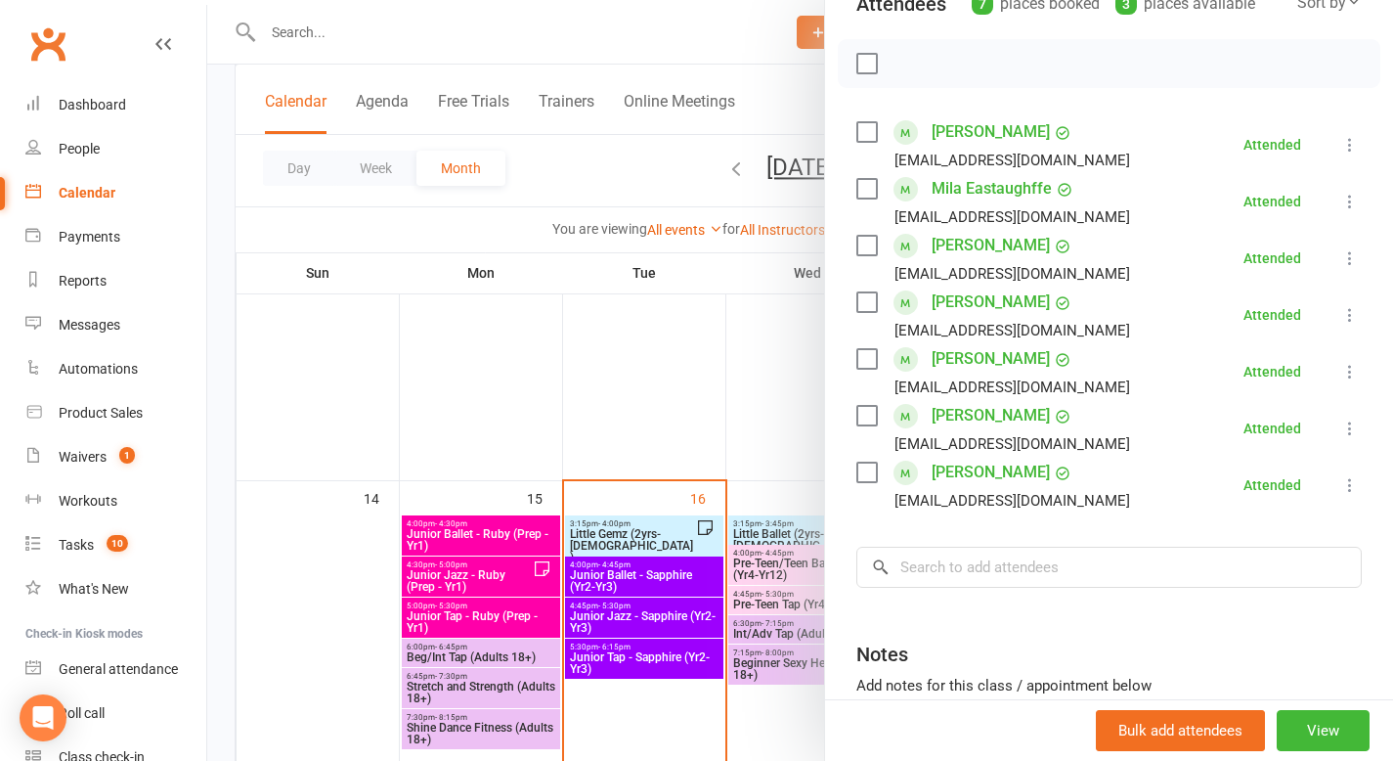
click at [597, 579] on div at bounding box center [800, 380] width 1186 height 761
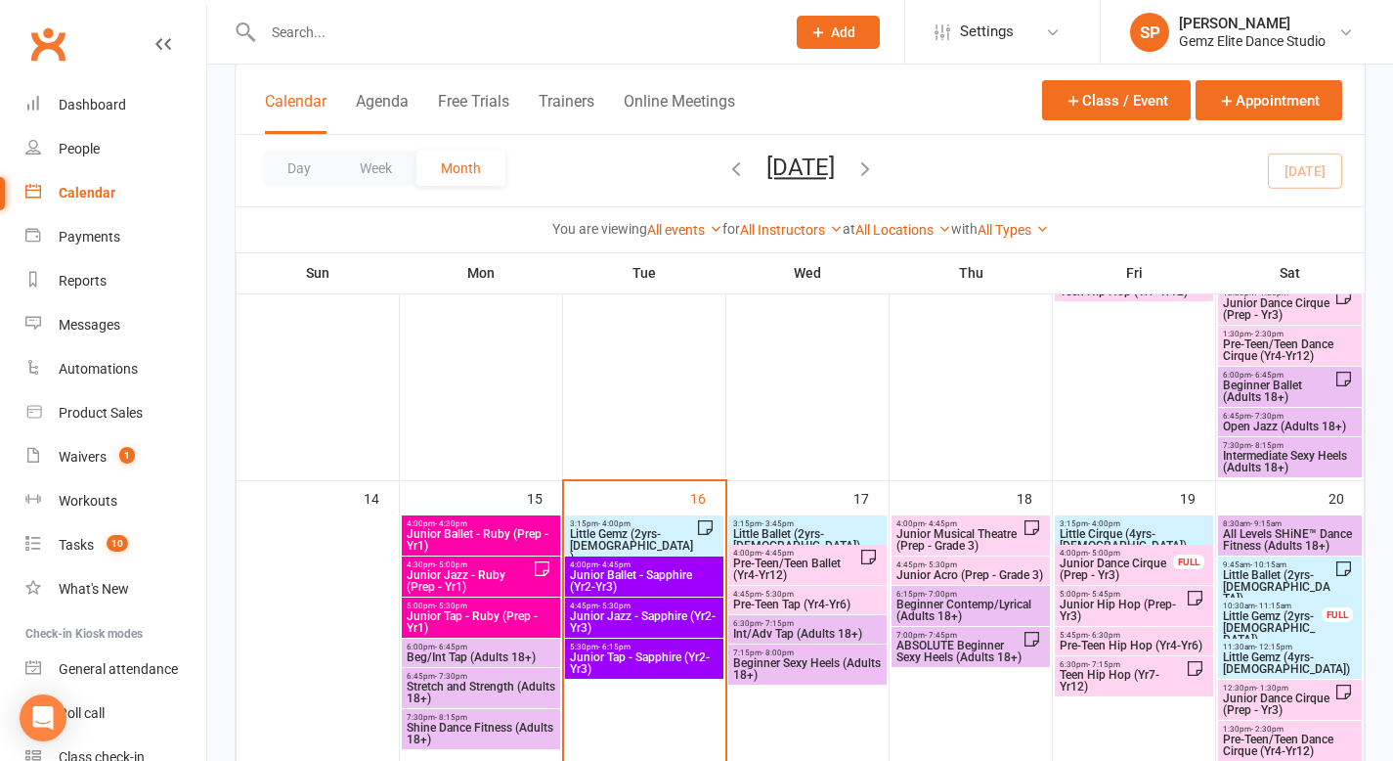
click at [597, 579] on span "Junior Ballet - Sapphire (Yr2-Yr3)" at bounding box center [644, 580] width 151 height 23
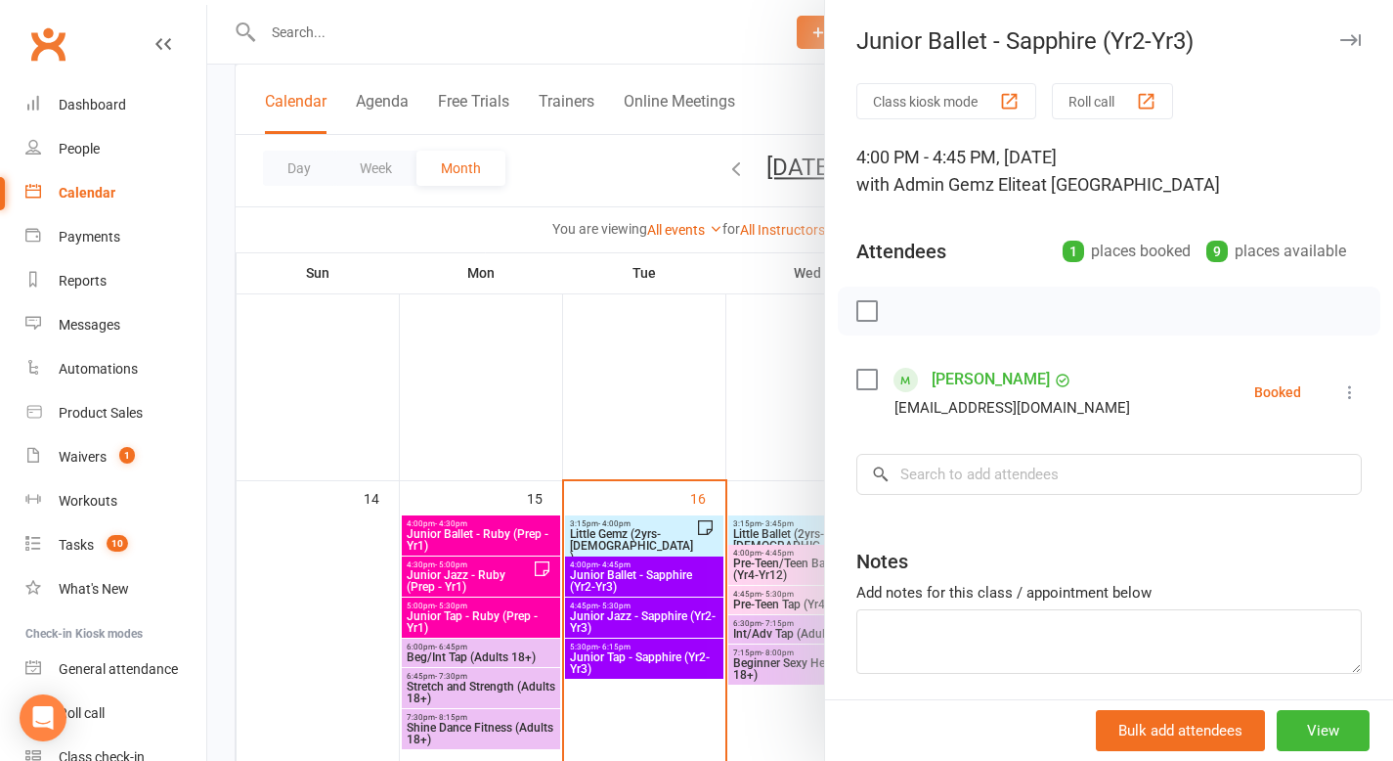
click at [575, 348] on div at bounding box center [800, 380] width 1186 height 761
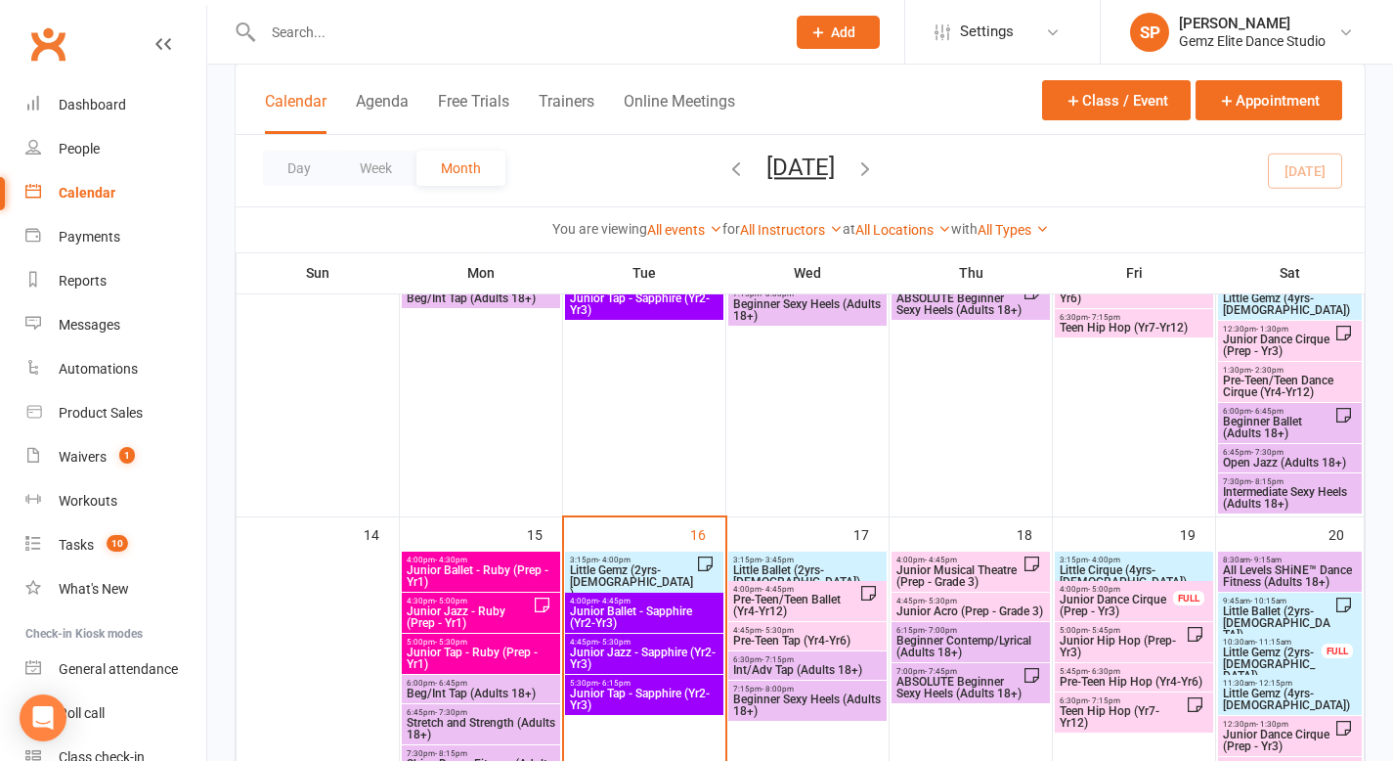
scroll to position [682, 0]
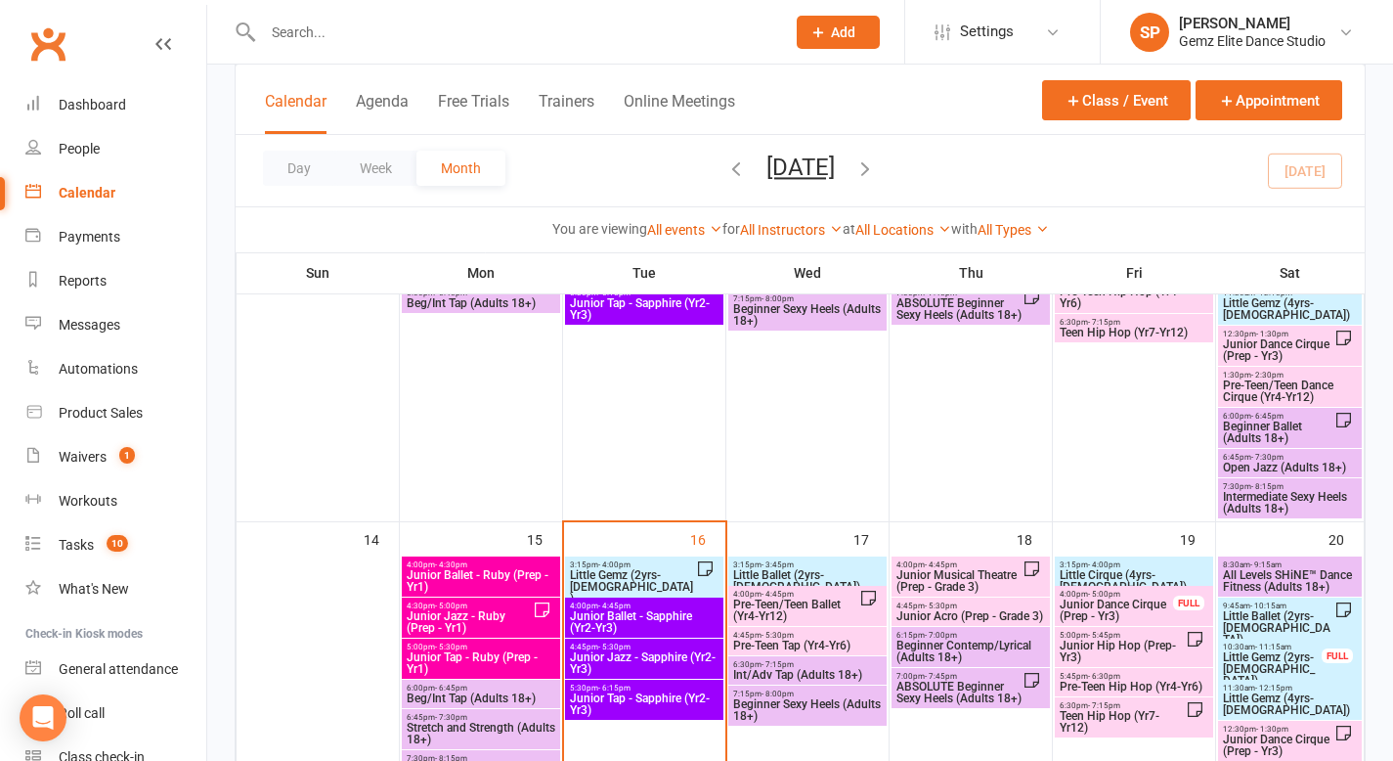
click at [631, 577] on span "Little Gemz (2yrs-[DEMOGRAPHIC_DATA])" at bounding box center [632, 586] width 127 height 35
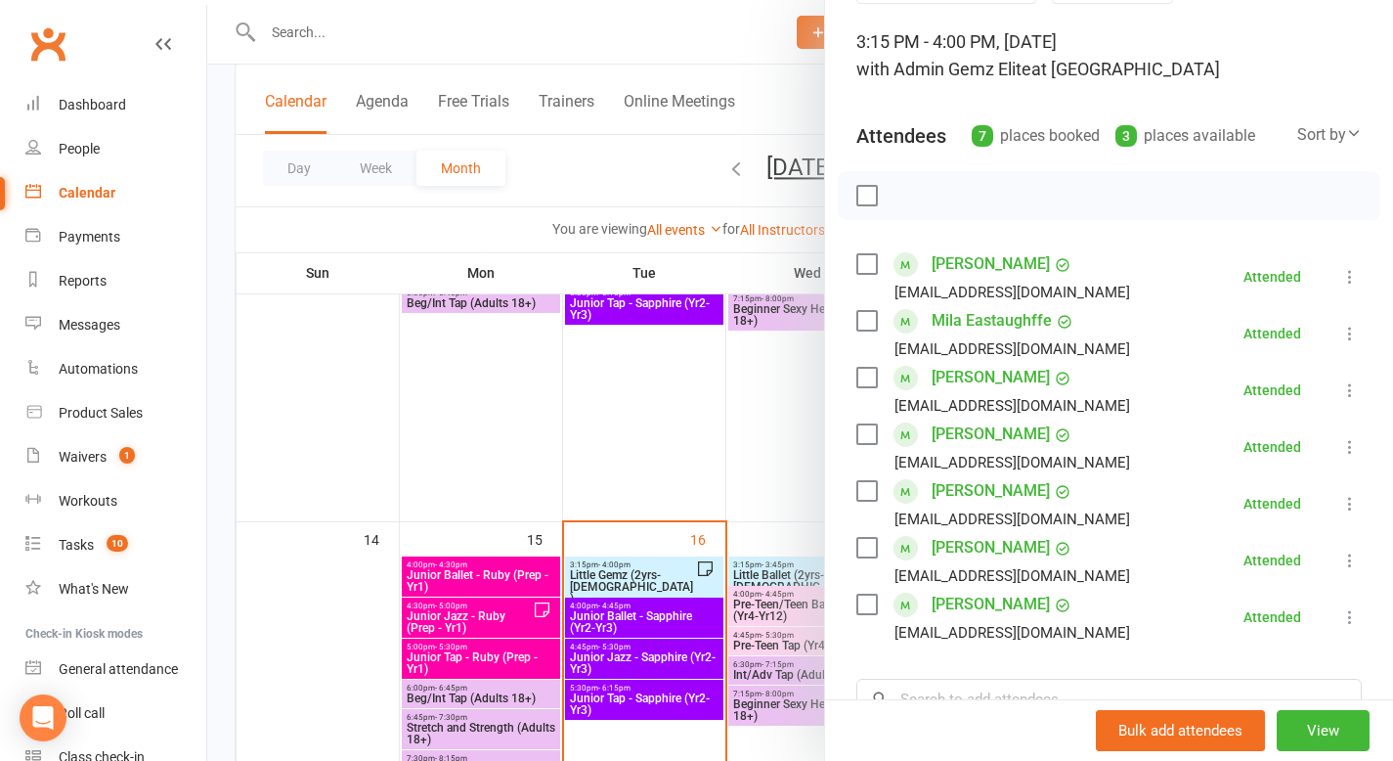
scroll to position [187, 0]
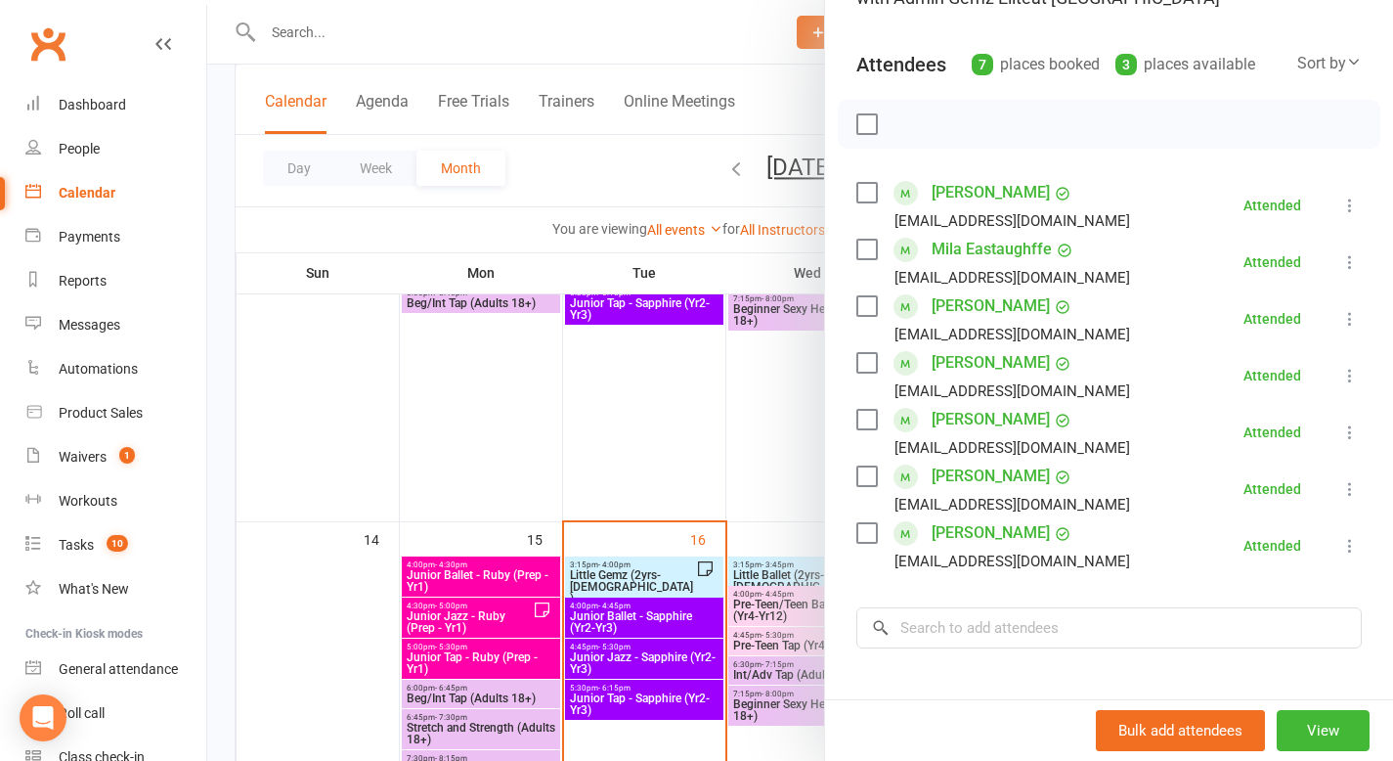
click at [964, 533] on link "[PERSON_NAME]" at bounding box center [991, 532] width 118 height 31
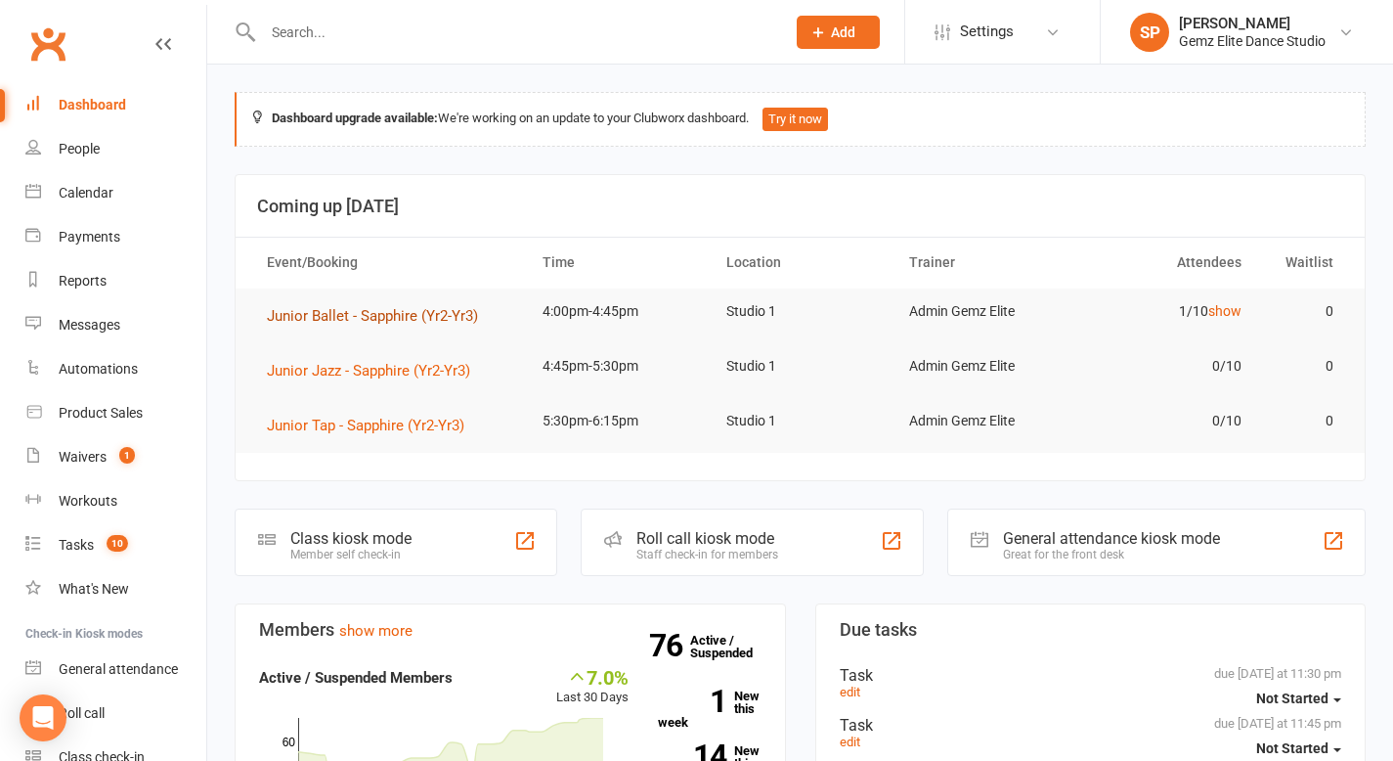
click at [306, 313] on span "Junior Ballet - Sapphire (Yr2-Yr3)" at bounding box center [372, 316] width 211 height 18
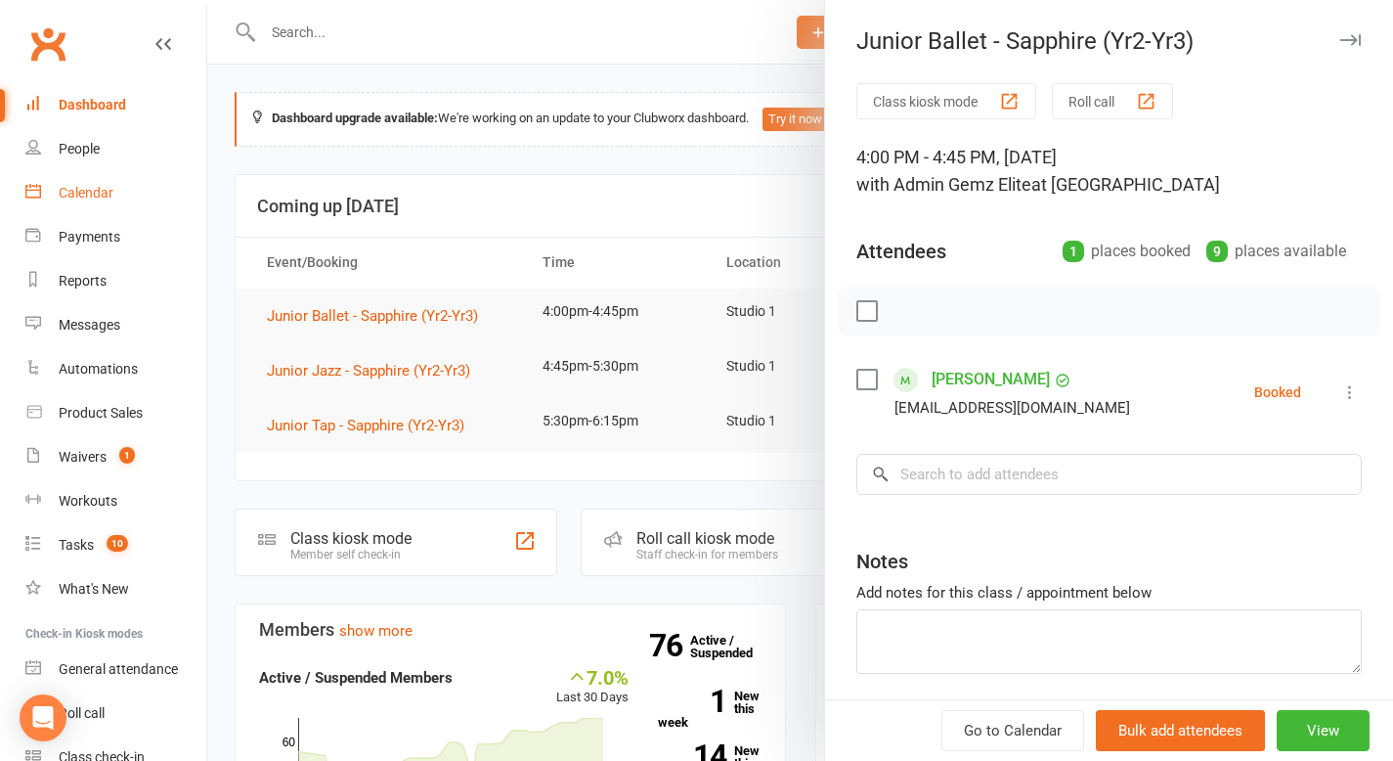
click at [96, 188] on div "Calendar" at bounding box center [86, 193] width 55 height 16
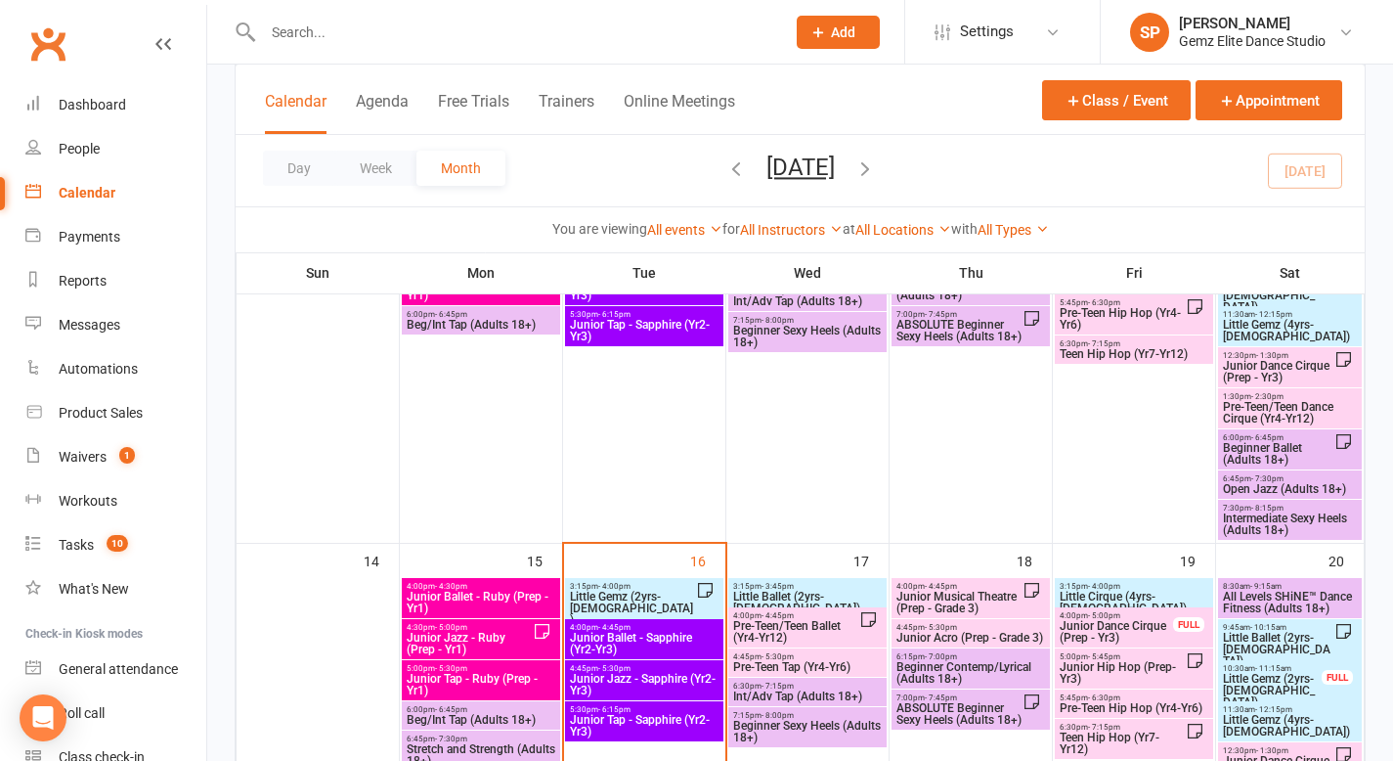
scroll to position [663, 0]
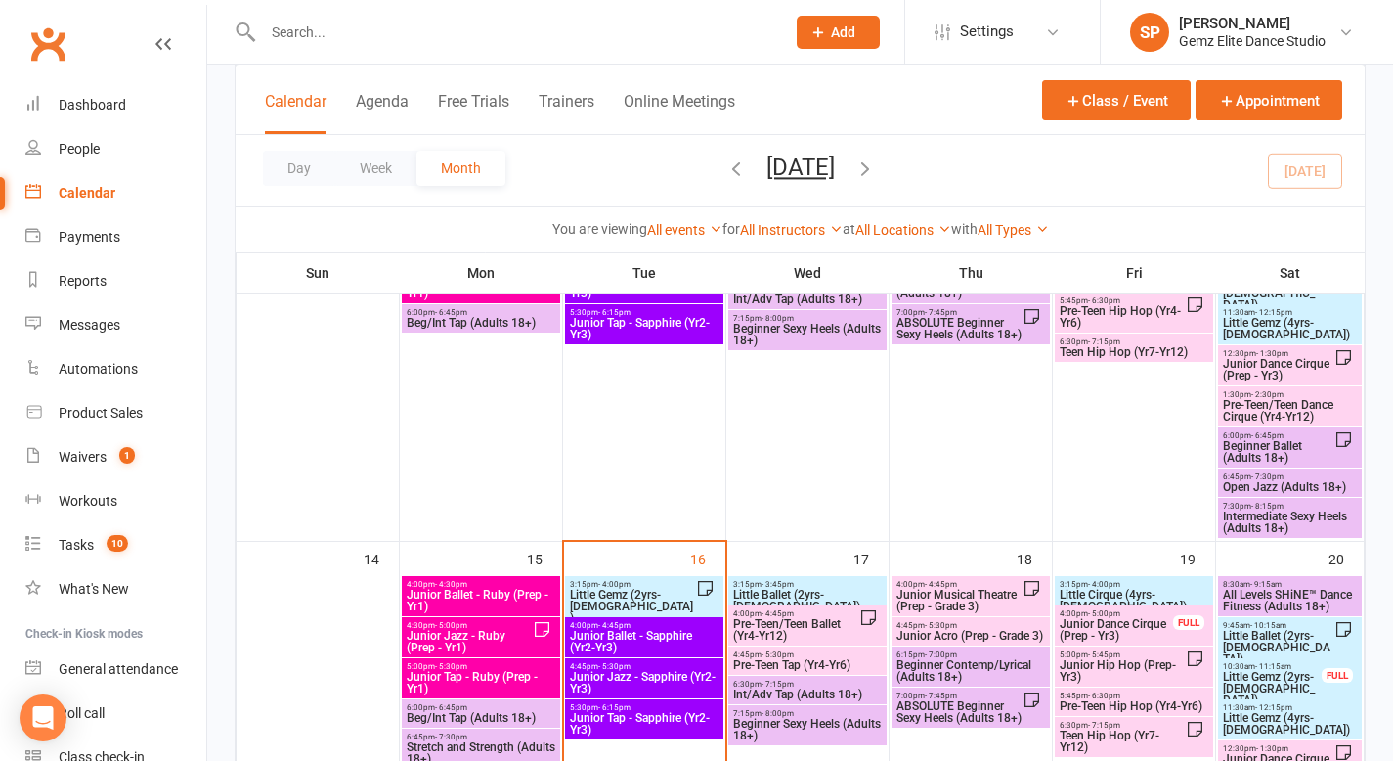
click at [592, 594] on span "Little Gemz (2yrs-[DEMOGRAPHIC_DATA])" at bounding box center [632, 606] width 127 height 35
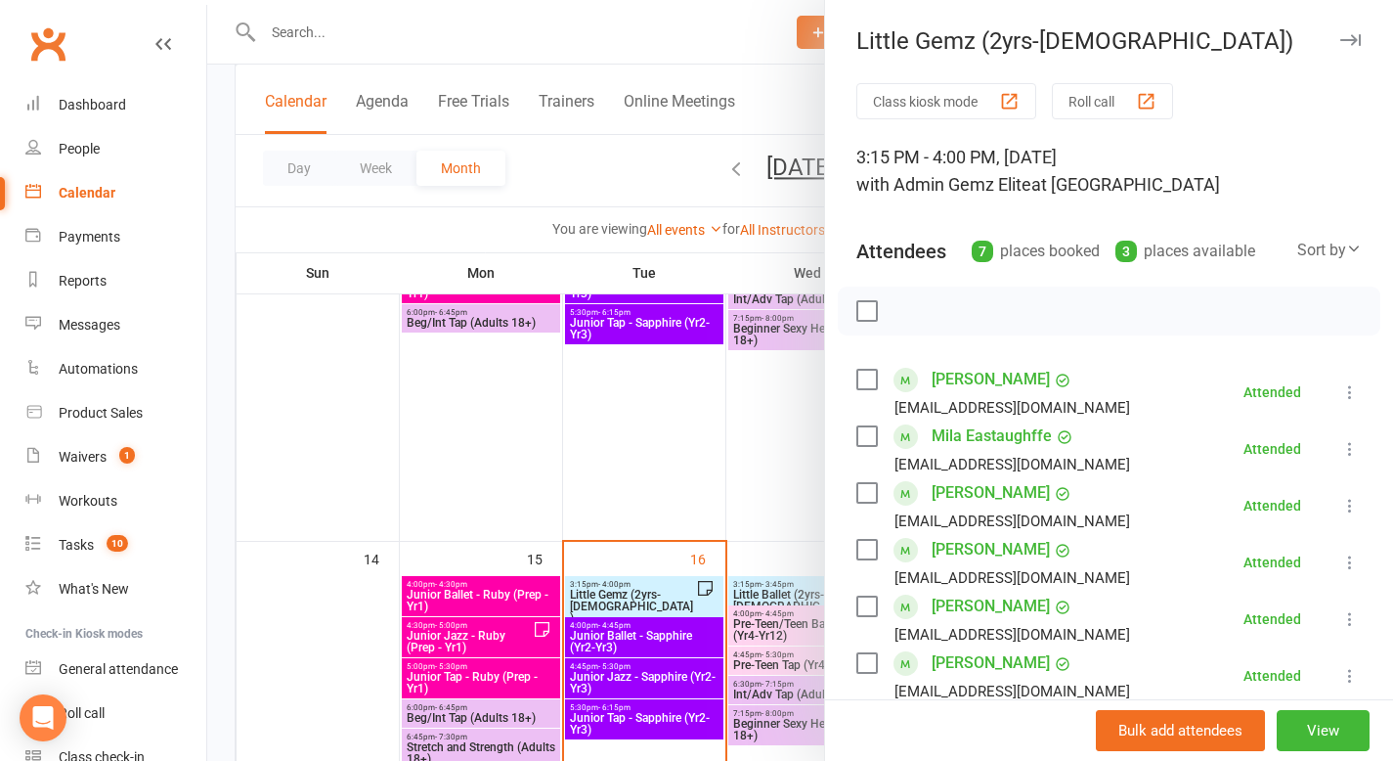
click at [610, 444] on div at bounding box center [800, 380] width 1186 height 761
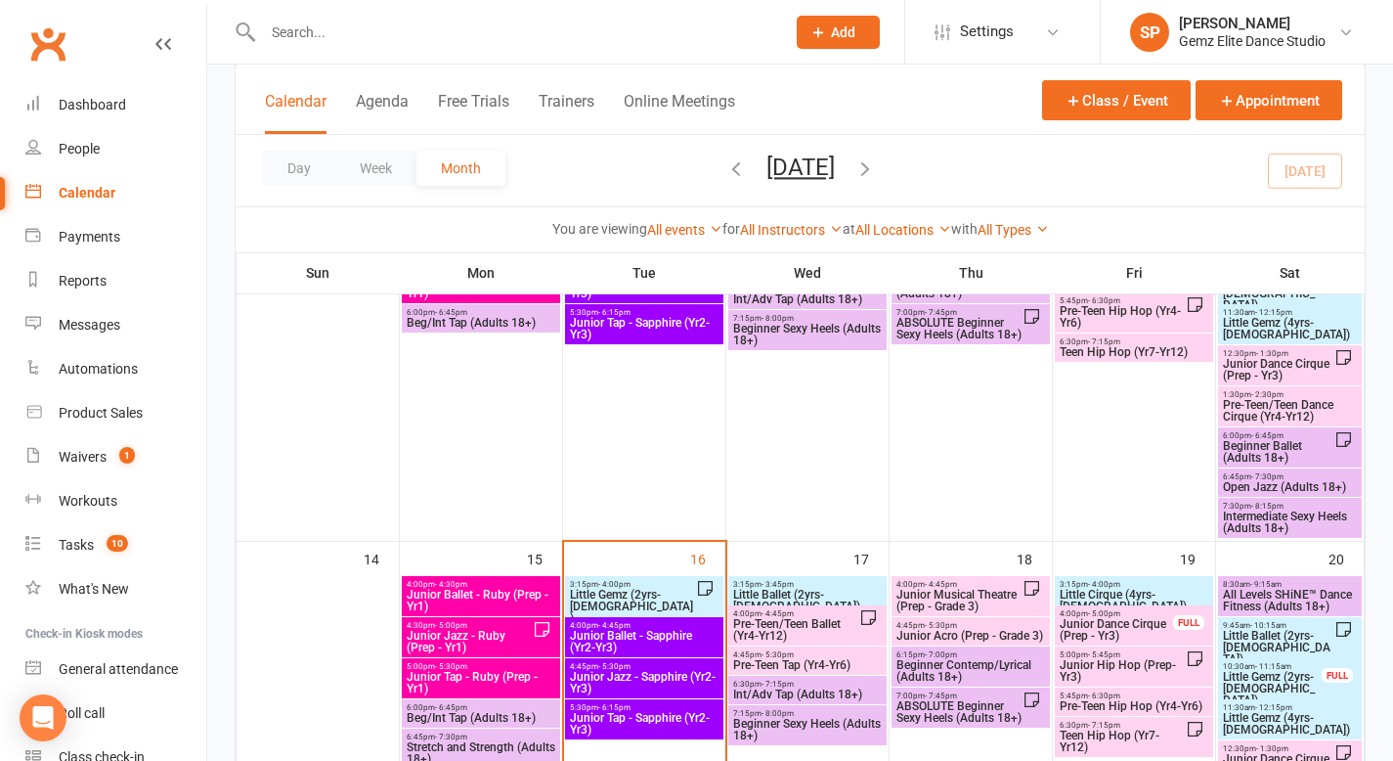
click at [650, 639] on span "Junior Ballet - Sapphire (Yr2-Yr3)" at bounding box center [644, 641] width 151 height 23
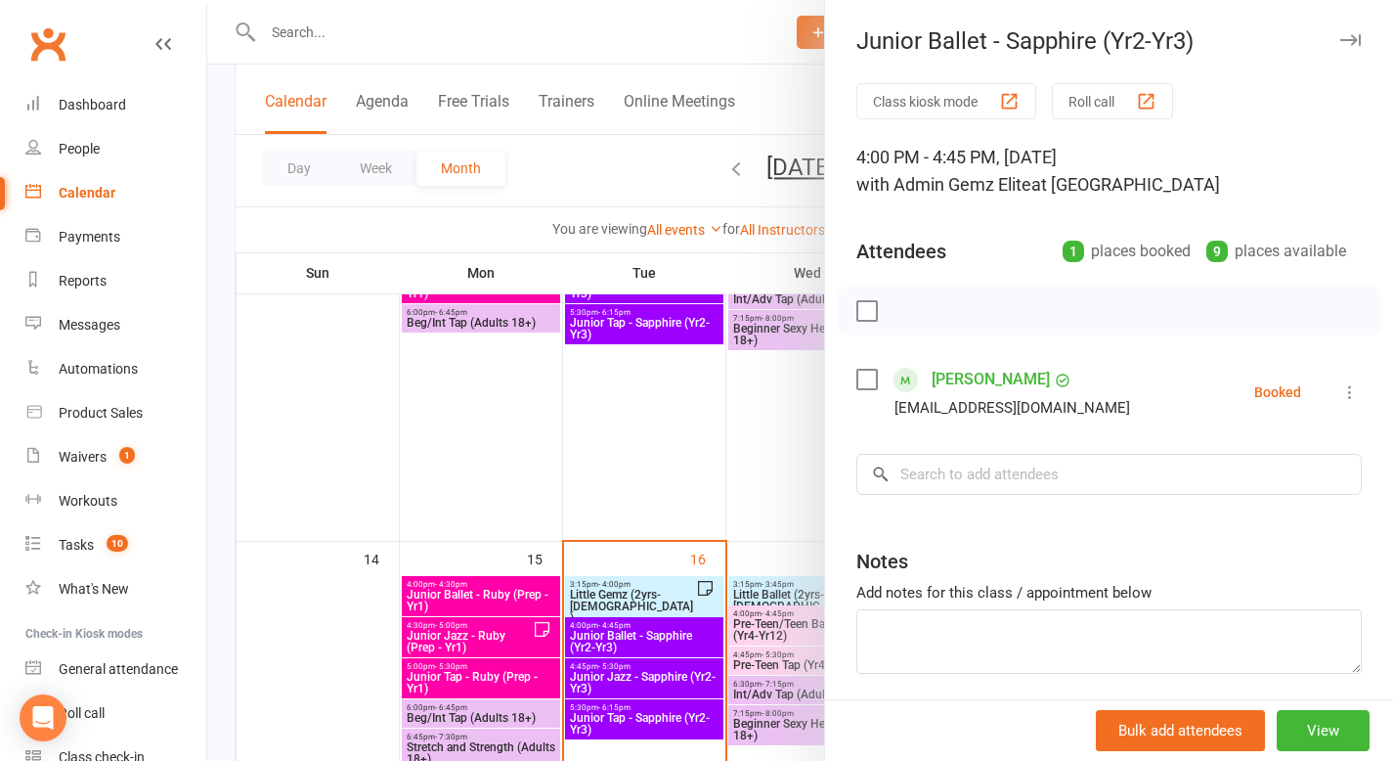
click at [1341, 390] on icon at bounding box center [1351, 392] width 20 height 20
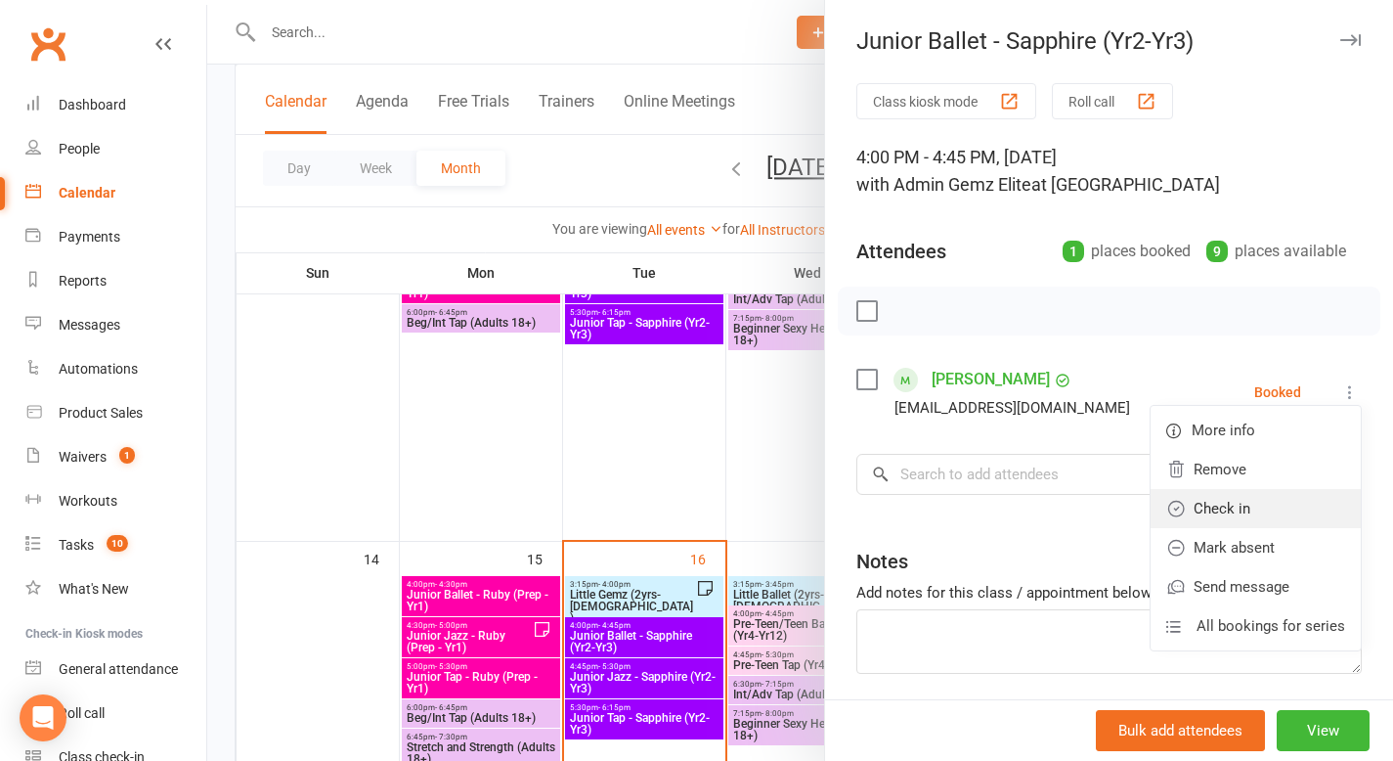
click at [1261, 516] on link "Check in" at bounding box center [1256, 508] width 210 height 39
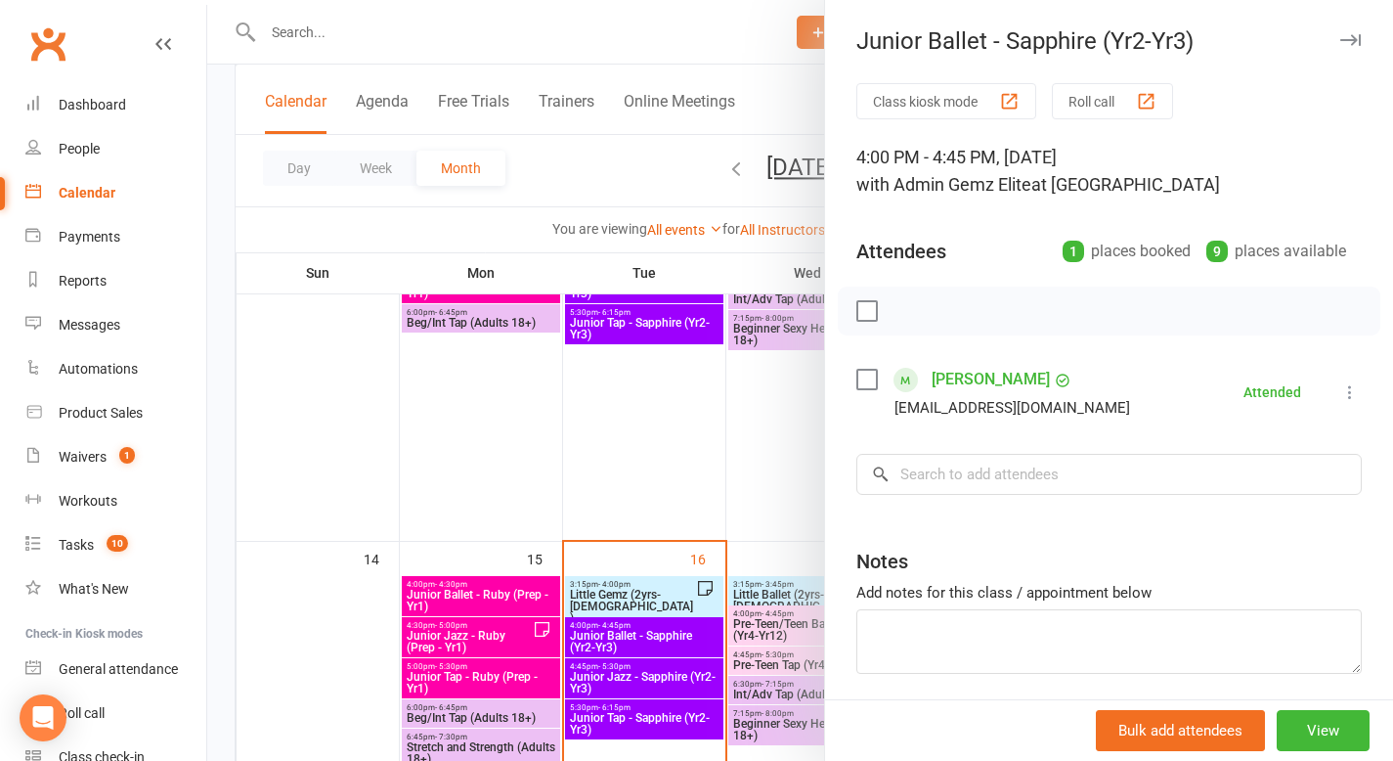
click at [656, 479] on div at bounding box center [800, 380] width 1186 height 761
